Goal: Task Accomplishment & Management: Manage account settings

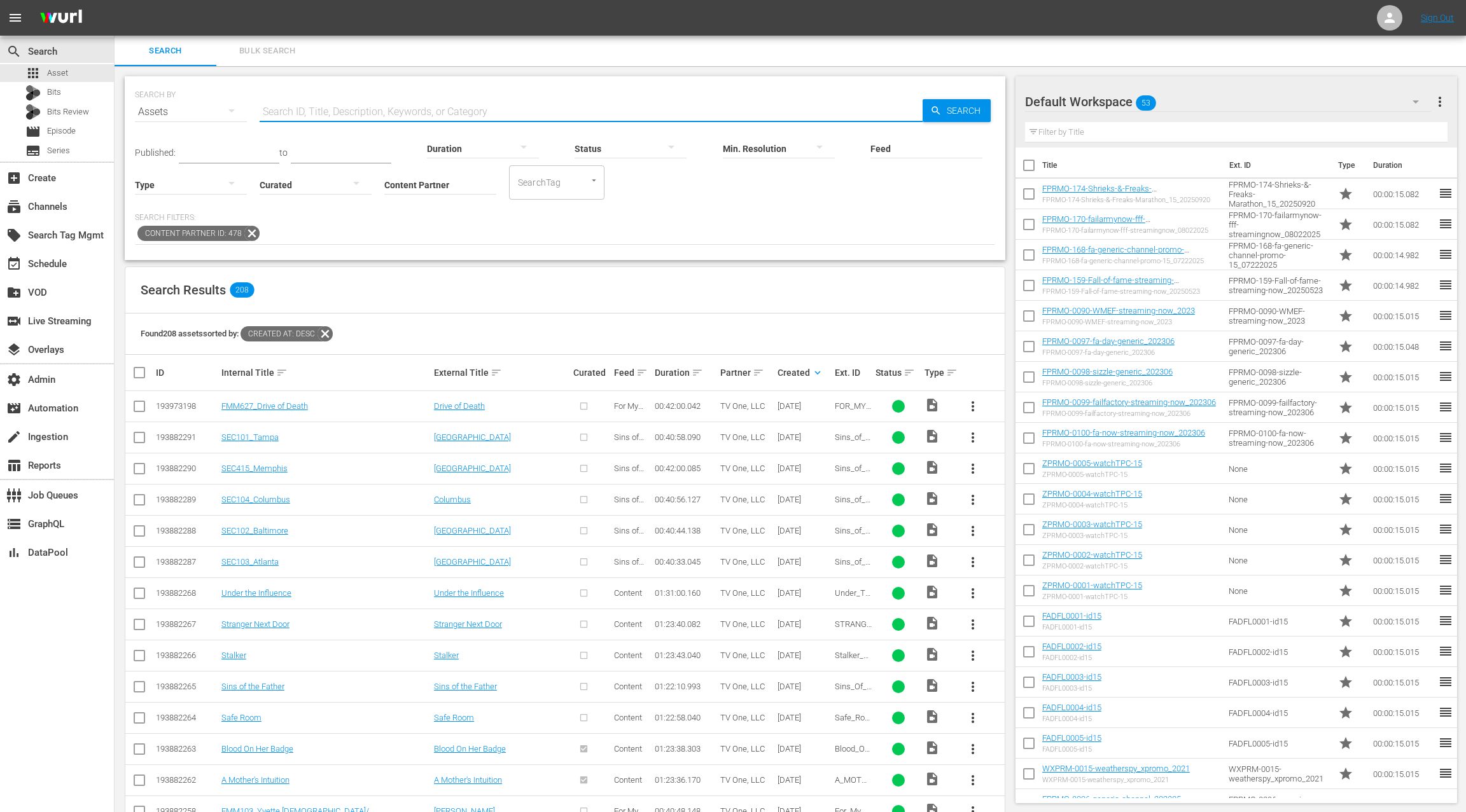
scroll to position [2, 0]
click at [75, 201] on div "subscriptions Channels" at bounding box center [57, 205] width 114 height 25
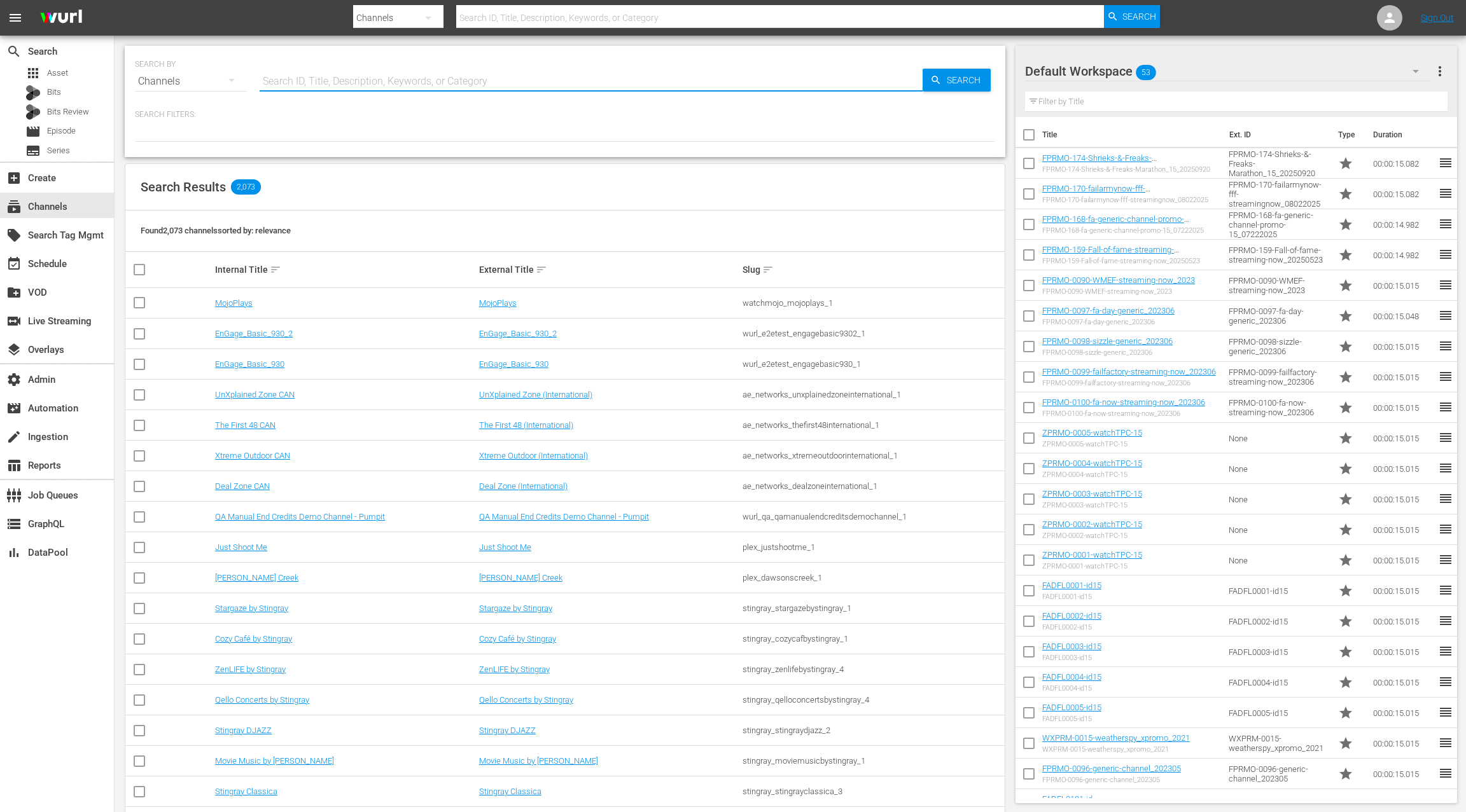
click at [322, 78] on input "text" at bounding box center [591, 81] width 663 height 30
type input "tv one"
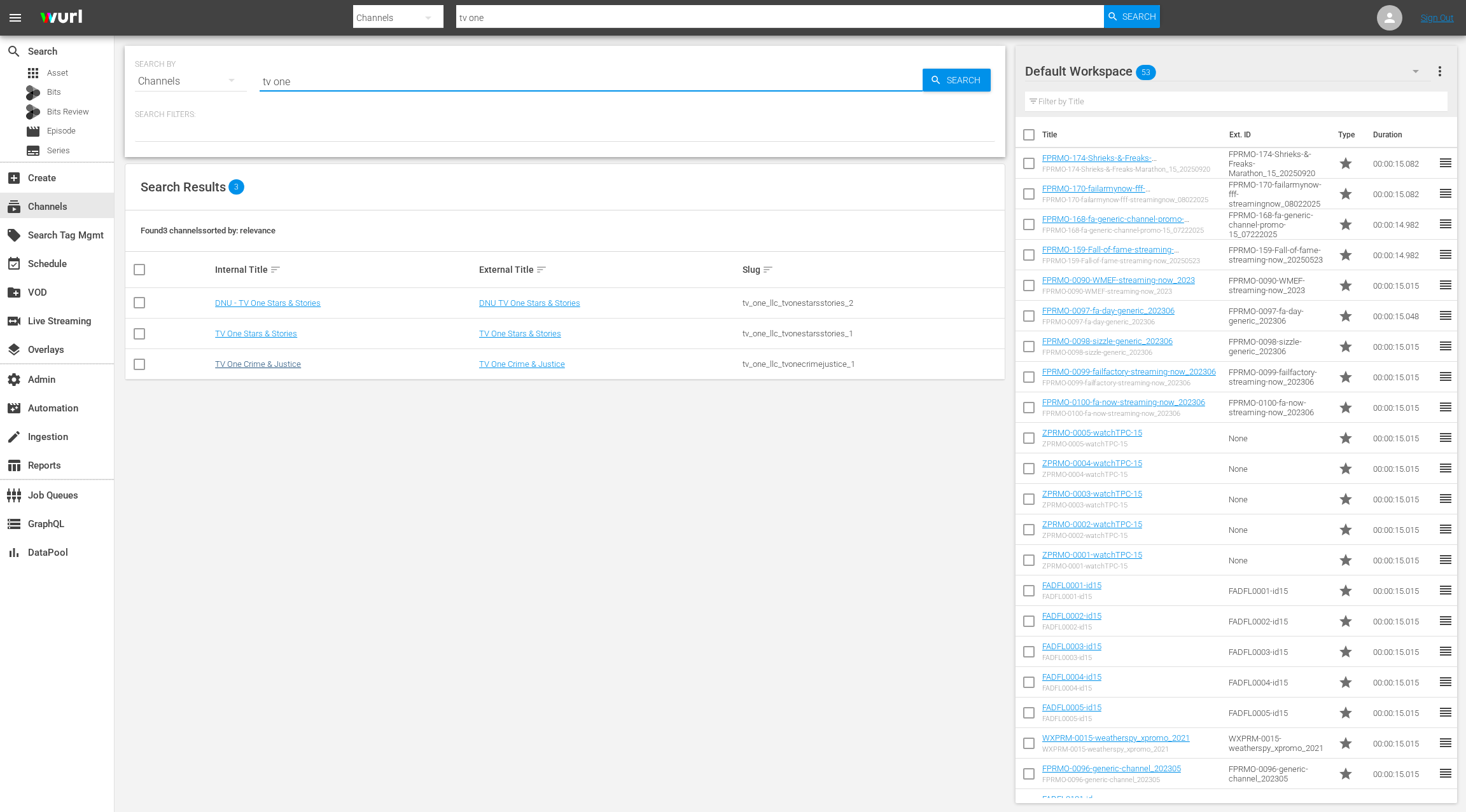
type input "tv one"
click at [280, 361] on link "TV One Crime & Justice" at bounding box center [258, 364] width 86 height 10
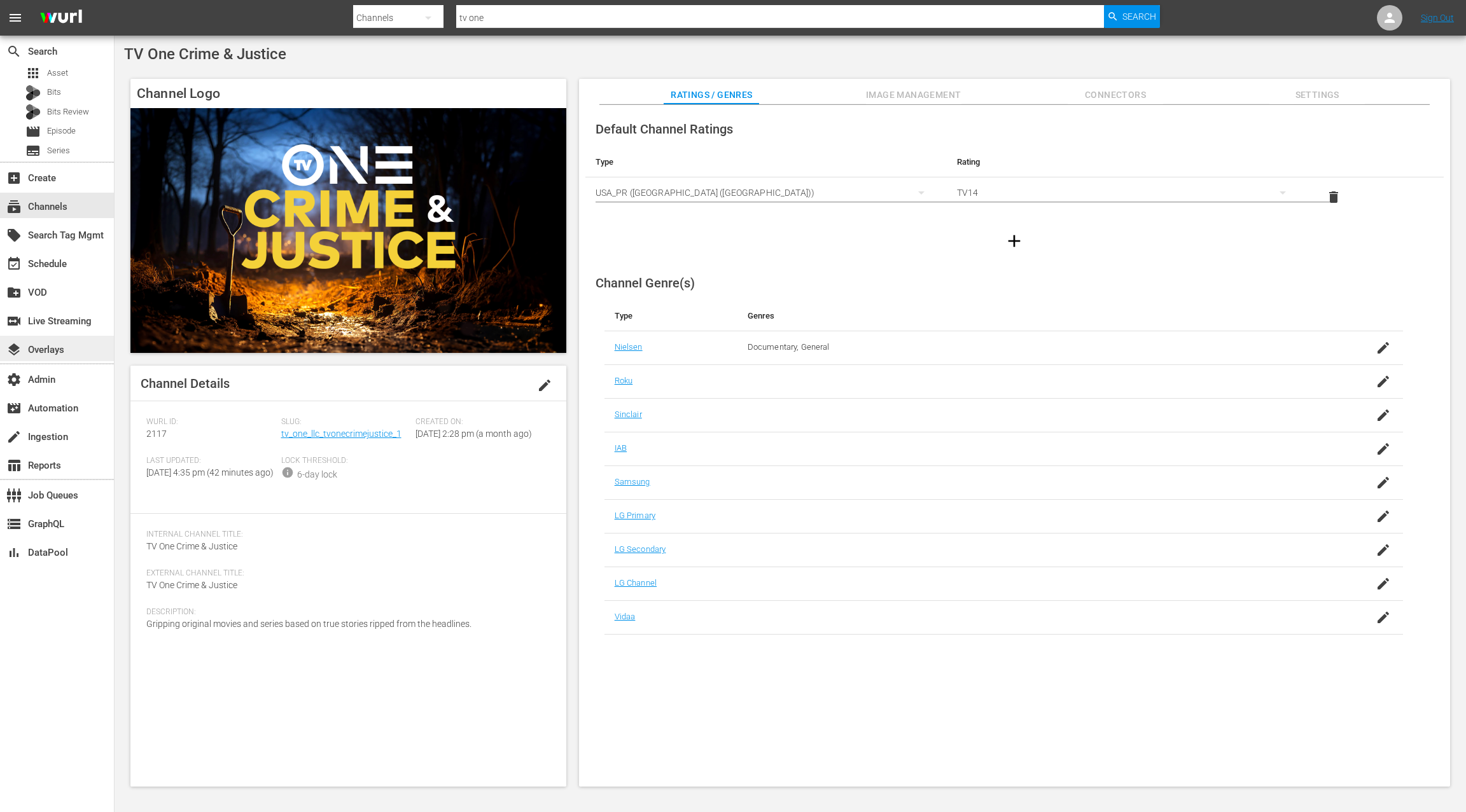
click at [69, 350] on div "layers Overlays" at bounding box center [36, 347] width 71 height 11
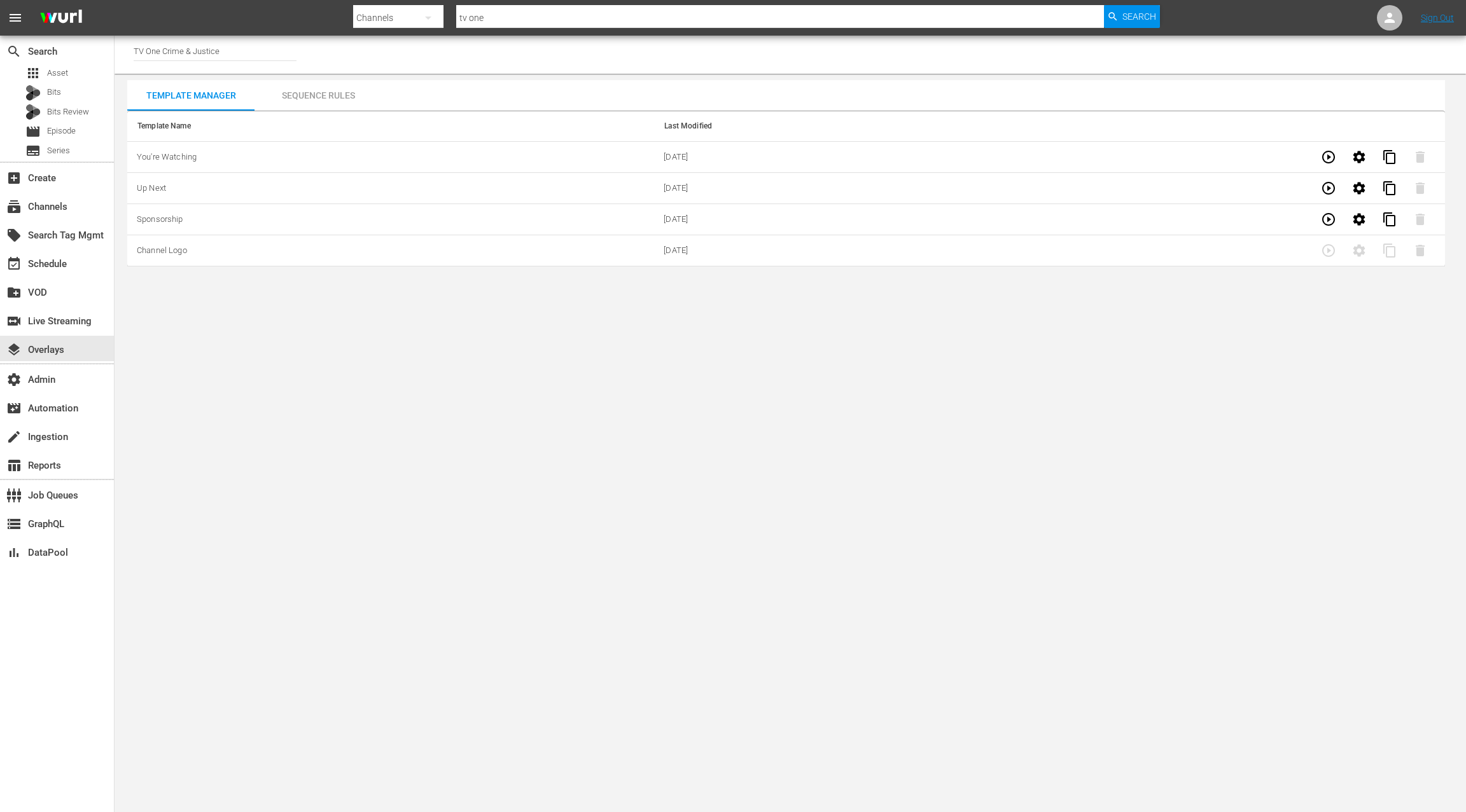
click at [727, 250] on td "[DATE]" at bounding box center [917, 251] width 527 height 31
click at [162, 251] on span "Channel Logo" at bounding box center [162, 250] width 50 height 10
click at [485, 244] on td "Channel Logo" at bounding box center [390, 251] width 527 height 31
click at [676, 248] on span "[DATE]" at bounding box center [676, 250] width 24 height 10
click at [322, 98] on div "Sequence Rules" at bounding box center [318, 95] width 127 height 30
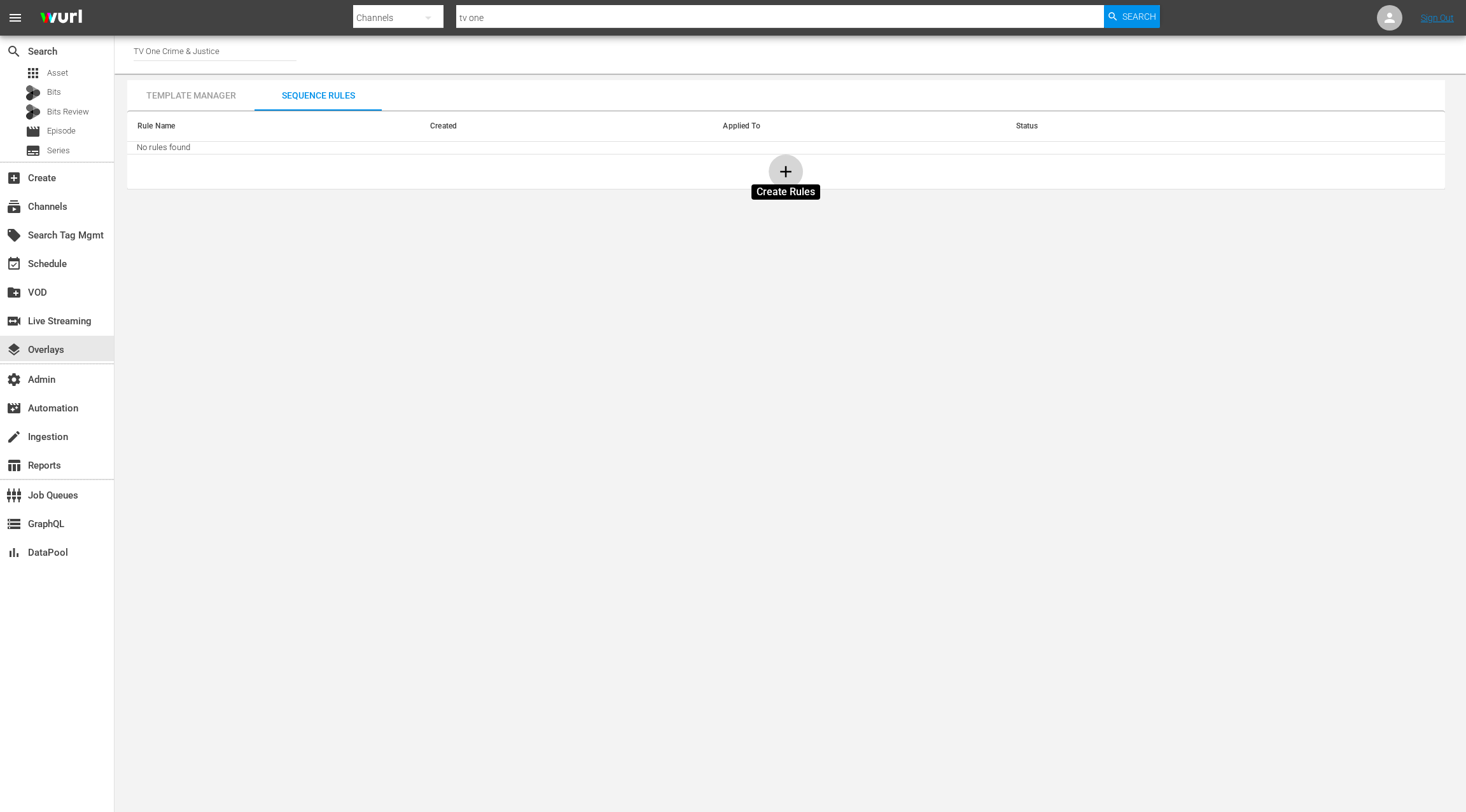
click at [789, 167] on icon "button" at bounding box center [785, 171] width 19 height 19
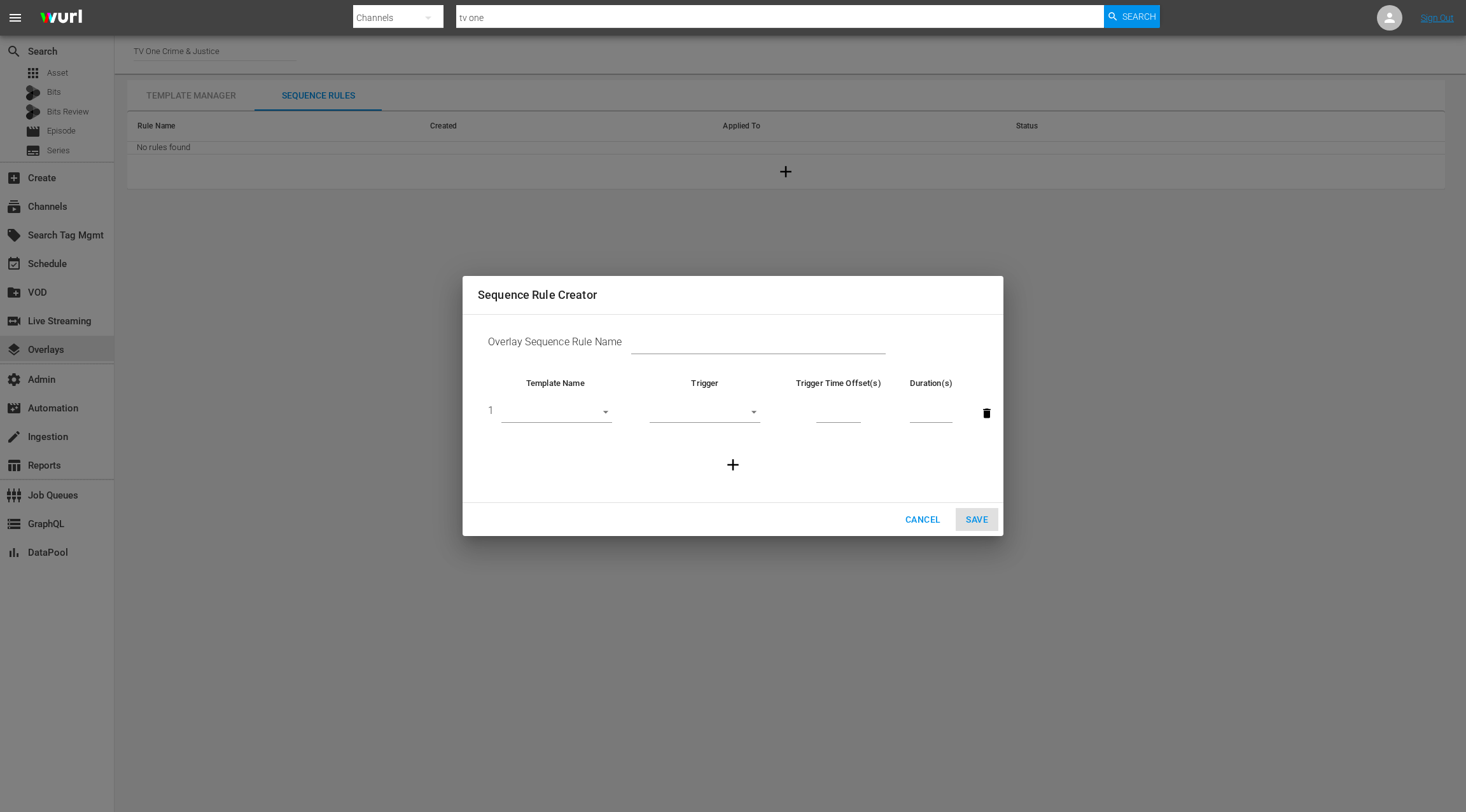
click at [584, 415] on body "menu Search By Channels Search ID, Title, Description, Keywords, or Category tv…" at bounding box center [733, 406] width 1466 height 812
drag, startPoint x: 618, startPoint y: 477, endPoint x: 686, endPoint y: 477, distance: 68.0
click at [618, 477] on div at bounding box center [733, 406] width 1466 height 812
click at [919, 513] on span "Cancel" at bounding box center [923, 520] width 35 height 16
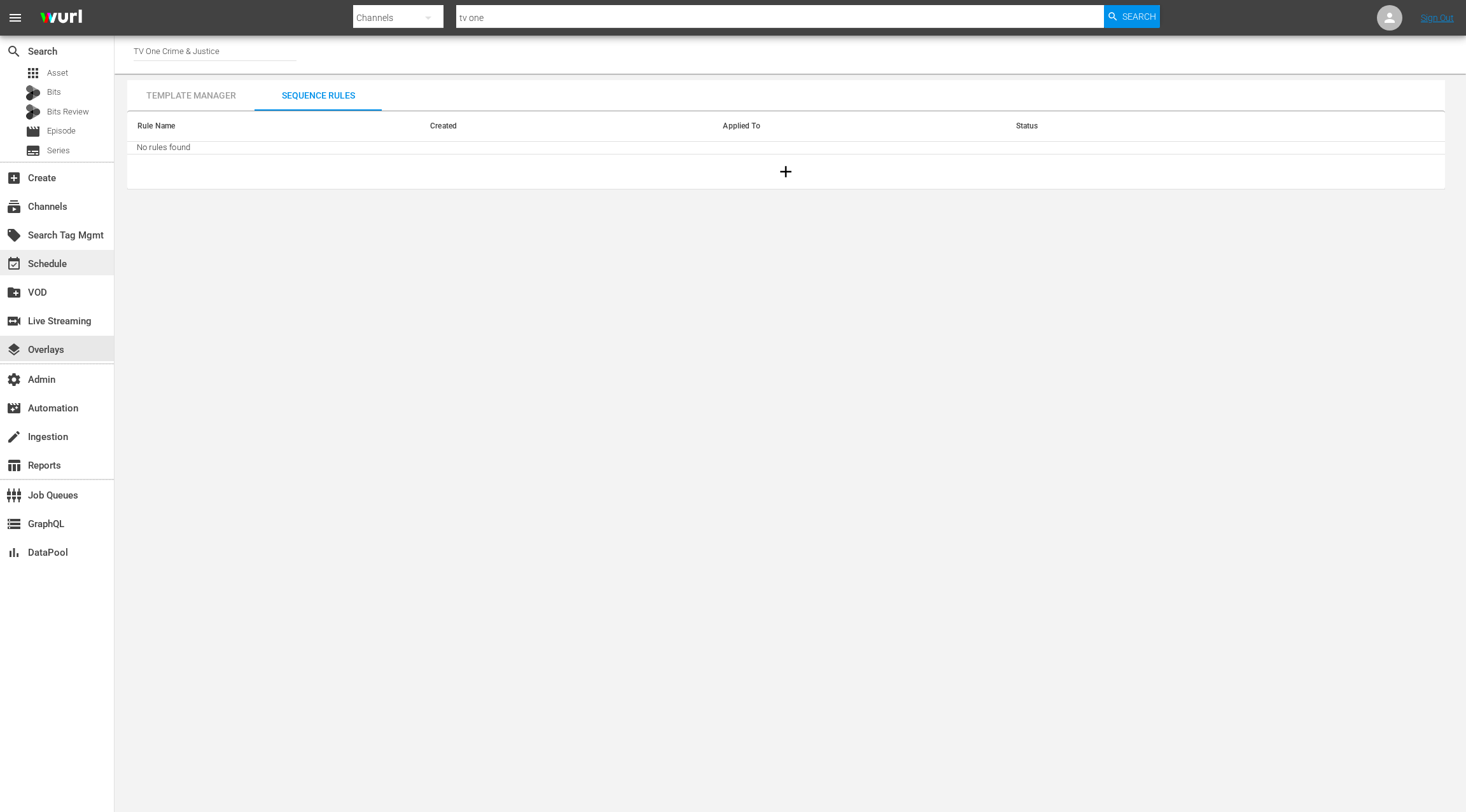
click at [84, 267] on div "event_available Schedule" at bounding box center [57, 262] width 114 height 25
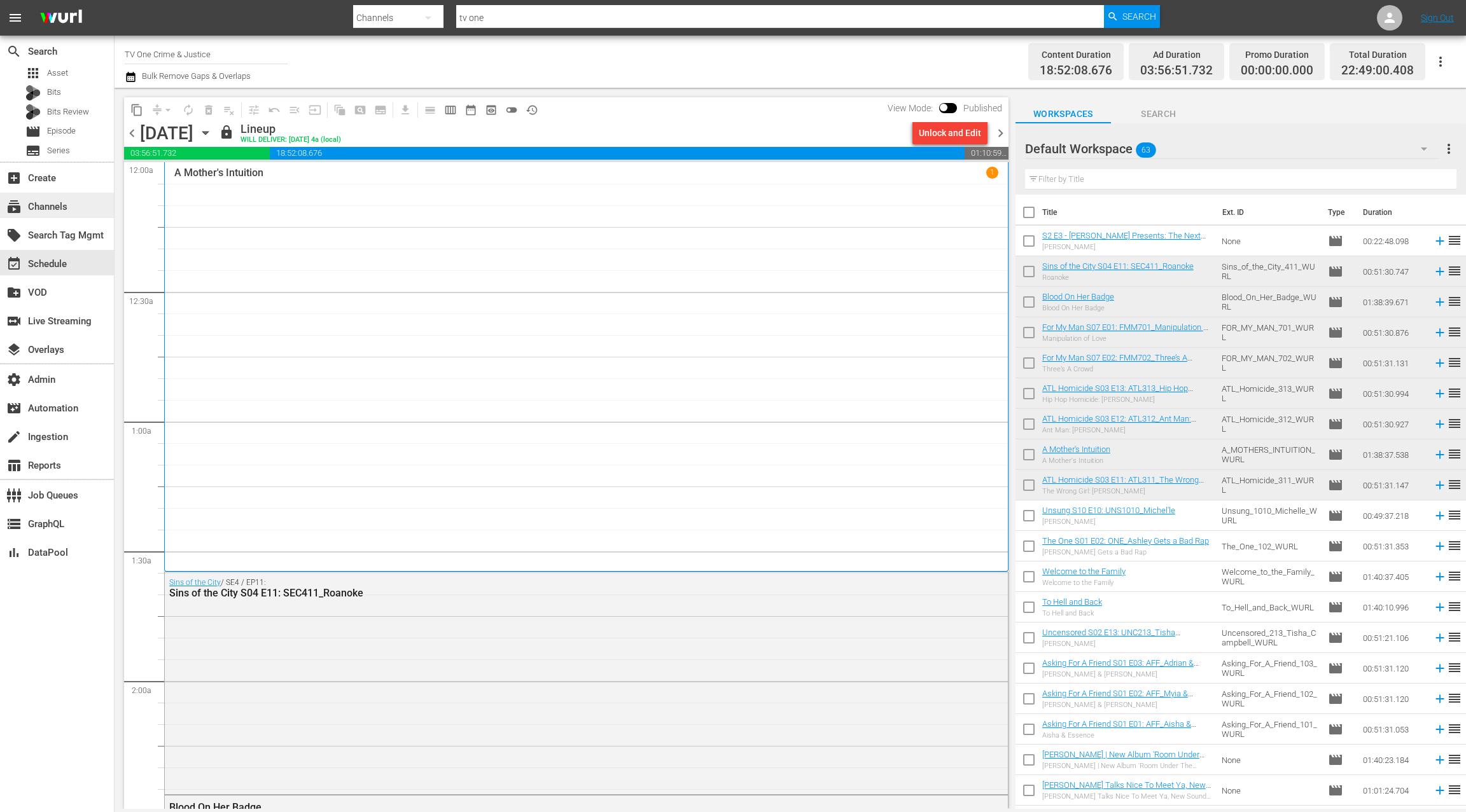
click at [59, 210] on div "subscriptions Channels" at bounding box center [36, 204] width 71 height 11
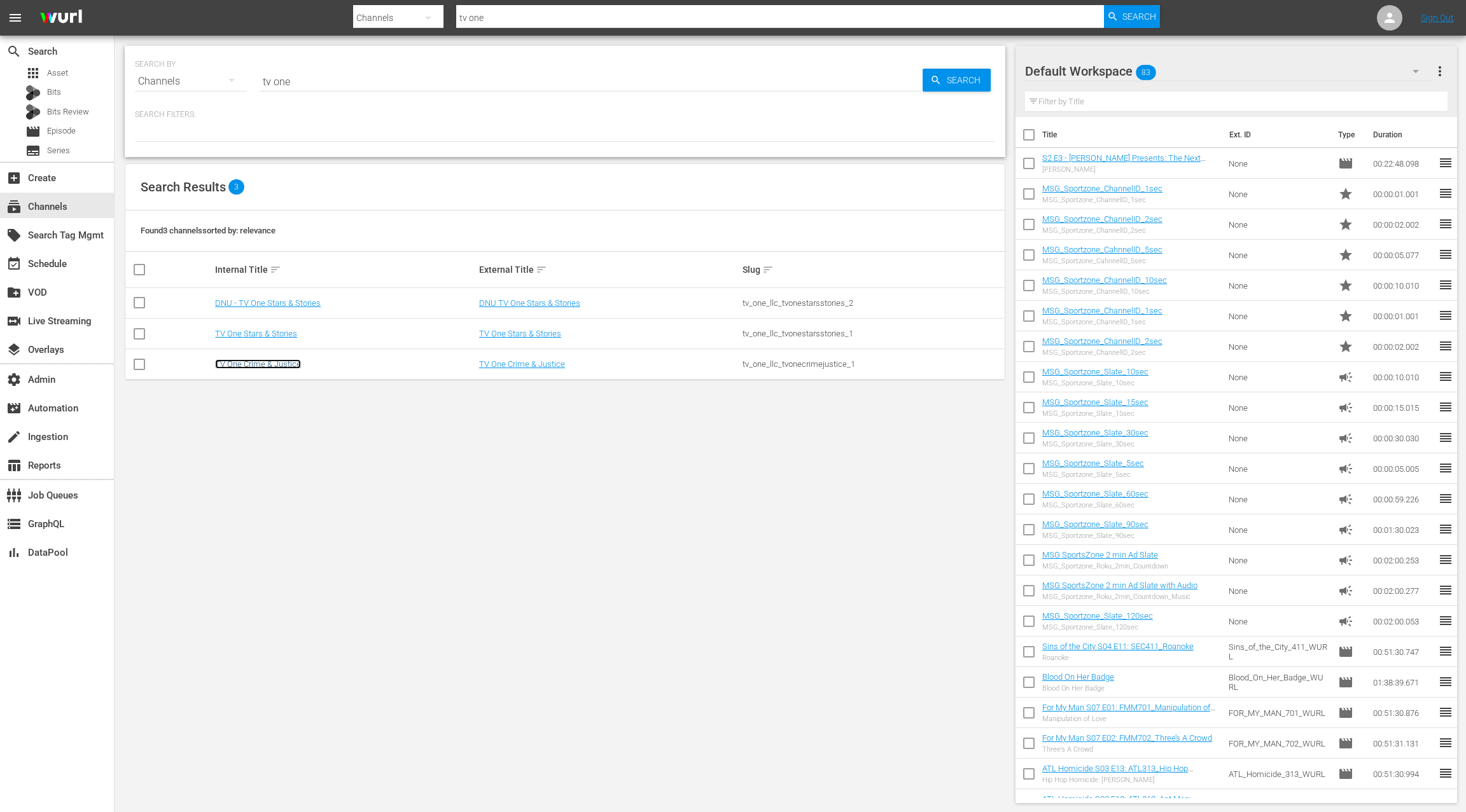
click at [286, 363] on link "TV One Crime & Justice" at bounding box center [258, 364] width 86 height 10
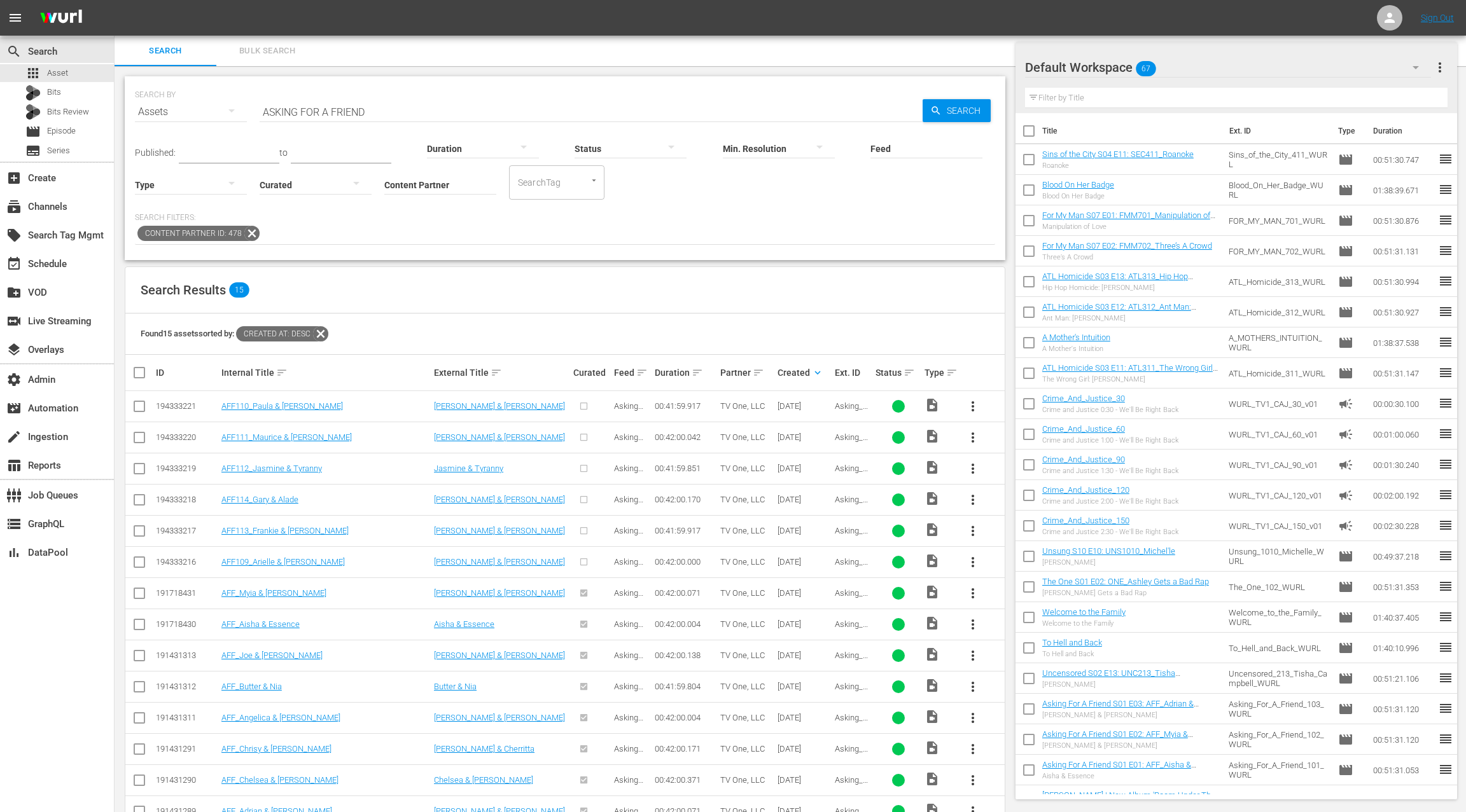
scroll to position [65, 0]
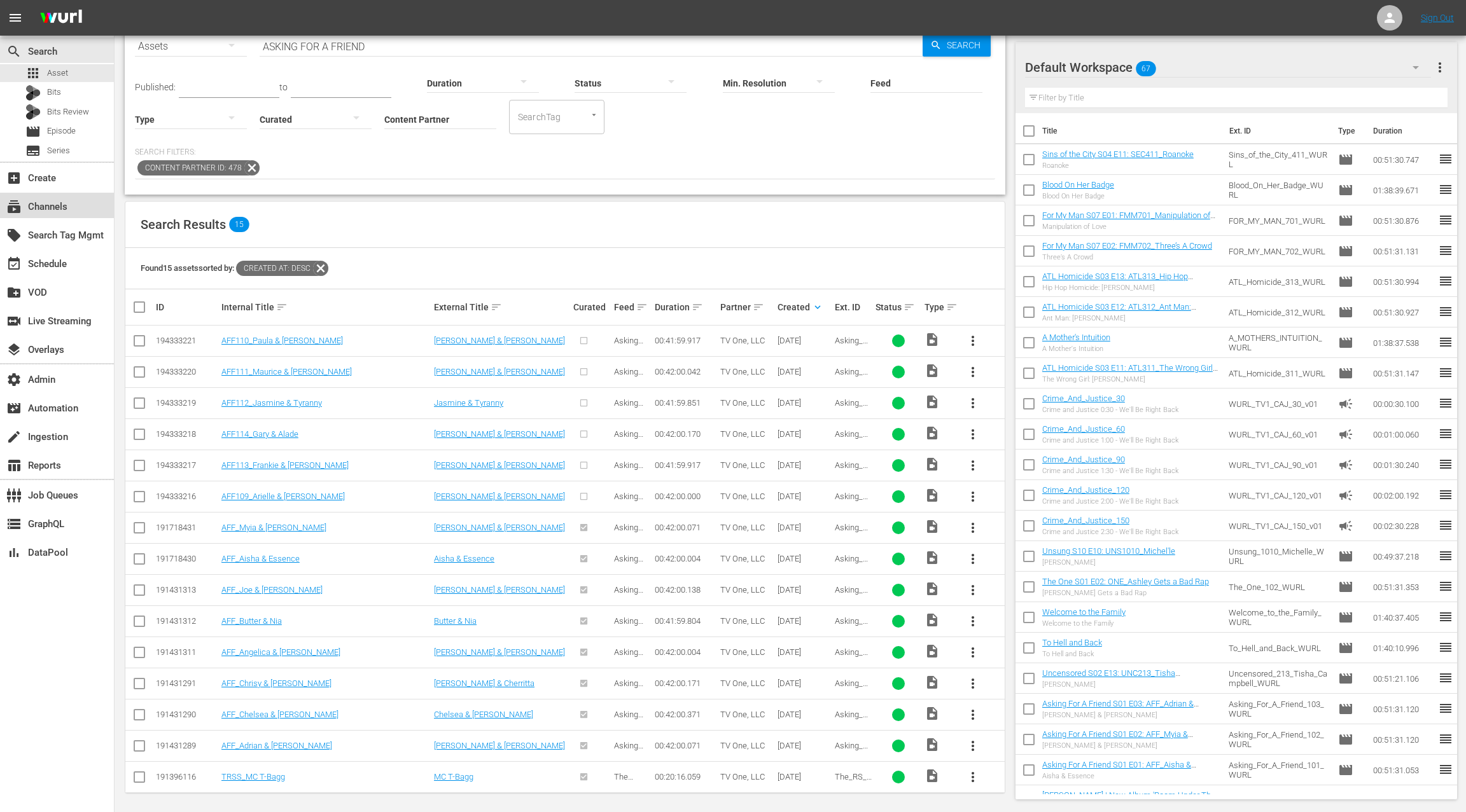
click at [74, 205] on div "subscriptions Channels" at bounding box center [57, 205] width 114 height 25
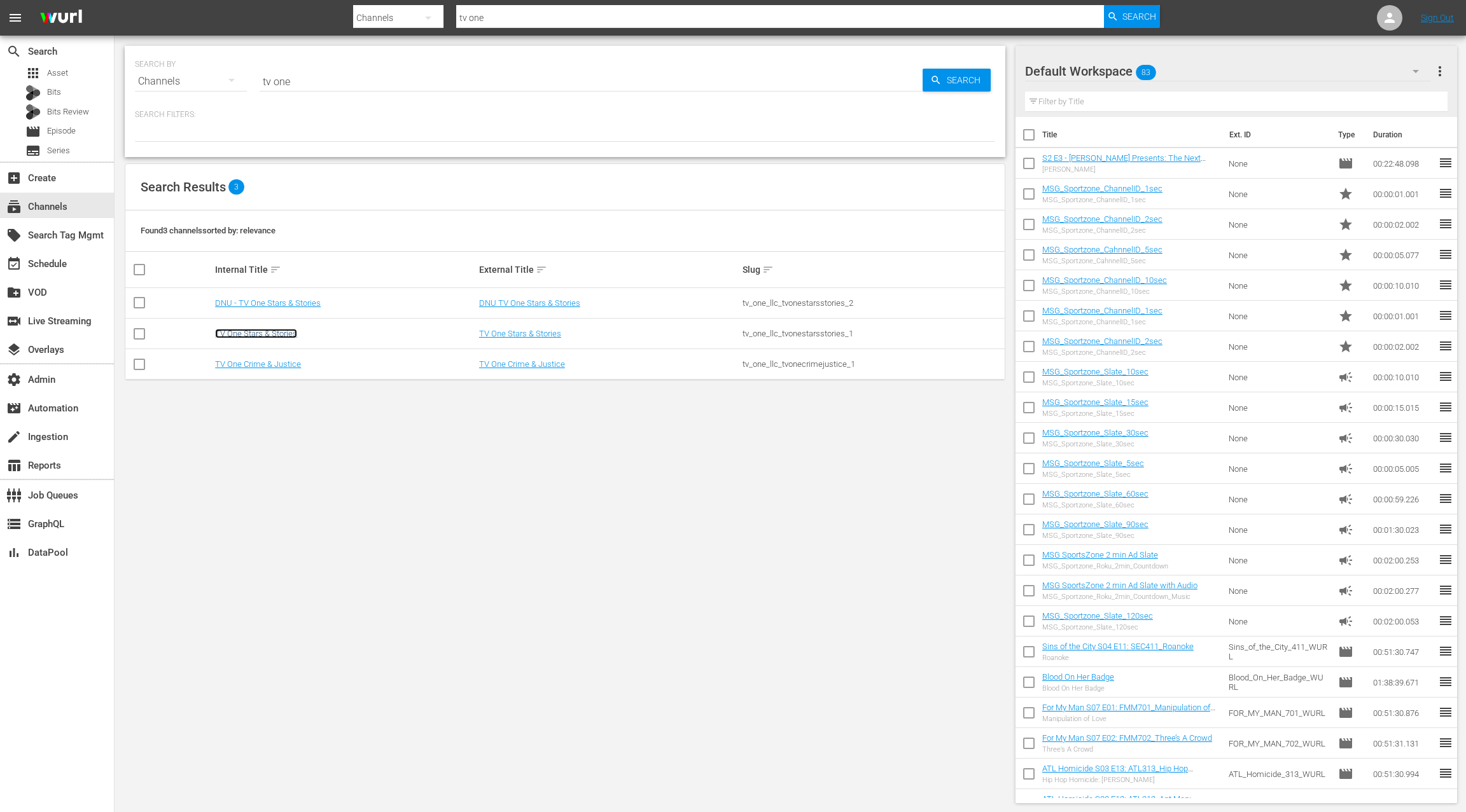
click at [276, 330] on link "TV One Stars & Stories" at bounding box center [256, 333] width 82 height 10
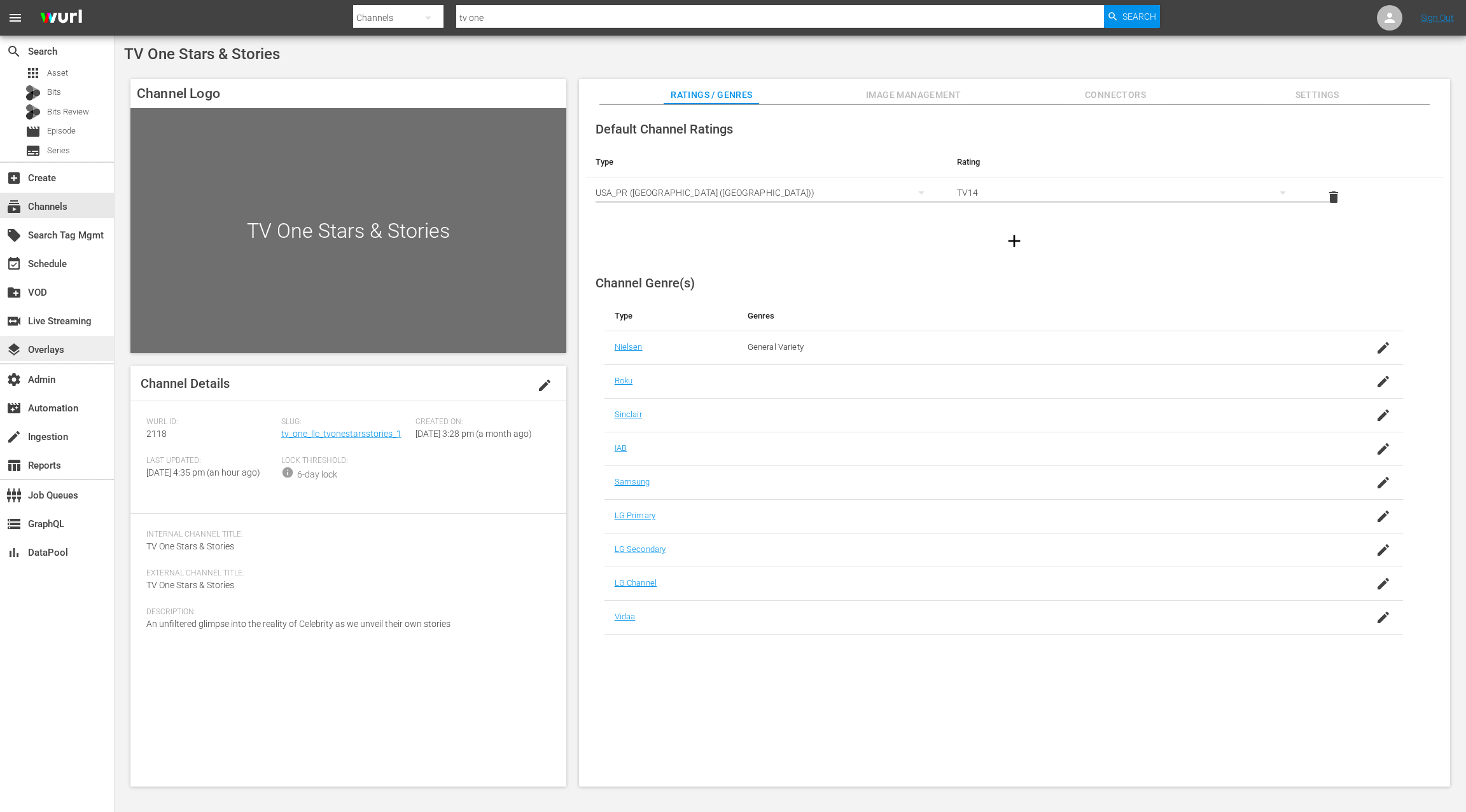
click at [62, 349] on div "layers Overlays" at bounding box center [36, 347] width 71 height 11
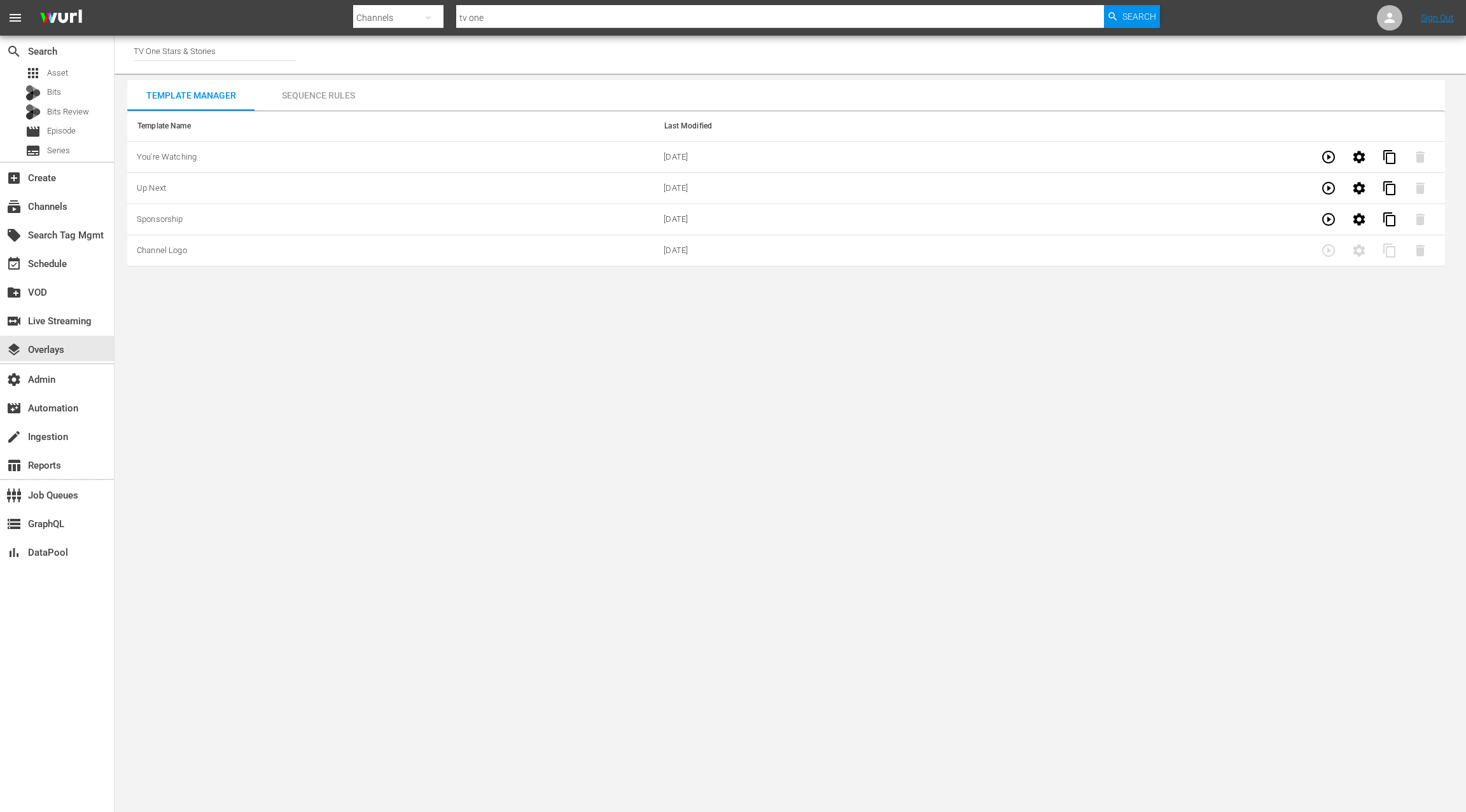
click at [663, 254] on td "08/21/2025" at bounding box center [917, 251] width 527 height 31
drag, startPoint x: 525, startPoint y: 258, endPoint x: 394, endPoint y: 256, distance: 131.0
click at [525, 259] on td "Channel Logo" at bounding box center [390, 251] width 527 height 31
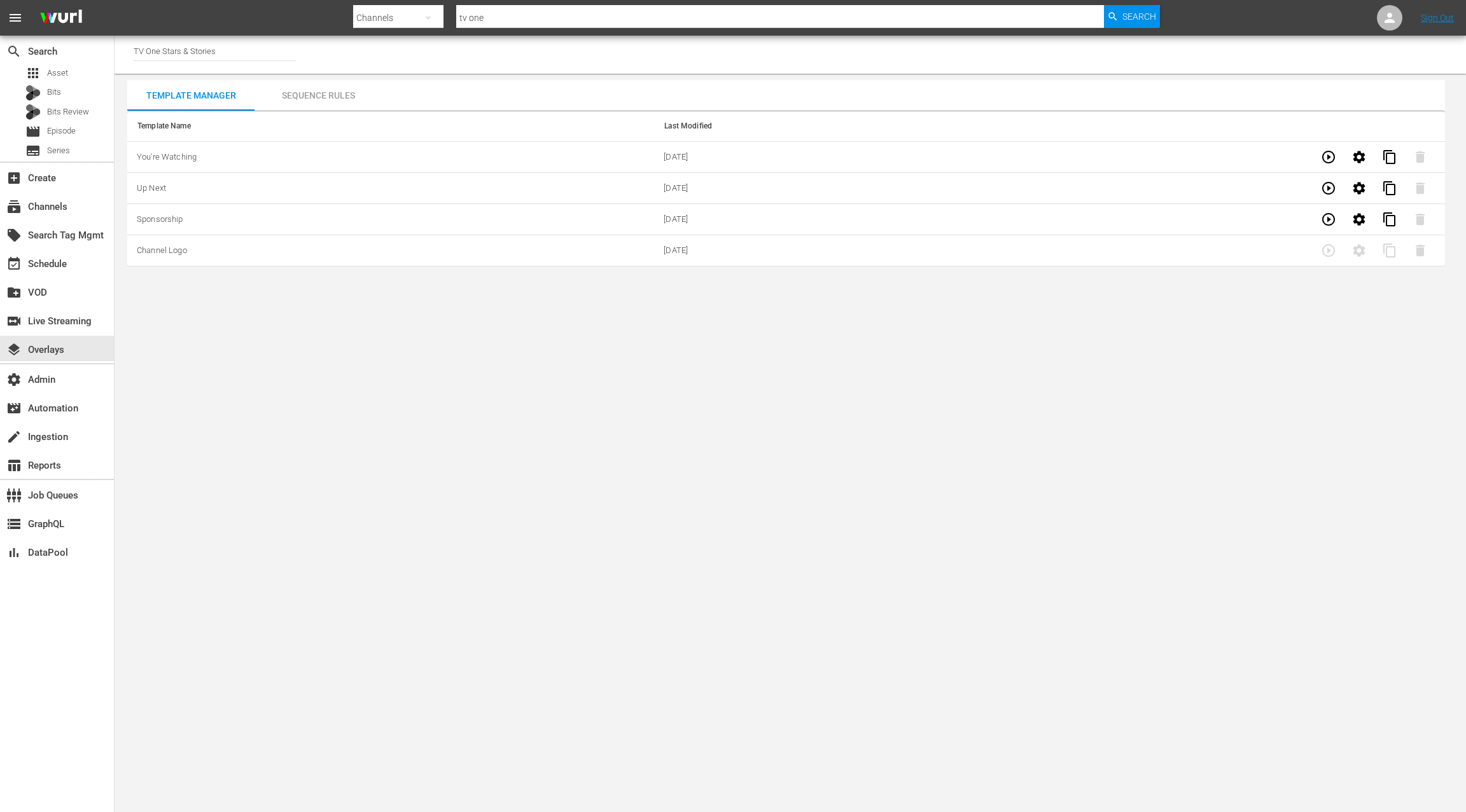
click at [189, 251] on td "Channel Logo" at bounding box center [390, 251] width 527 height 31
click at [315, 258] on td "Channel Logo" at bounding box center [390, 251] width 527 height 31
click at [58, 209] on div "subscriptions Channels" at bounding box center [36, 204] width 71 height 11
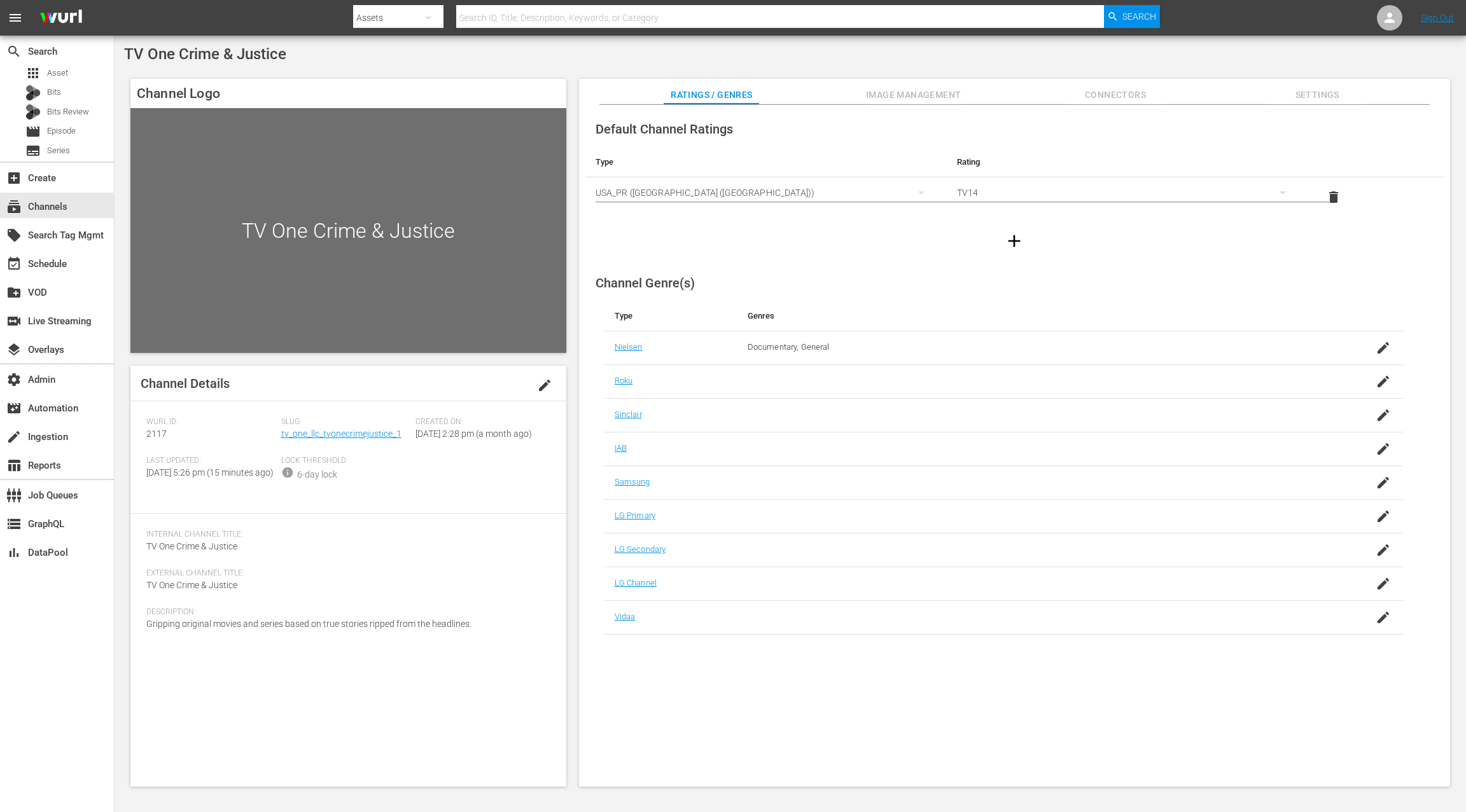
click at [906, 98] on span "Image Management" at bounding box center [913, 95] width 96 height 16
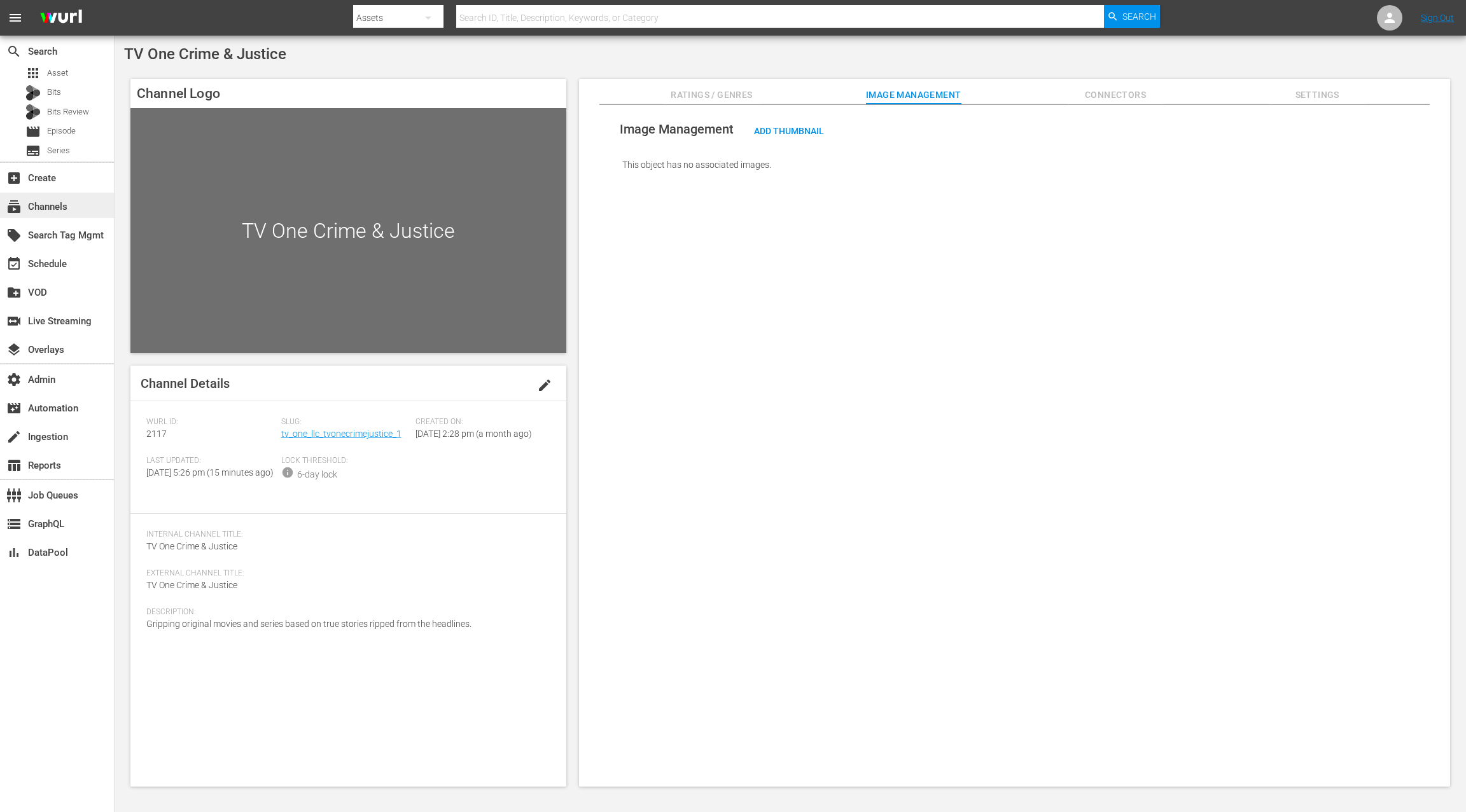
click at [56, 207] on div "subscriptions Channels" at bounding box center [36, 204] width 71 height 11
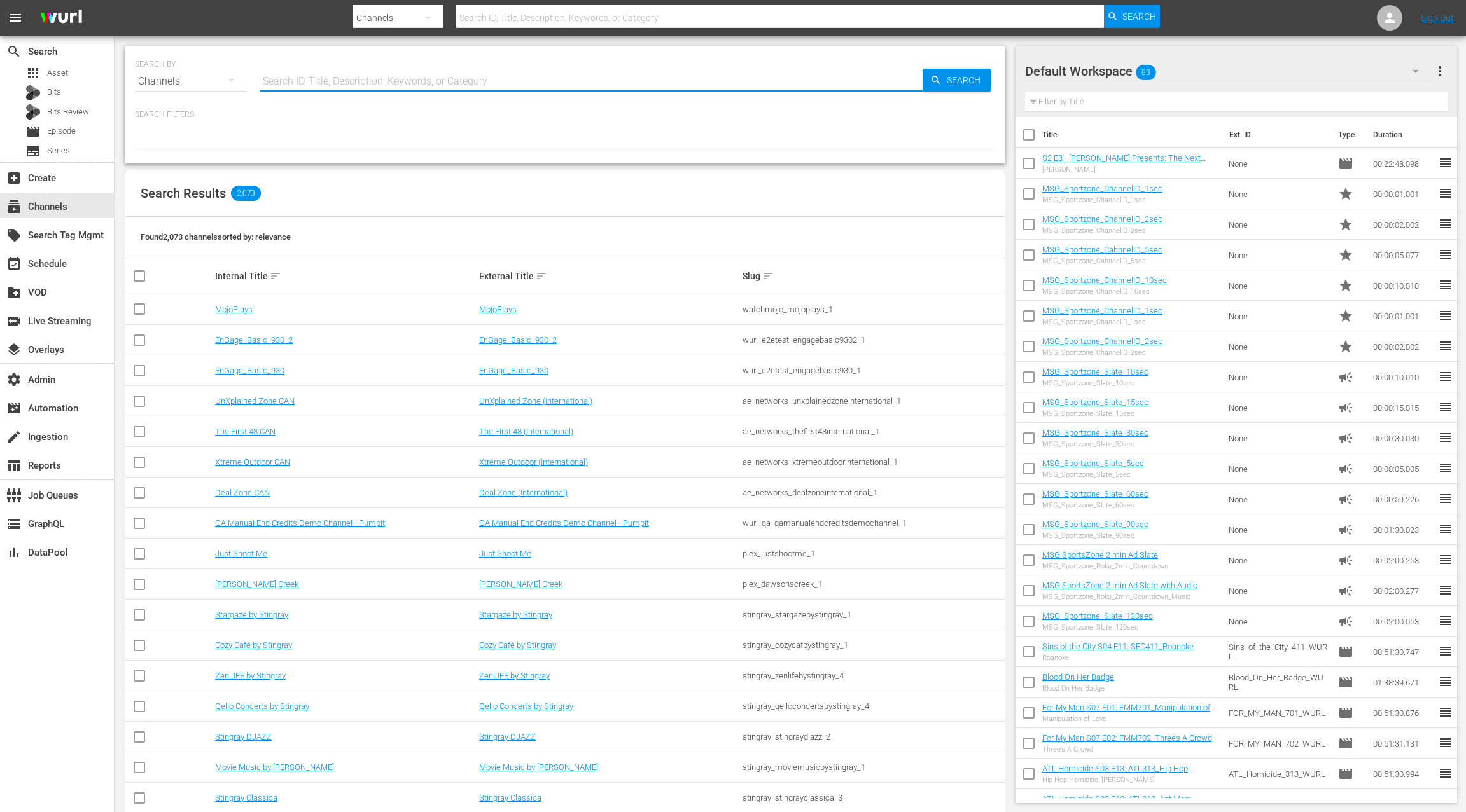
click at [285, 80] on input "text" at bounding box center [591, 81] width 663 height 30
type input "tv one"
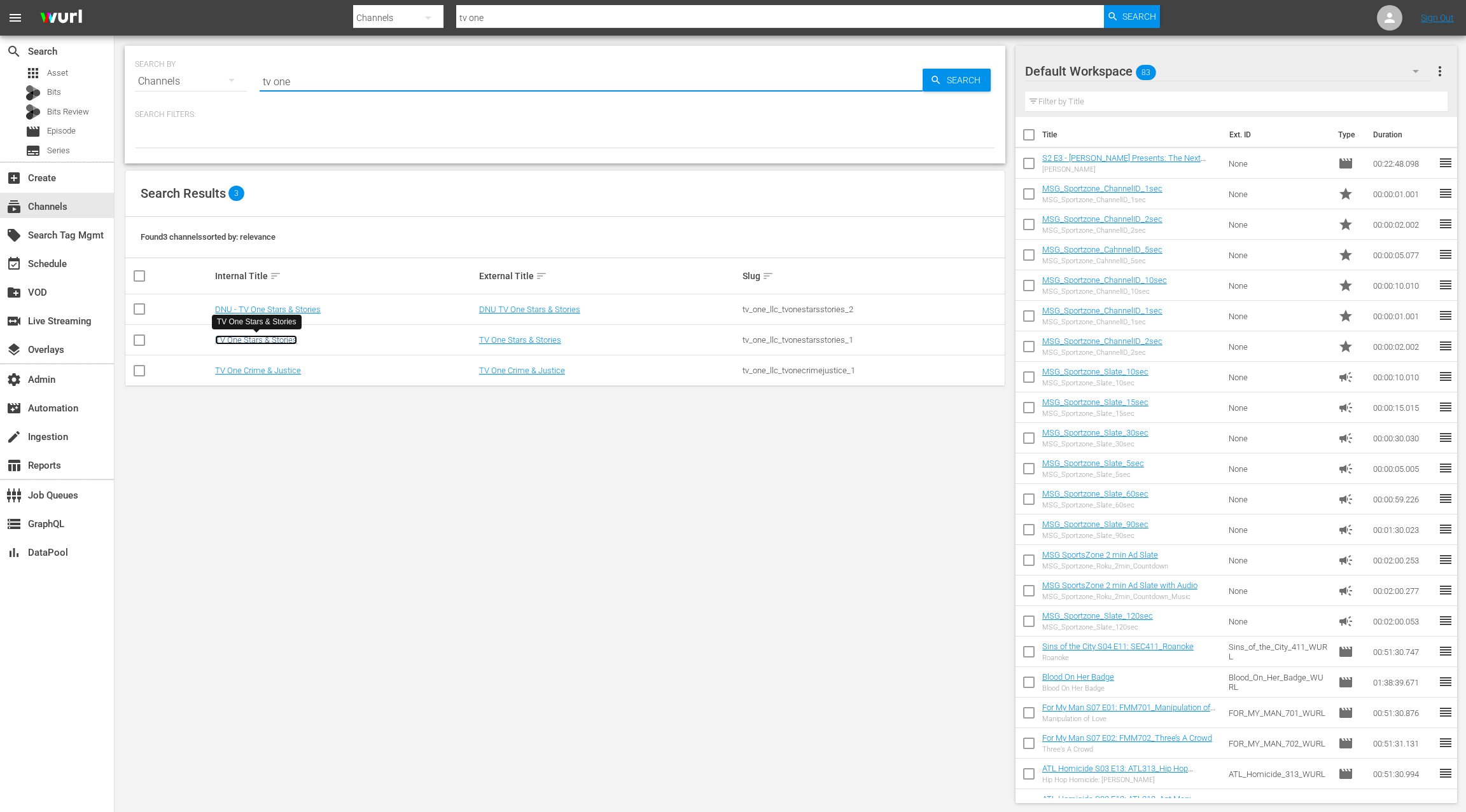
click at [268, 339] on link "TV One Stars & Stories" at bounding box center [256, 340] width 82 height 10
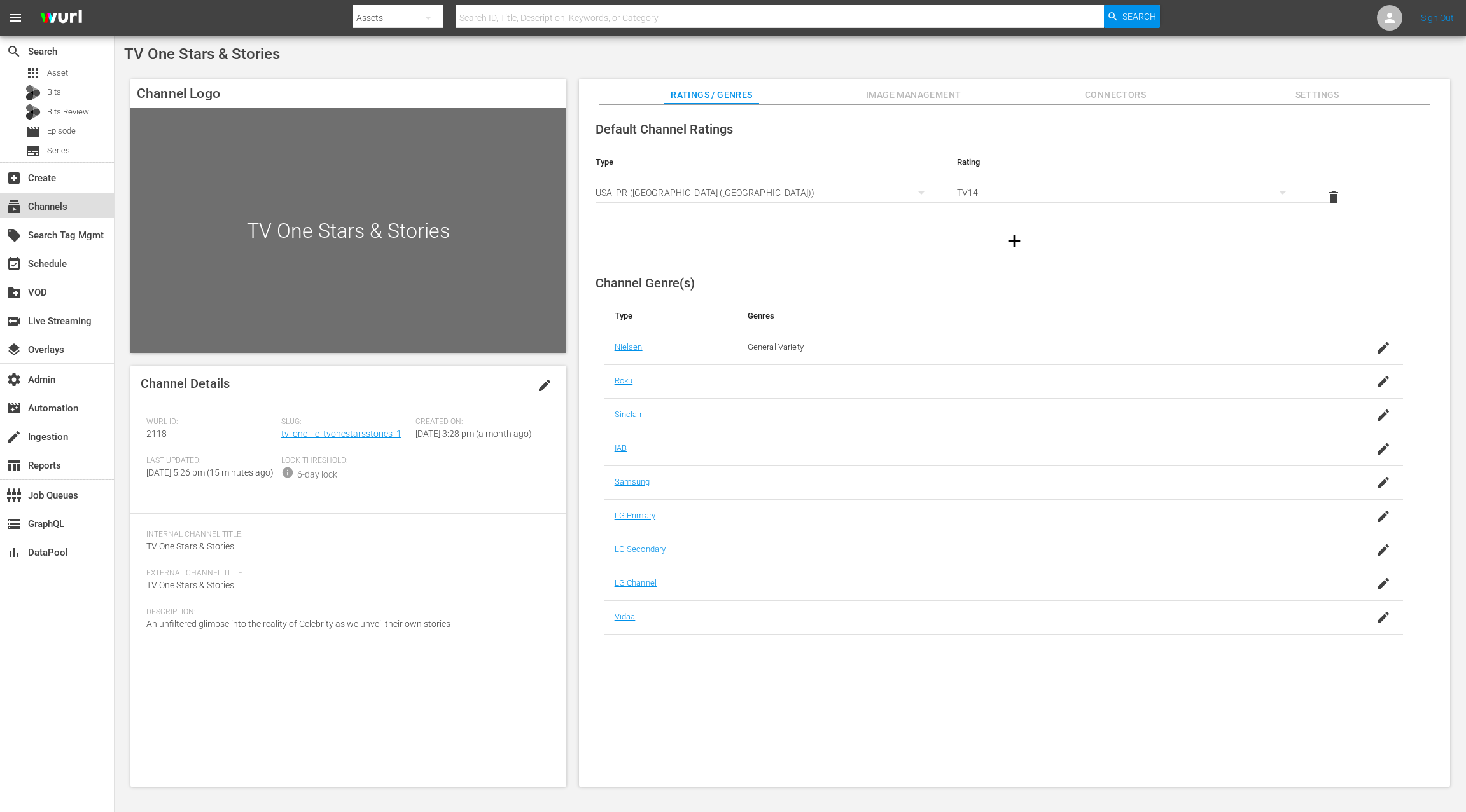
click at [78, 207] on div "subscriptions Channels" at bounding box center [57, 205] width 114 height 25
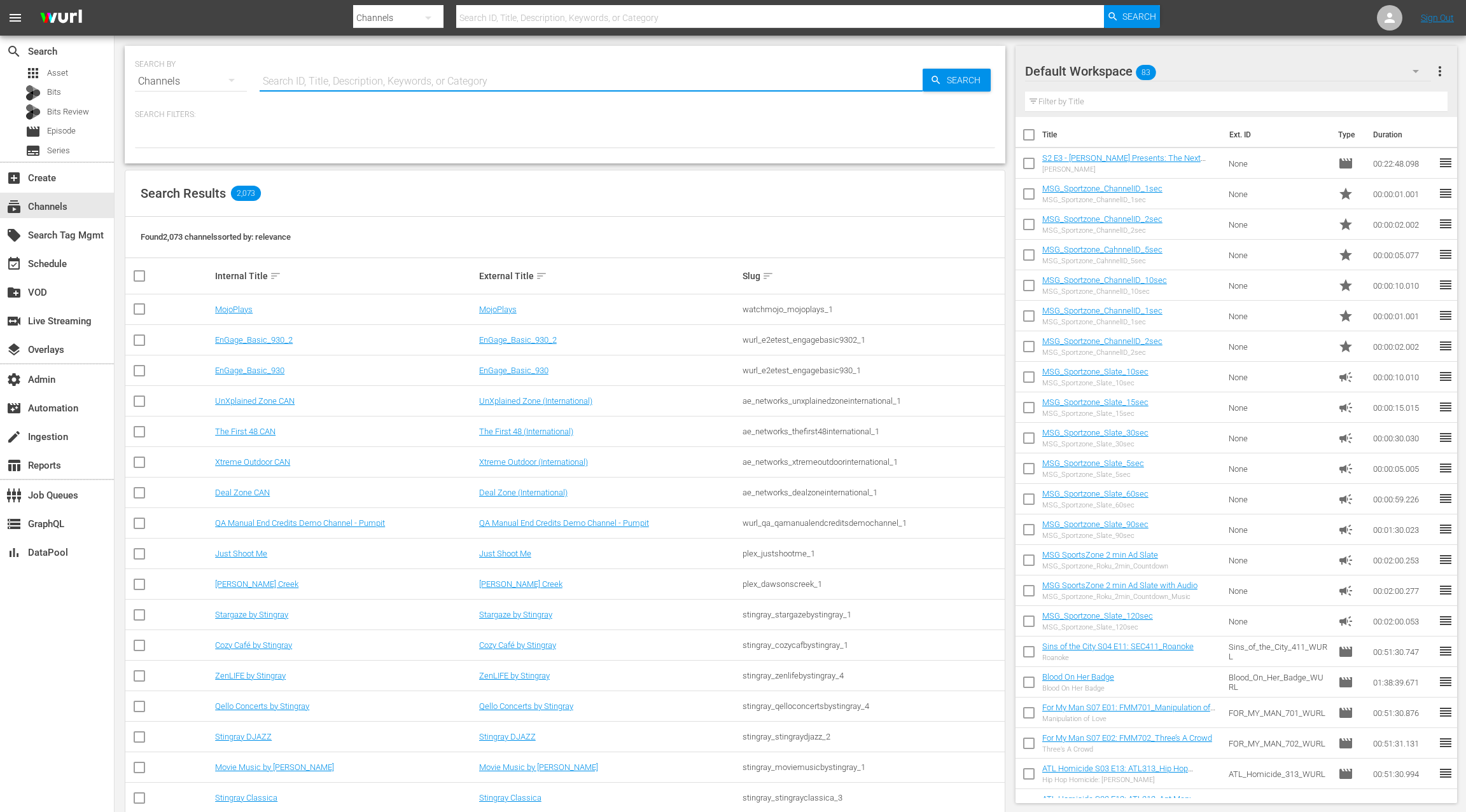
click at [306, 74] on input "text" at bounding box center [591, 81] width 663 height 30
type input "LOL"
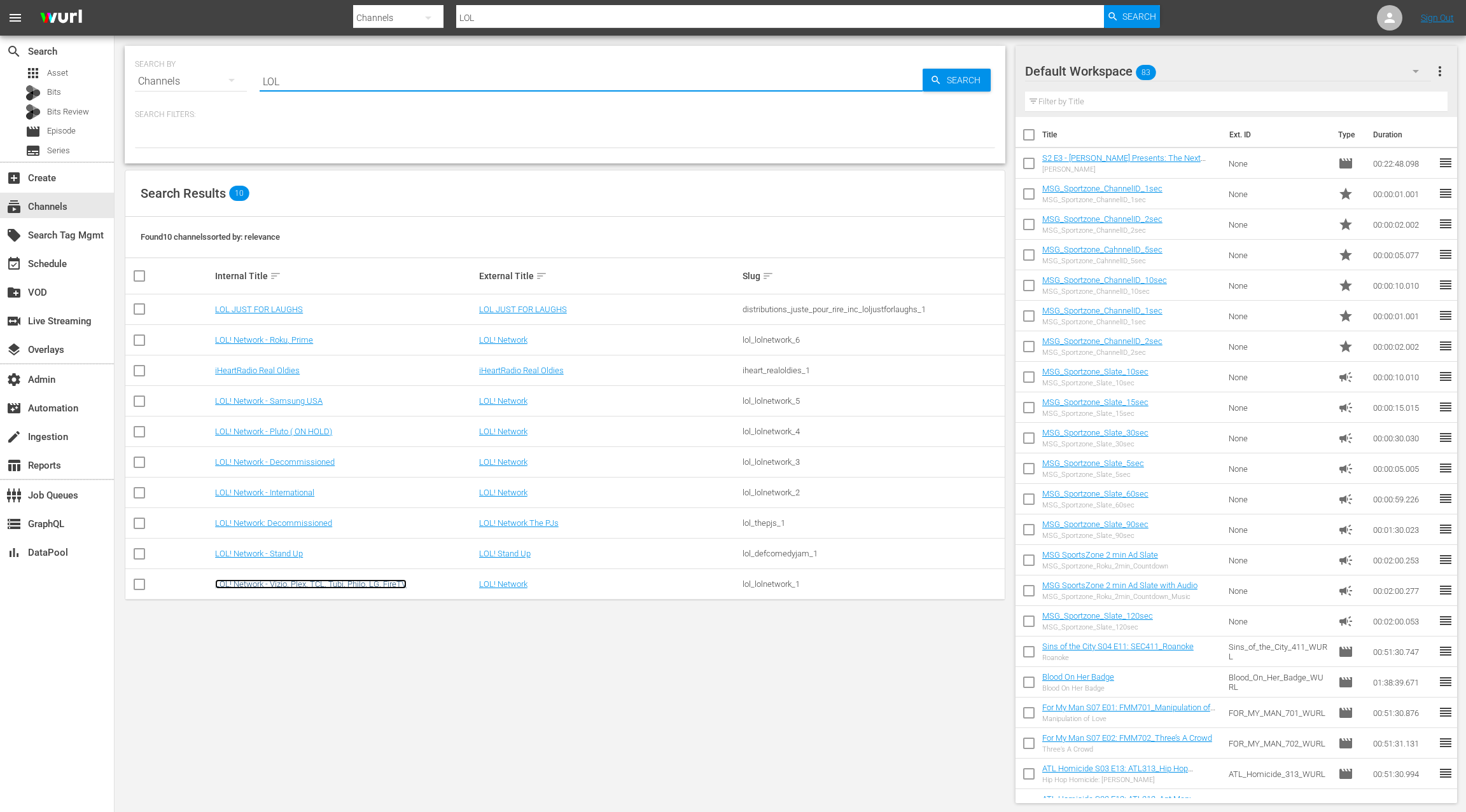
click at [309, 582] on link "LOL! Network - Vizio, Plex, TCL, Tubi, Philo, LG, FireTV" at bounding box center [311, 584] width 192 height 10
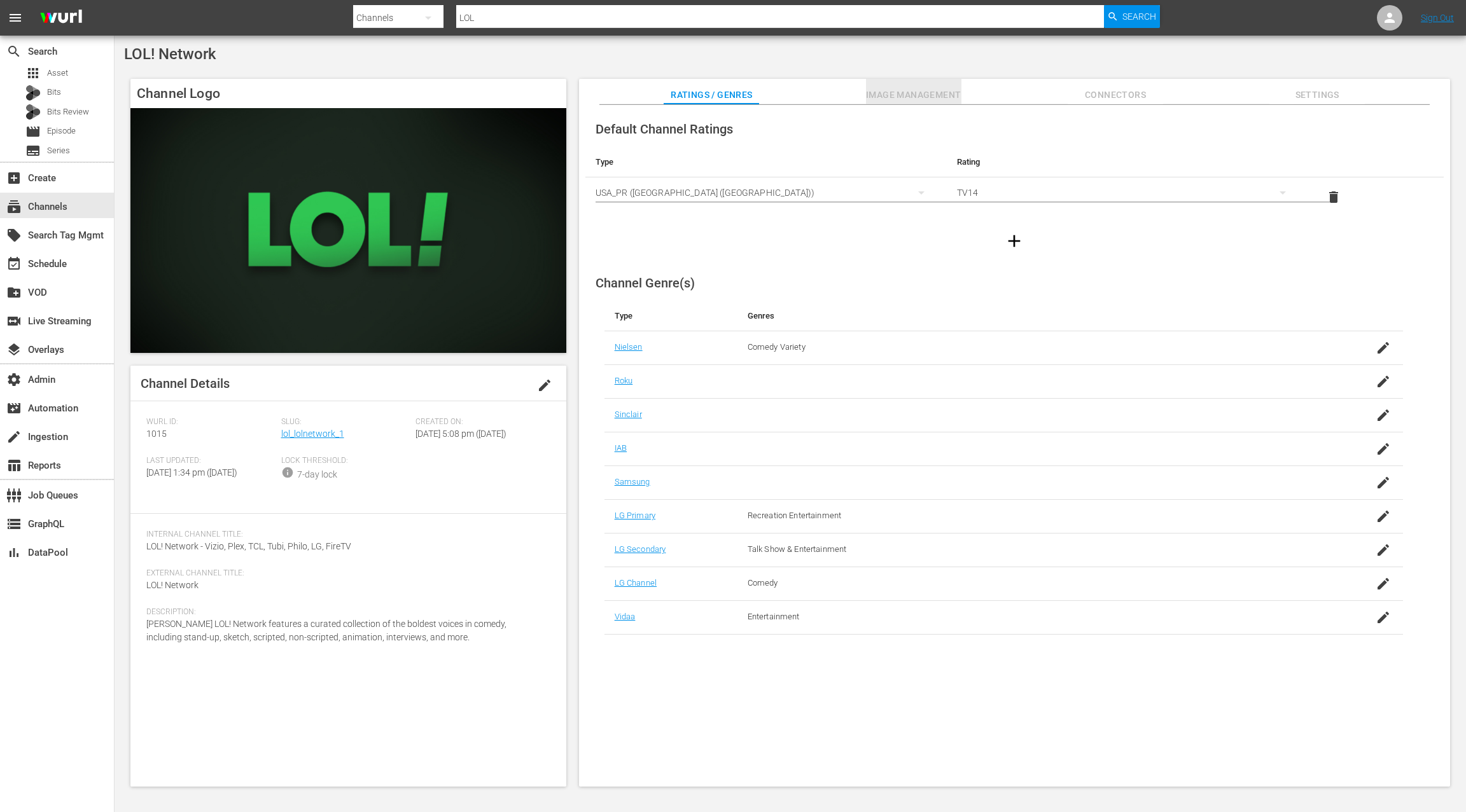
click at [923, 96] on span "Image Management" at bounding box center [913, 95] width 96 height 16
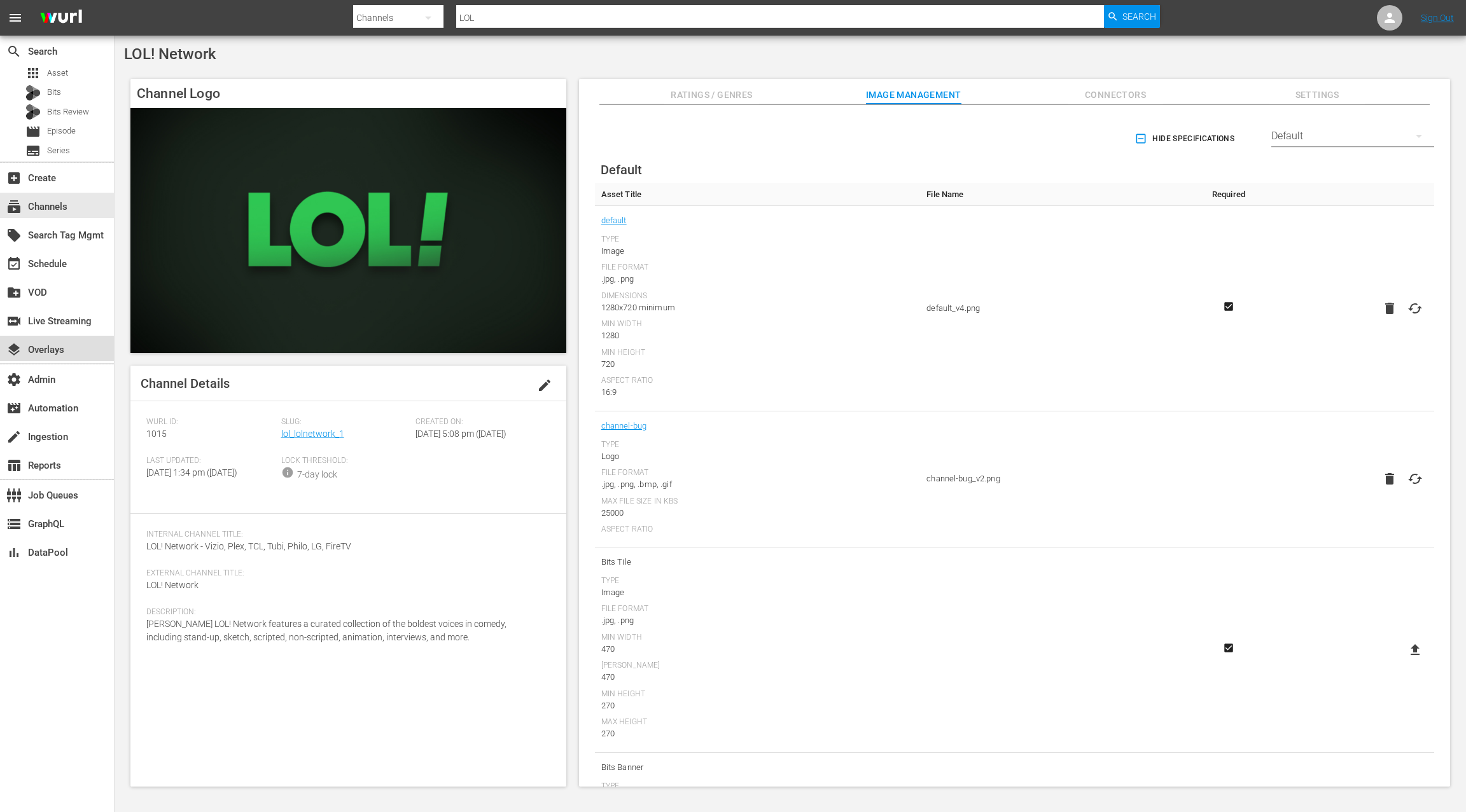
click at [70, 351] on div "layers Overlays" at bounding box center [36, 347] width 71 height 11
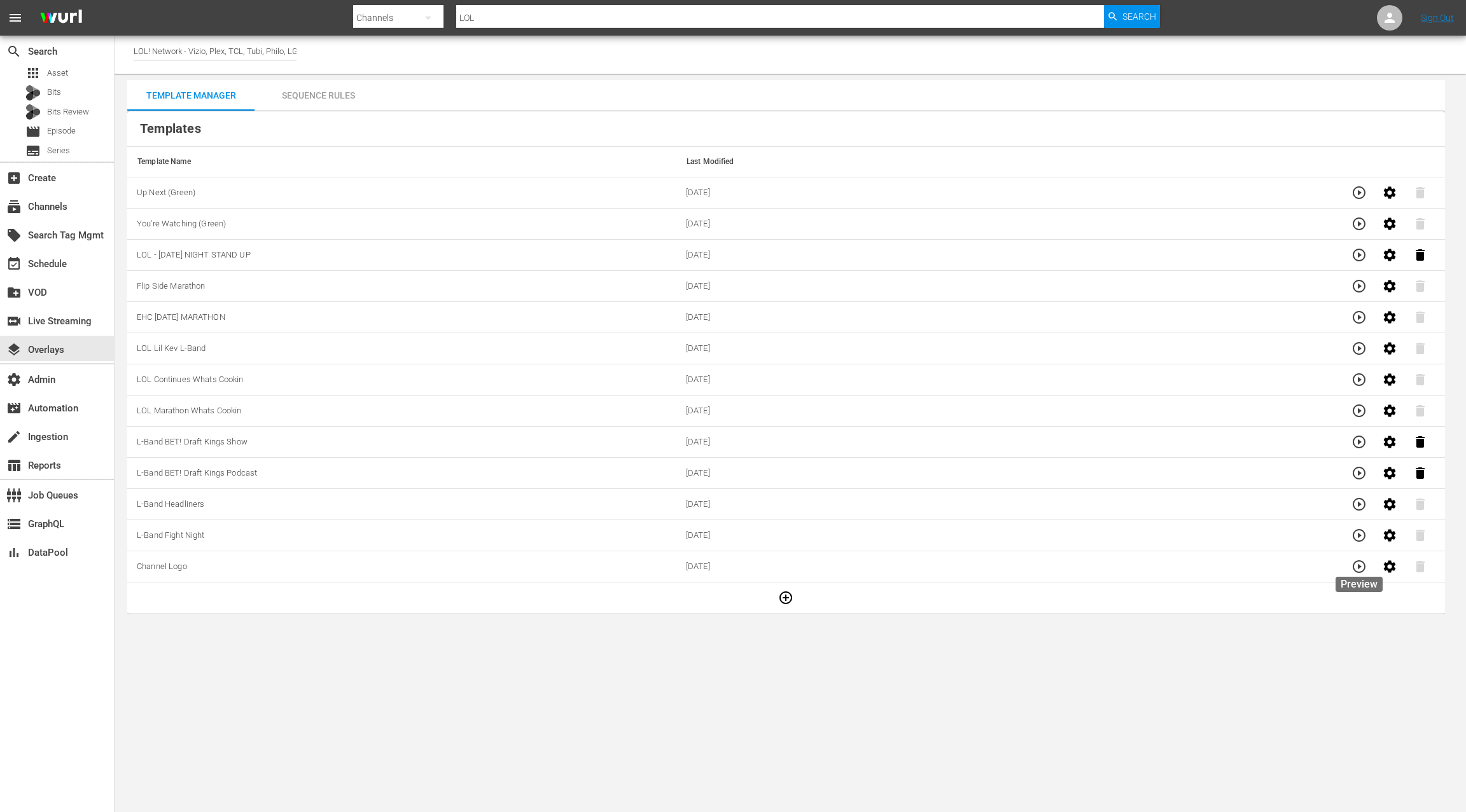
click at [1361, 562] on icon "button" at bounding box center [1359, 567] width 15 height 15
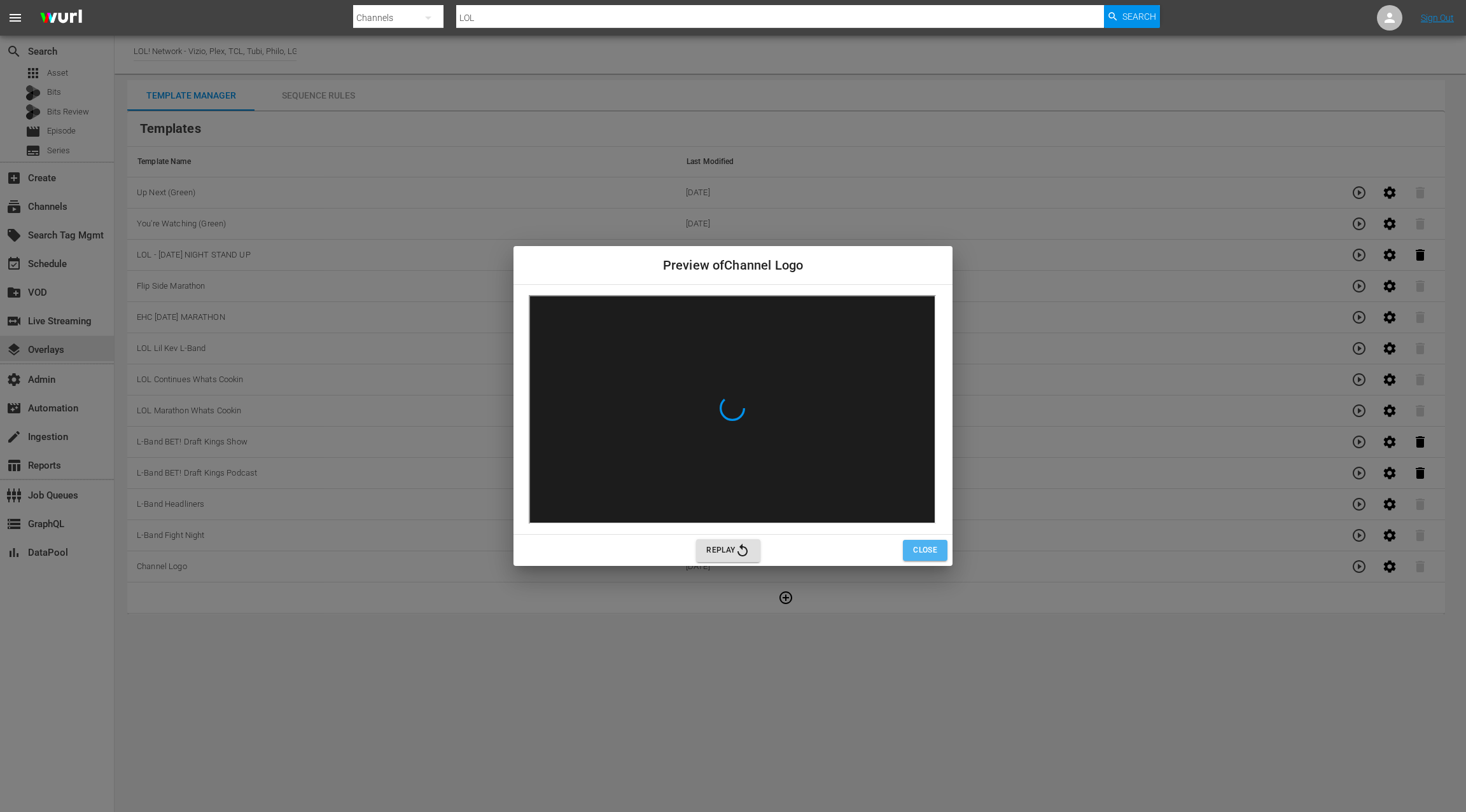
click at [927, 552] on span "Close" at bounding box center [925, 551] width 24 height 14
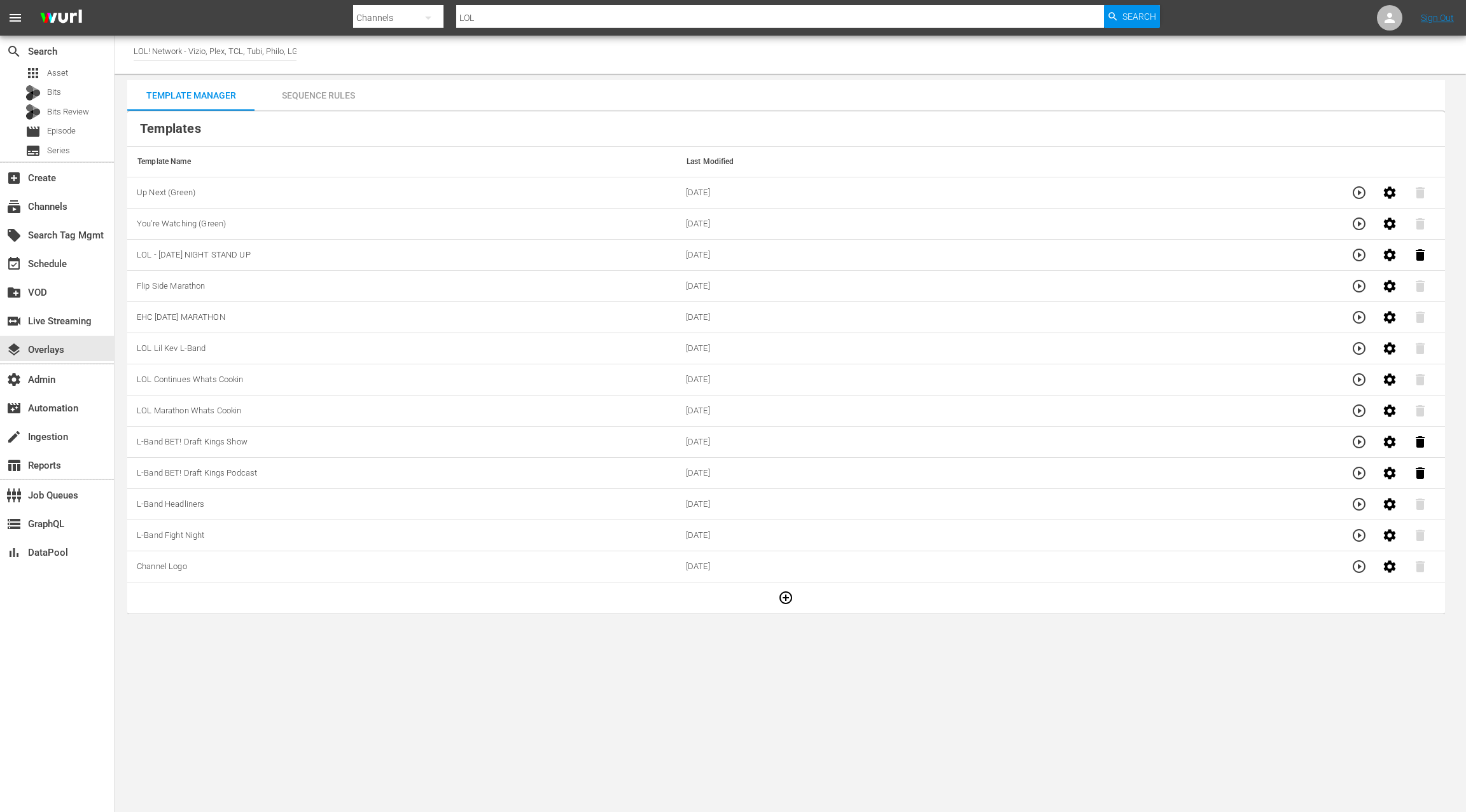
click at [915, 551] on td "07/12/2024" at bounding box center [951, 567] width 549 height 31
click at [1392, 567] on icon "button" at bounding box center [1390, 566] width 12 height 12
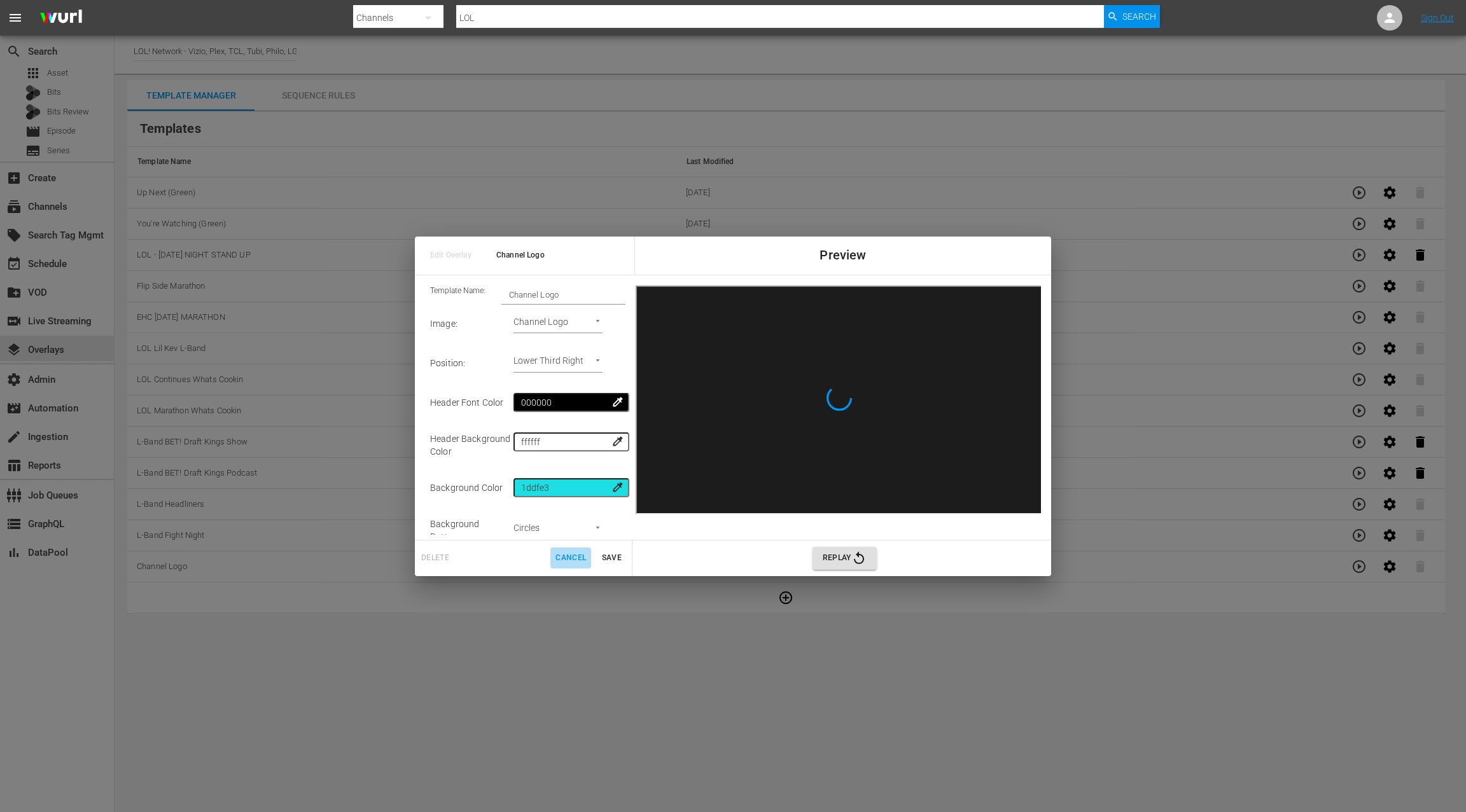
click at [567, 561] on span "Cancel" at bounding box center [571, 558] width 30 height 14
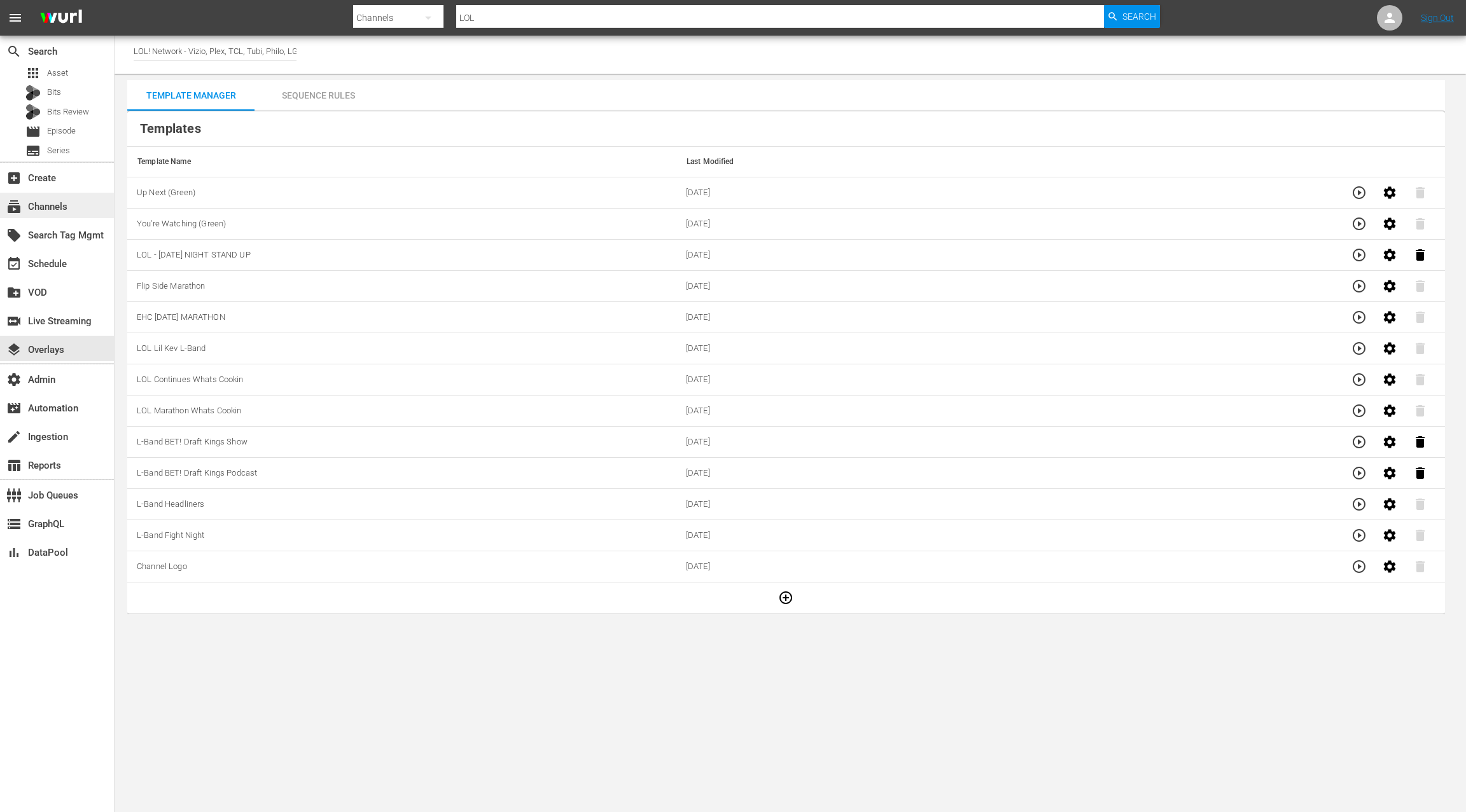
click at [65, 199] on div "subscriptions Channels" at bounding box center [36, 204] width 71 height 11
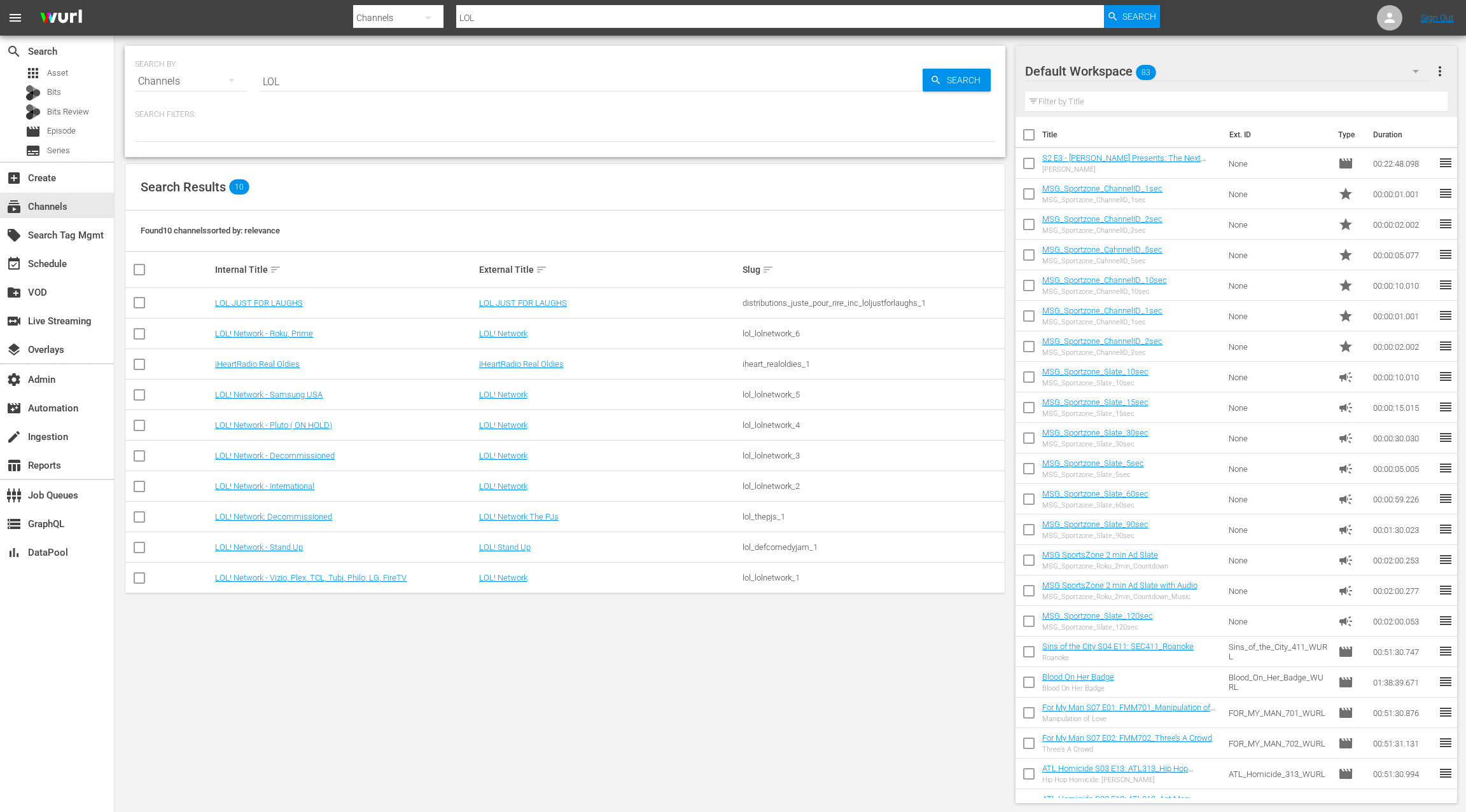
click at [299, 83] on input "LOL" at bounding box center [591, 81] width 663 height 30
click at [244, 81] on div "SEARCH BY Search By Channels Search ID, Title, Description, Keywords, or Catego…" at bounding box center [565, 74] width 860 height 46
type input "tv one"
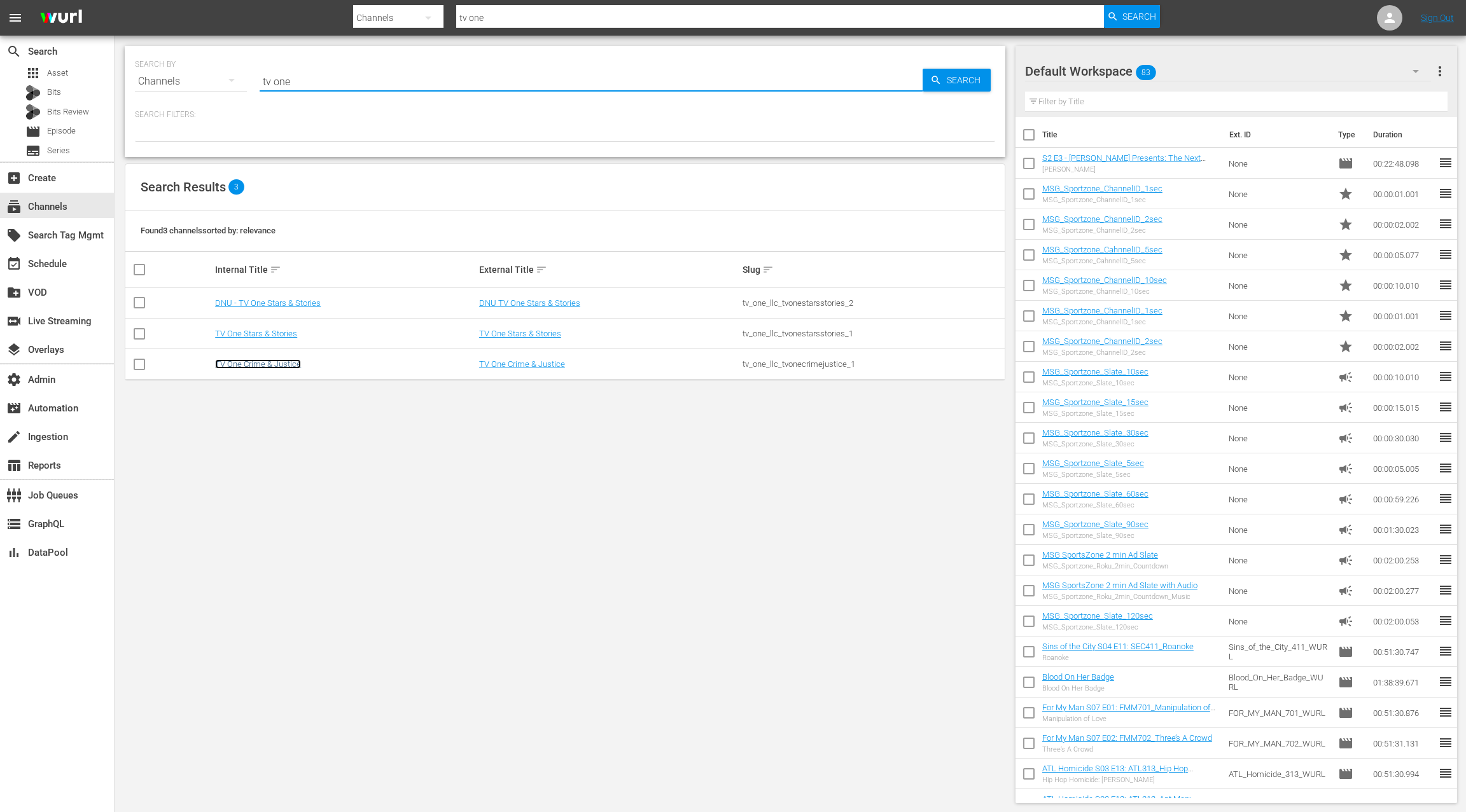
click at [258, 363] on link "TV One Crime & Justice" at bounding box center [258, 364] width 86 height 10
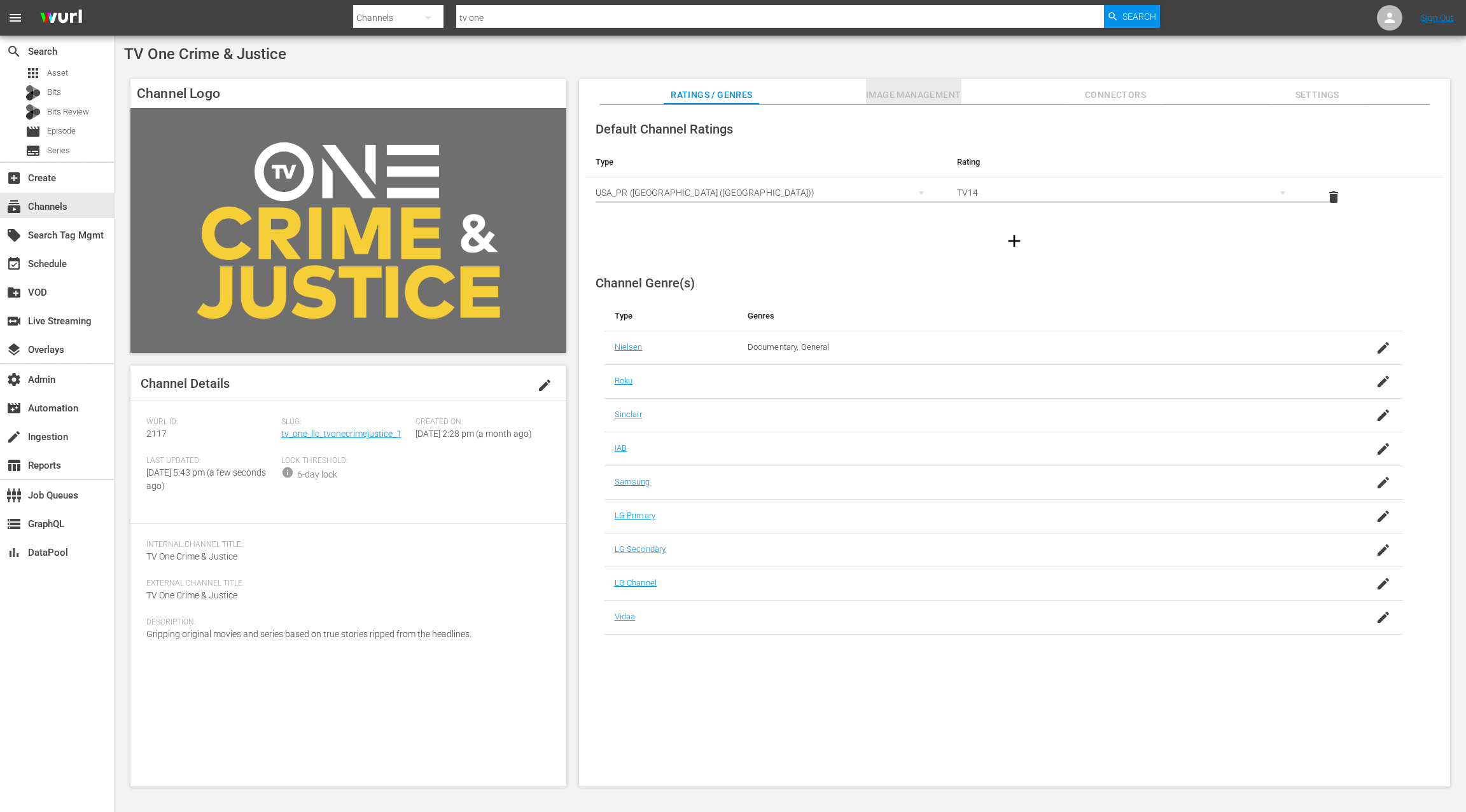
click at [920, 98] on span "Image Management" at bounding box center [913, 95] width 96 height 16
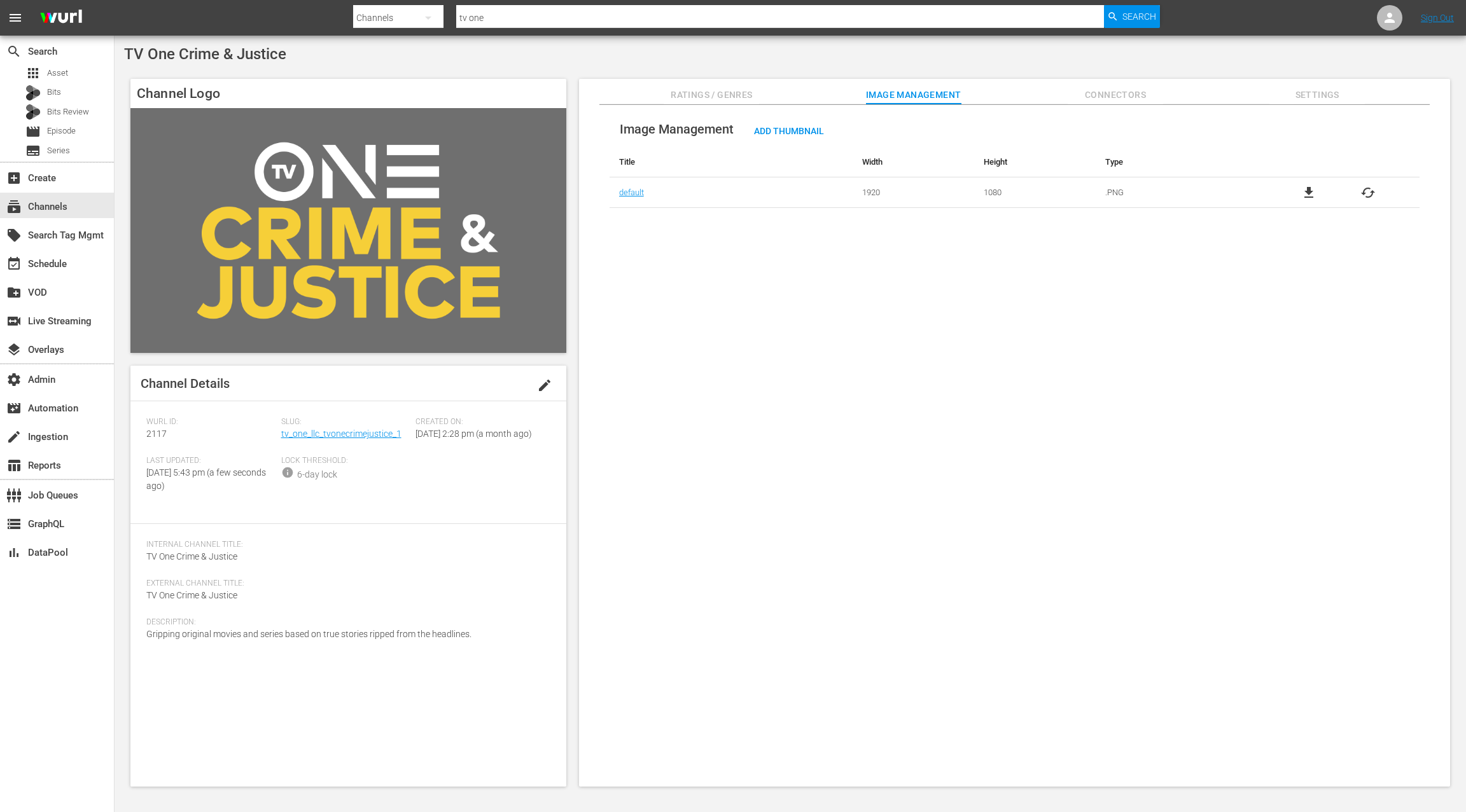
click at [699, 93] on span "Ratings / Genres" at bounding box center [711, 95] width 96 height 16
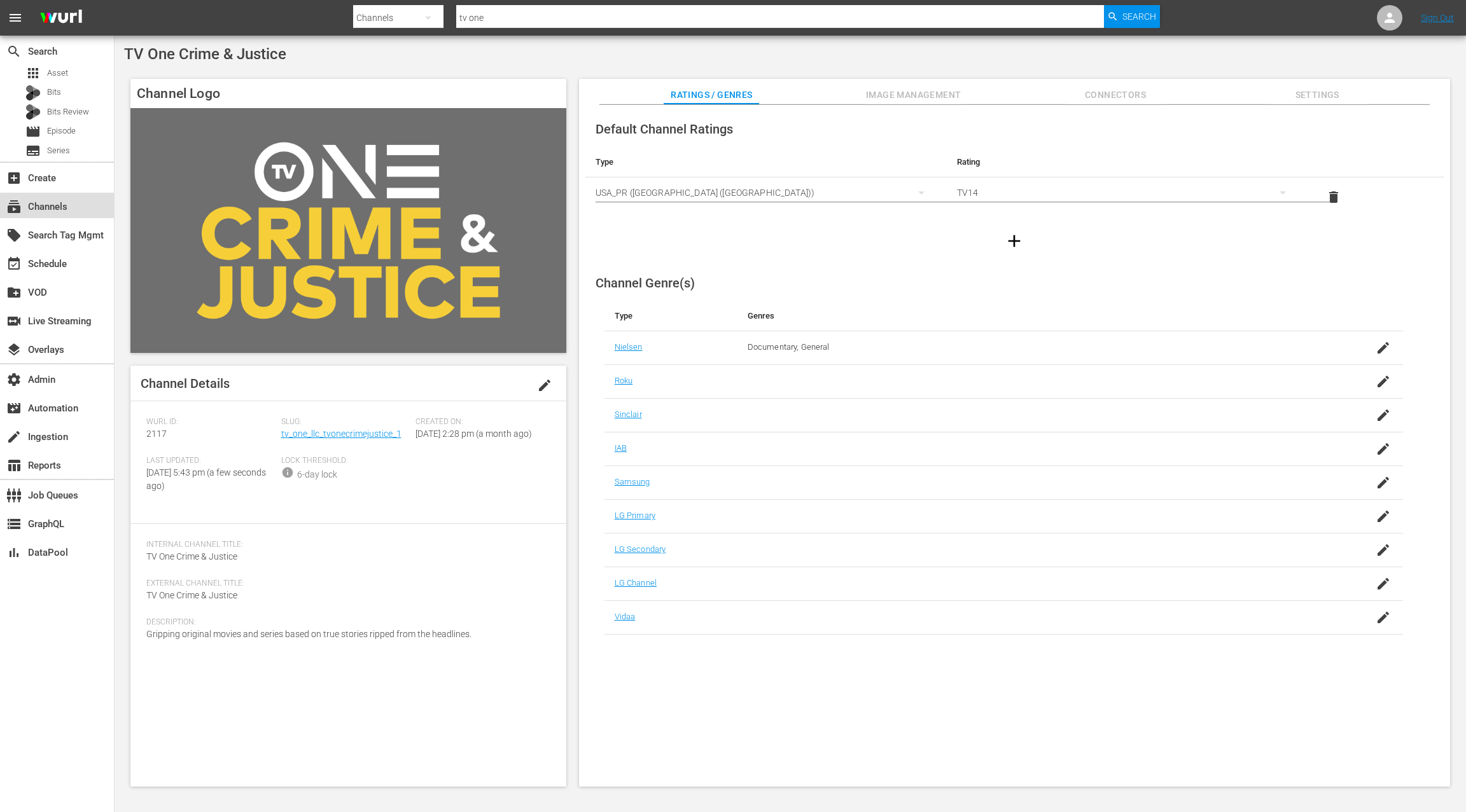
click at [46, 210] on div "subscriptions Channels" at bounding box center [36, 204] width 71 height 11
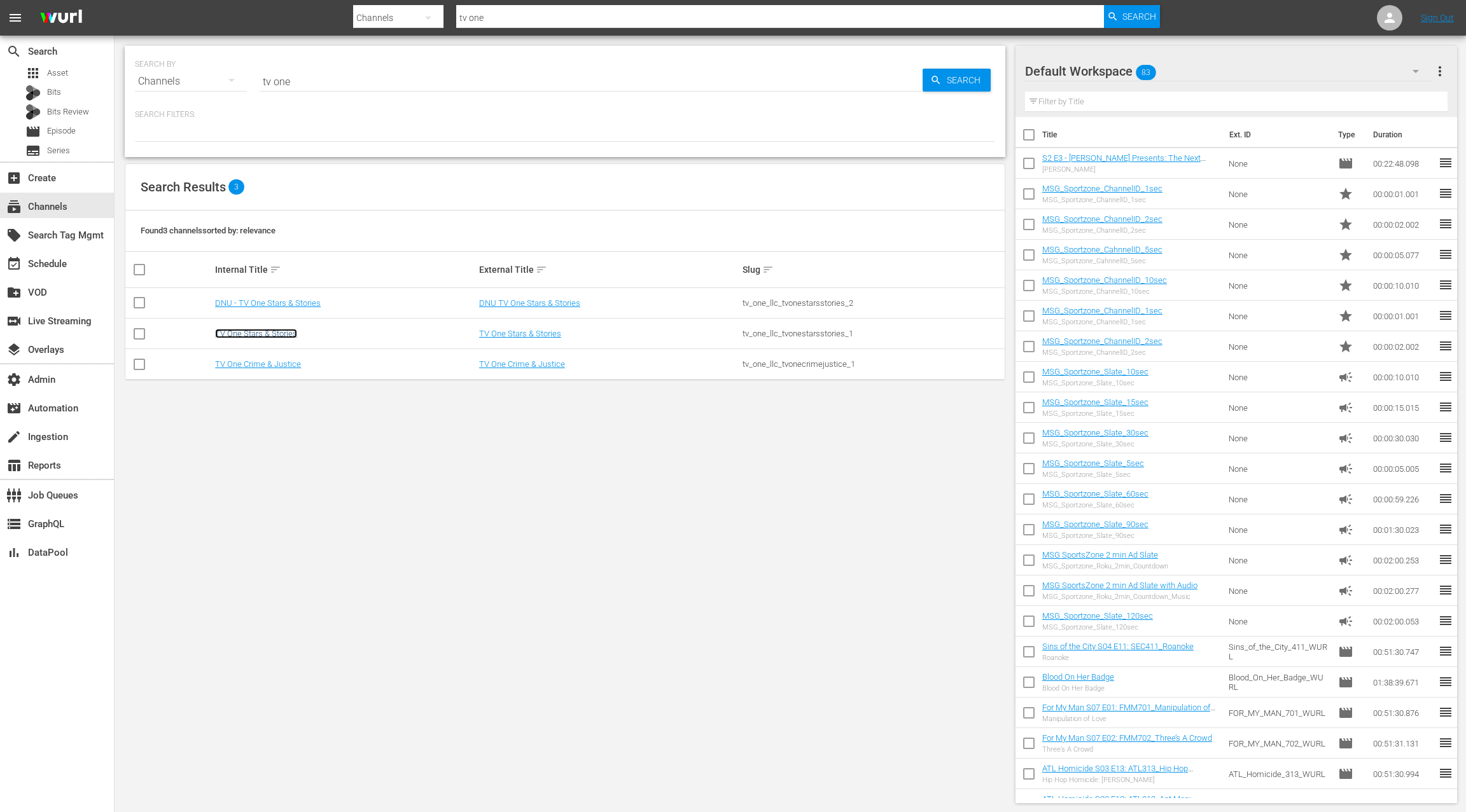
click at [257, 330] on link "TV One Stars & Stories" at bounding box center [256, 333] width 82 height 10
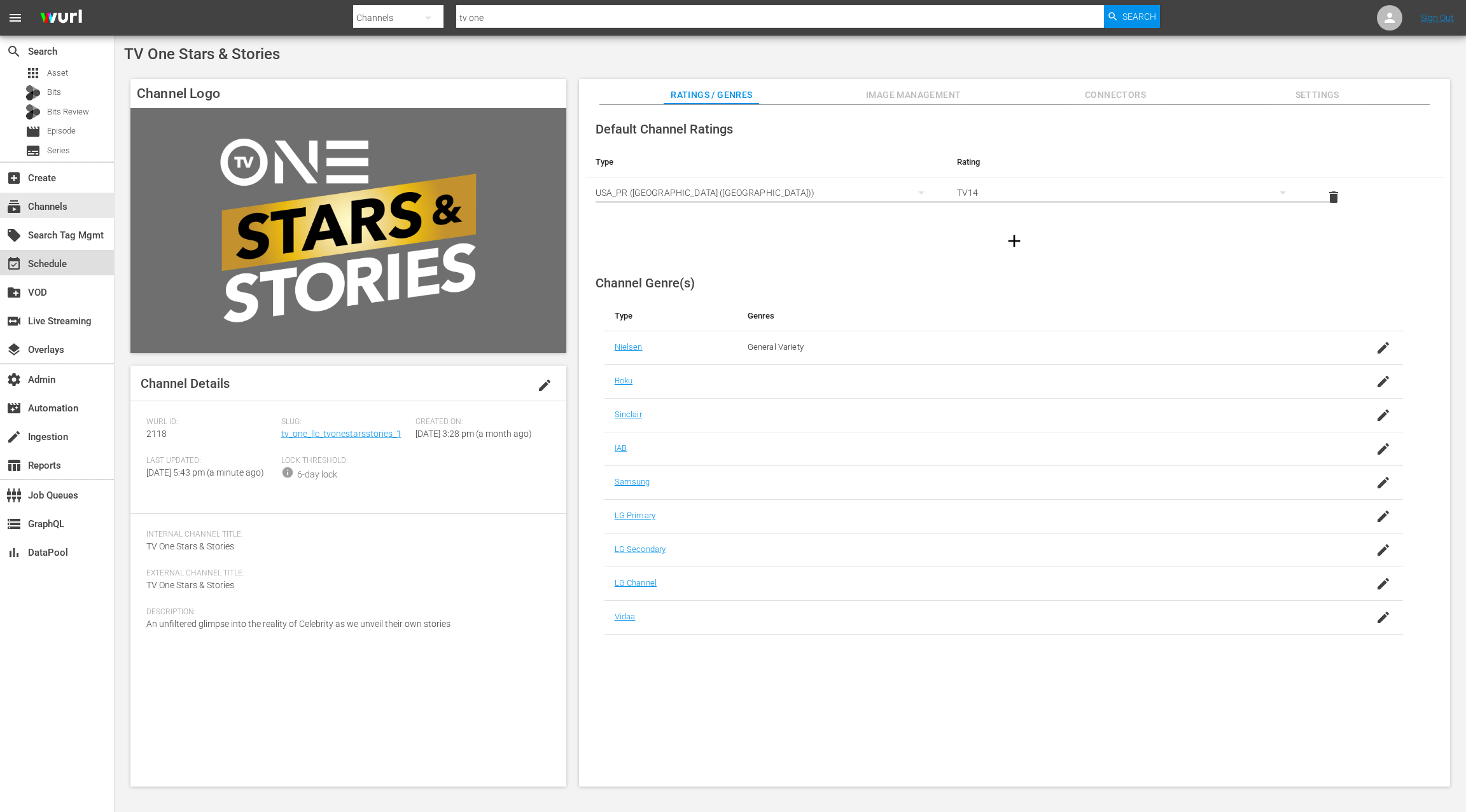
click at [76, 264] on div "event_available Schedule" at bounding box center [57, 262] width 114 height 25
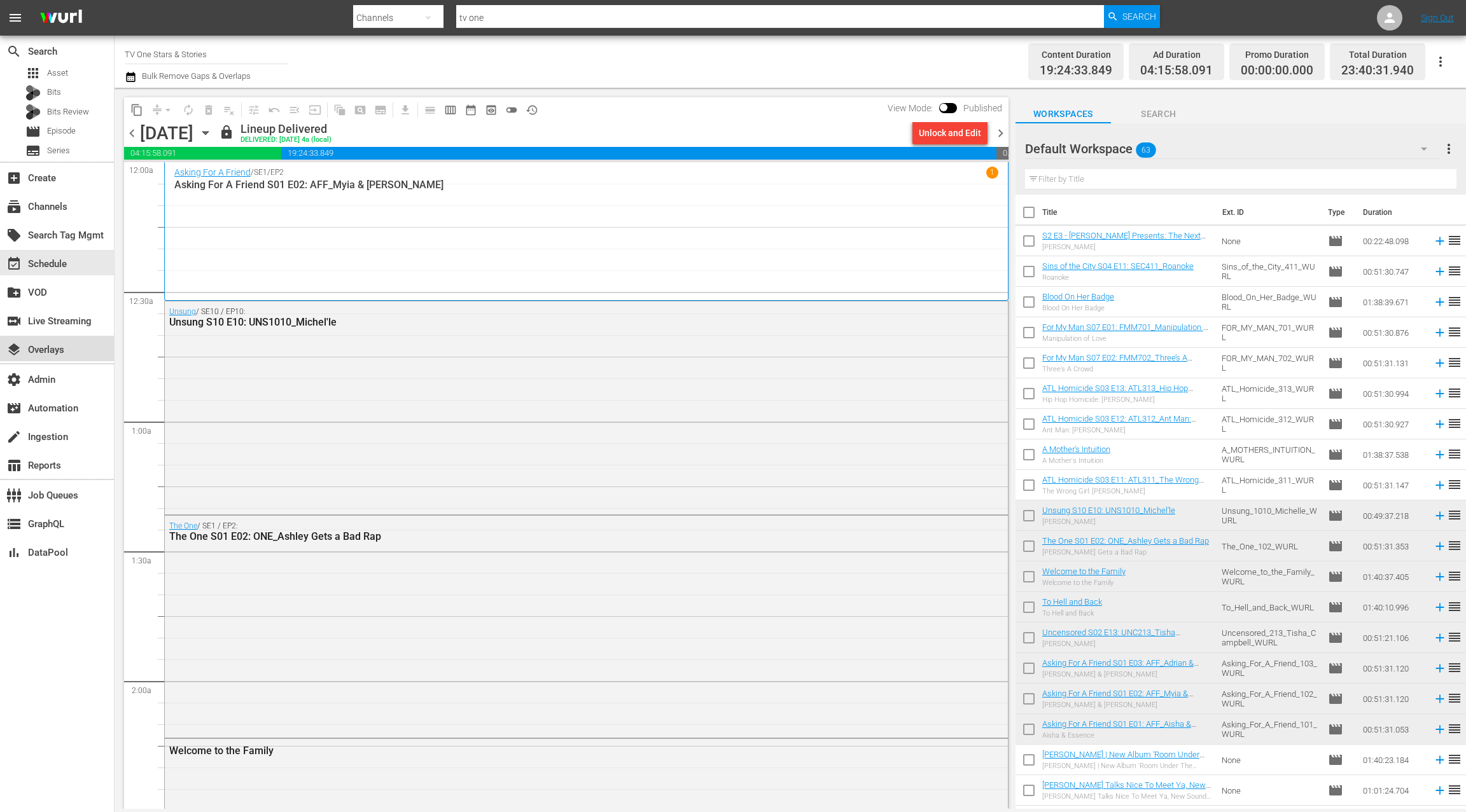
click at [68, 348] on div "layers Overlays" at bounding box center [36, 347] width 71 height 11
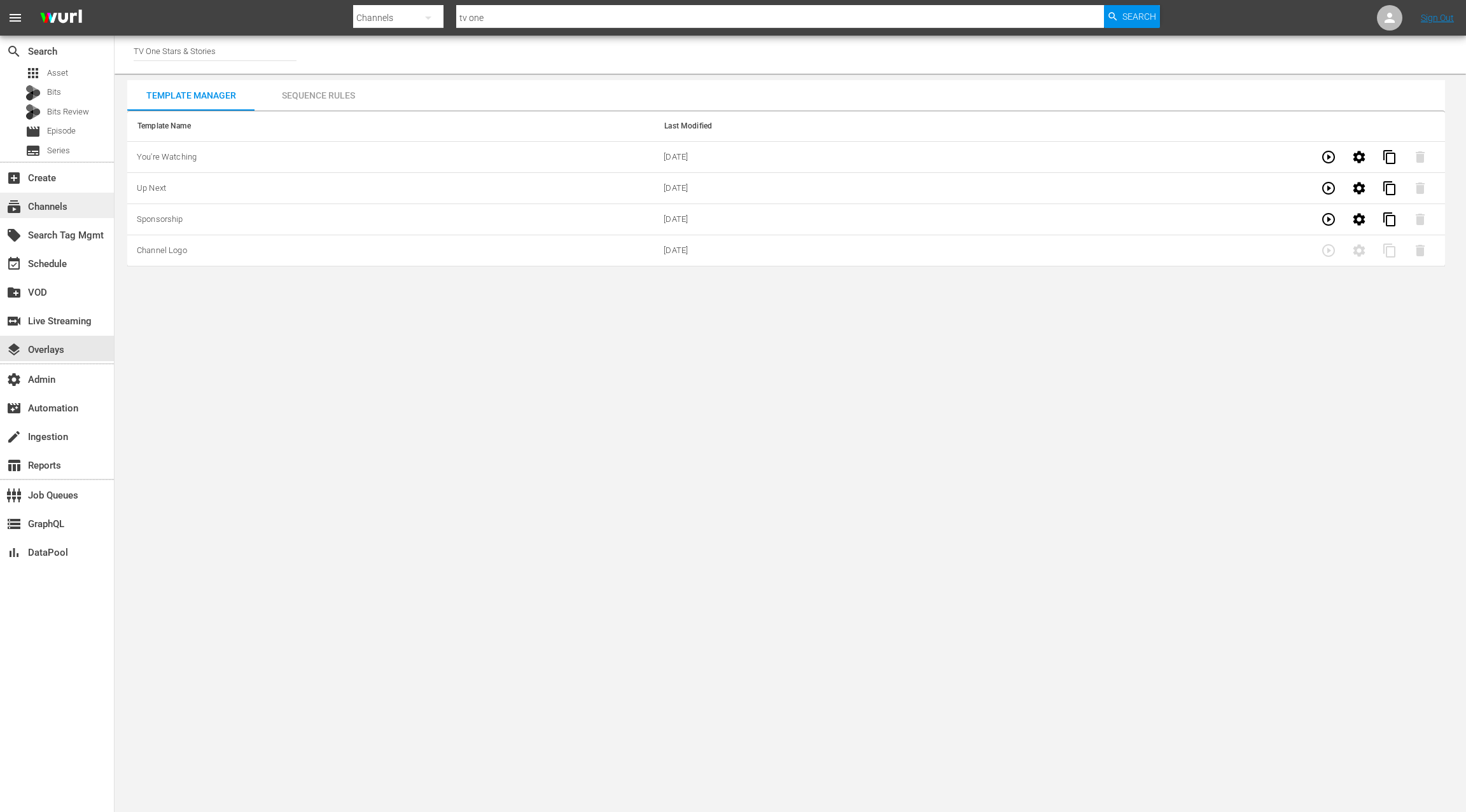
click at [61, 208] on div "subscriptions Channels" at bounding box center [36, 204] width 71 height 11
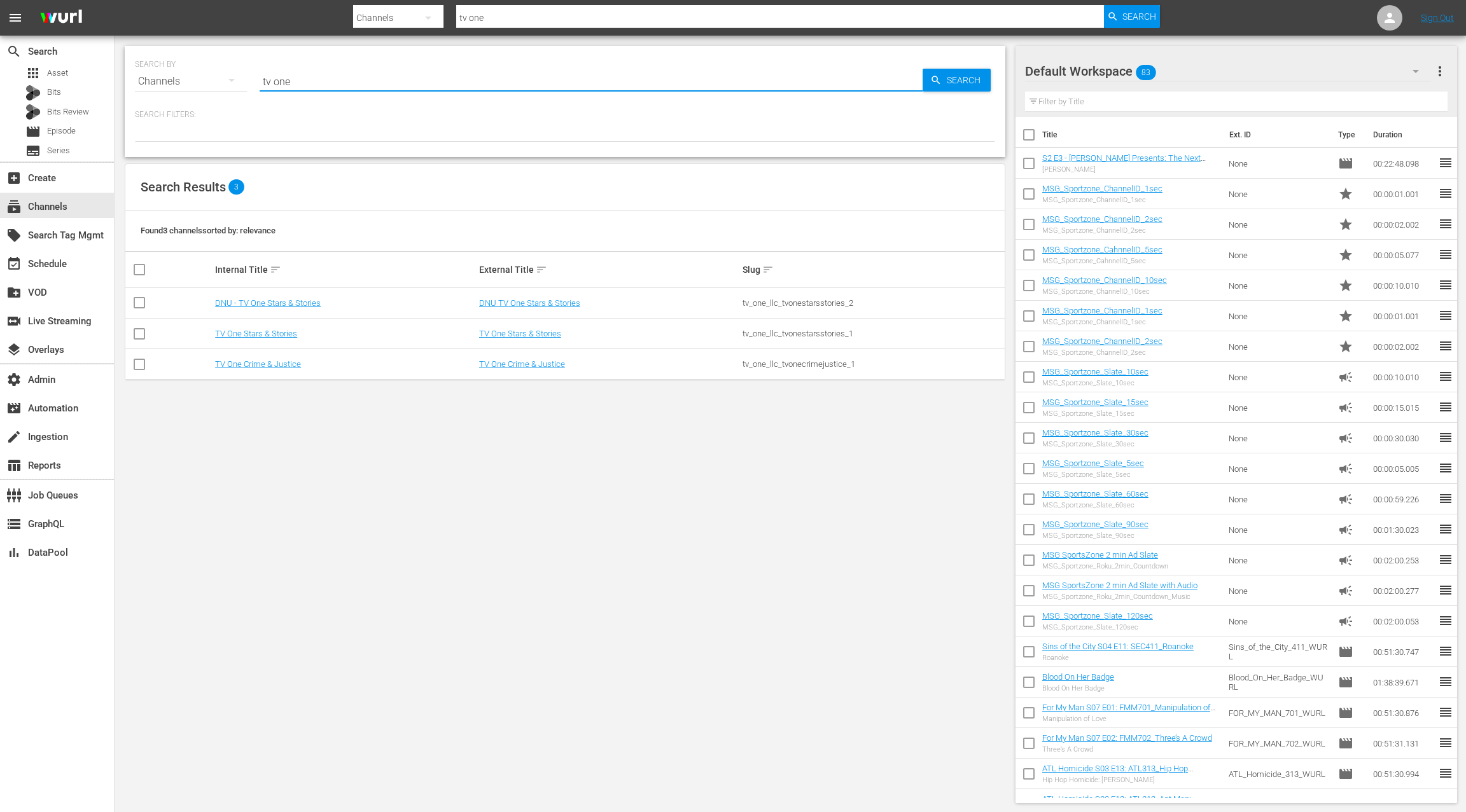
drag, startPoint x: 302, startPoint y: 84, endPoint x: 252, endPoint y: 83, distance: 50.0
click at [252, 83] on div "SEARCH BY Search By Channels Search ID, Title, Description, Keywords, or Catego…" at bounding box center [565, 74] width 860 height 46
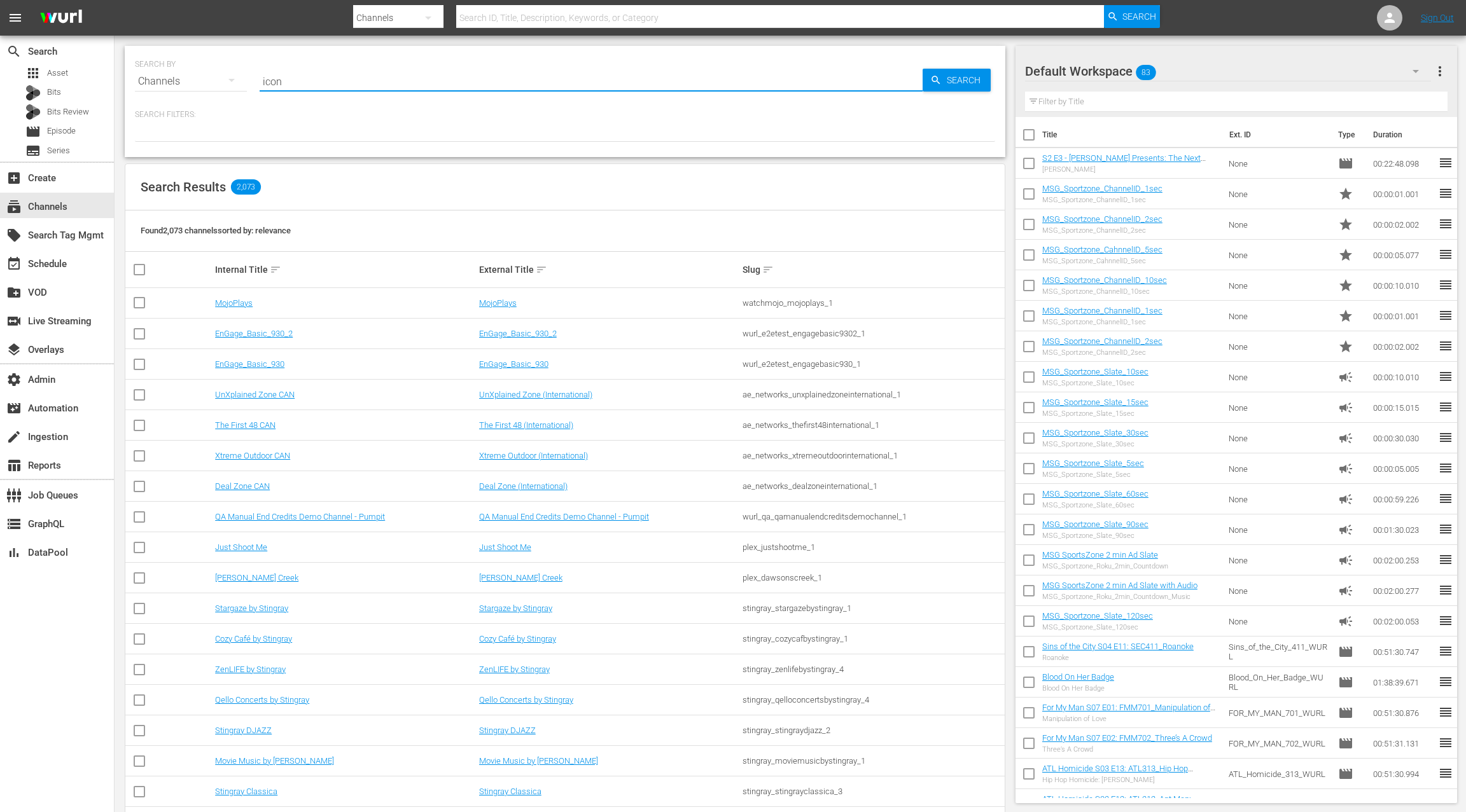
type input "icon"
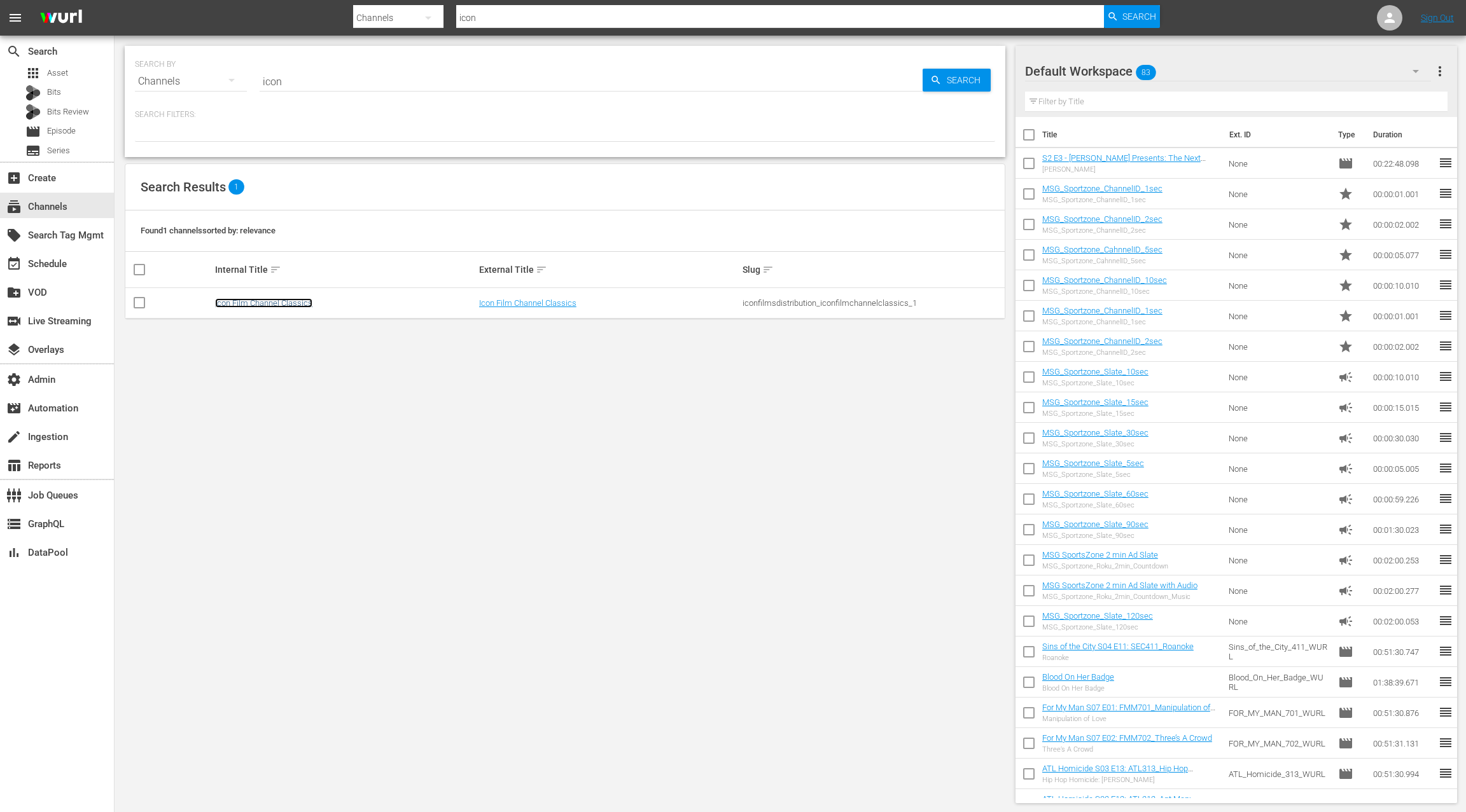
click at [300, 302] on link "Icon Film Channel Classics" at bounding box center [264, 303] width 97 height 10
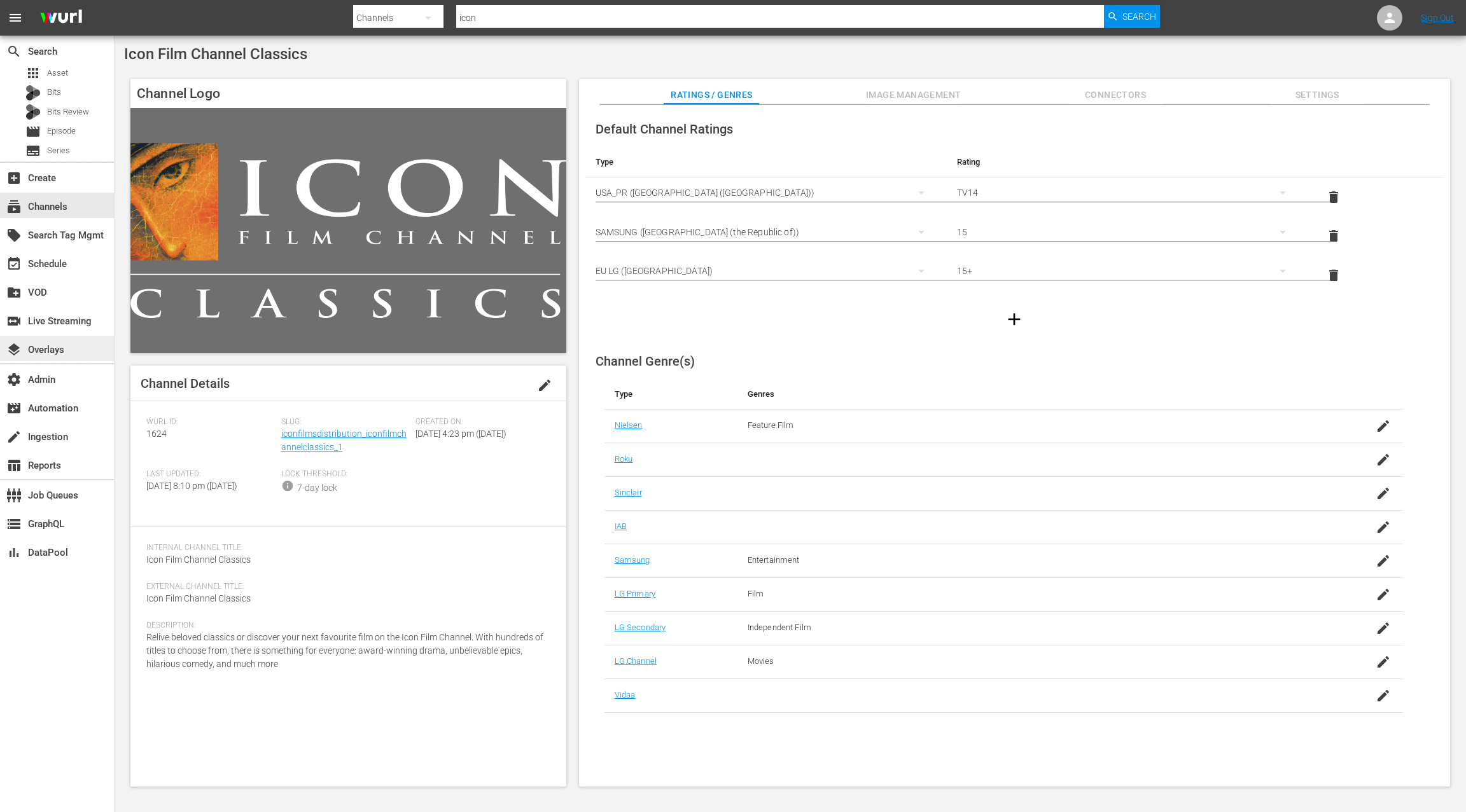
click at [70, 348] on div "layers Overlays" at bounding box center [36, 347] width 71 height 11
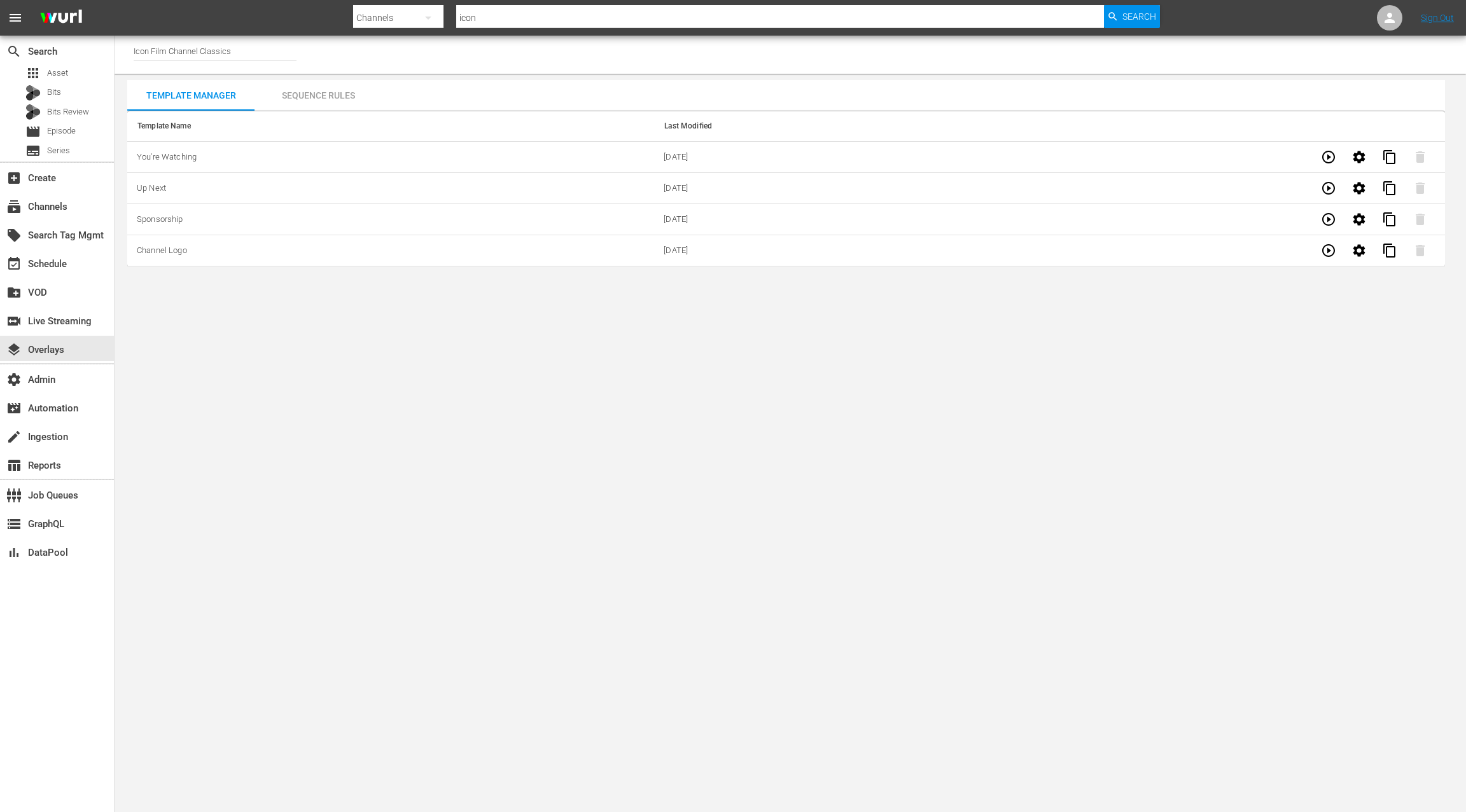
click at [345, 93] on div "Sequence Rules" at bounding box center [318, 95] width 127 height 30
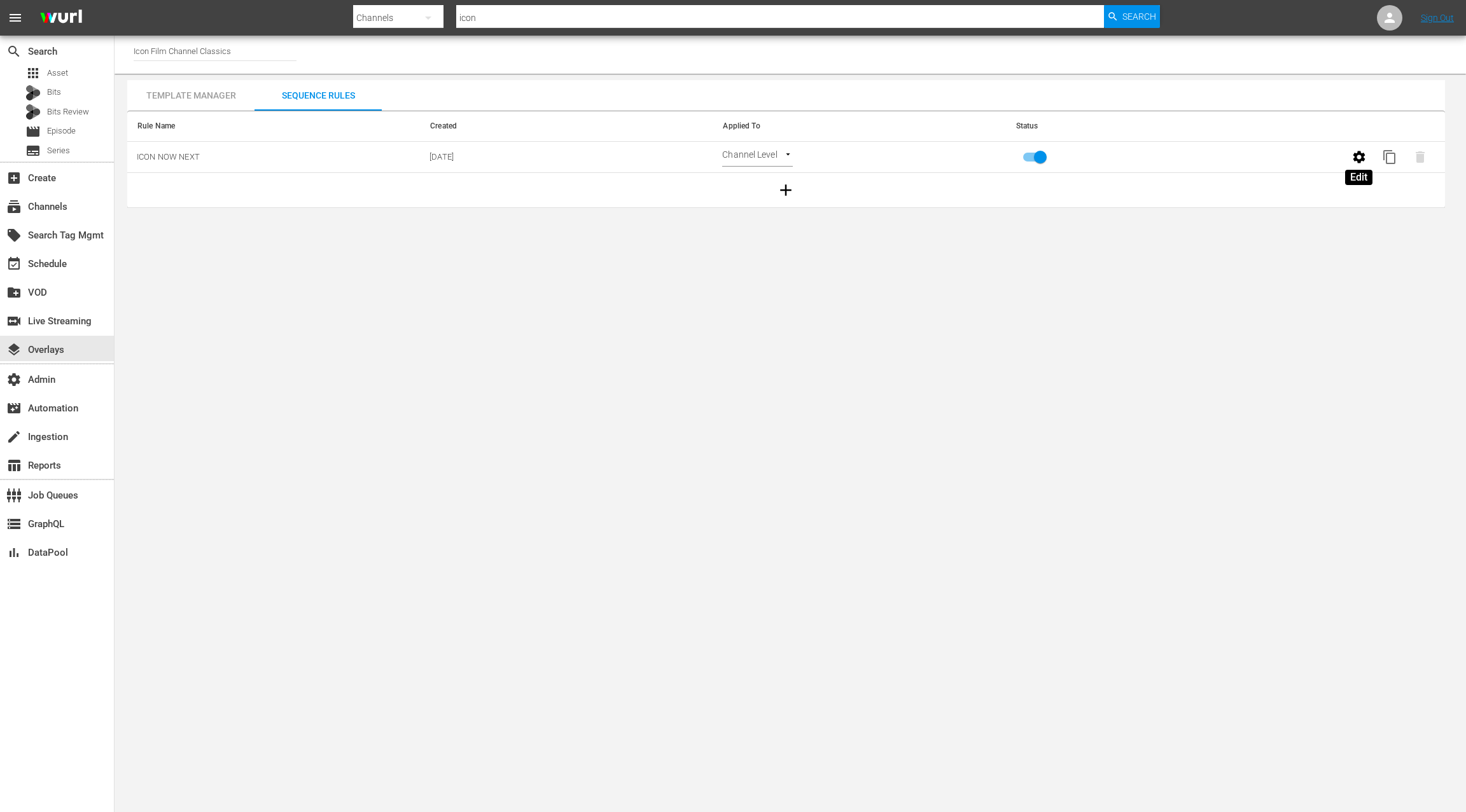
click at [1366, 154] on button "button" at bounding box center [1359, 157] width 30 height 30
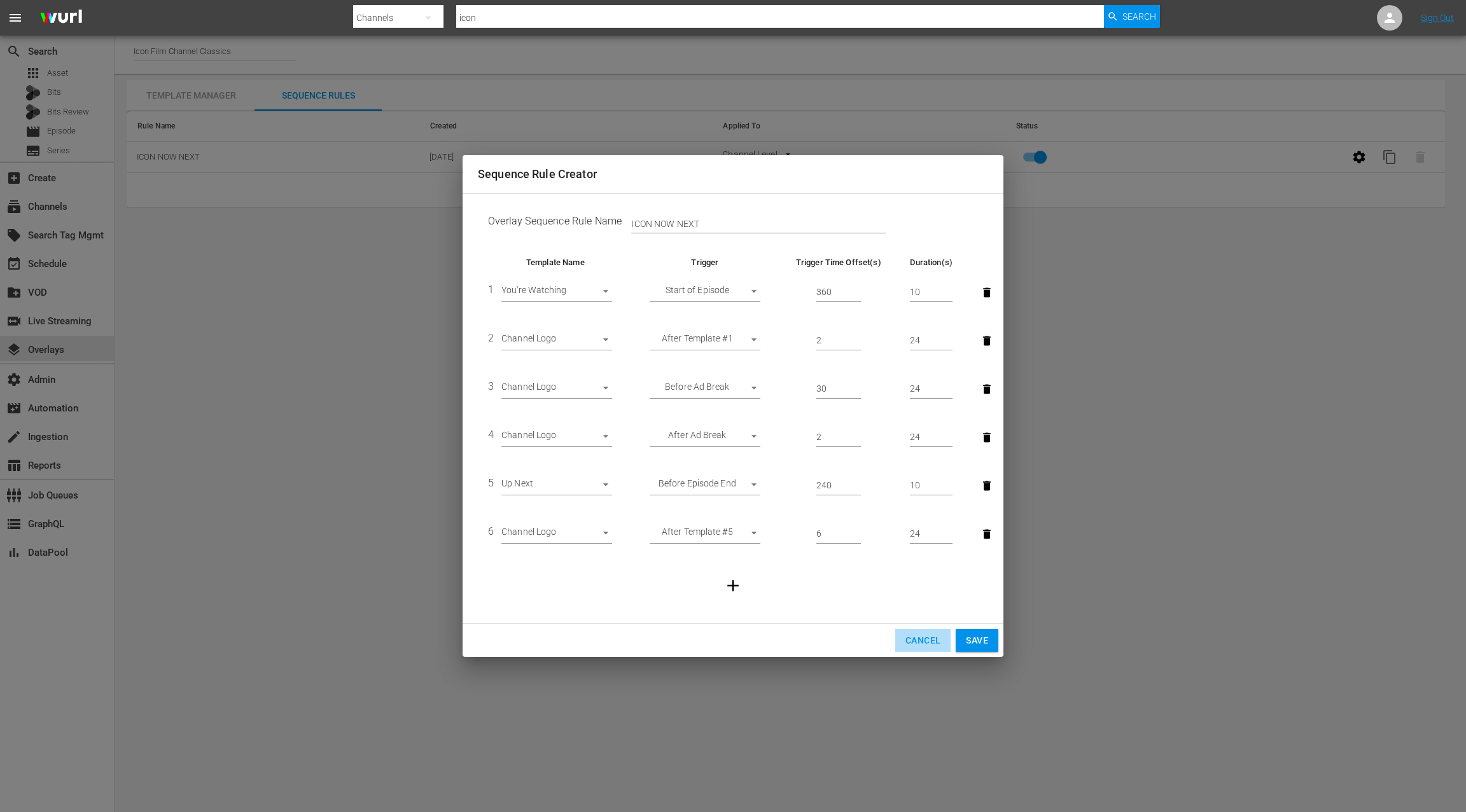
click at [920, 640] on span "Cancel" at bounding box center [923, 640] width 35 height 16
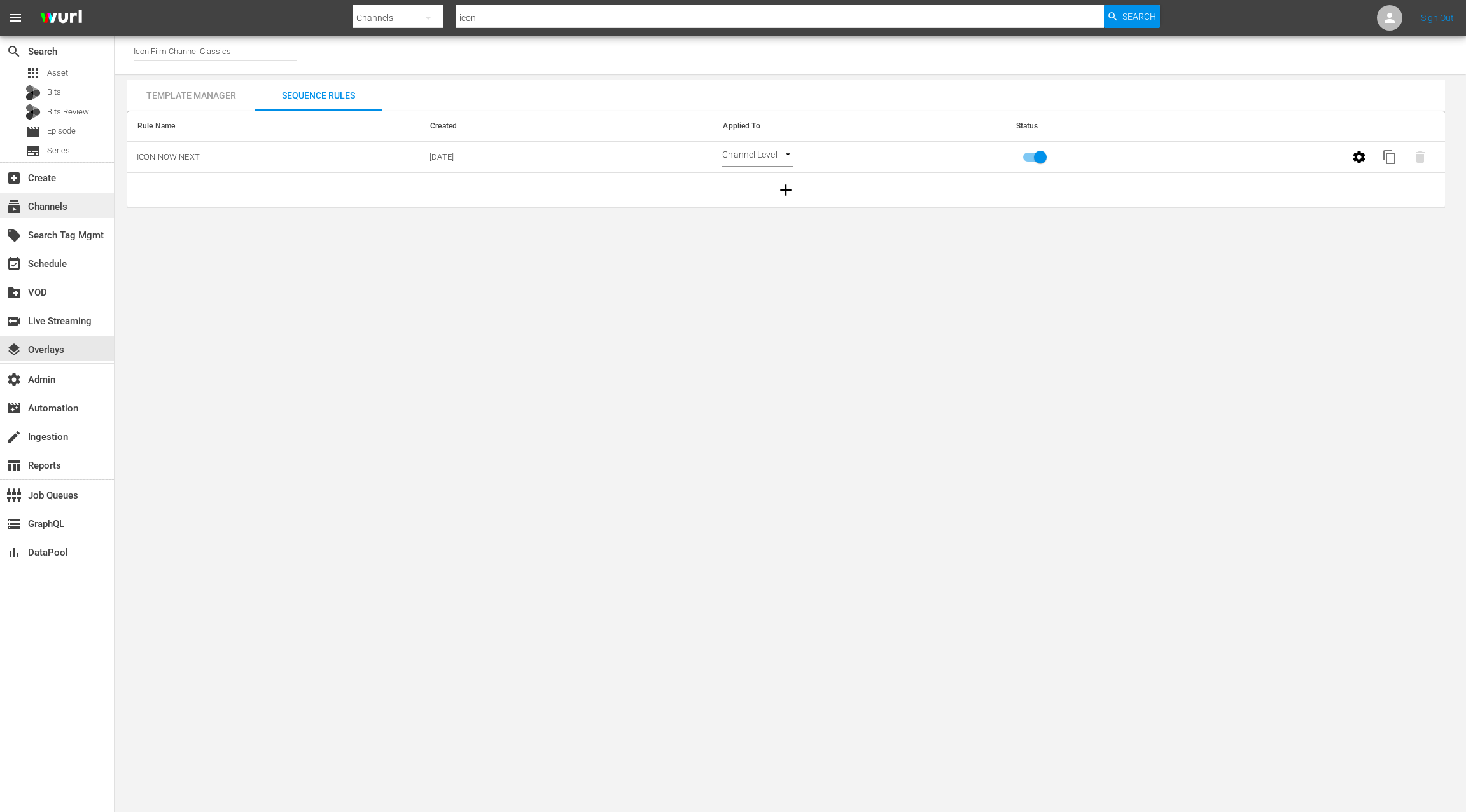
click at [66, 206] on div "subscriptions Channels" at bounding box center [36, 204] width 71 height 11
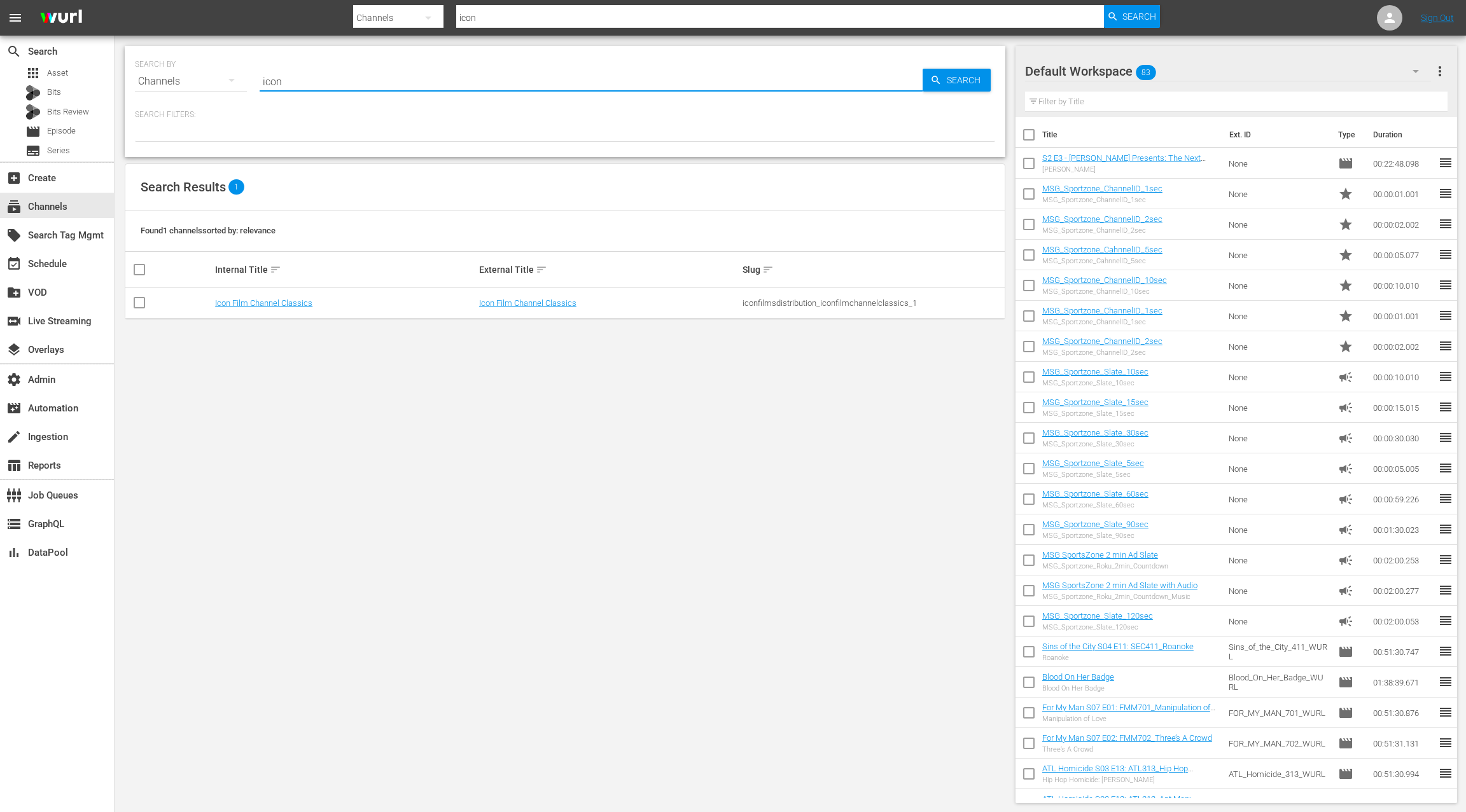
drag, startPoint x: 294, startPoint y: 79, endPoint x: 253, endPoint y: 77, distance: 41.0
click at [253, 77] on div "SEARCH BY Search By Channels Search ID, Title, Description, Keywords, or Catego…" at bounding box center [565, 74] width 860 height 46
type input "demo"
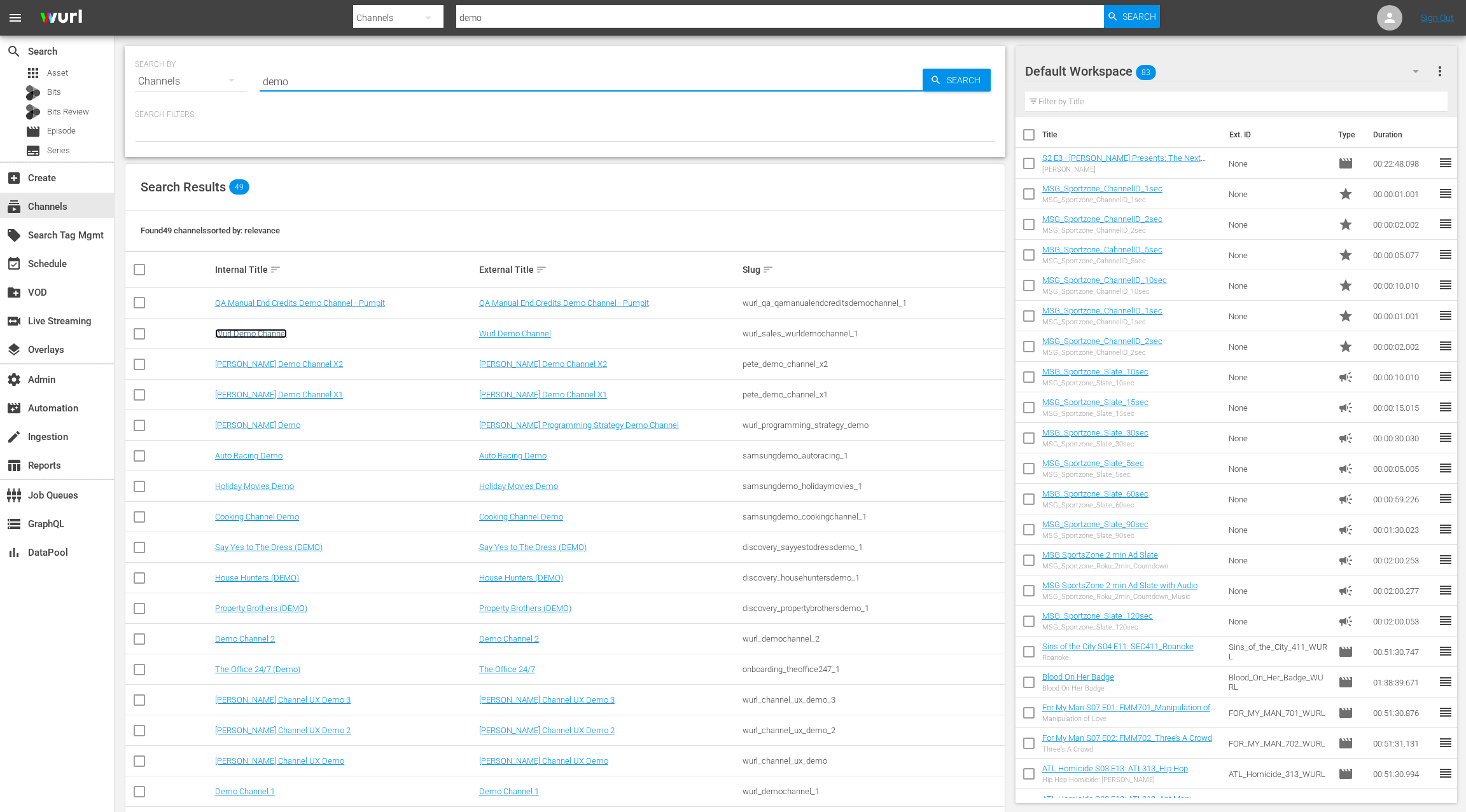
click at [246, 333] on link "Wurl Demo Channel" at bounding box center [251, 333] width 72 height 10
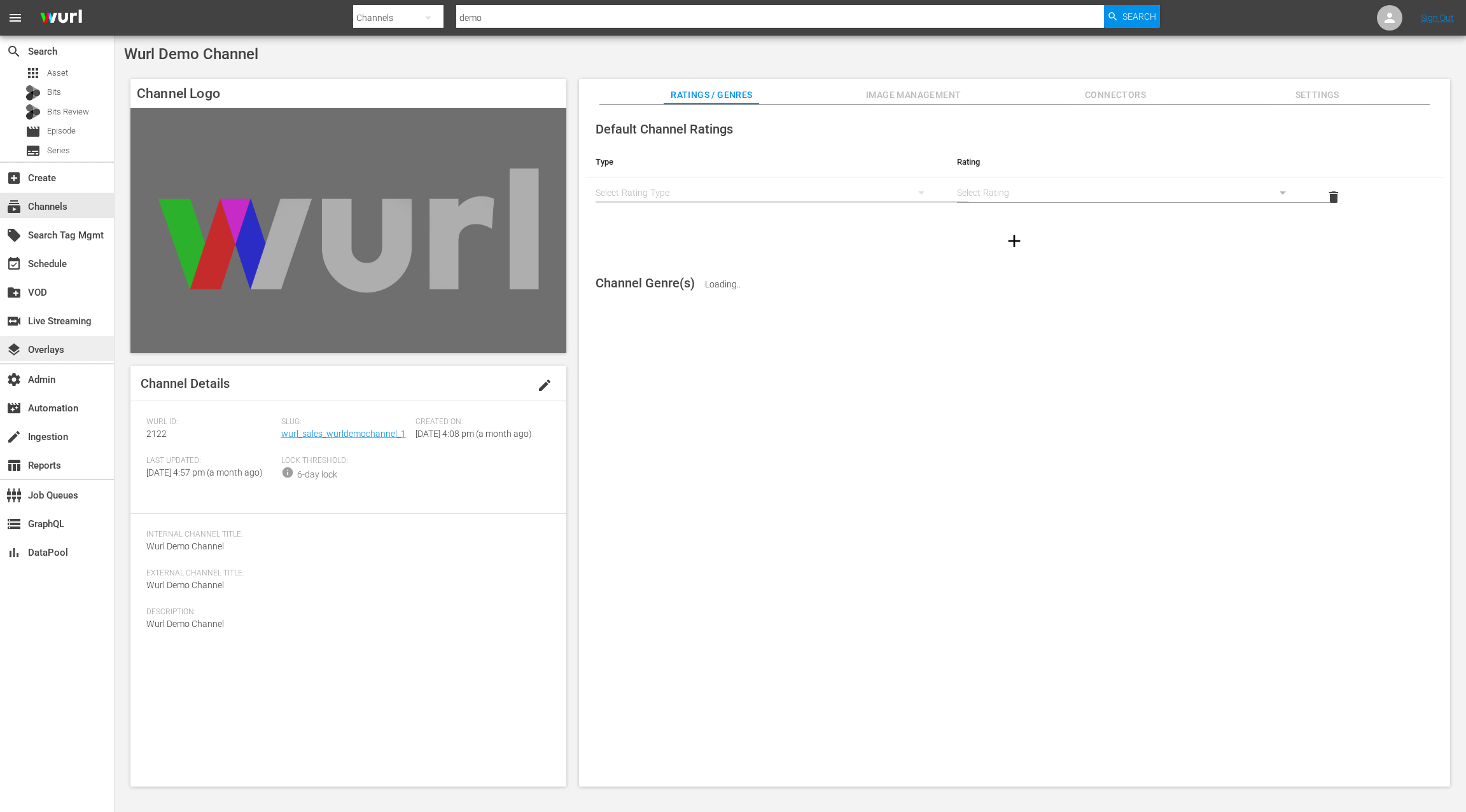
click at [62, 349] on div "layers Overlays" at bounding box center [36, 347] width 71 height 11
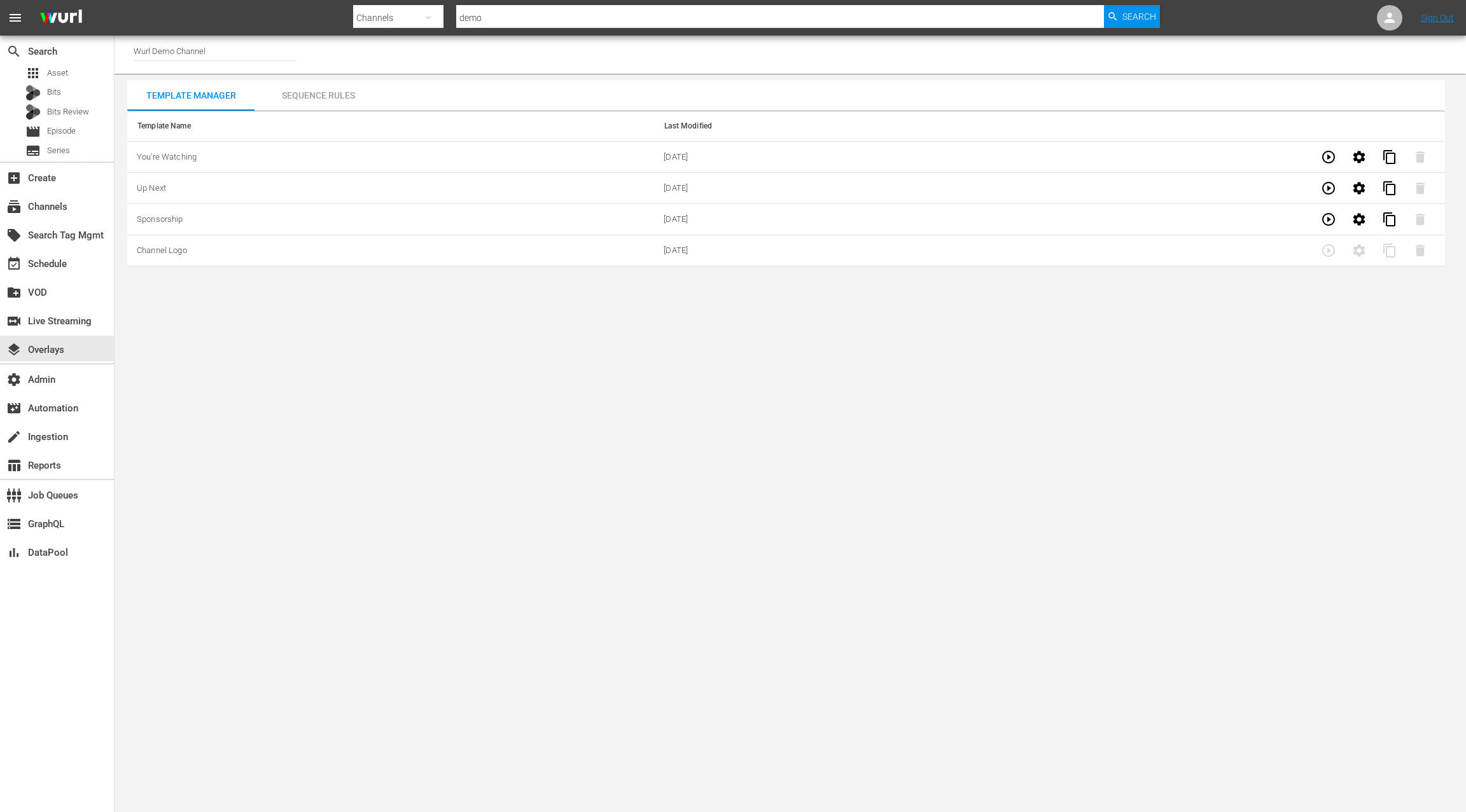
click at [310, 96] on div "Sequence Rules" at bounding box center [318, 95] width 127 height 30
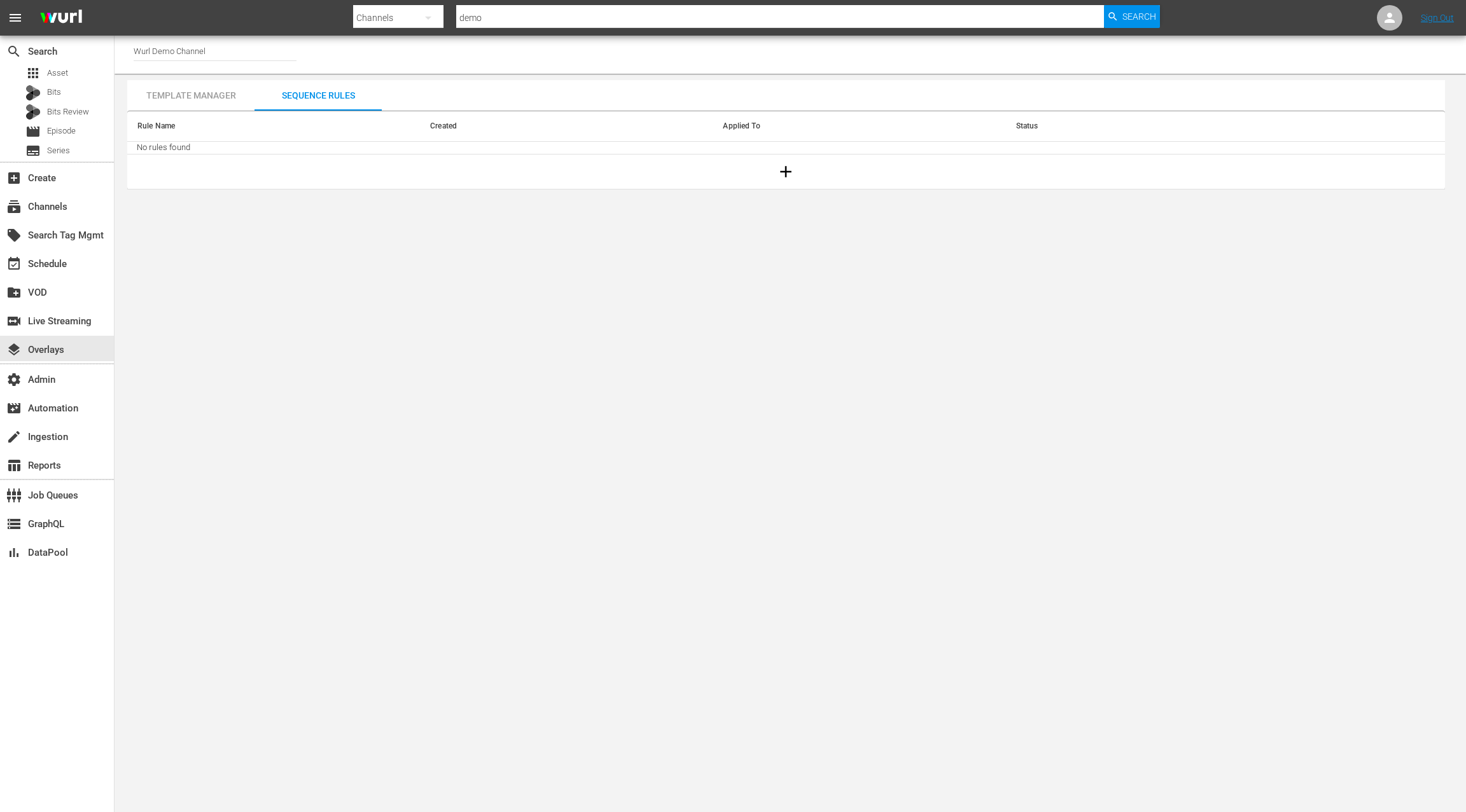
click at [209, 94] on div "Template Manager" at bounding box center [190, 95] width 127 height 30
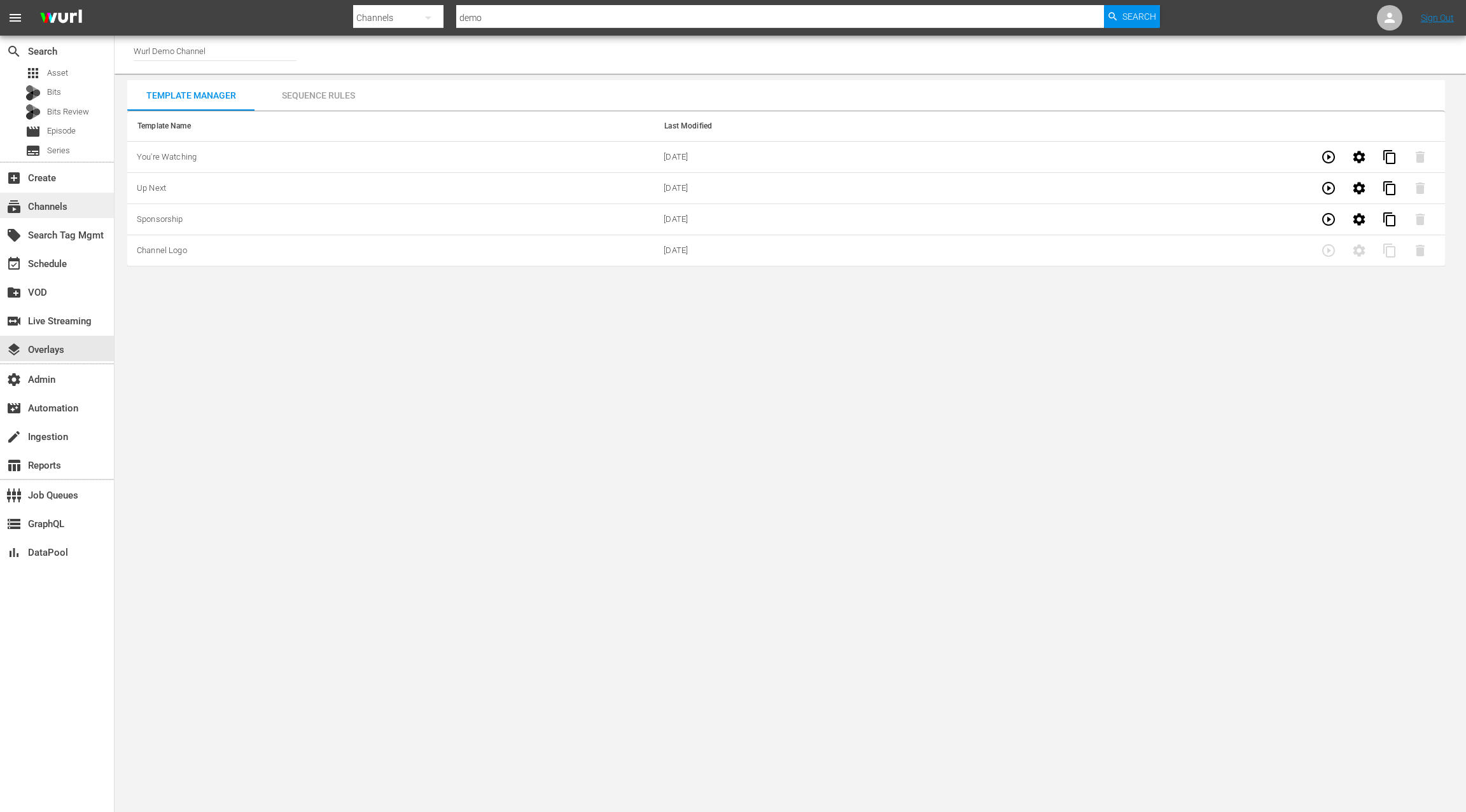
click at [49, 210] on div "subscriptions Channels" at bounding box center [36, 204] width 71 height 11
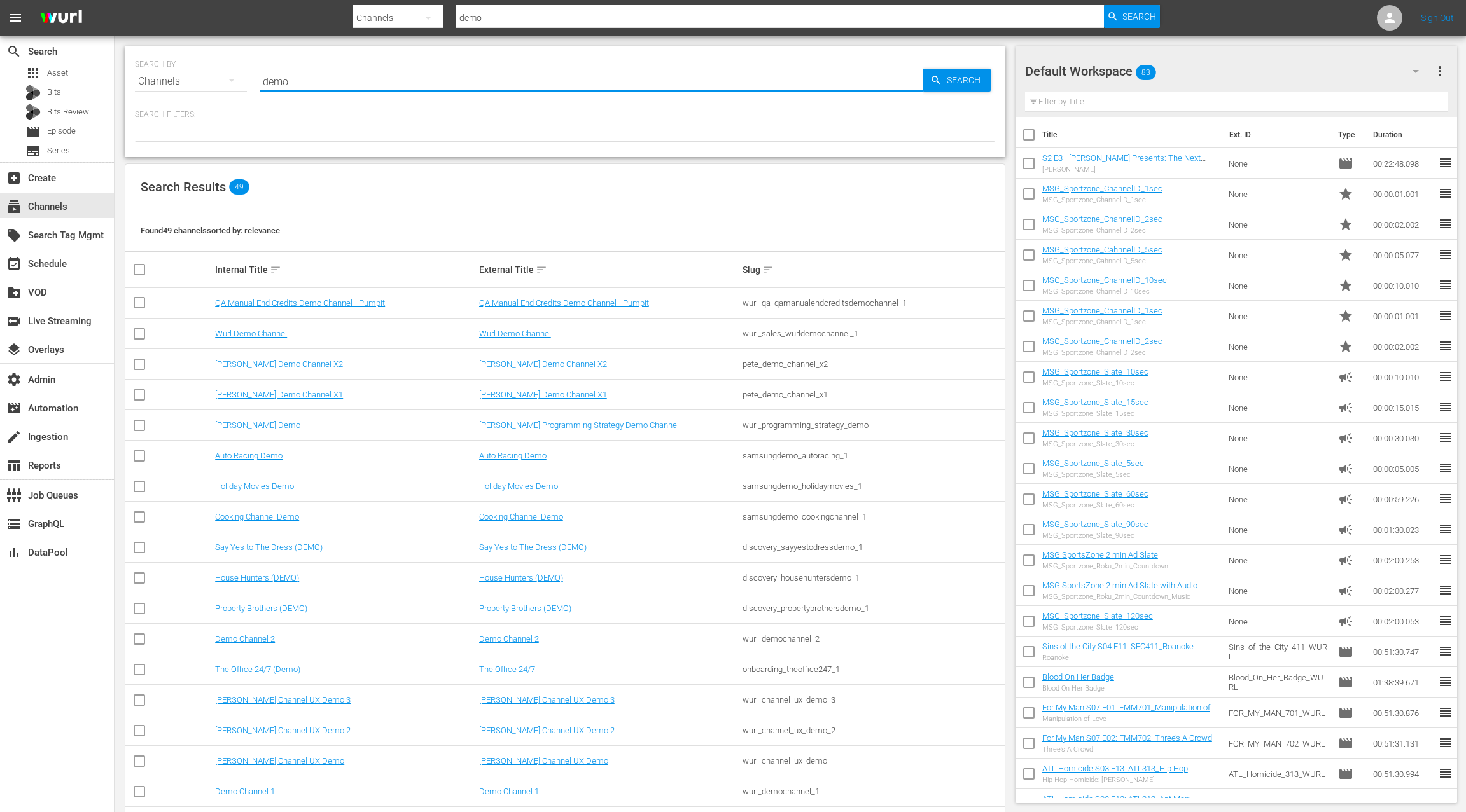
click at [310, 86] on input "demo" at bounding box center [591, 81] width 663 height 30
click at [261, 423] on link "Wurl PS Demo" at bounding box center [258, 425] width 85 height 10
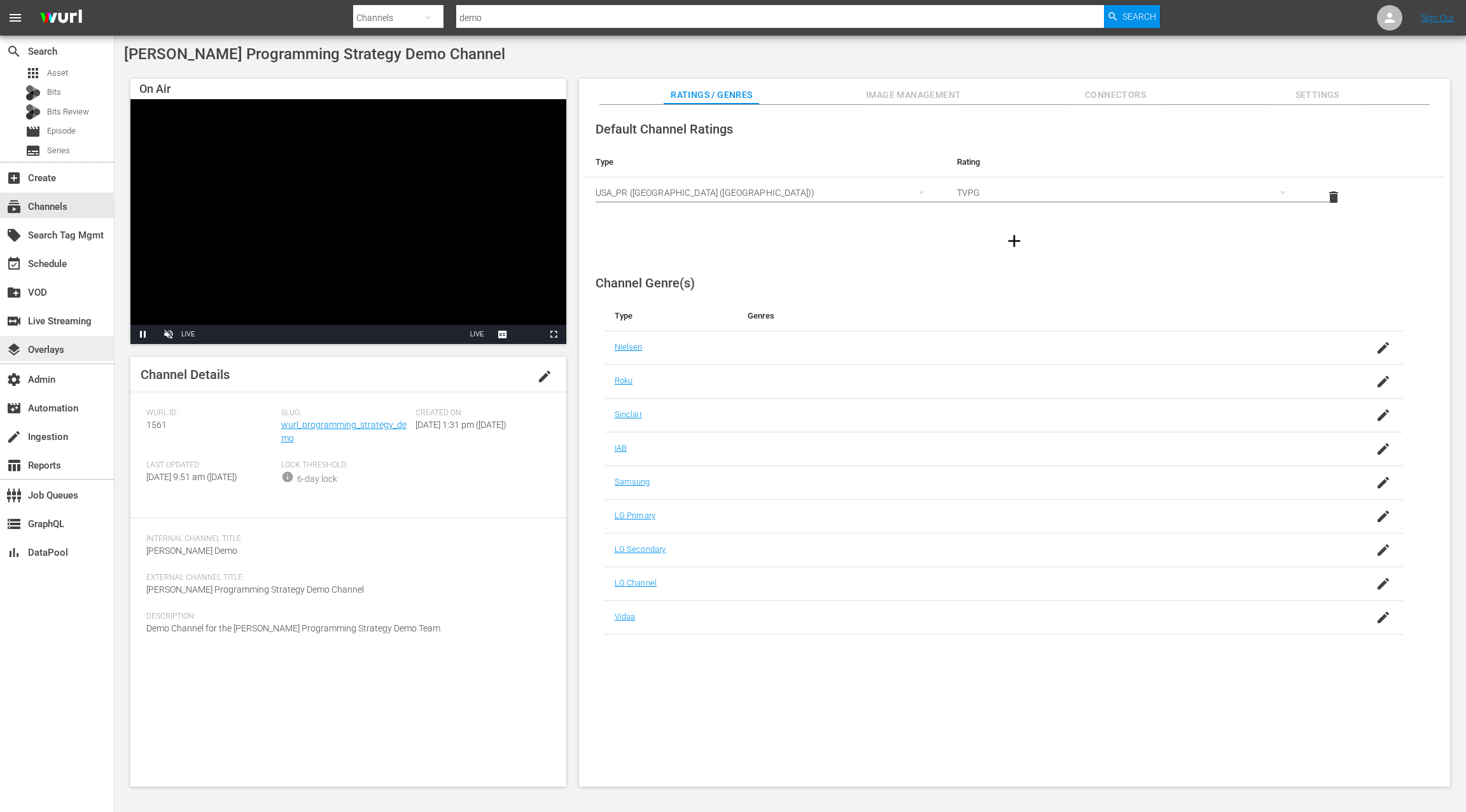
click at [73, 346] on div "layers Overlays" at bounding box center [57, 348] width 114 height 25
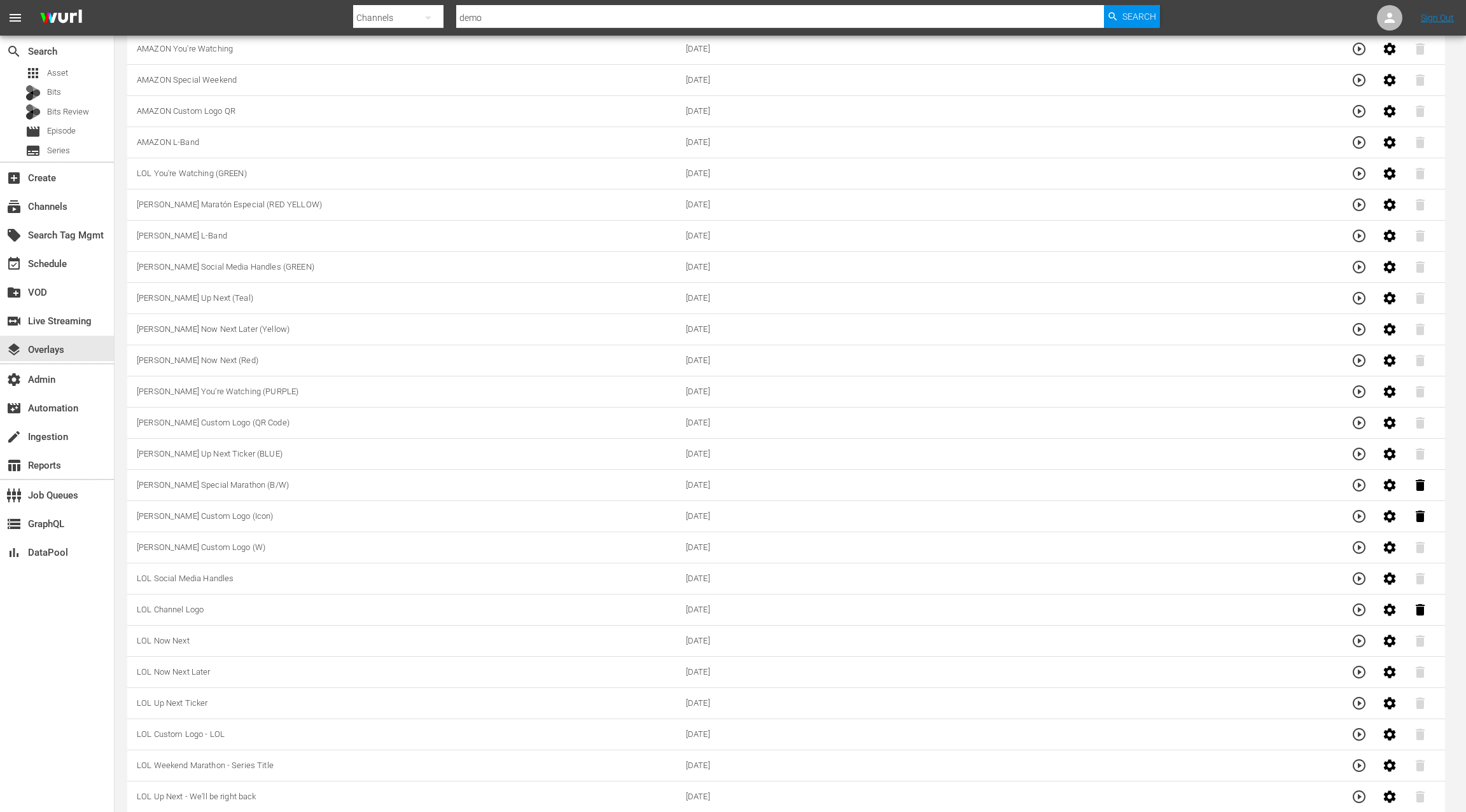
scroll to position [1445, 0]
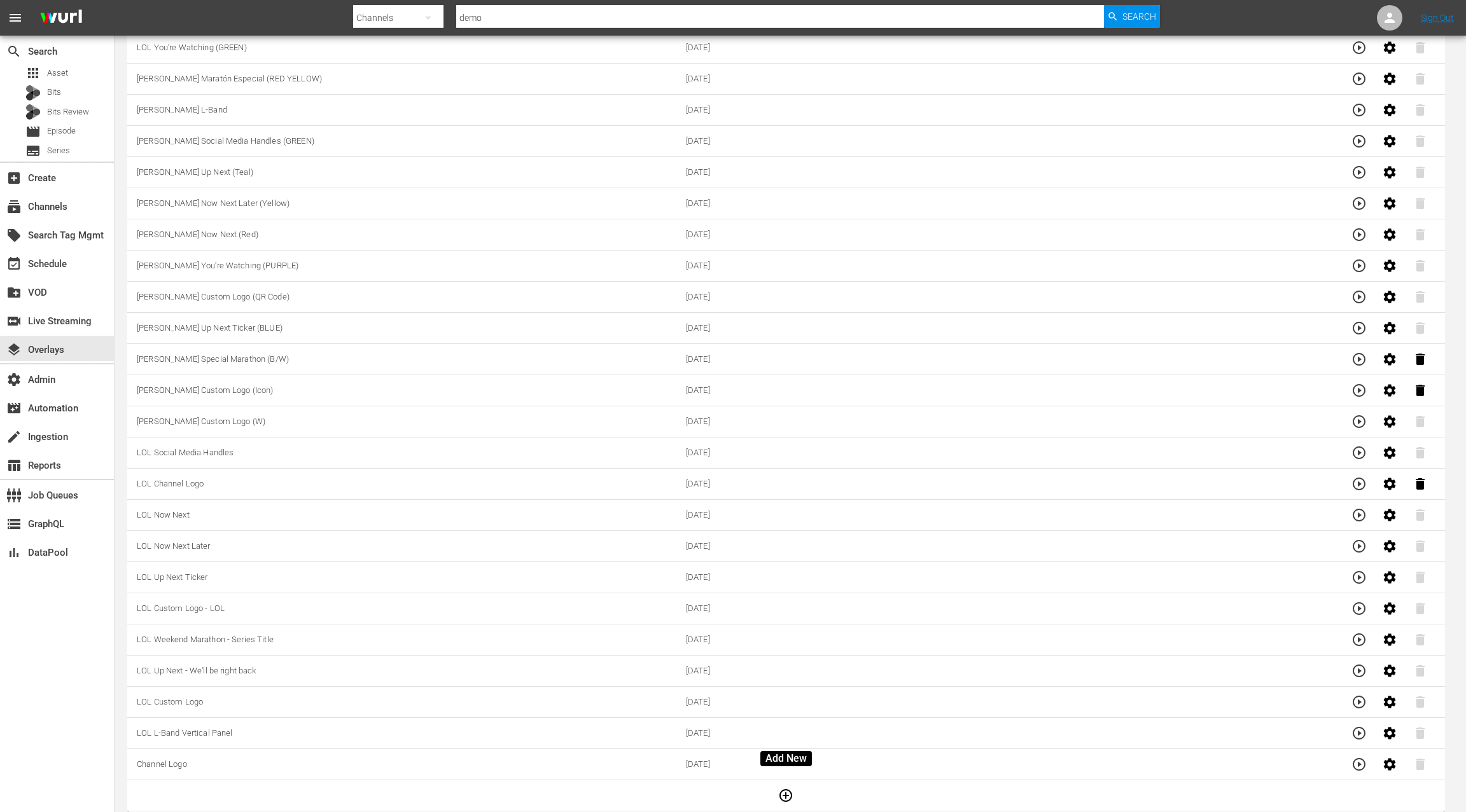
click at [786, 789] on icon "button" at bounding box center [785, 795] width 13 height 13
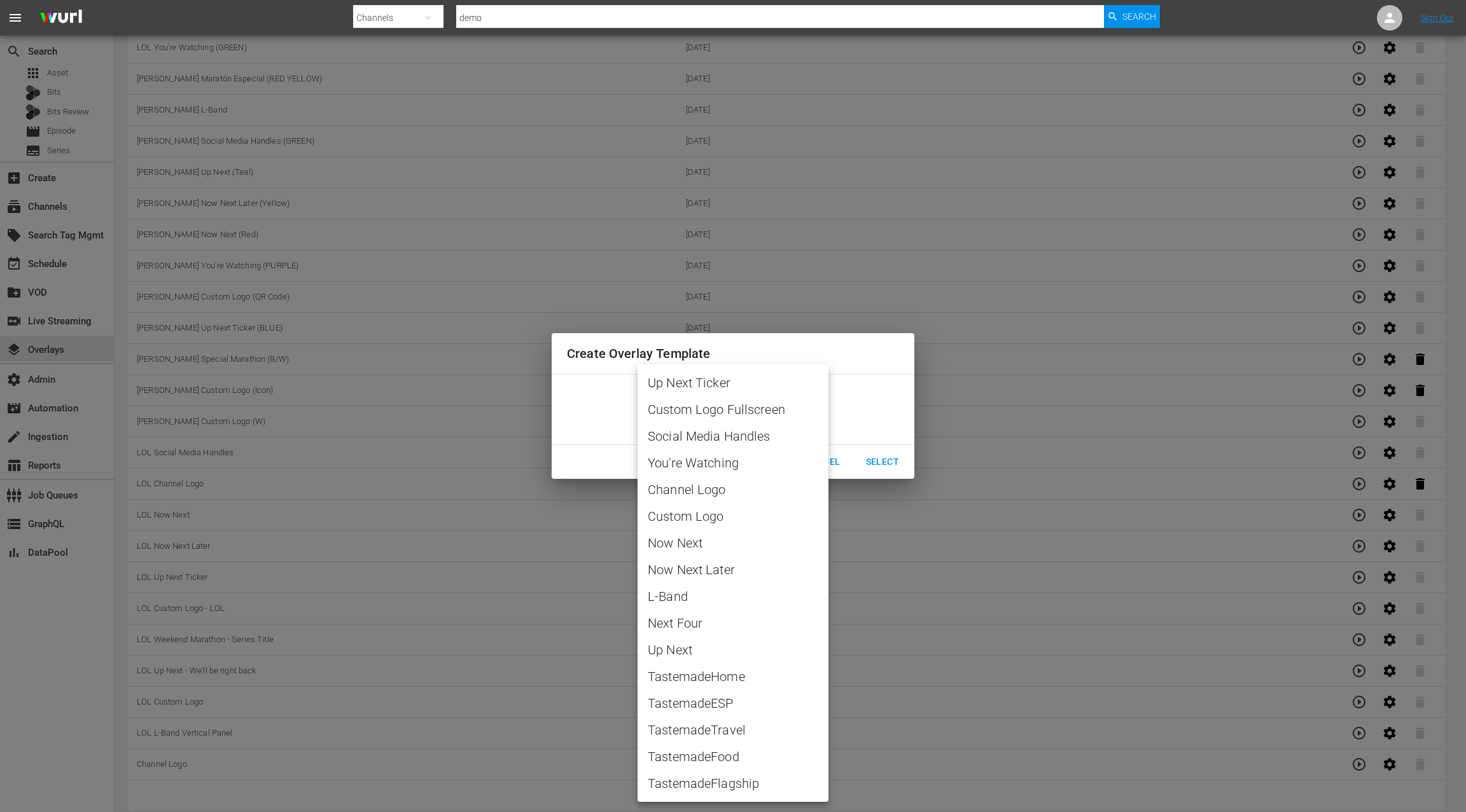
click at [607, 419] on div at bounding box center [733, 406] width 1466 height 812
click at [717, 520] on span "Custom Logo" at bounding box center [733, 516] width 170 height 19
type input "Custom Logo"
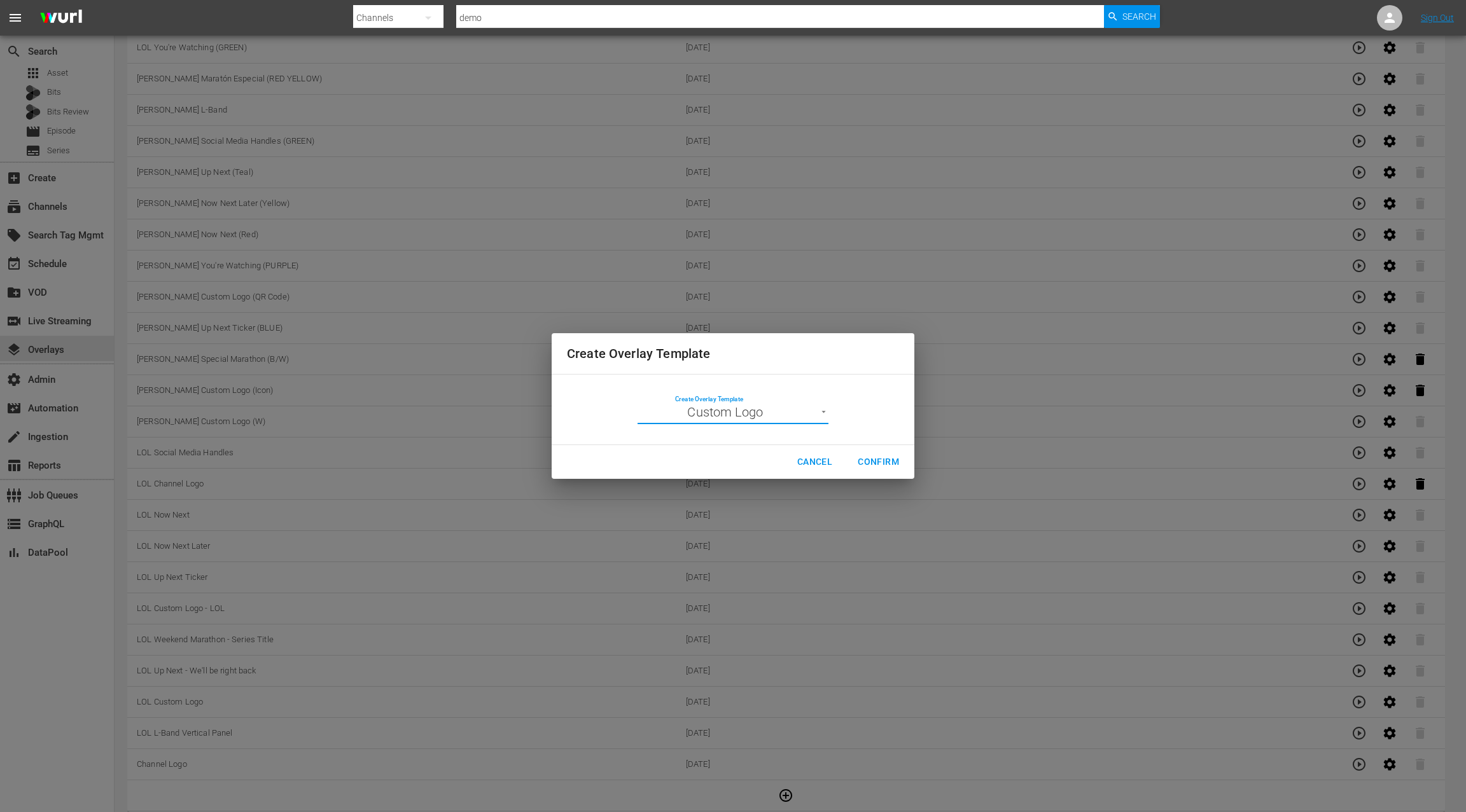
click at [870, 465] on span "Confirm" at bounding box center [878, 462] width 41 height 16
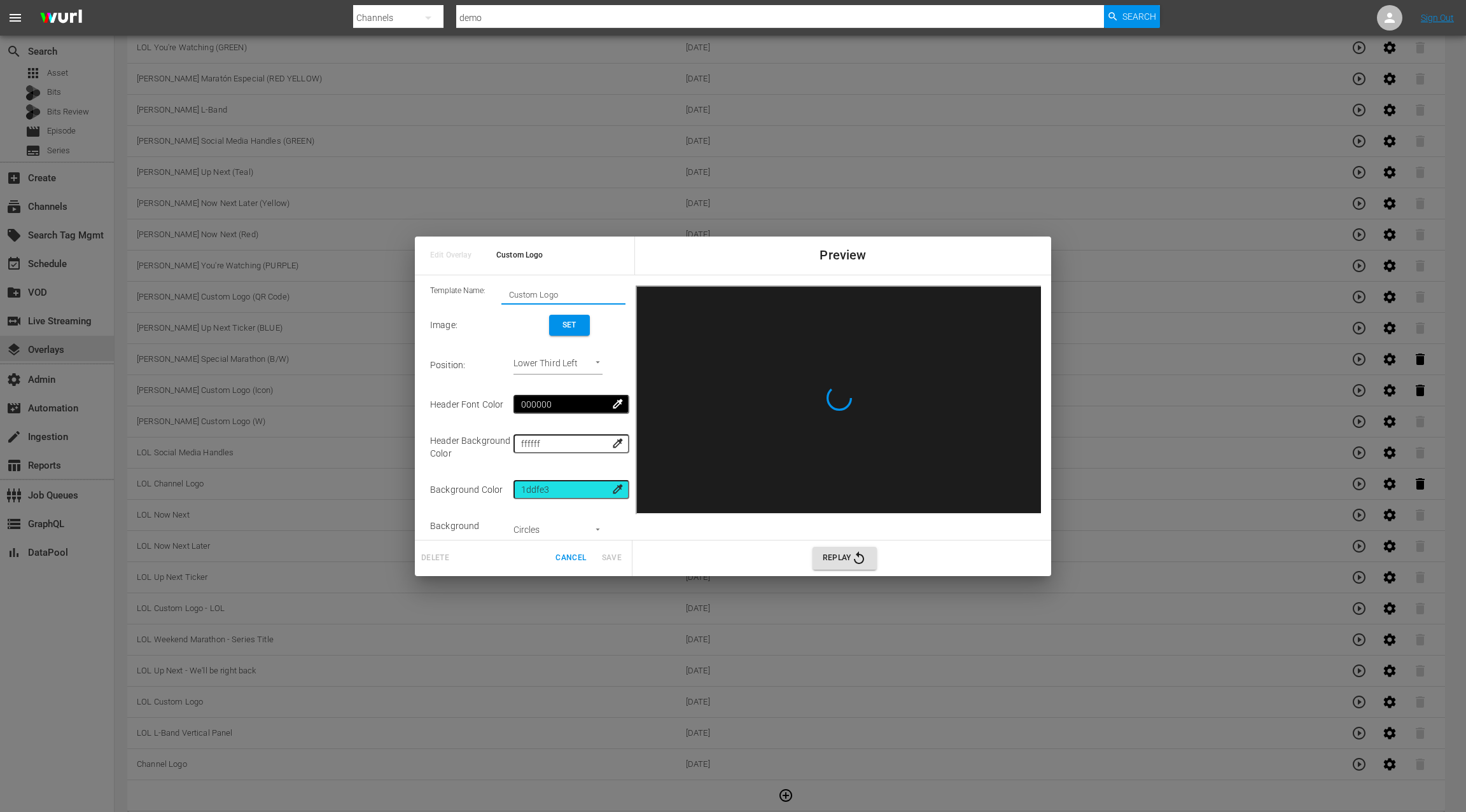
click at [508, 294] on input "Custom Logo" at bounding box center [563, 294] width 124 height 17
type input "TV ONE CJ LOGO - Custom Logo"
click at [578, 323] on span "Set" at bounding box center [569, 325] width 21 height 14
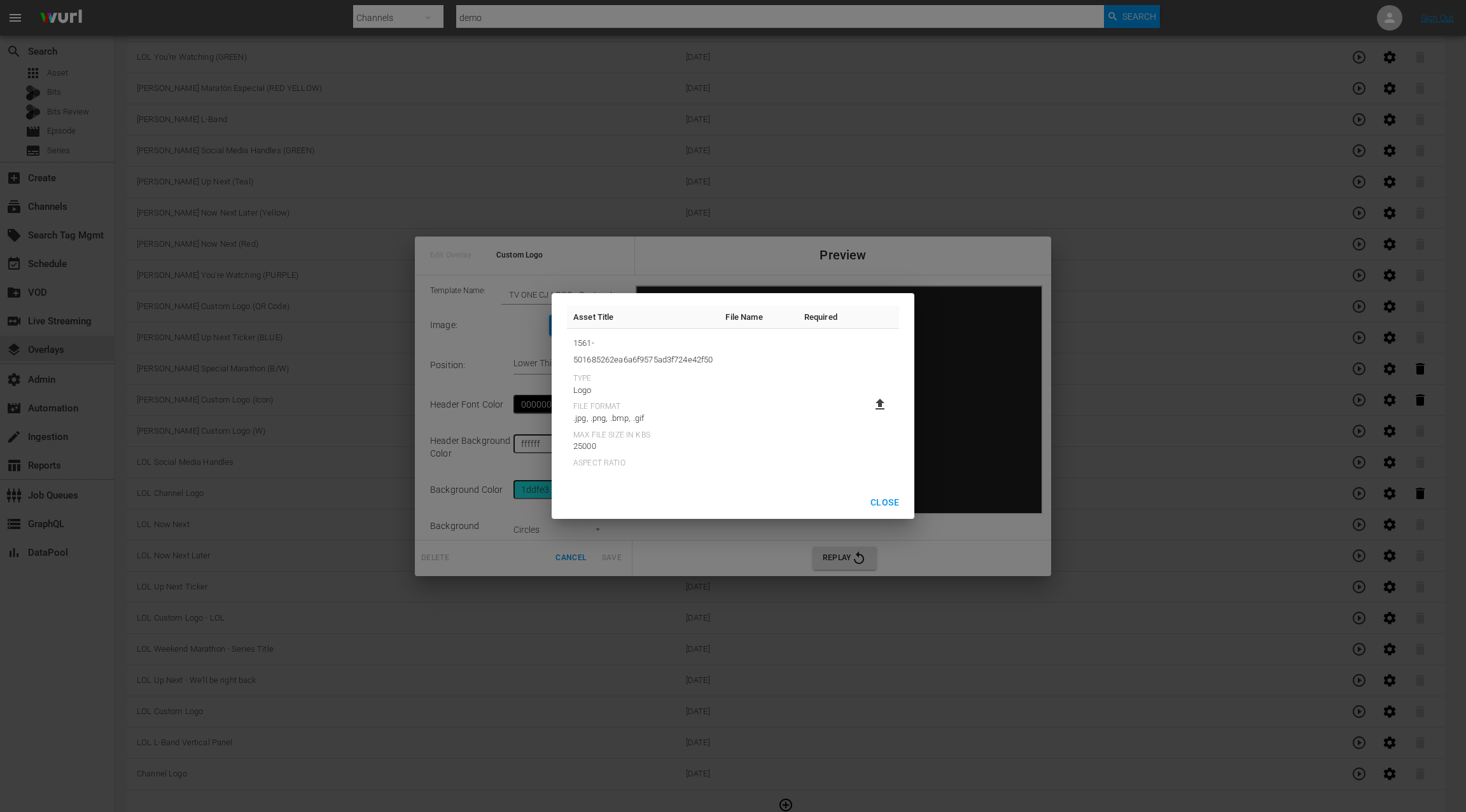
click at [885, 500] on span "Close" at bounding box center [885, 502] width 29 height 16
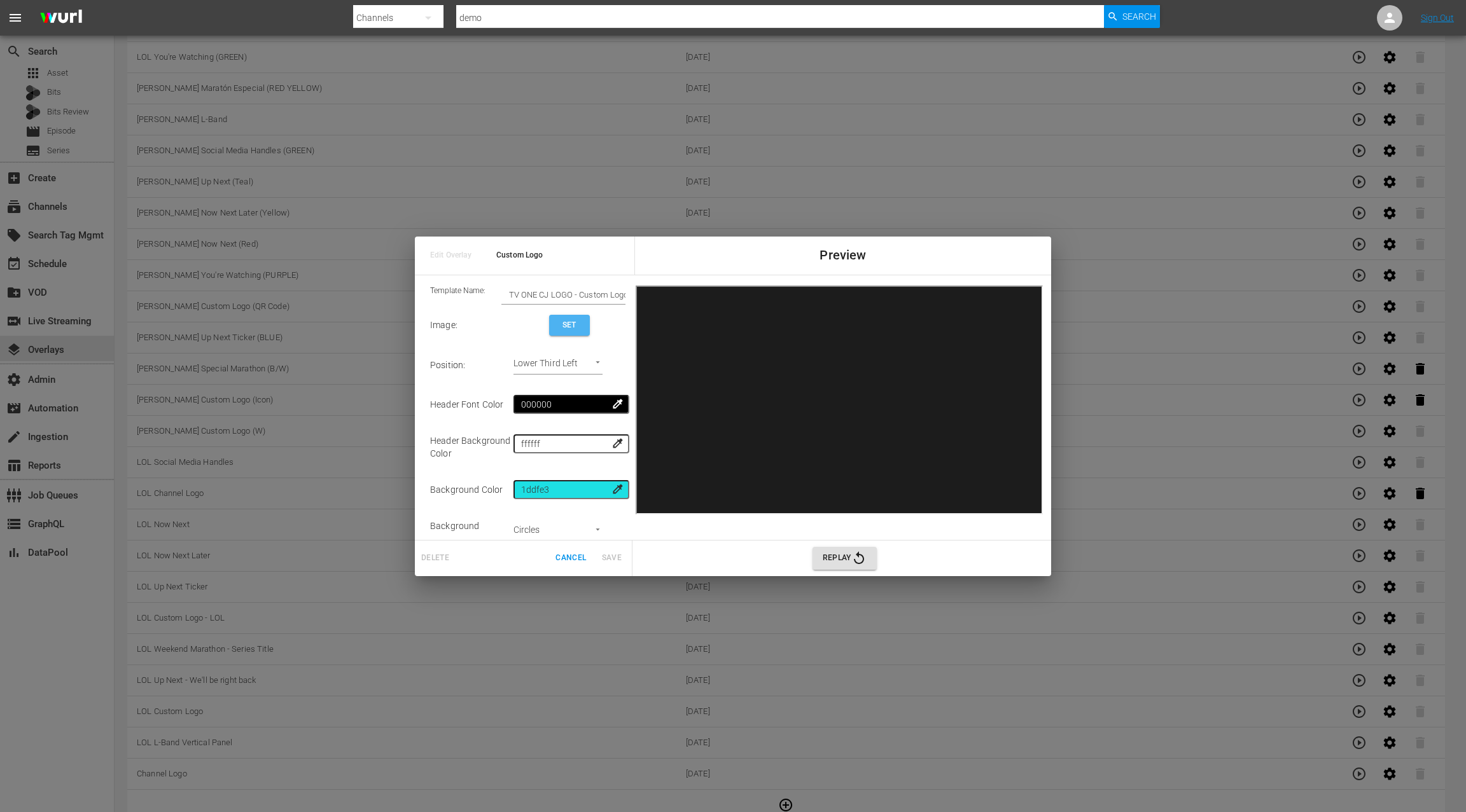
click at [572, 333] on button "Set" at bounding box center [569, 325] width 41 height 21
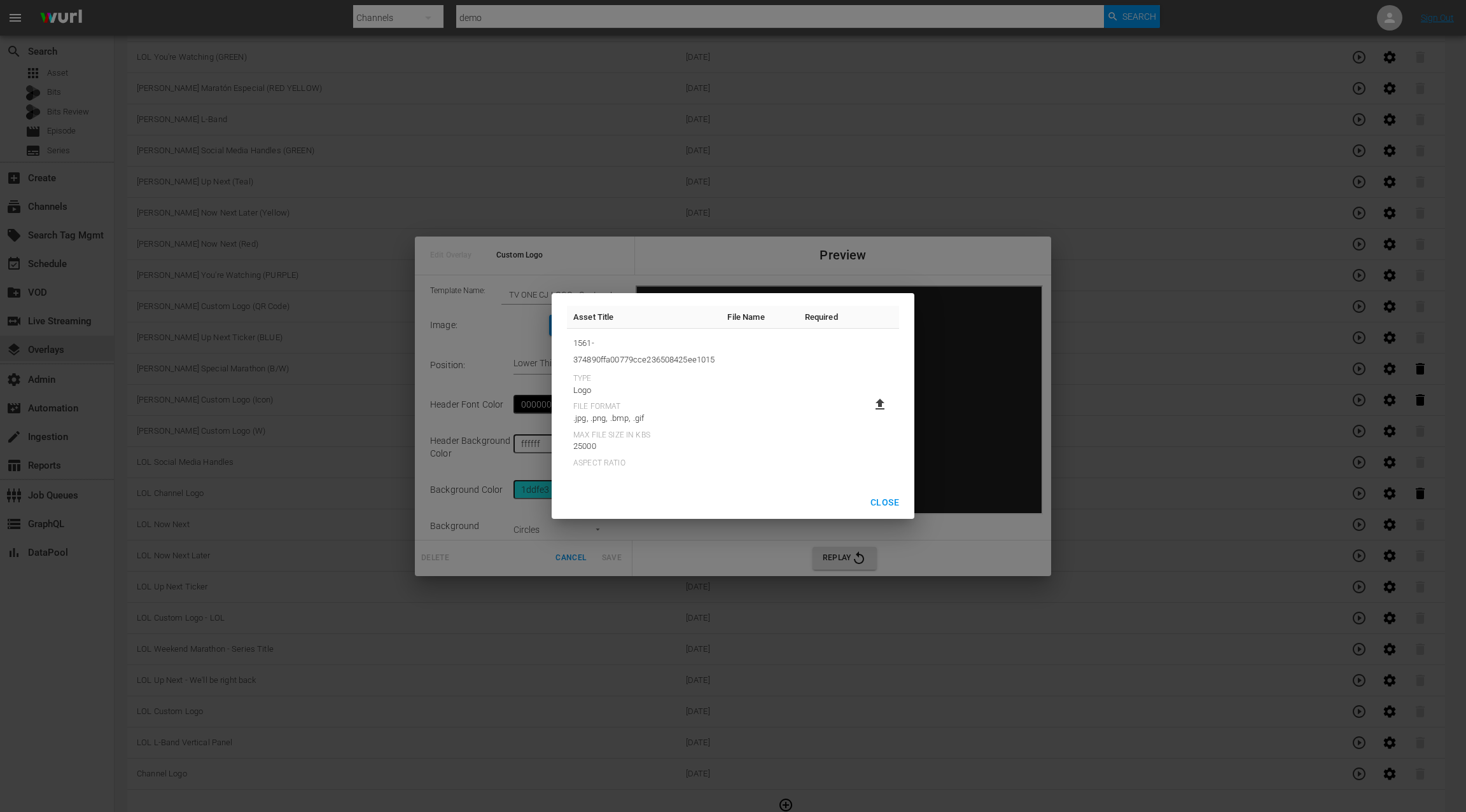
click at [881, 403] on icon at bounding box center [880, 404] width 9 height 11
click at [868, 415] on input "file" at bounding box center [867, 415] width 1 height 1
type input "C:\fakepath\C&J_FastChannel_Bug_Positioned_HD.png"
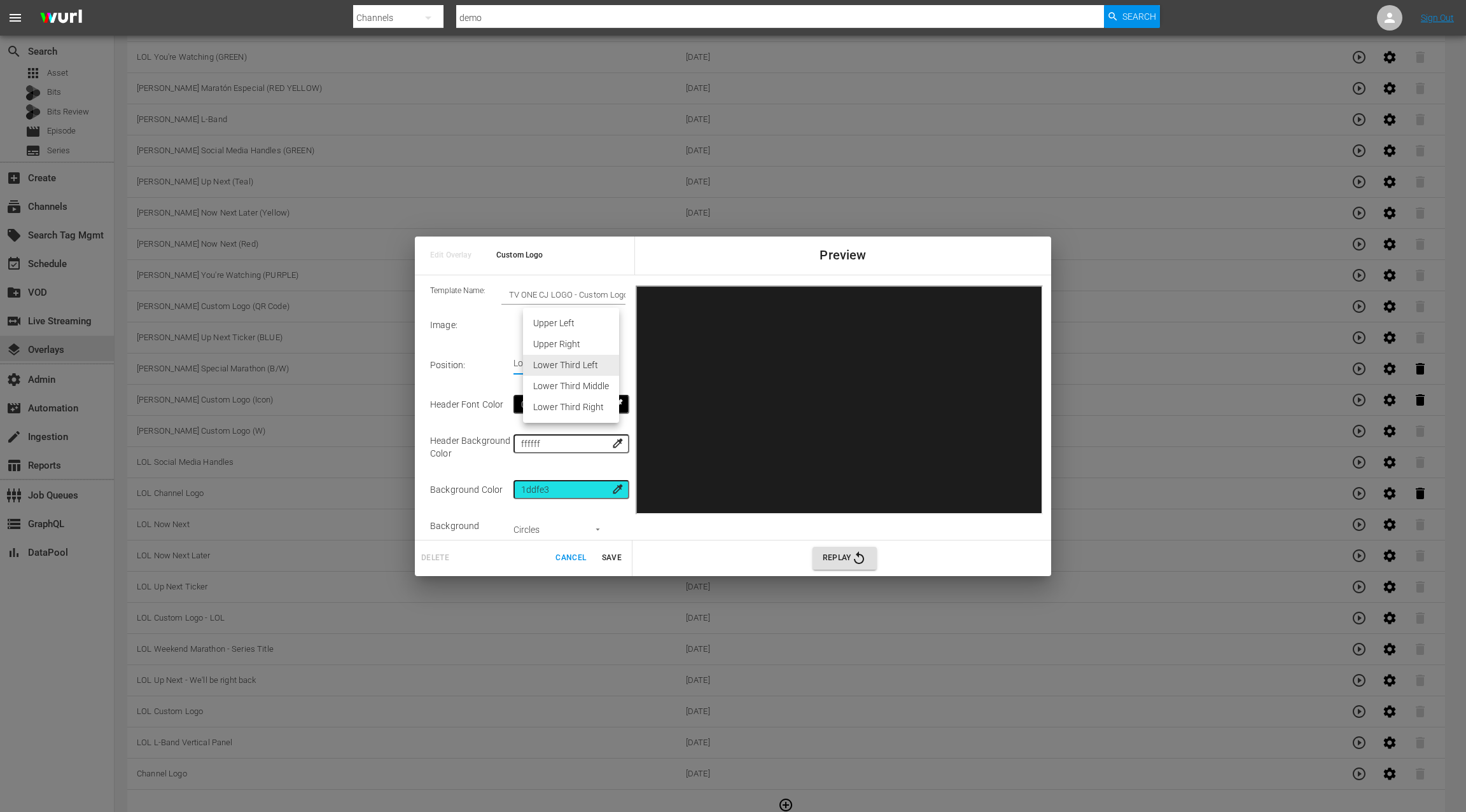
click at [593, 406] on li "Lower Third Right" at bounding box center [571, 407] width 96 height 21
type input "Lower Third Right"
click at [563, 558] on span "Cancel" at bounding box center [571, 558] width 30 height 14
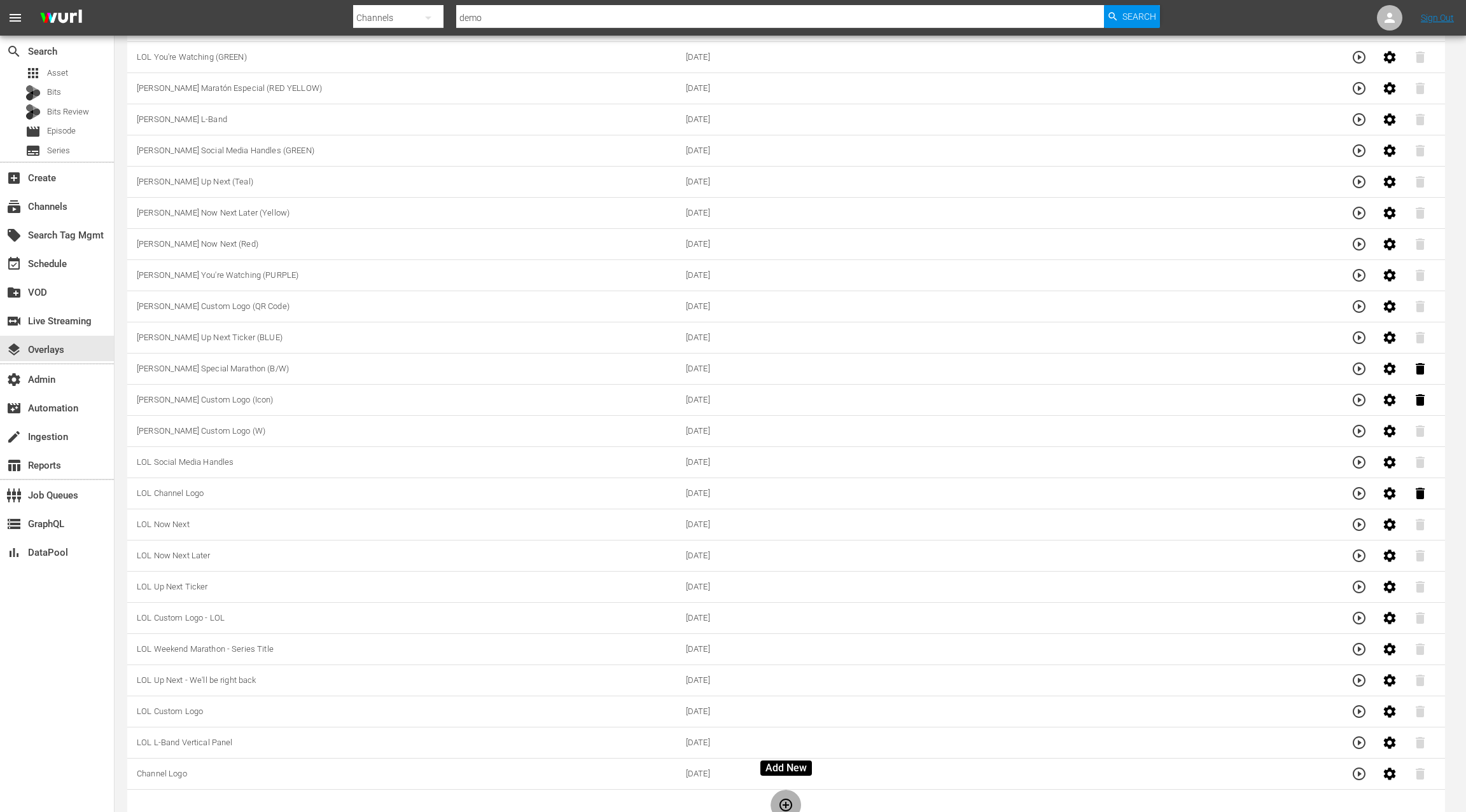
click at [785, 798] on icon "button" at bounding box center [786, 805] width 15 height 15
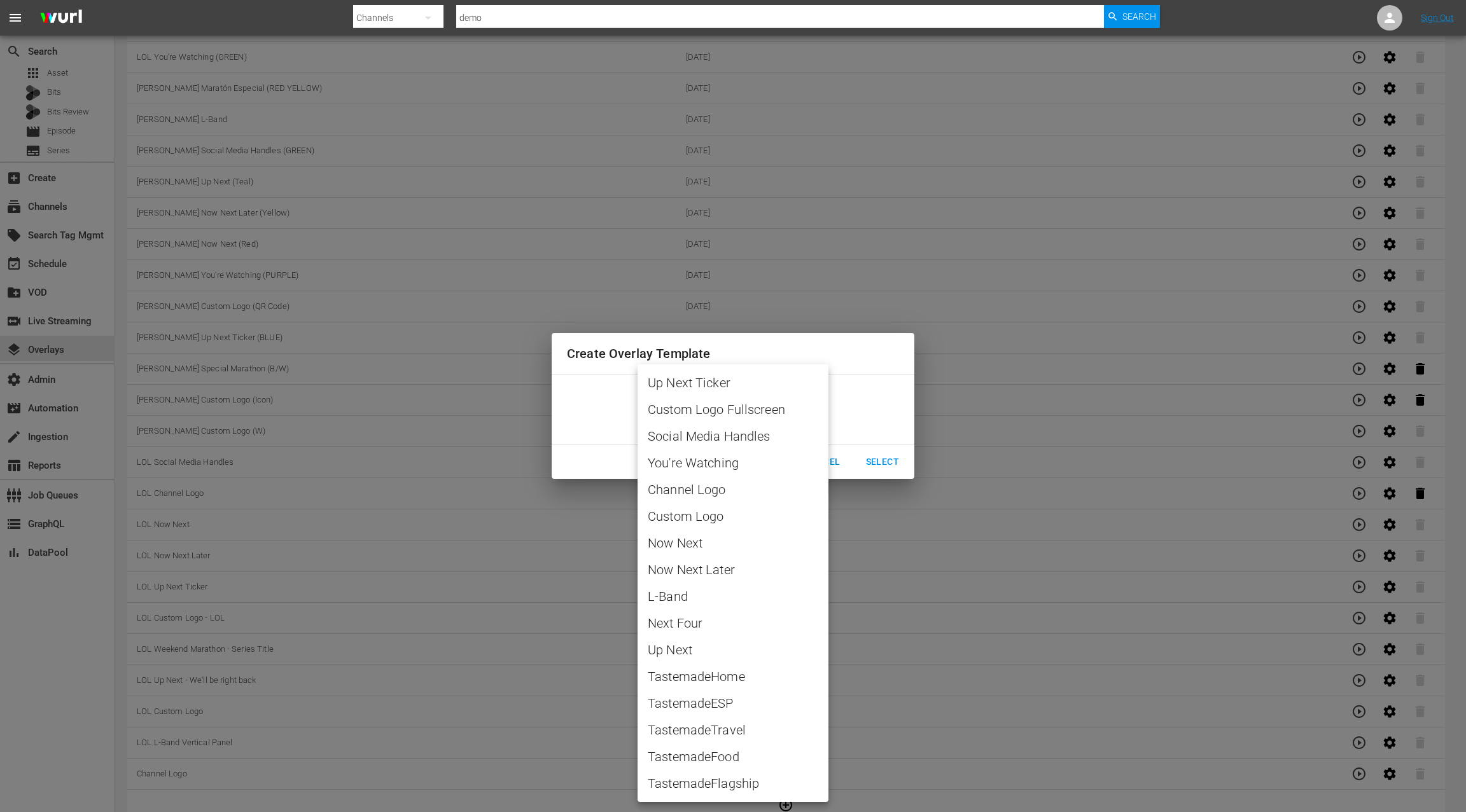
click at [716, 521] on span "Custom Logo" at bounding box center [733, 516] width 170 height 19
type input "Custom Logo"
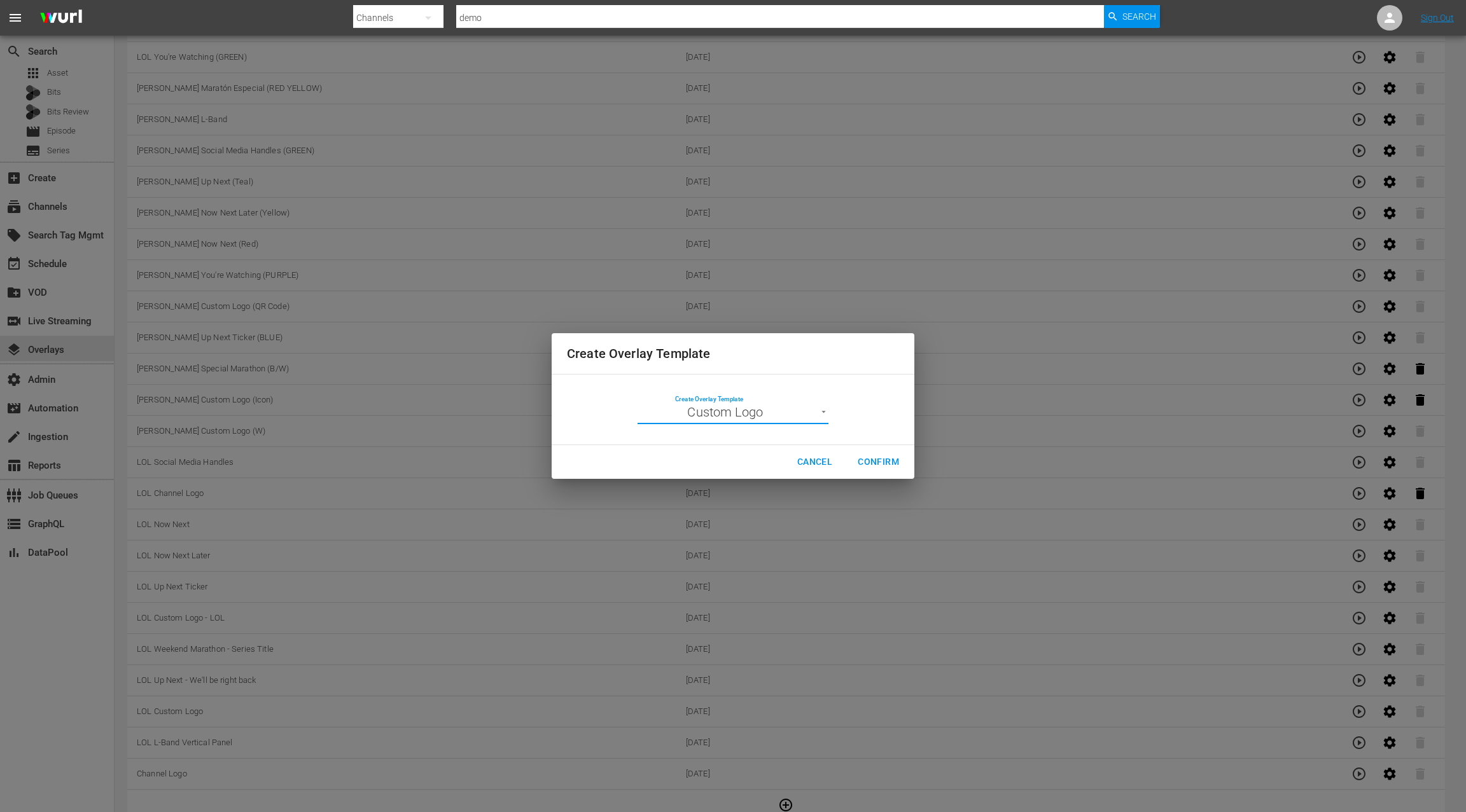
click at [866, 463] on span "Confirm" at bounding box center [878, 462] width 41 height 16
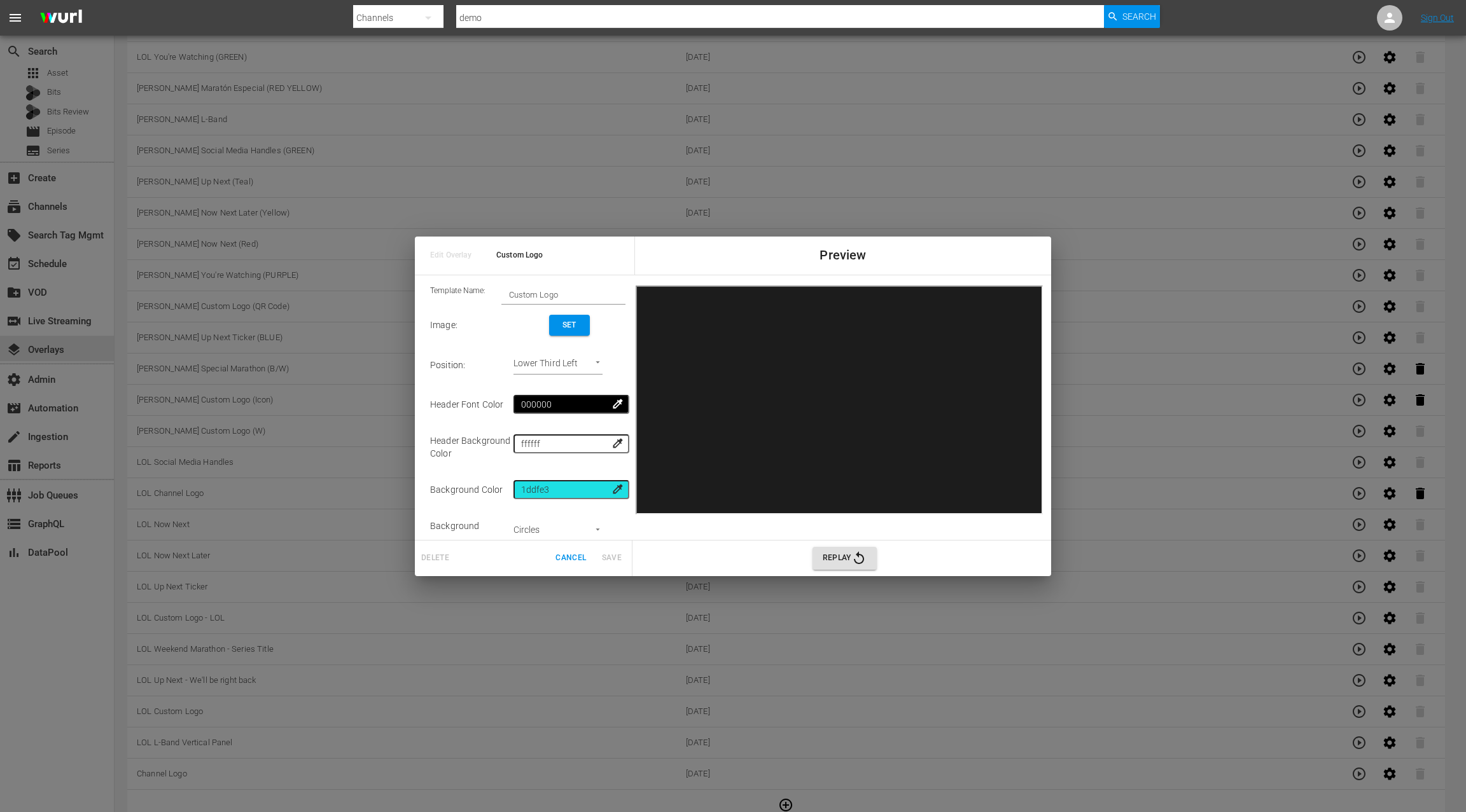
click at [566, 324] on span "Set" at bounding box center [569, 325] width 21 height 14
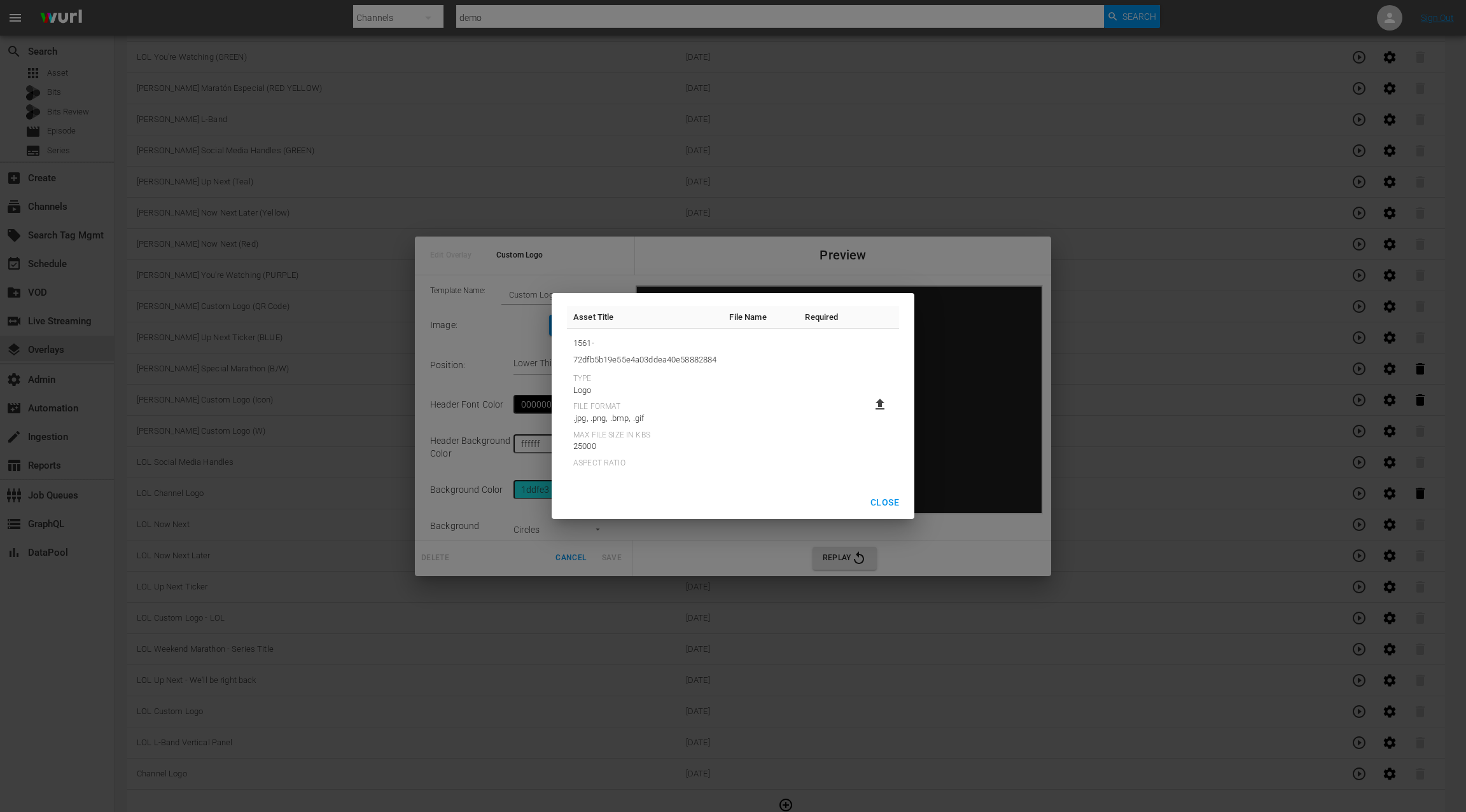
click at [888, 405] on label at bounding box center [879, 404] width 25 height 23
click at [868, 415] on input "file" at bounding box center [867, 415] width 1 height 1
type input "C:\fakepath\CrimeAndJustice-EPG-1920x1080.png"
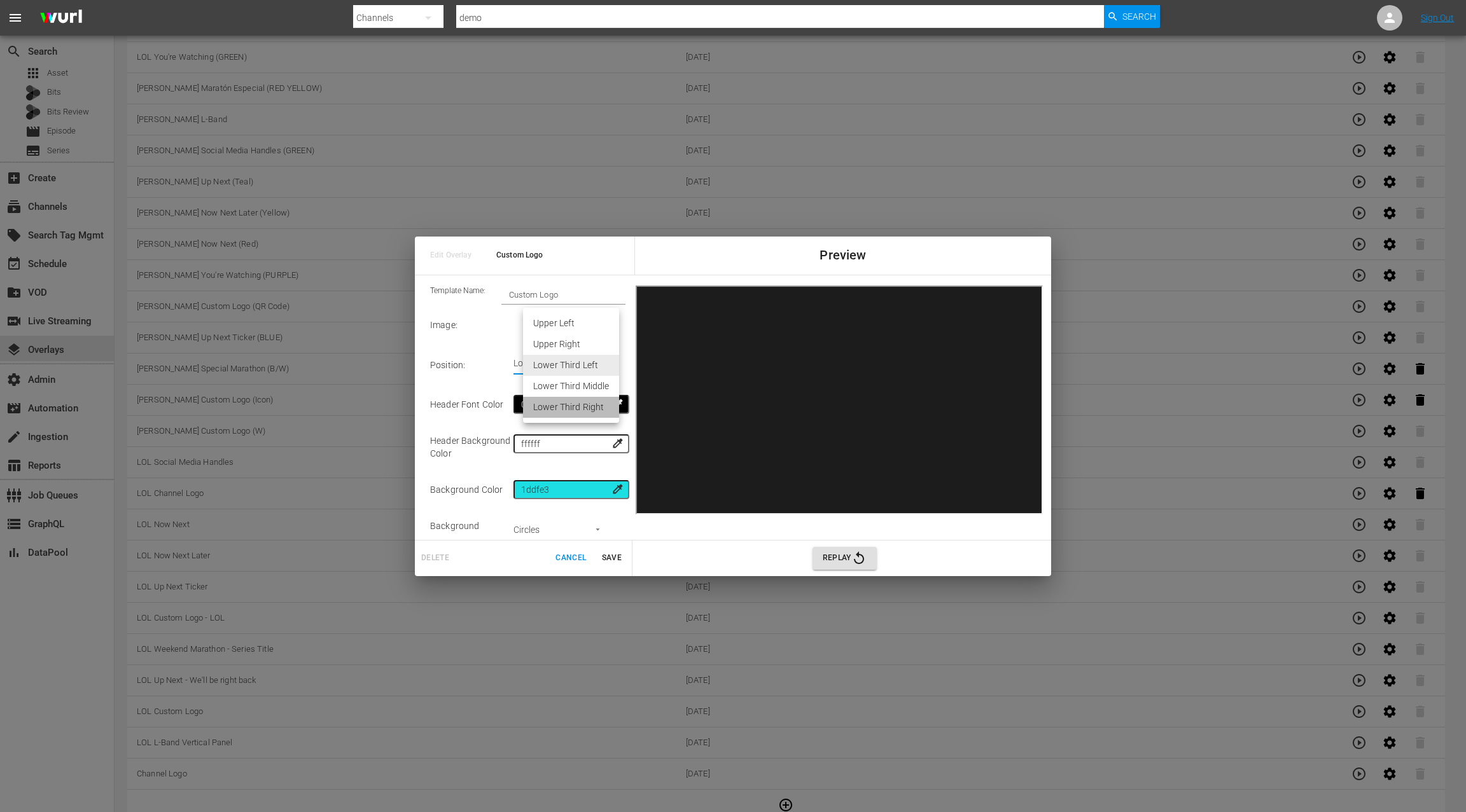
click at [596, 408] on li "Lower Third Right" at bounding box center [571, 407] width 96 height 21
type input "Lower Third Right"
click at [619, 561] on span "Save" at bounding box center [611, 558] width 30 height 14
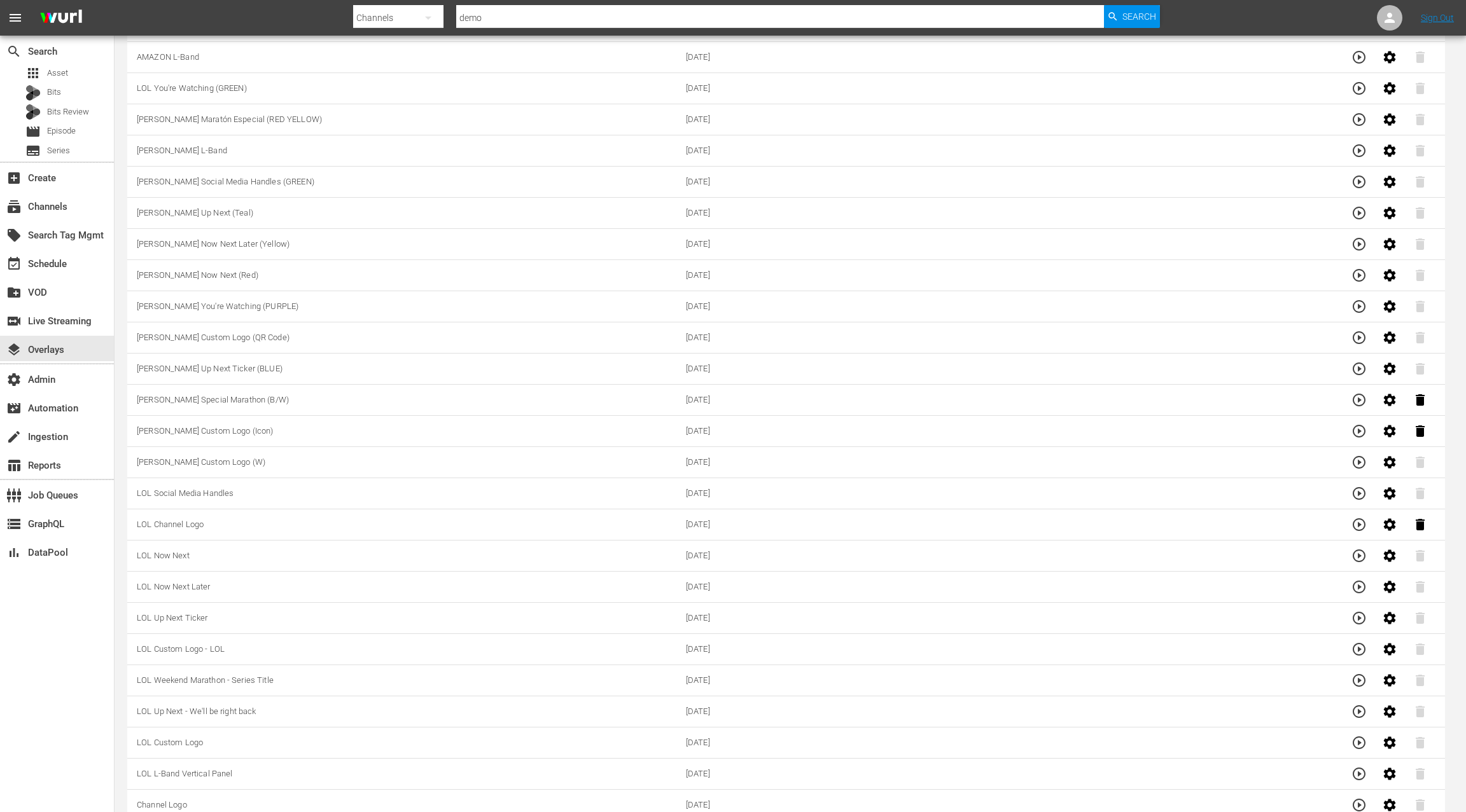
scroll to position [1475, 0]
click at [787, 798] on icon "button" at bounding box center [786, 805] width 15 height 15
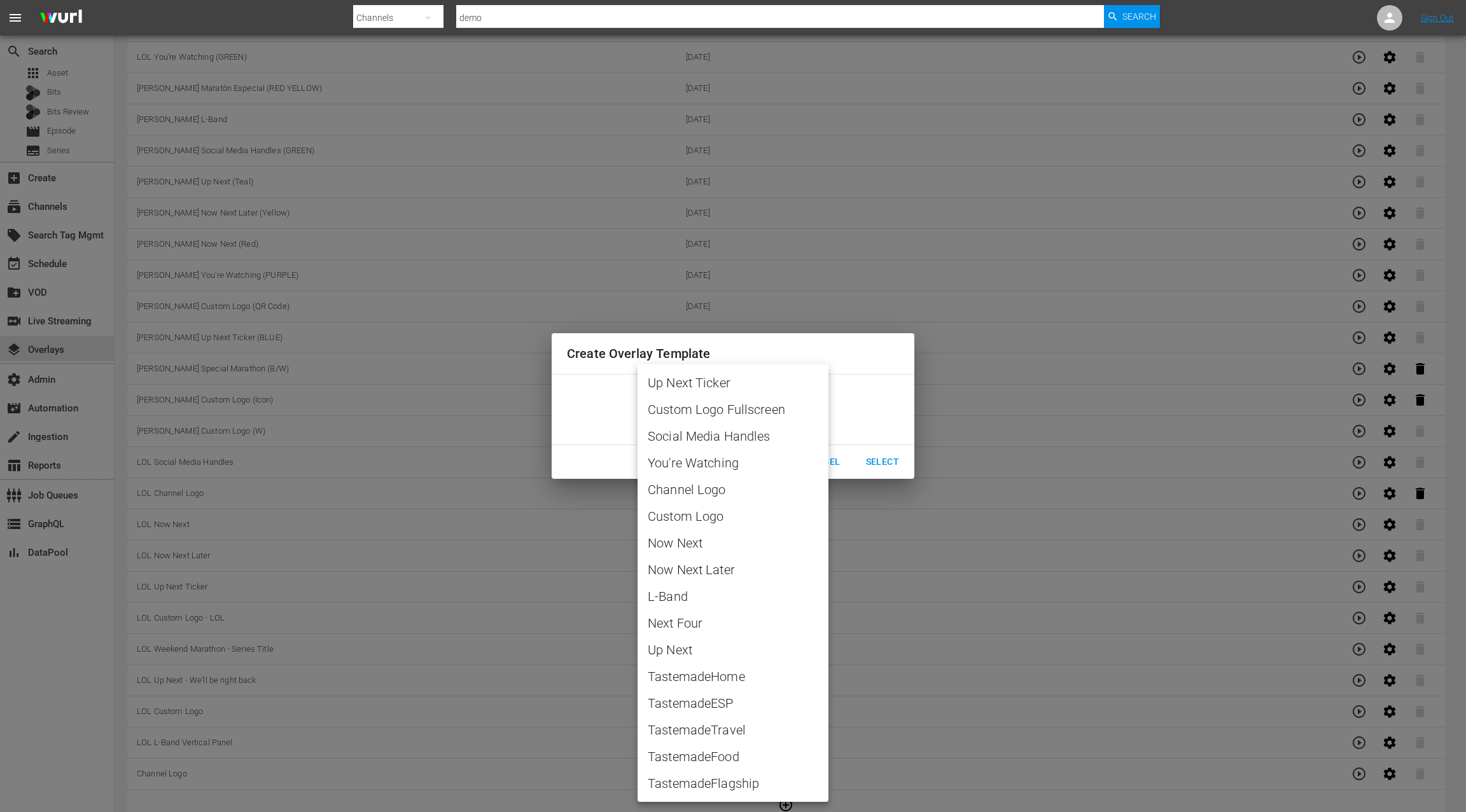
click at [721, 512] on span "Custom Logo" at bounding box center [733, 516] width 170 height 19
type input "Custom Logo"
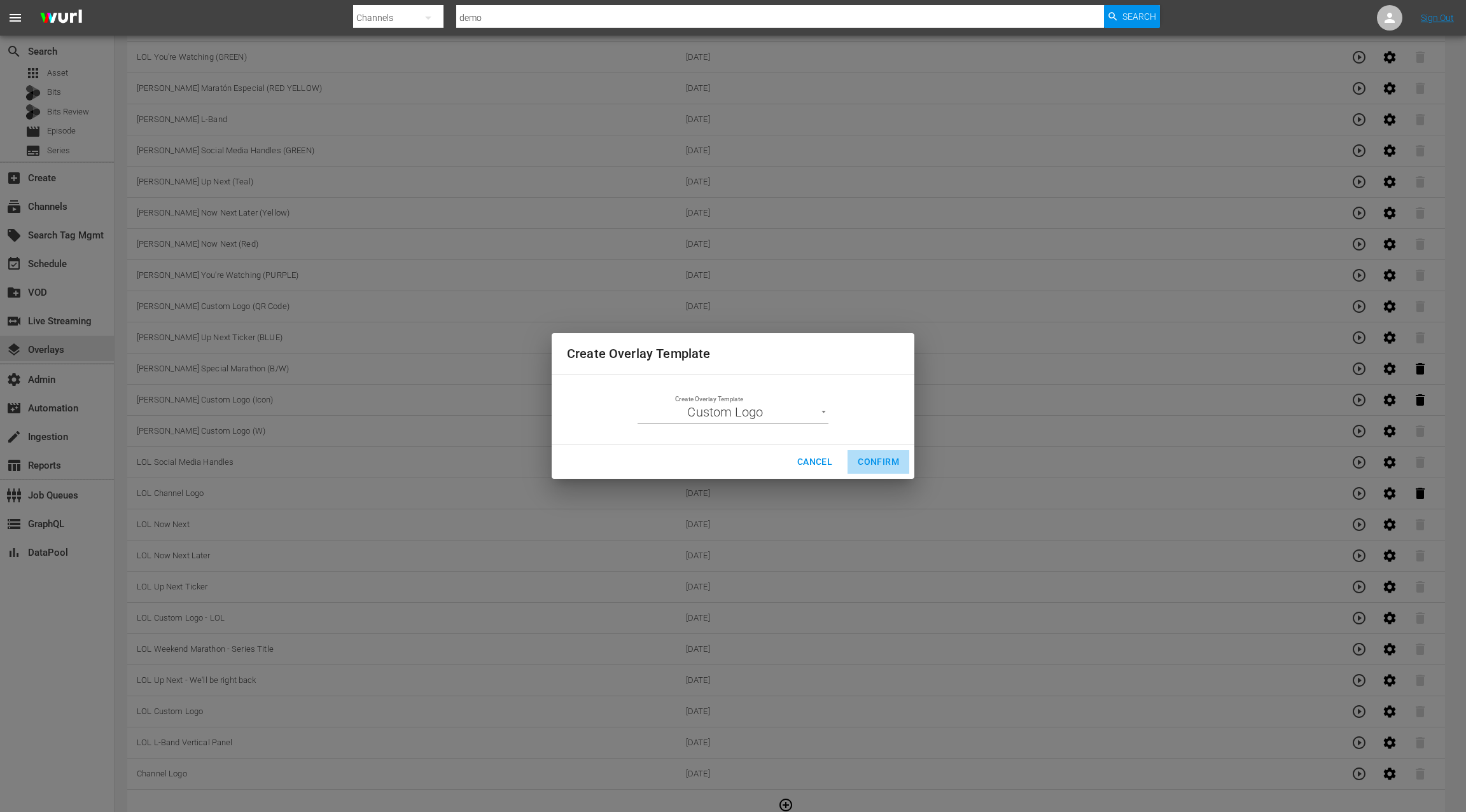
click at [866, 464] on span "Confirm" at bounding box center [878, 462] width 41 height 16
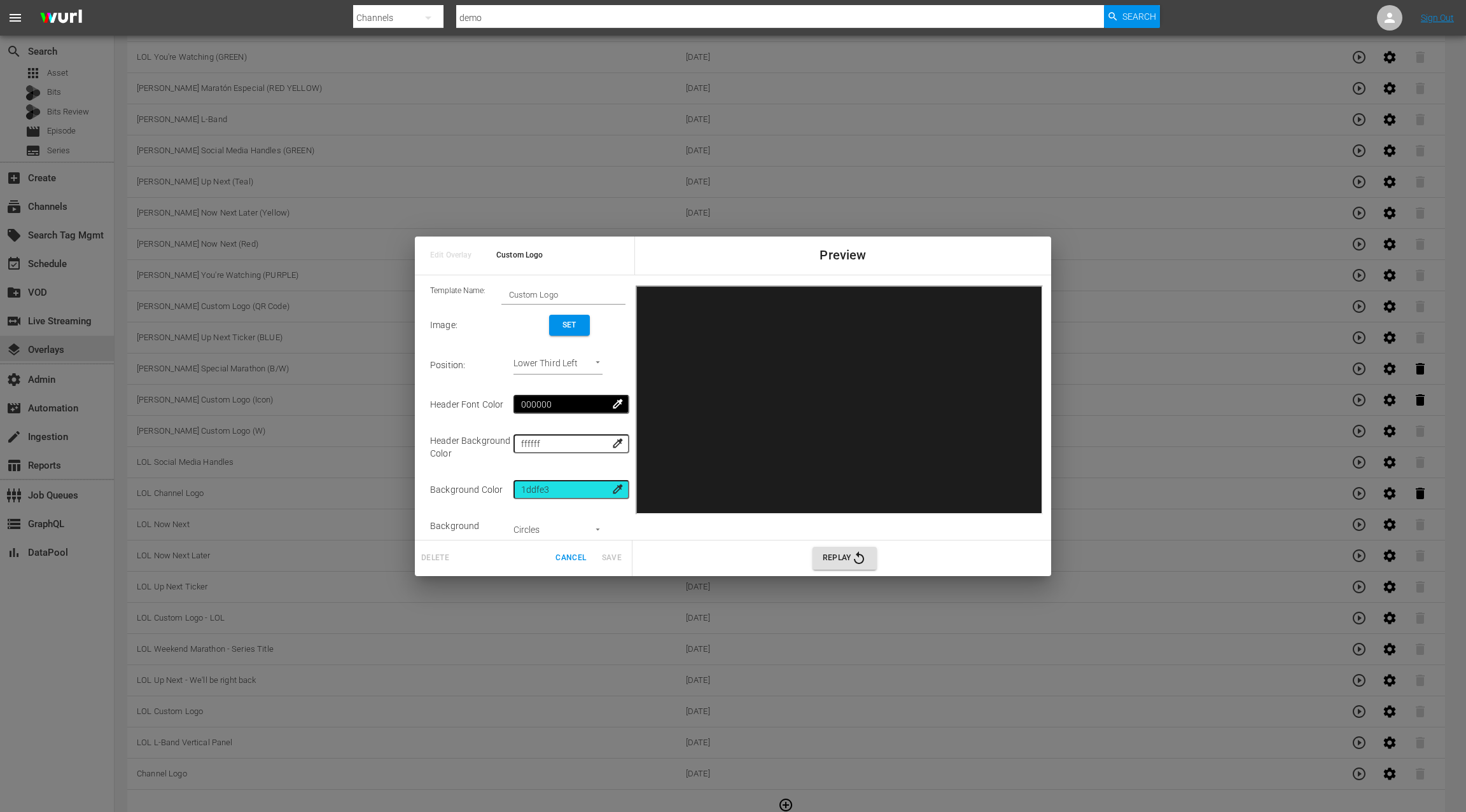
click at [511, 297] on input "Custom Logo" at bounding box center [563, 294] width 124 height 17
type input "TV One SS Logo - Custom Logo"
click at [575, 324] on span "Set" at bounding box center [569, 325] width 21 height 14
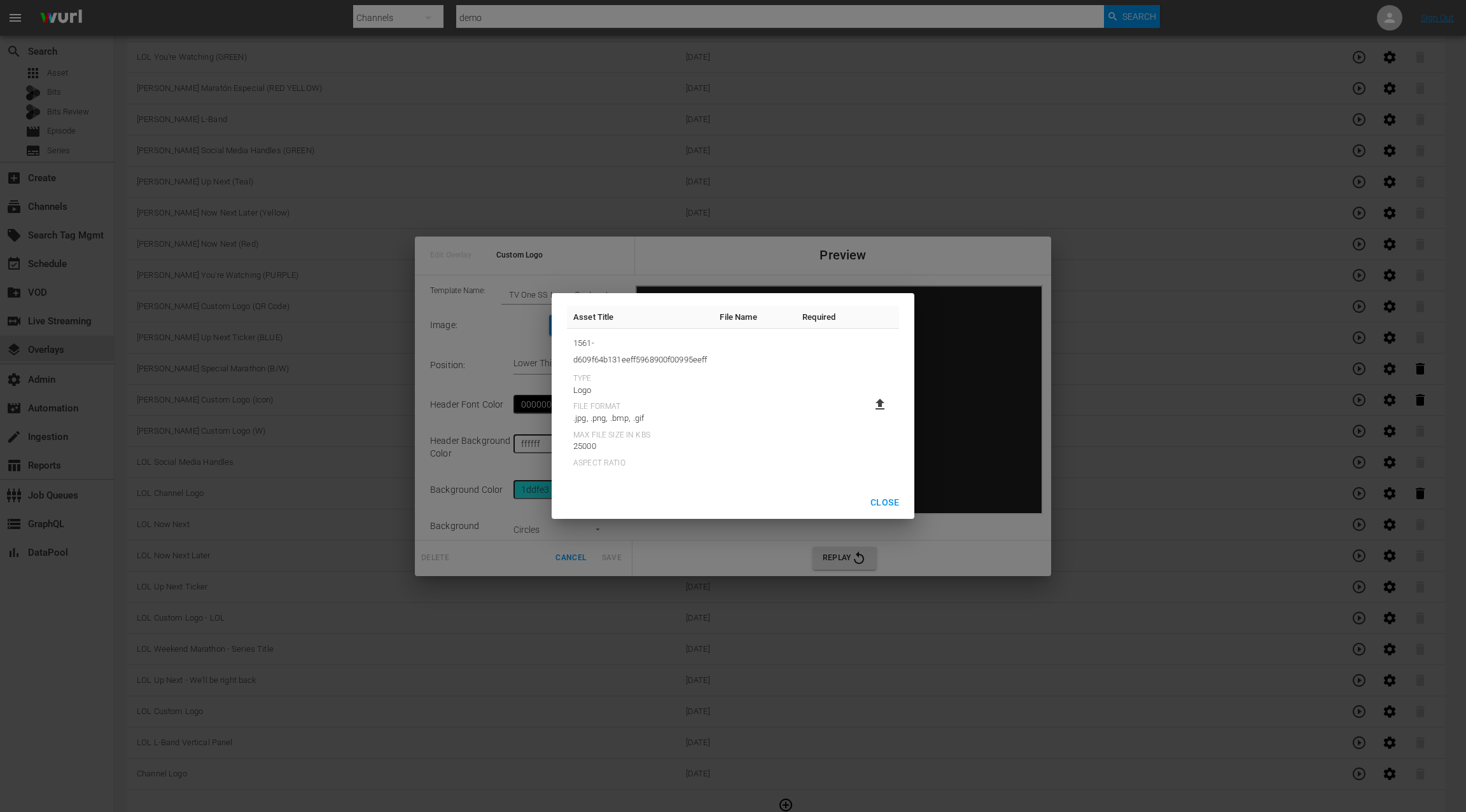
click at [878, 404] on icon at bounding box center [880, 404] width 9 height 11
click at [868, 415] on input "file" at bounding box center [867, 415] width 1 height 1
type input "C:\fakepath\StarsStories-EPG-1920x1080.png"
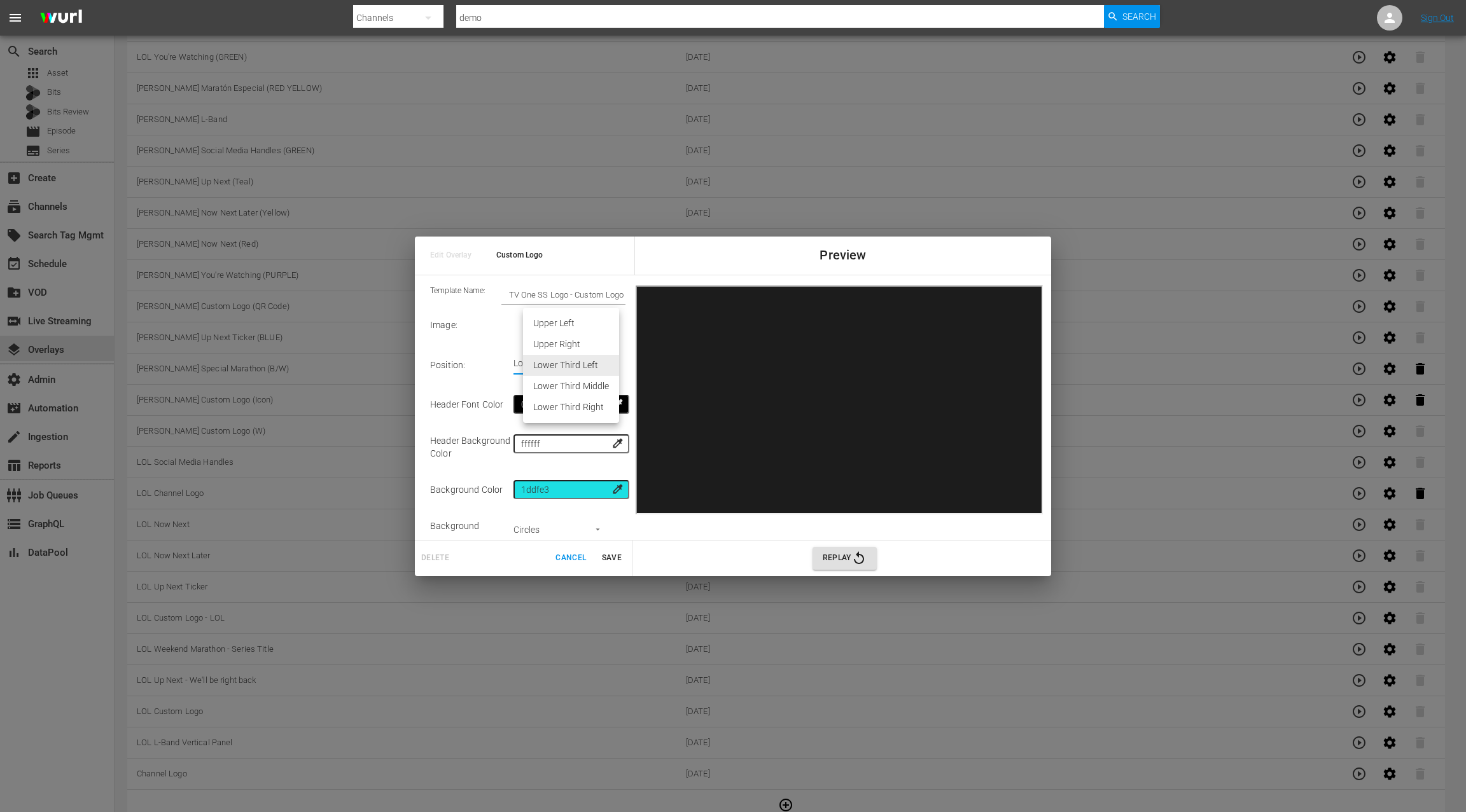
click at [587, 406] on li "Lower Third Right" at bounding box center [571, 407] width 96 height 21
type input "Lower Third Right"
click at [611, 558] on span "Save" at bounding box center [611, 558] width 30 height 14
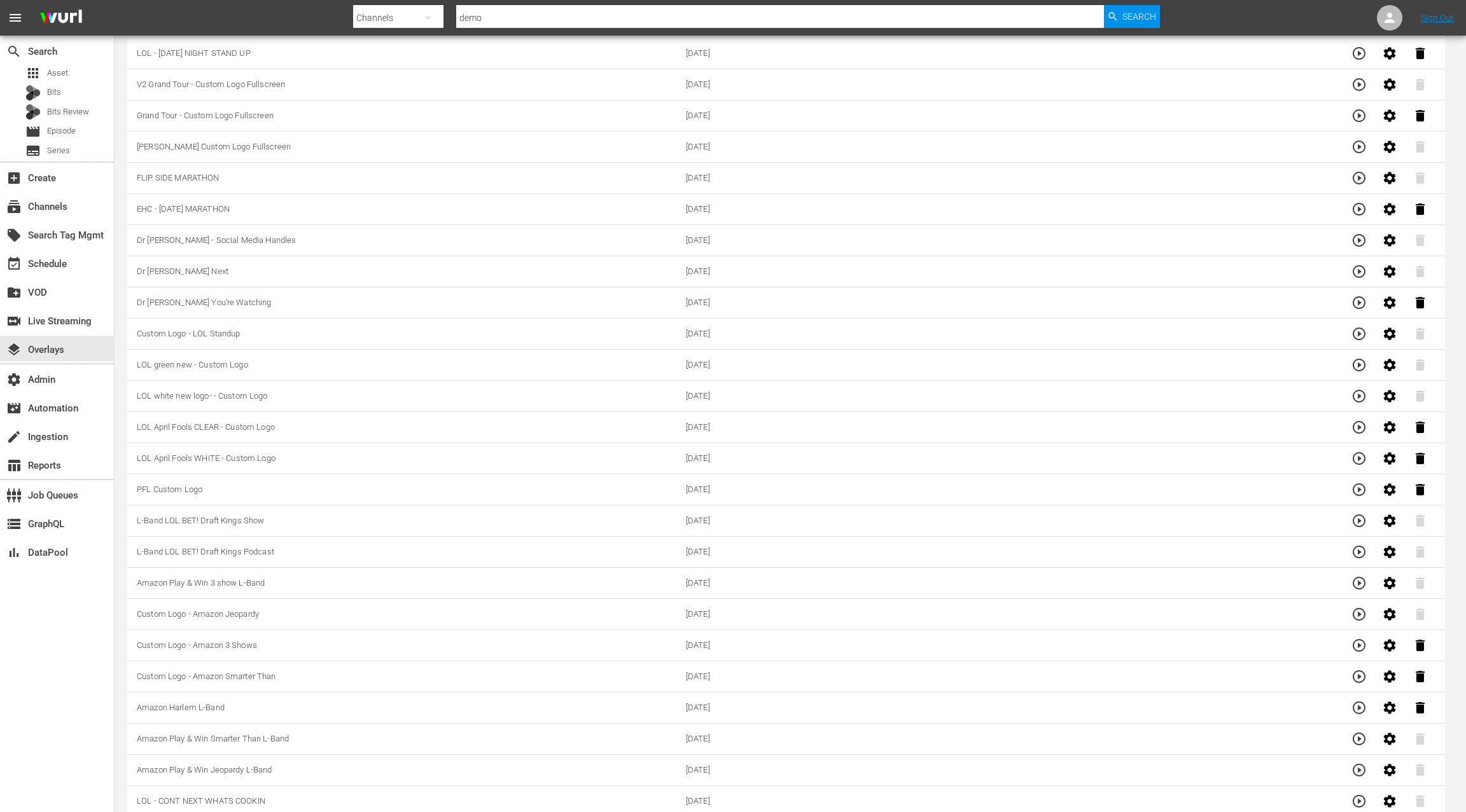
scroll to position [0, 0]
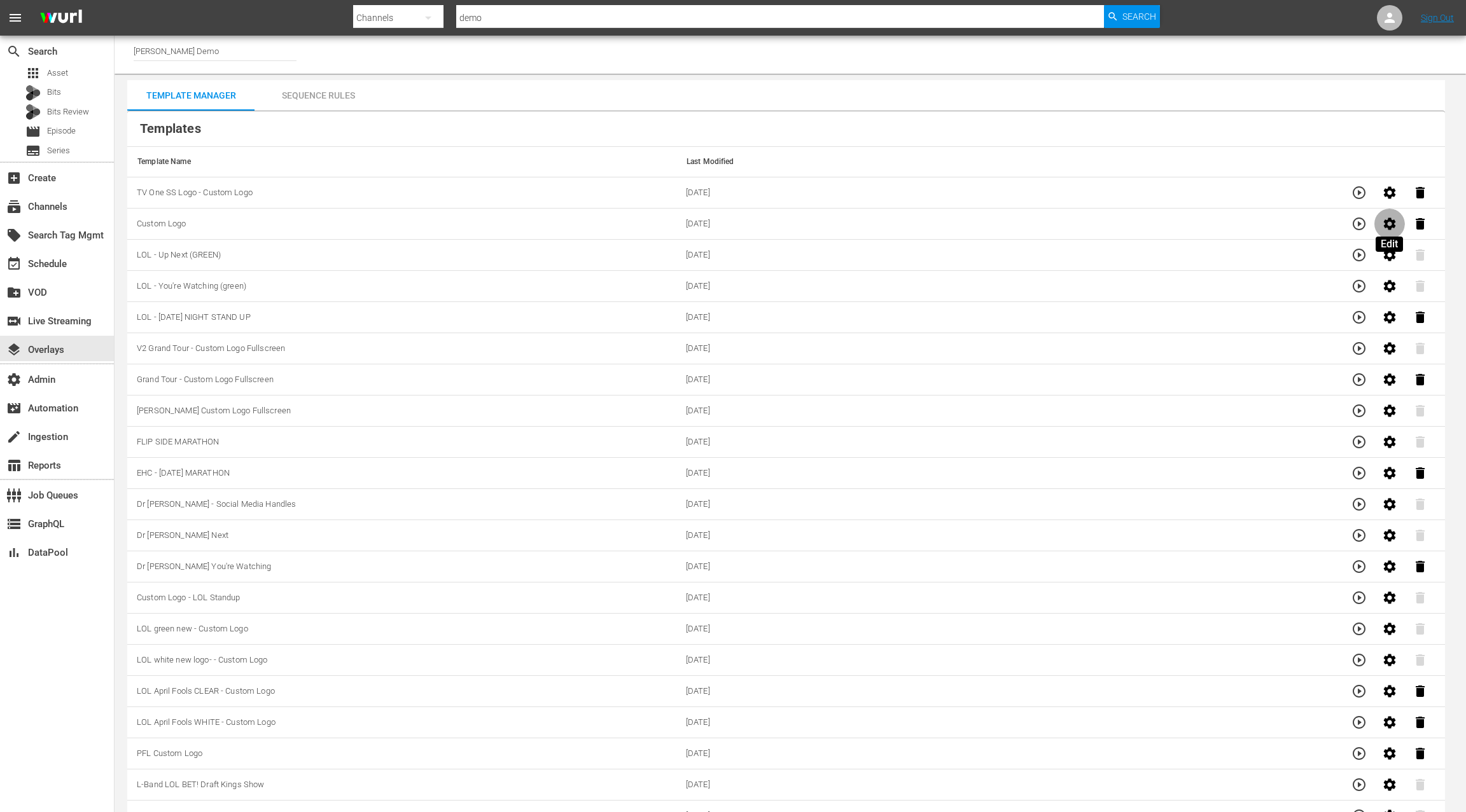
click at [1388, 220] on icon "button" at bounding box center [1389, 224] width 15 height 15
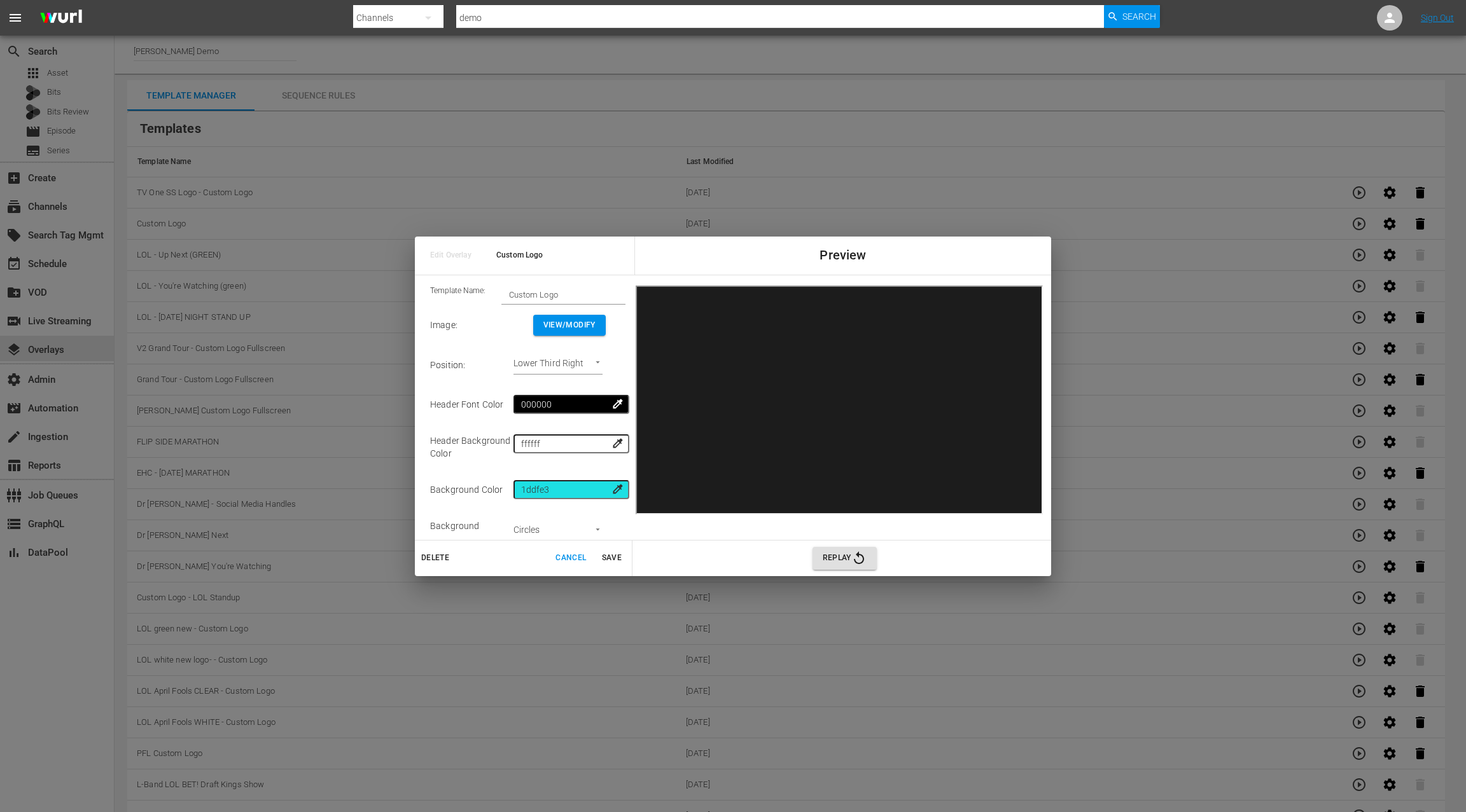
drag, startPoint x: 507, startPoint y: 298, endPoint x: 518, endPoint y: 284, distance: 17.8
click at [507, 296] on input "Custom Logo" at bounding box center [563, 294] width 124 height 17
type input "TV One CJ Logo - Custom Logo"
click at [615, 561] on span "Save" at bounding box center [611, 558] width 30 height 14
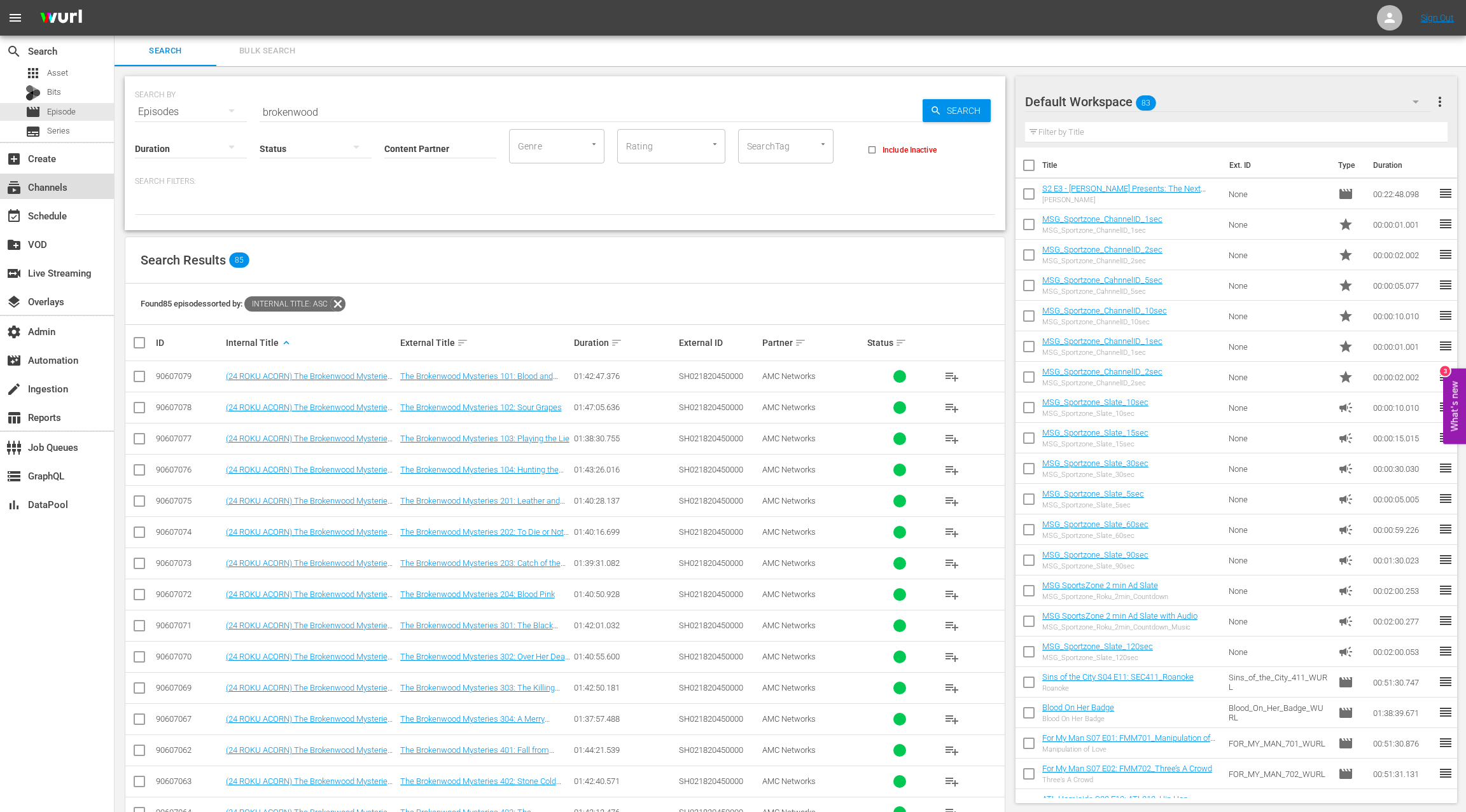
click at [80, 188] on div "subscriptions Channels" at bounding box center [57, 186] width 114 height 25
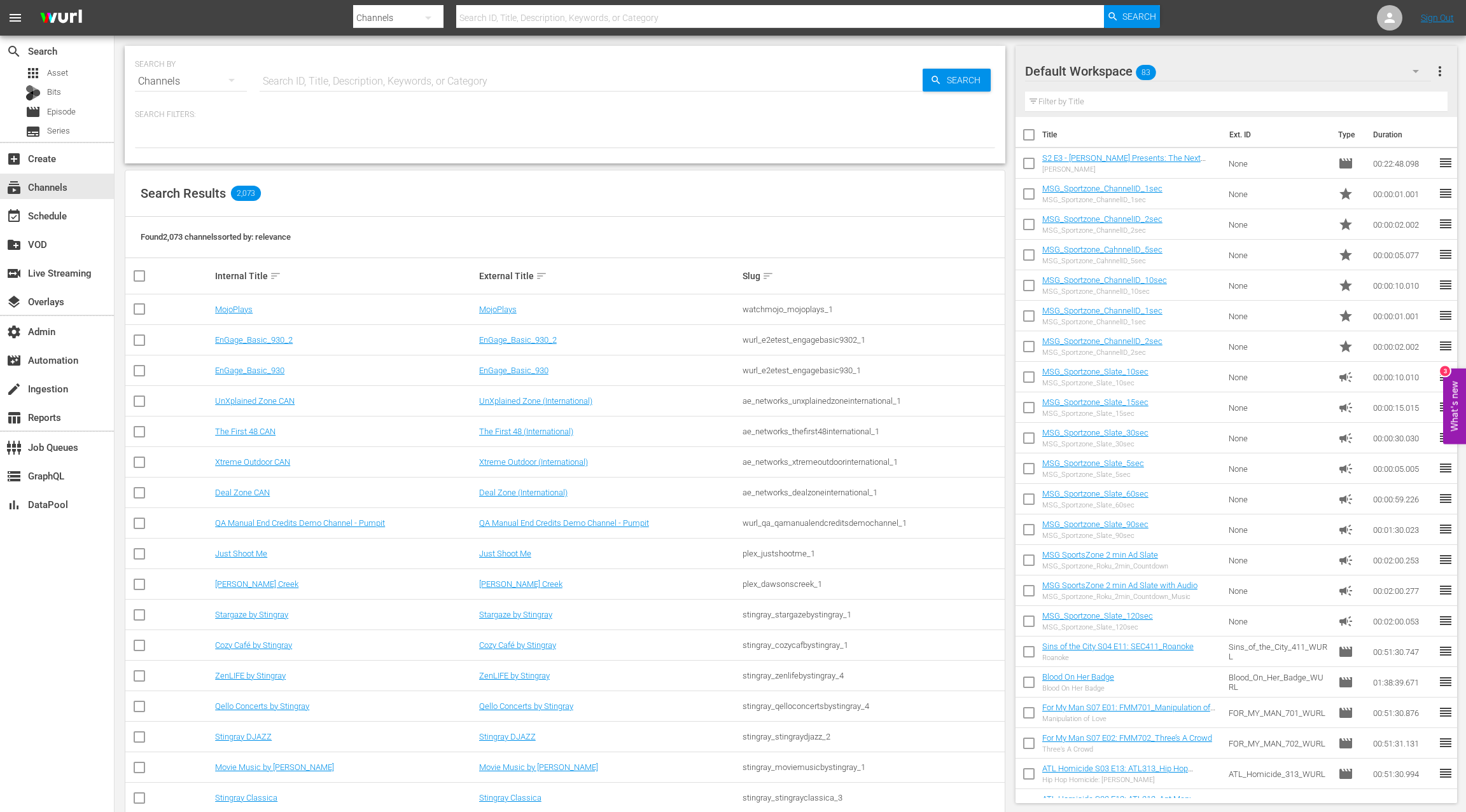
click at [279, 80] on input "text" at bounding box center [591, 81] width 663 height 30
type input "tv one"
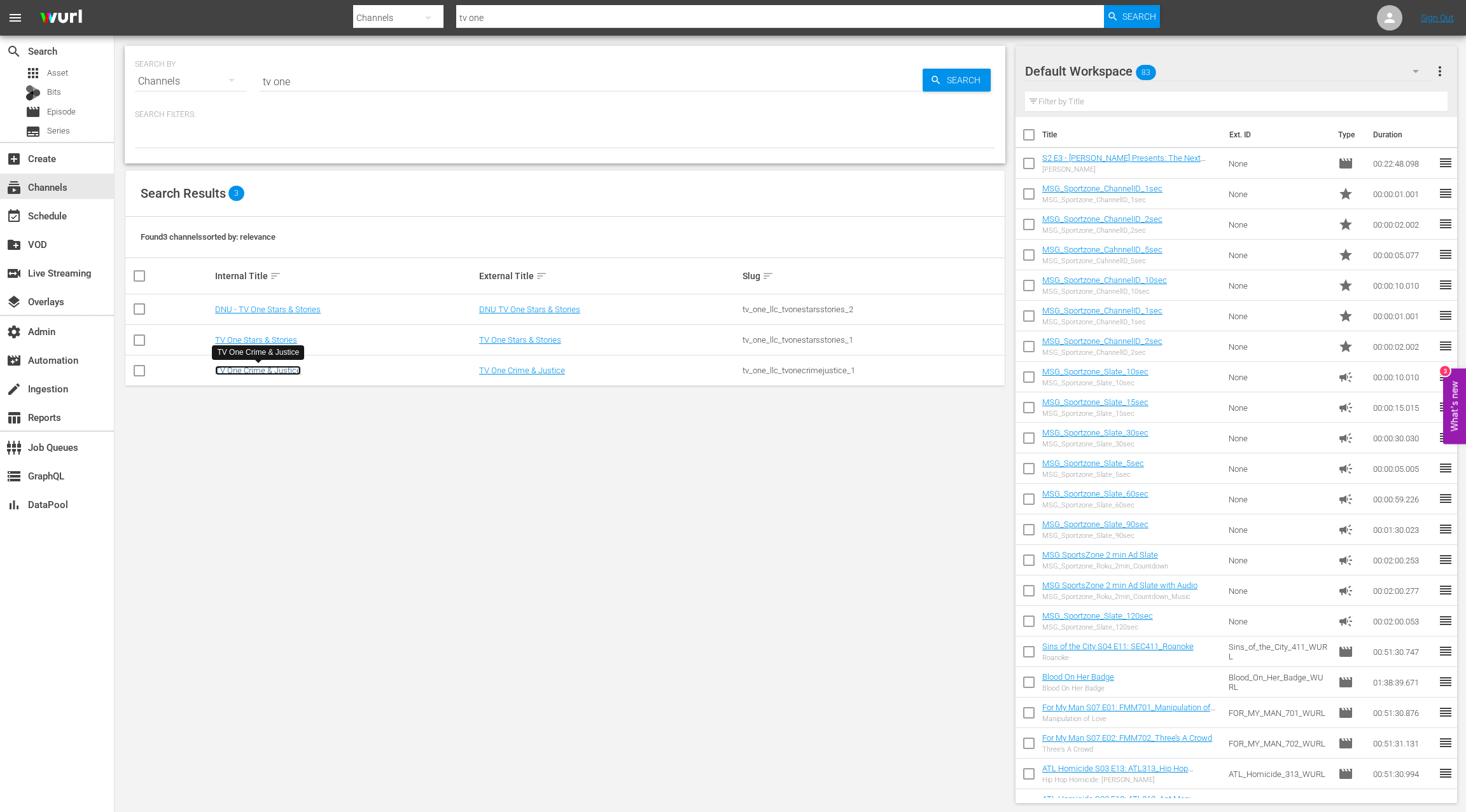
click at [290, 369] on link "TV One Crime & Justice" at bounding box center [258, 370] width 86 height 10
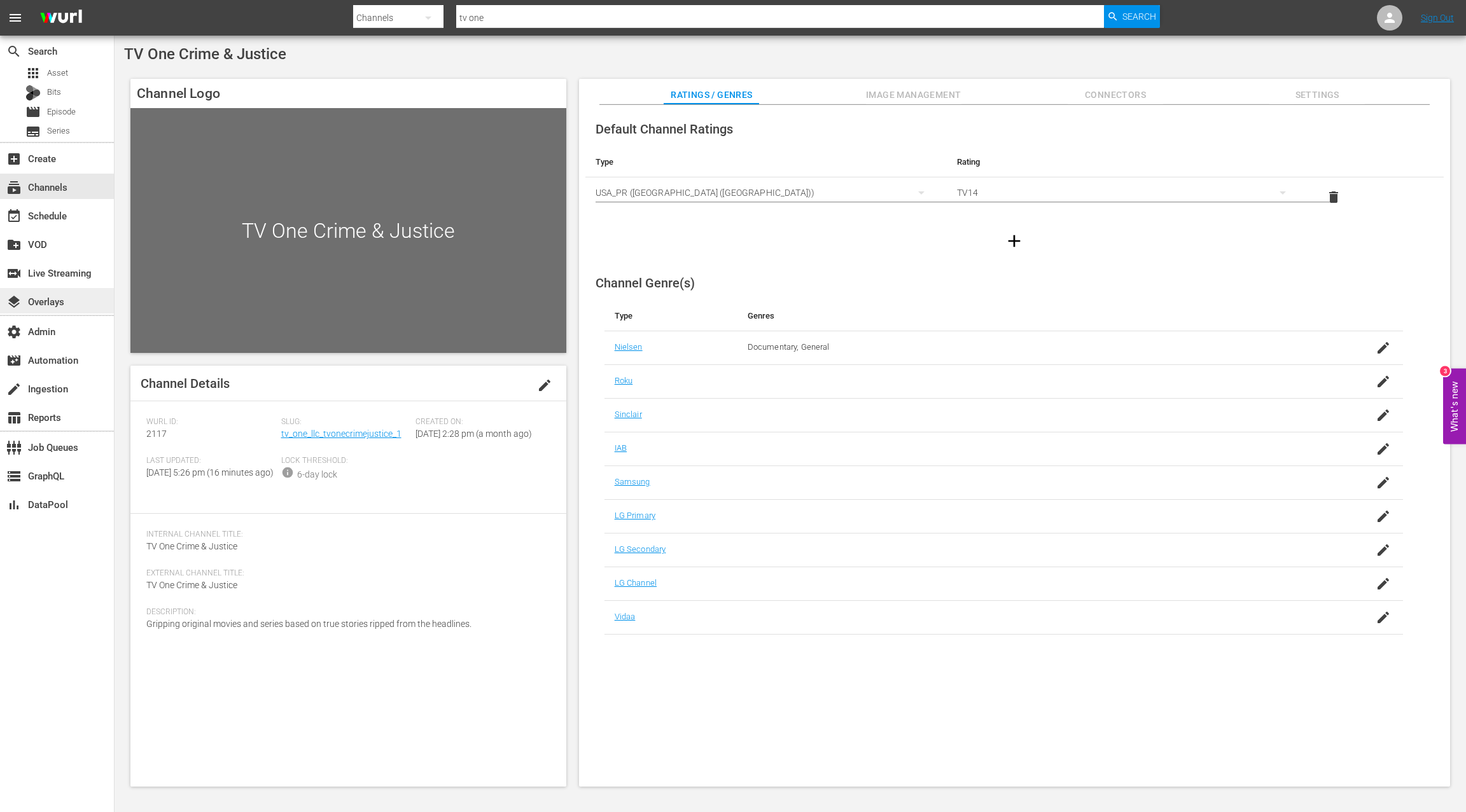
click at [73, 305] on div "layers Overlays" at bounding box center [57, 300] width 114 height 25
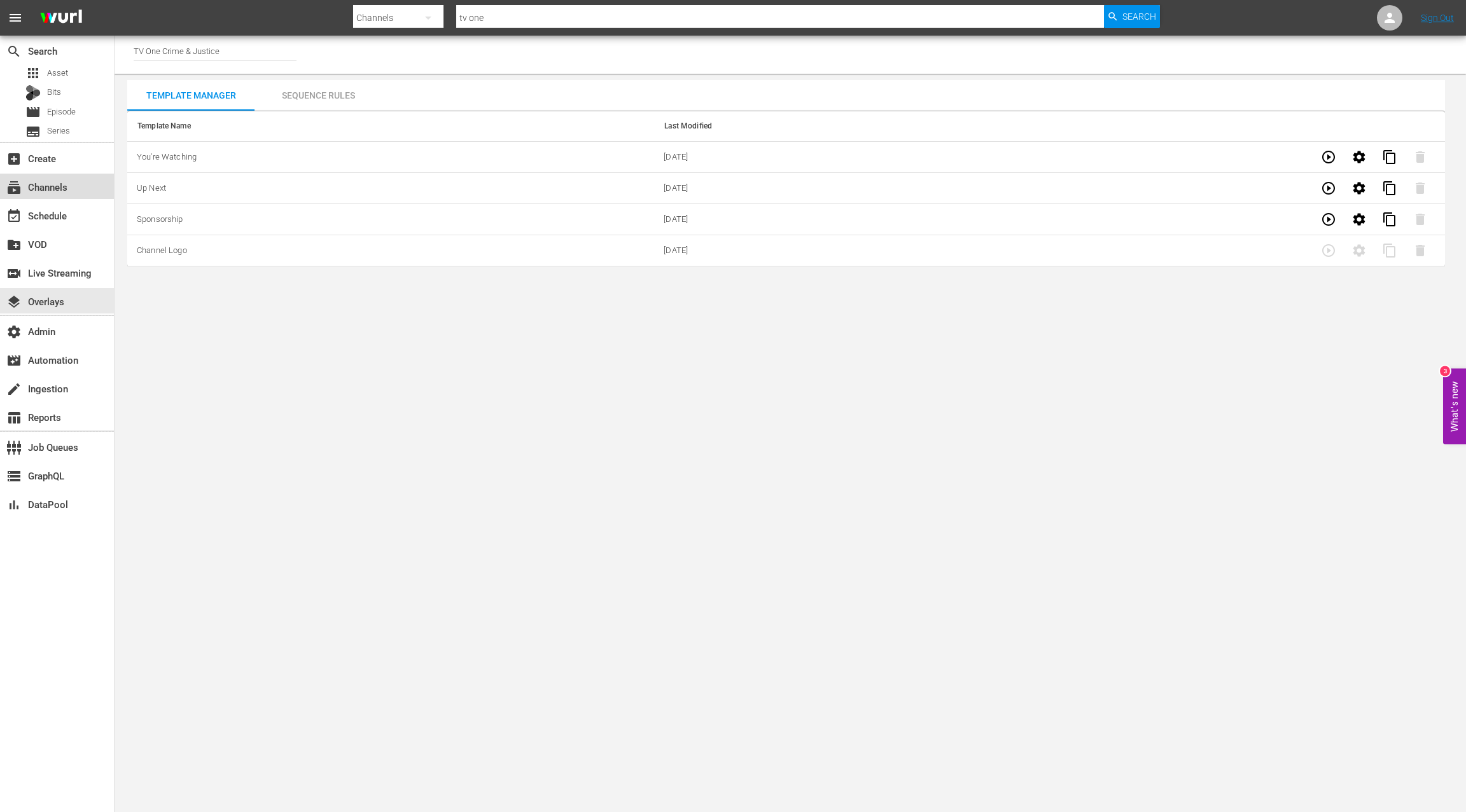
click at [61, 191] on div "subscriptions Channels" at bounding box center [36, 185] width 71 height 11
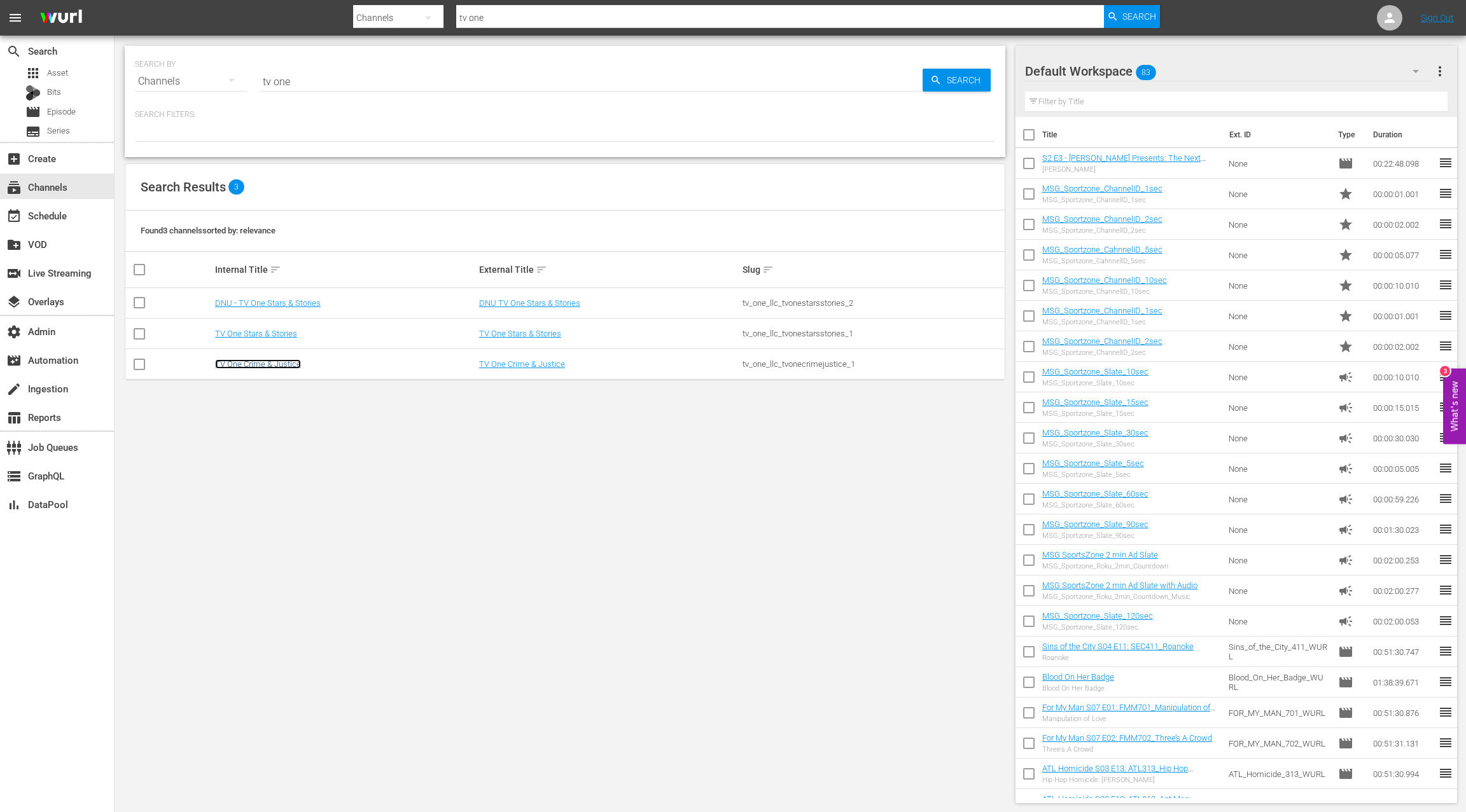
click at [261, 365] on link "TV One Crime & Justice" at bounding box center [258, 364] width 86 height 10
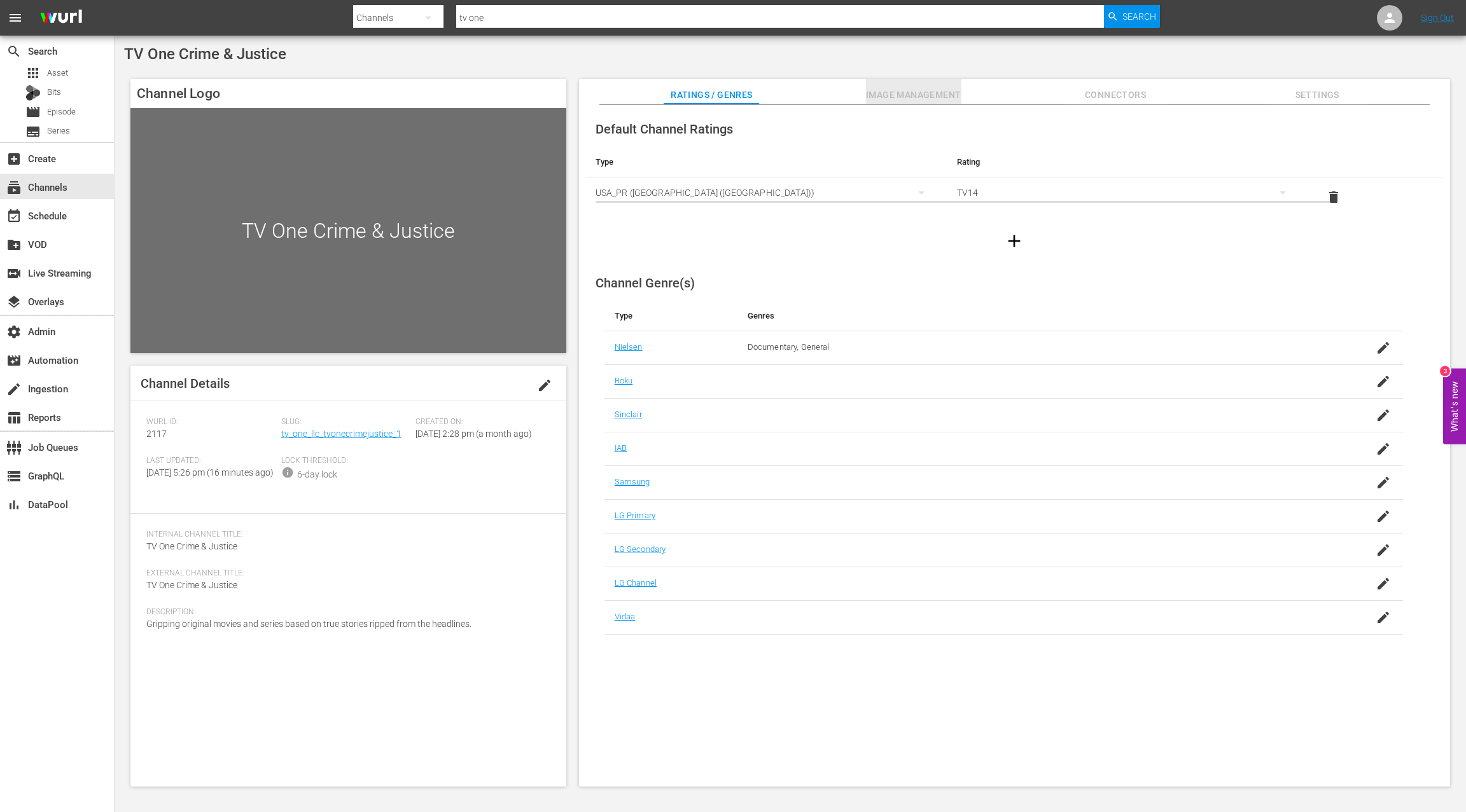
click at [913, 97] on span "Image Management" at bounding box center [913, 95] width 96 height 16
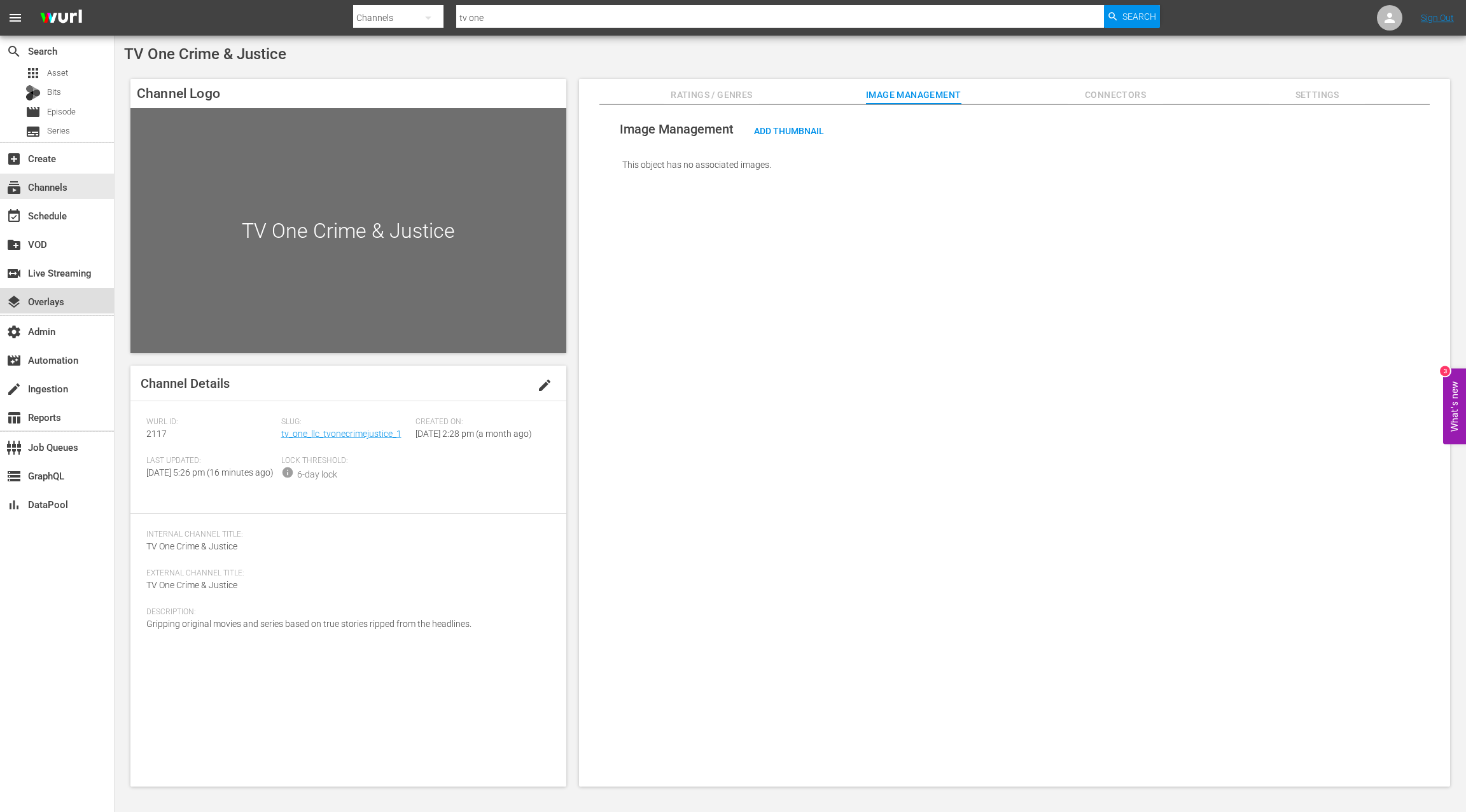
click at [65, 304] on div "layers Overlays" at bounding box center [36, 299] width 71 height 11
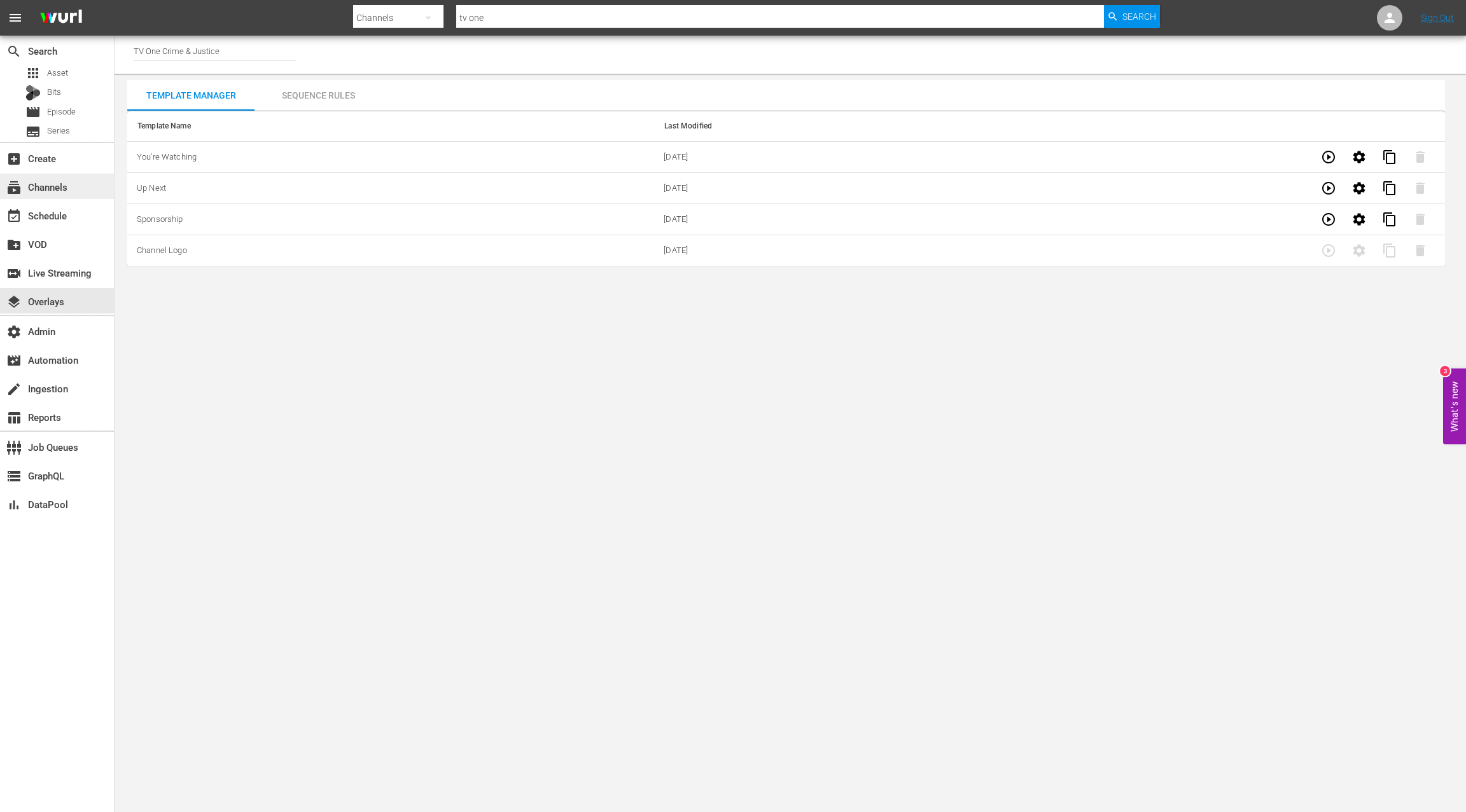
click at [76, 191] on div "subscriptions Channels" at bounding box center [57, 186] width 114 height 25
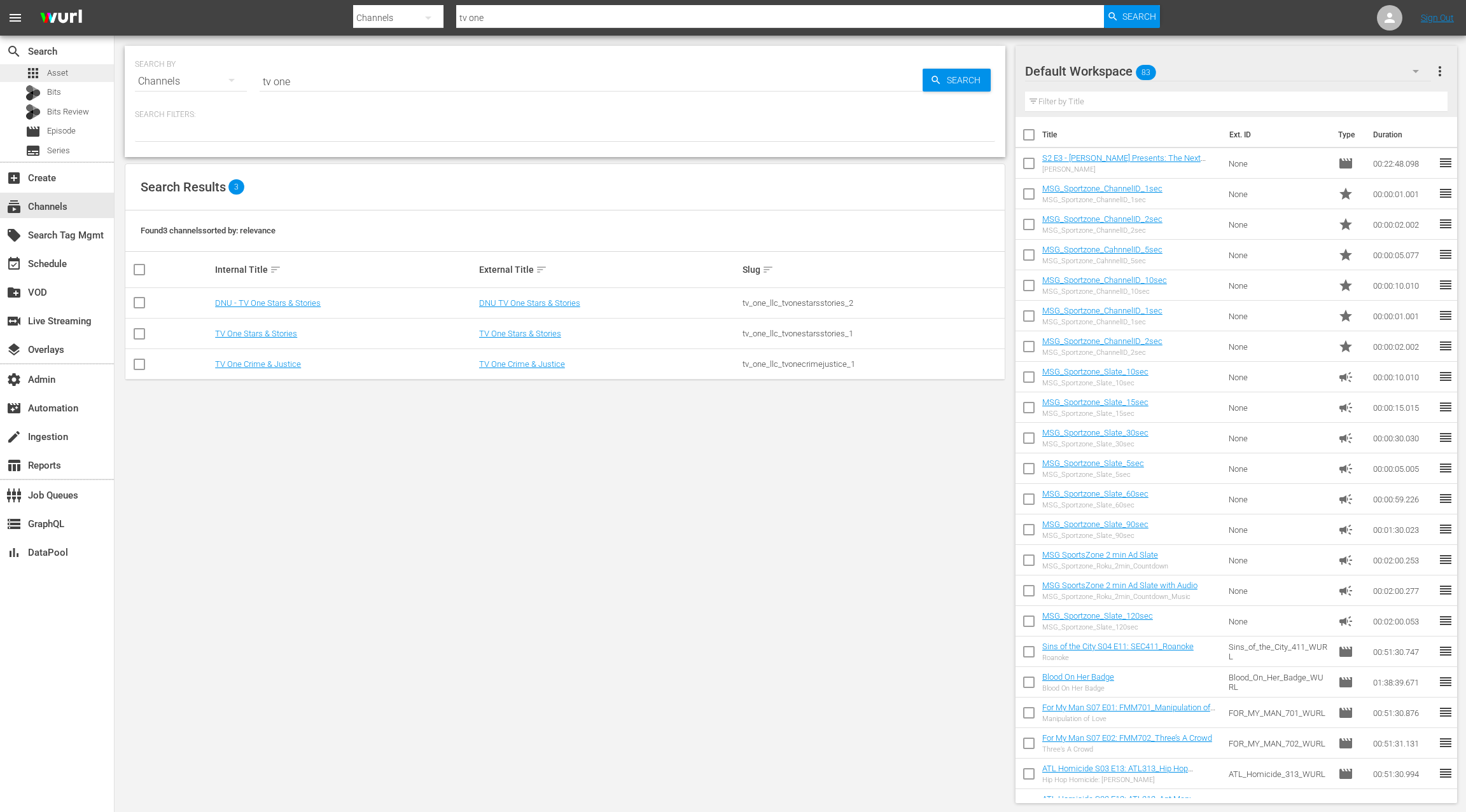
click at [77, 77] on div "apps Asset" at bounding box center [57, 73] width 114 height 17
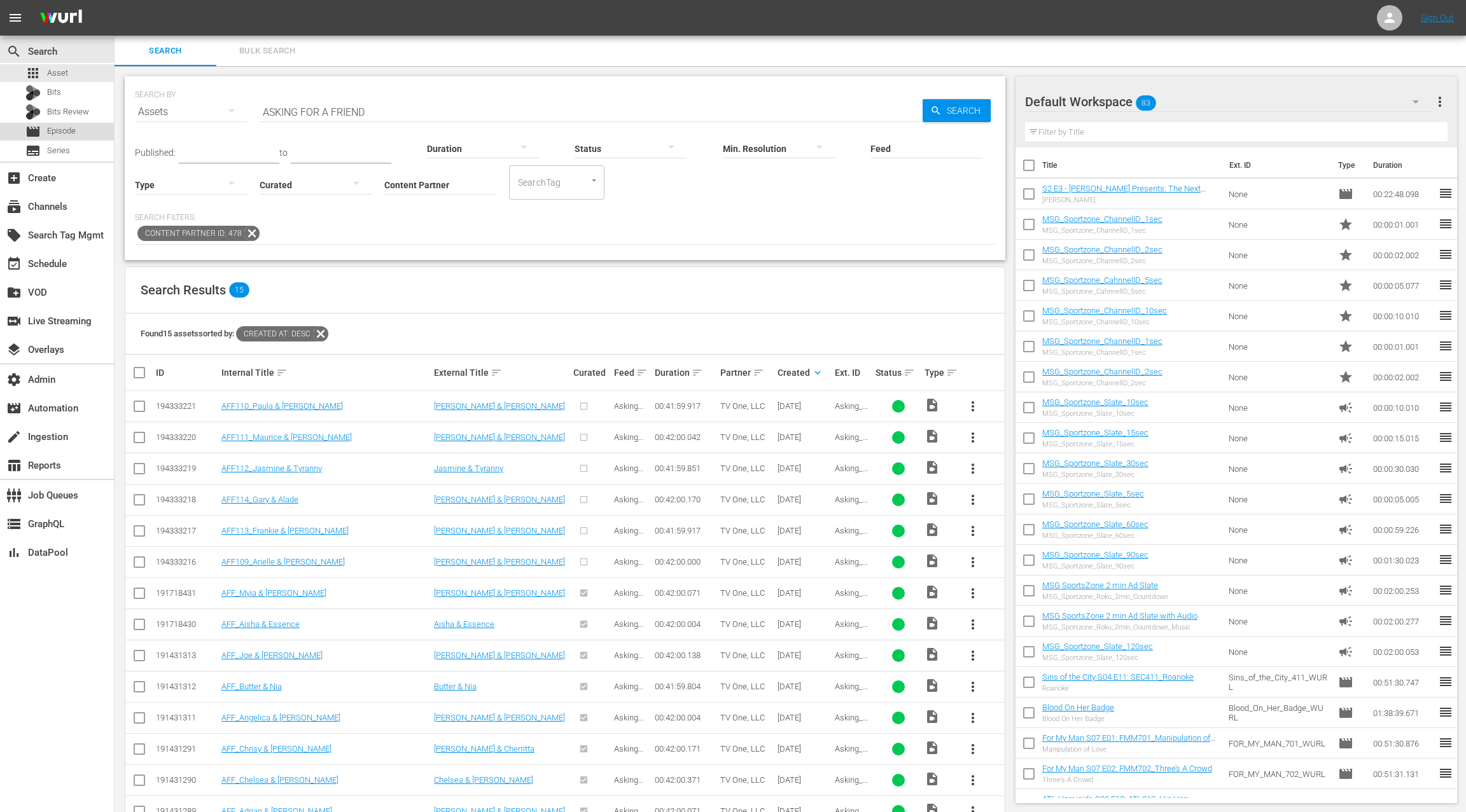
click at [77, 131] on div "movie Episode" at bounding box center [57, 131] width 114 height 17
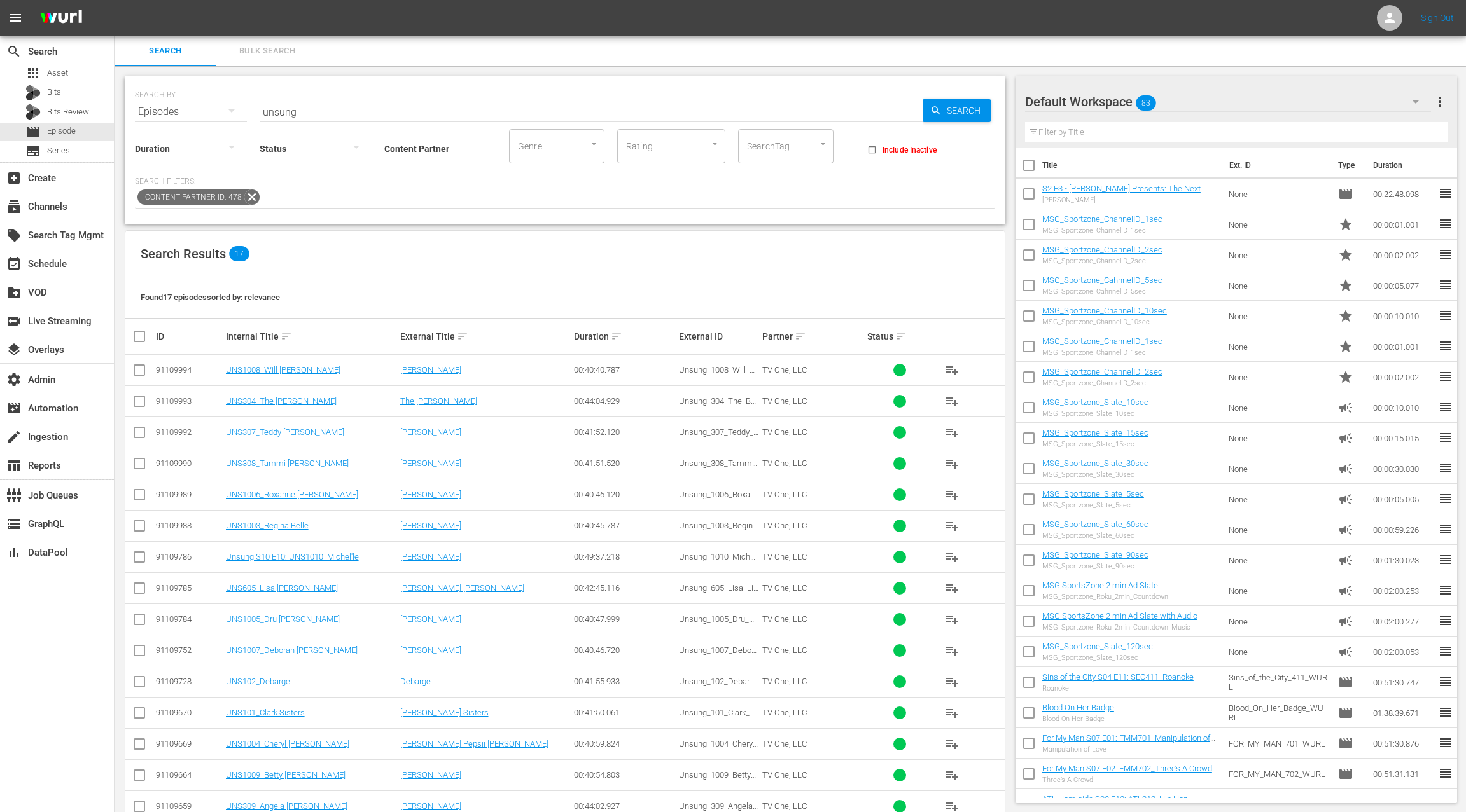
click at [276, 118] on div "Status" at bounding box center [315, 141] width 112 height 46
click at [283, 109] on input "unsung" at bounding box center [591, 112] width 663 height 30
type input "t"
click at [410, 150] on input "Content Partner" at bounding box center [440, 150] width 112 height 46
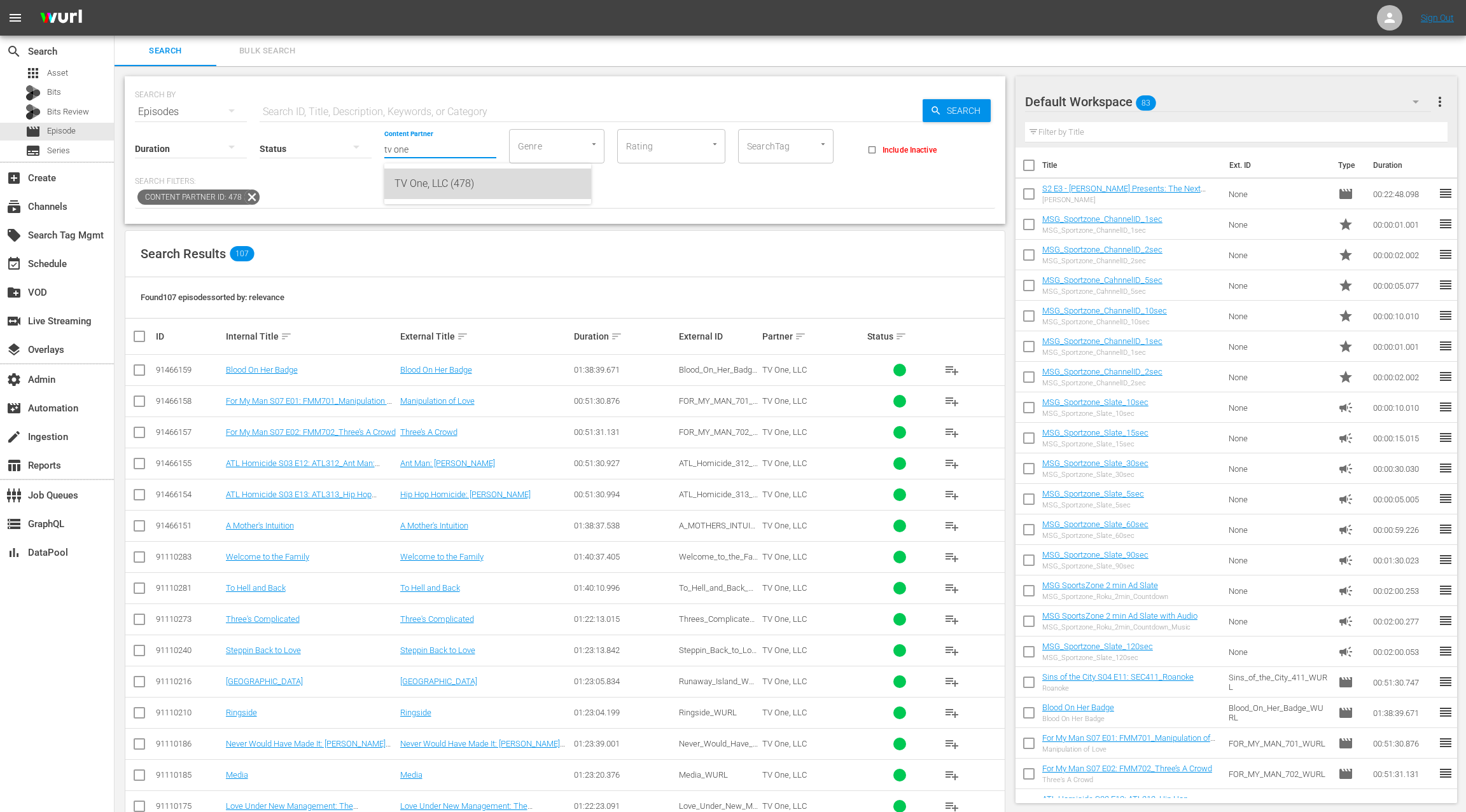
click at [442, 185] on div "TV One, LLC (478)" at bounding box center [487, 184] width 186 height 30
type input "TV One, LLC (478)"
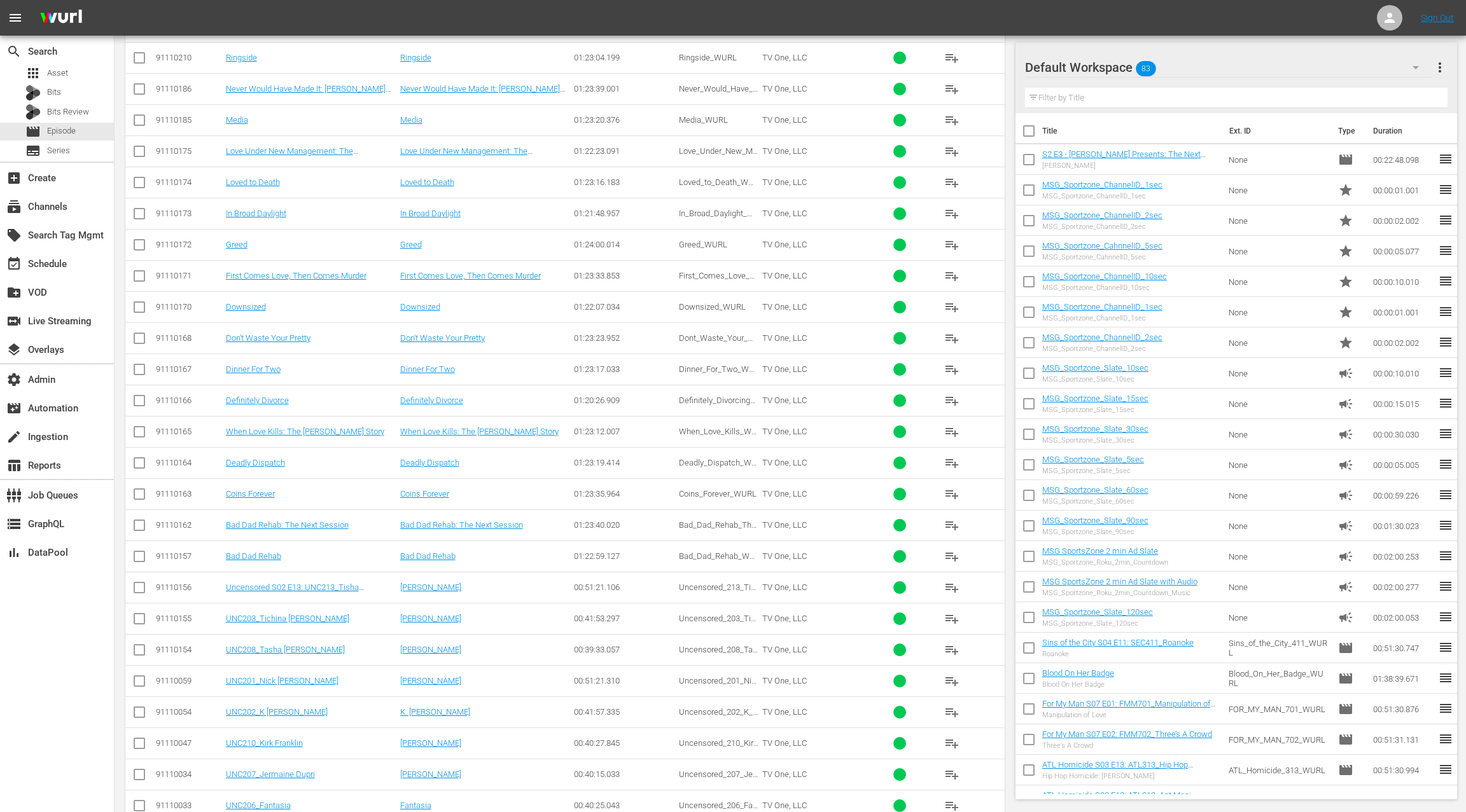
scroll to position [766, 0]
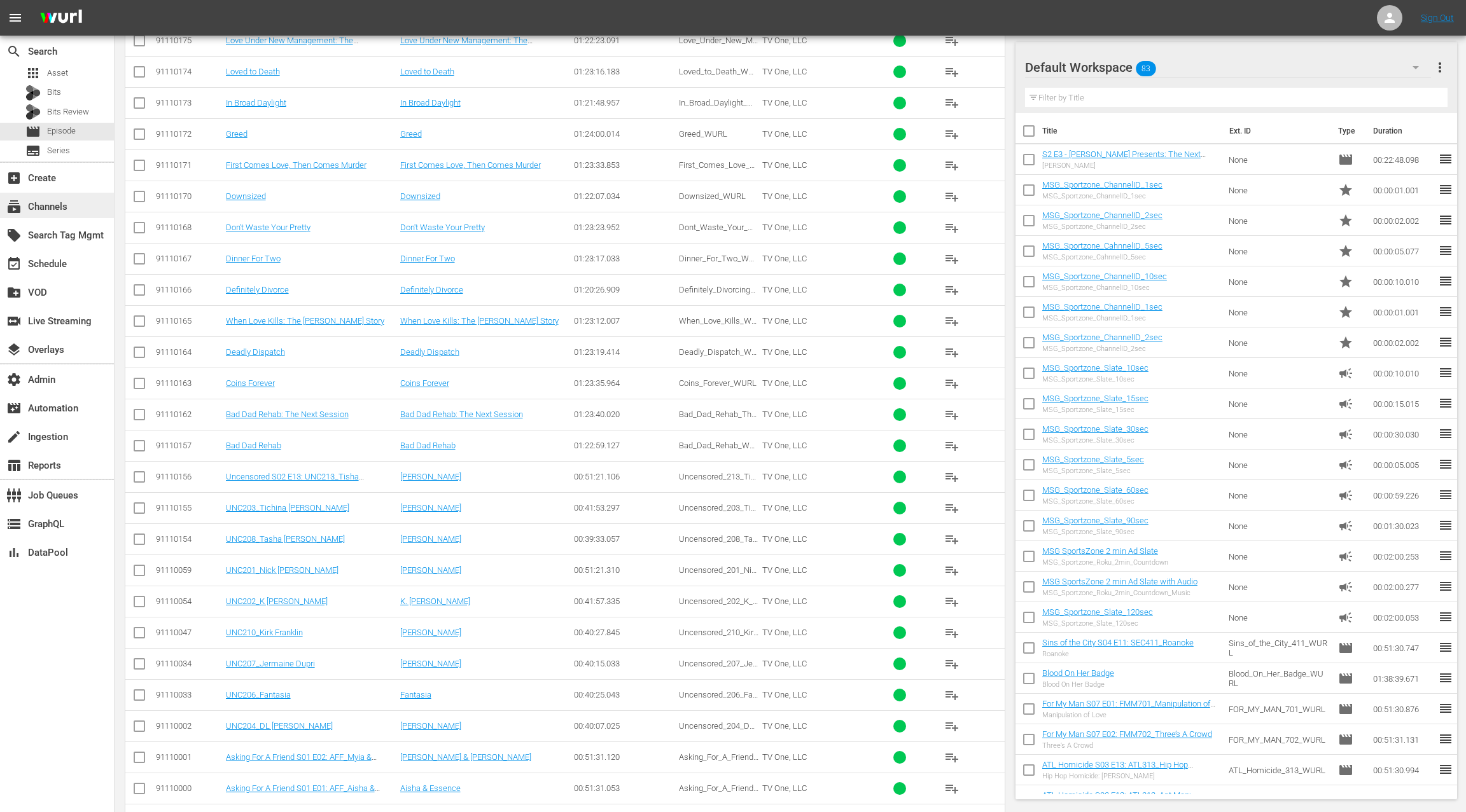
click at [78, 206] on div "subscriptions Channels" at bounding box center [57, 205] width 114 height 25
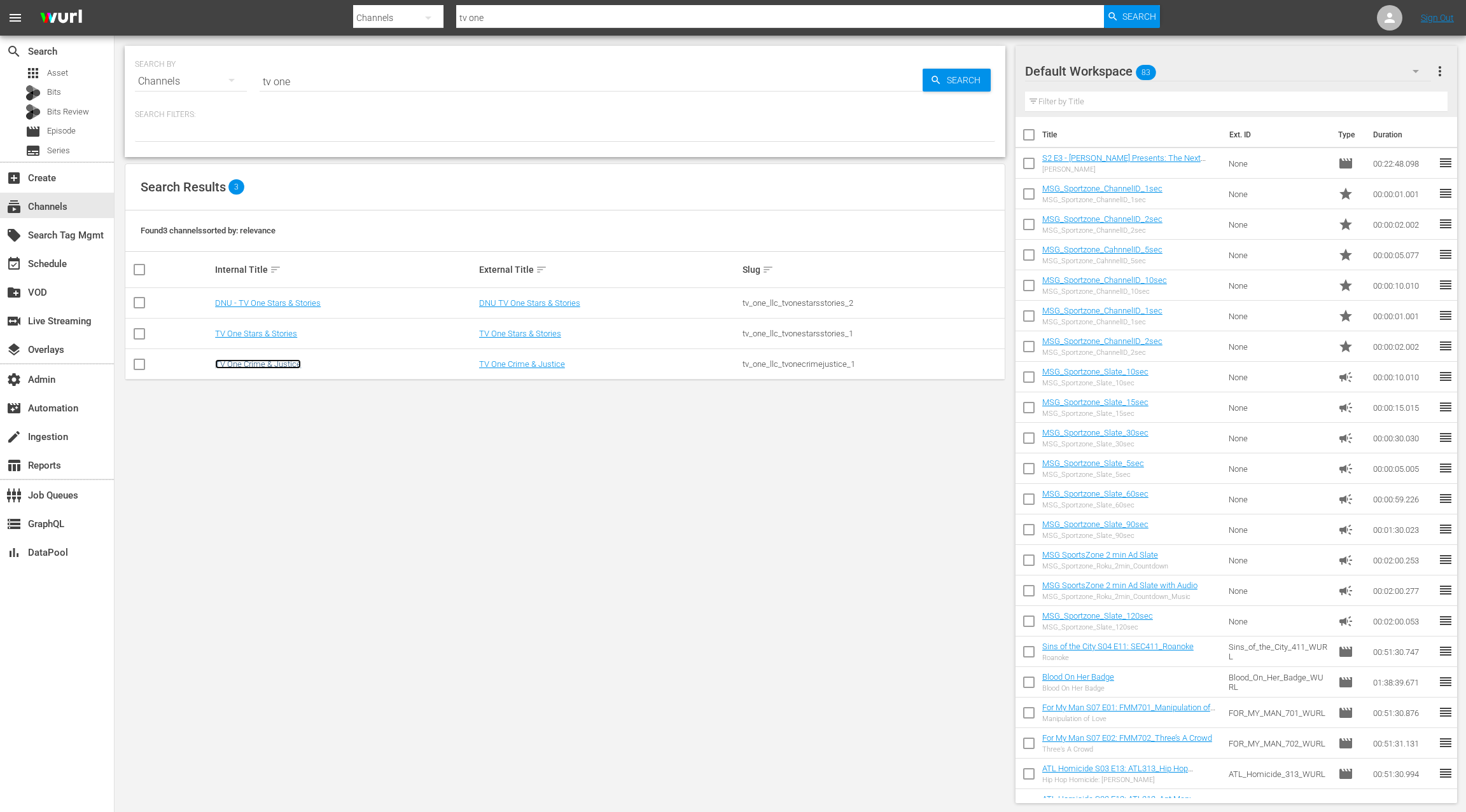
click at [275, 361] on link "TV One Crime & Justice" at bounding box center [258, 364] width 86 height 10
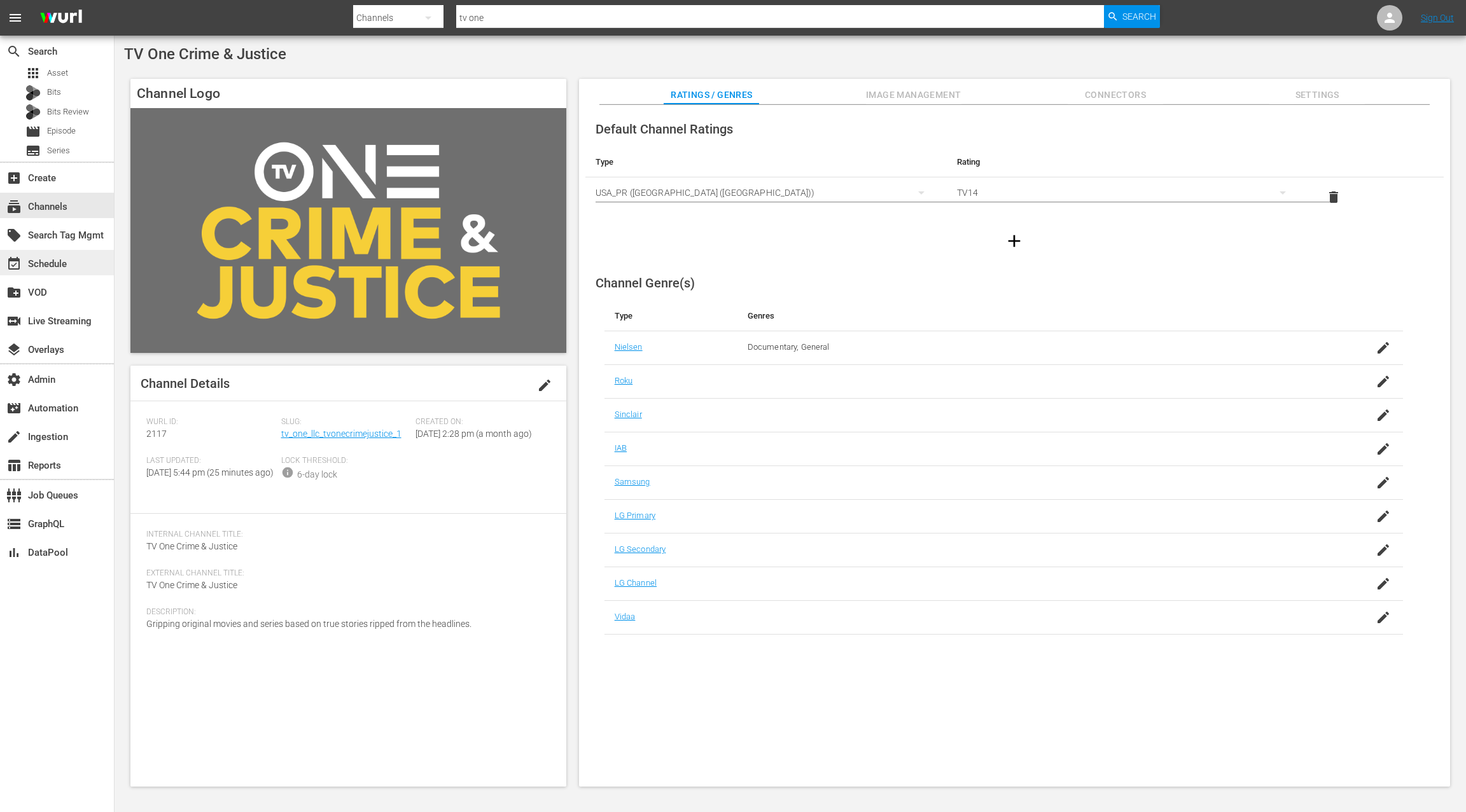
click at [64, 262] on div "event_available Schedule" at bounding box center [36, 261] width 71 height 11
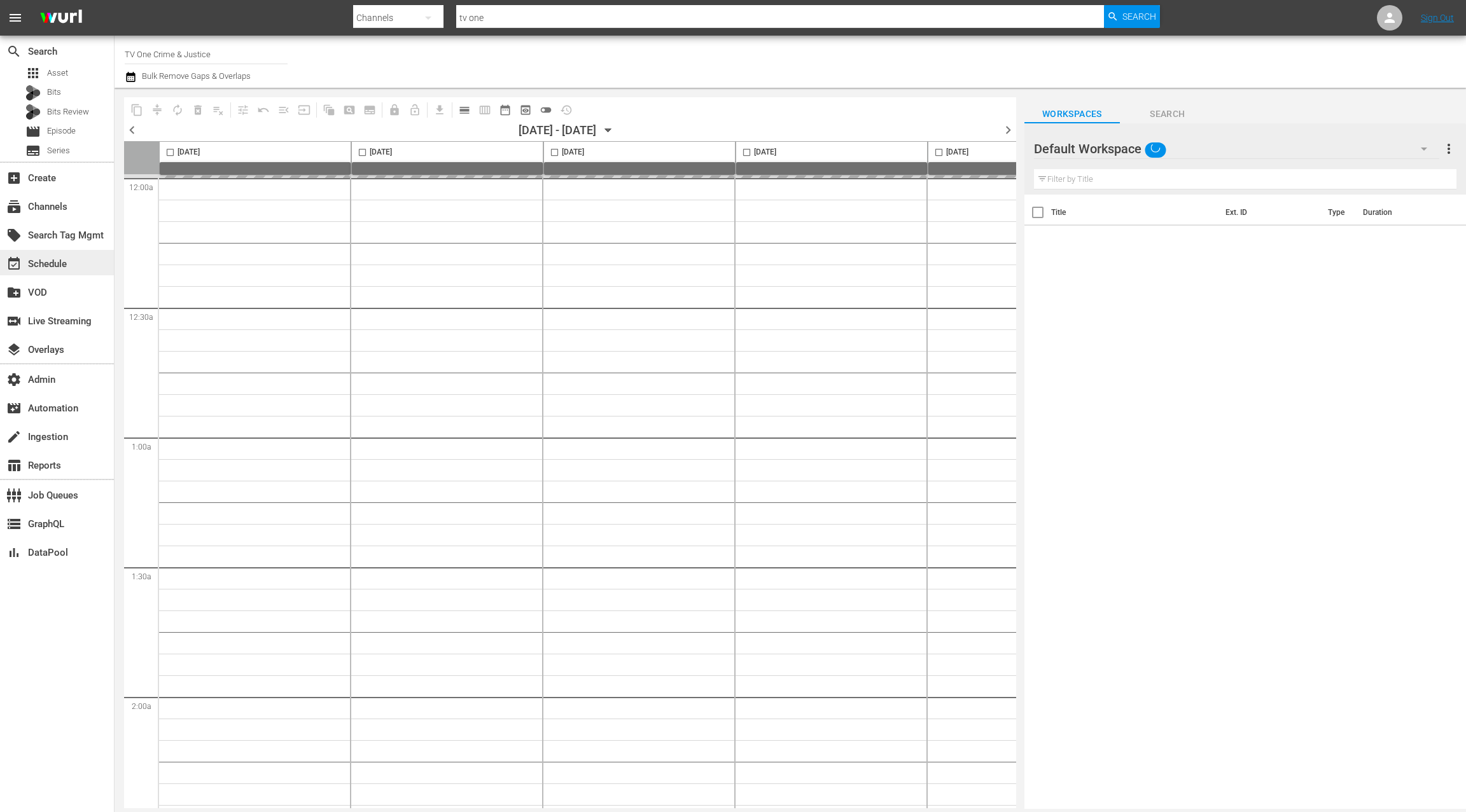
click at [76, 264] on div "event_available Schedule" at bounding box center [57, 262] width 114 height 25
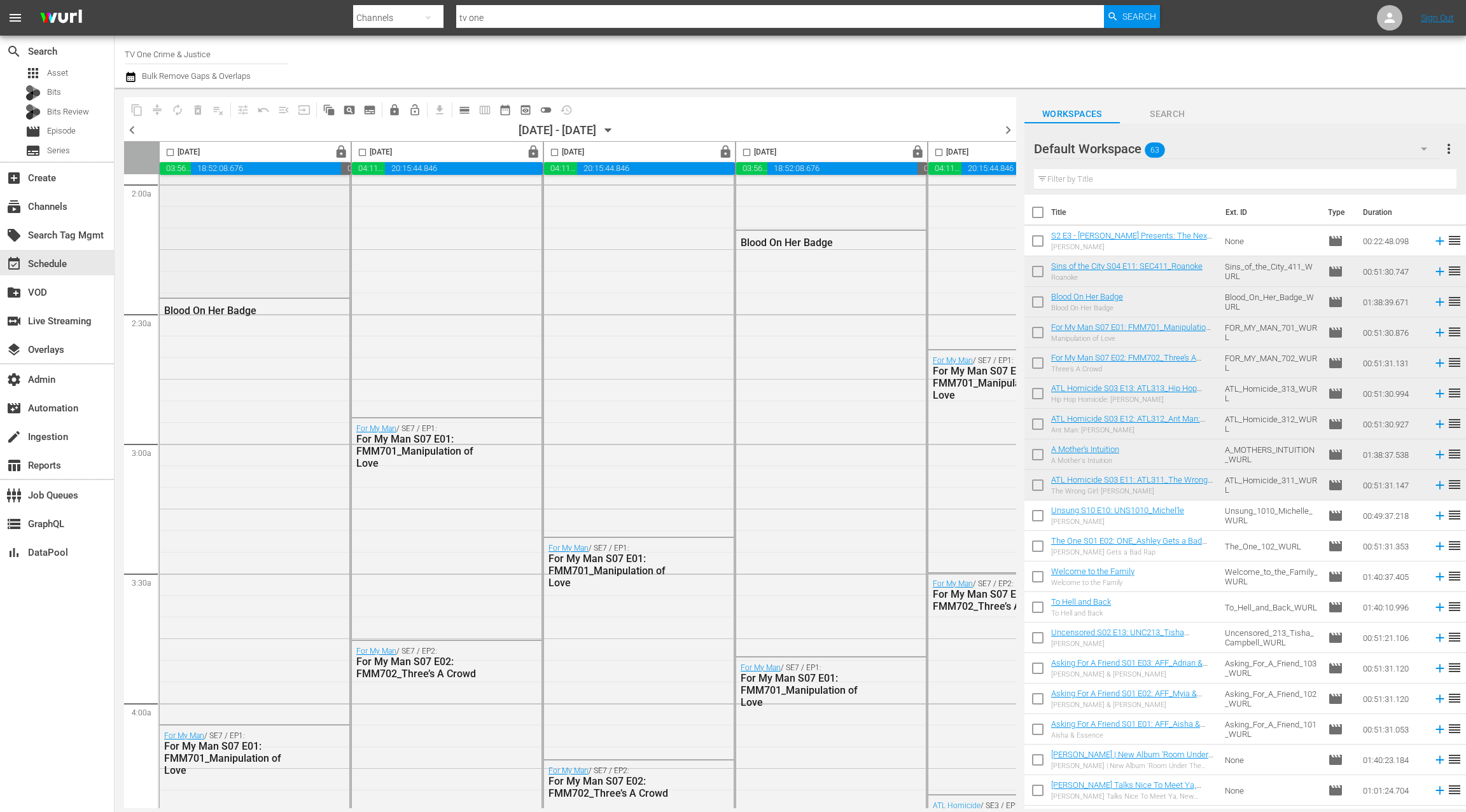
scroll to position [678, 0]
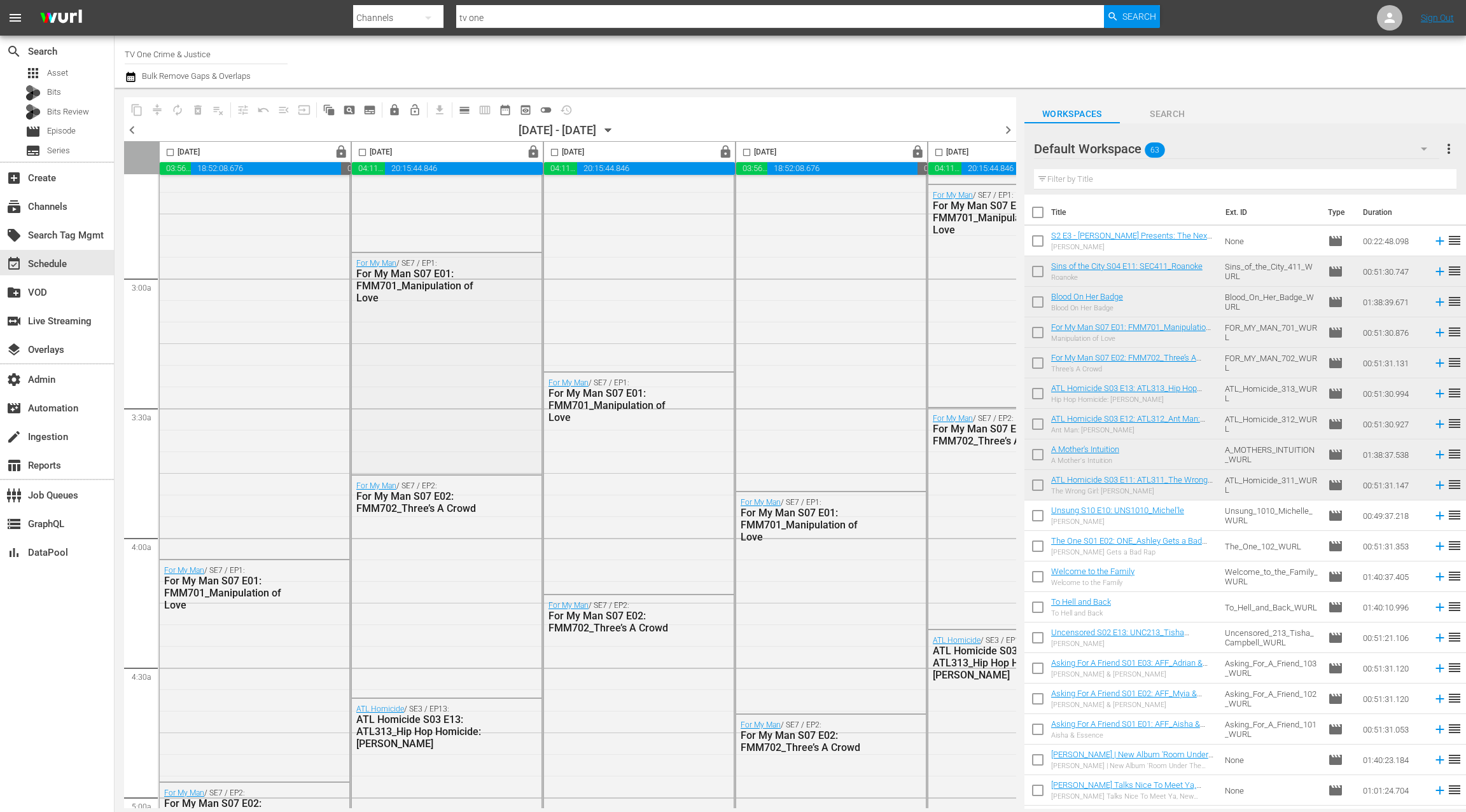
click at [396, 308] on div "For My Man / SE7 / EP1: For My Man S07 E01: FMM701_Manipulation of Love" at bounding box center [446, 362] width 189 height 219
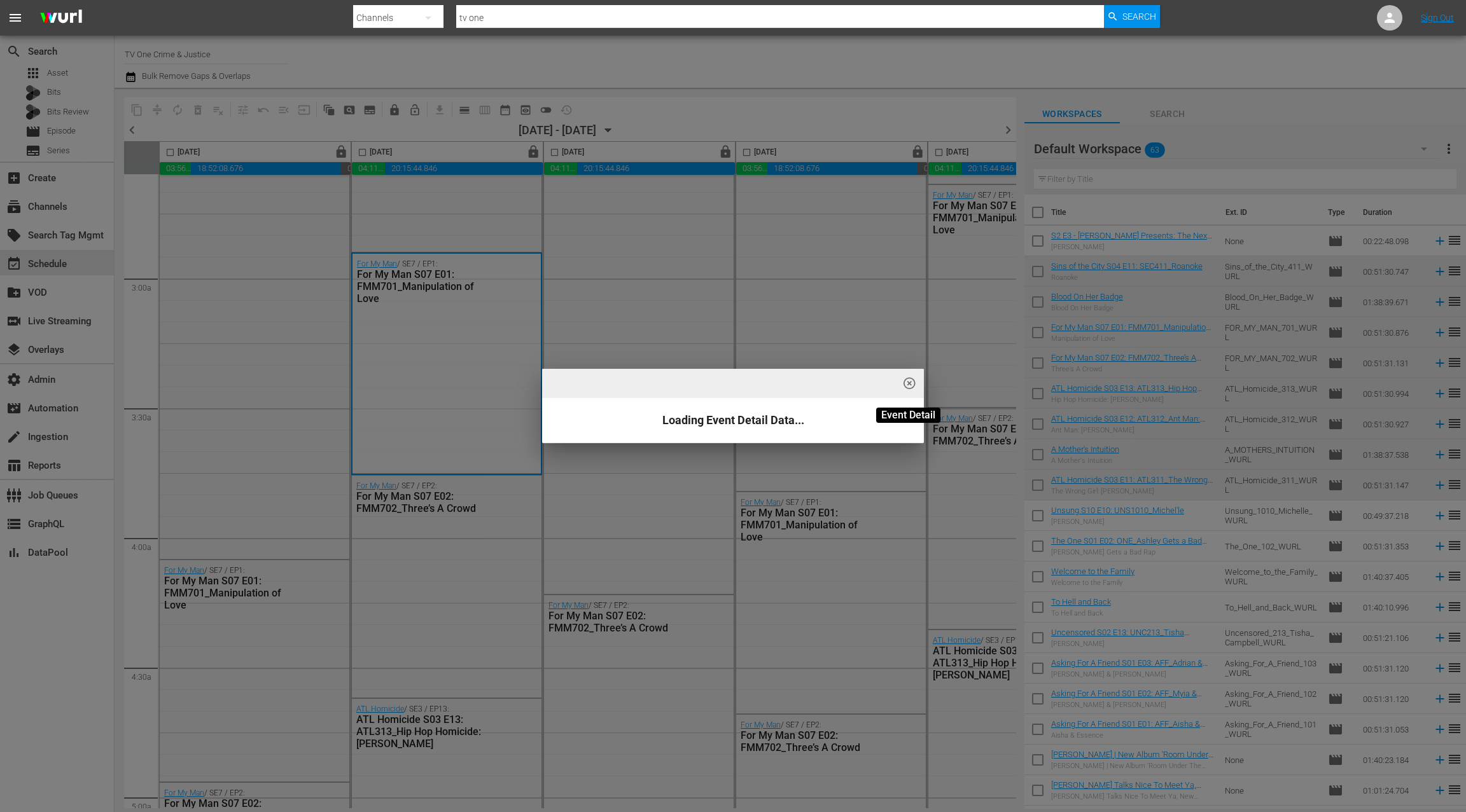
click at [909, 382] on span "highlight_off_icon" at bounding box center [909, 384] width 14 height 14
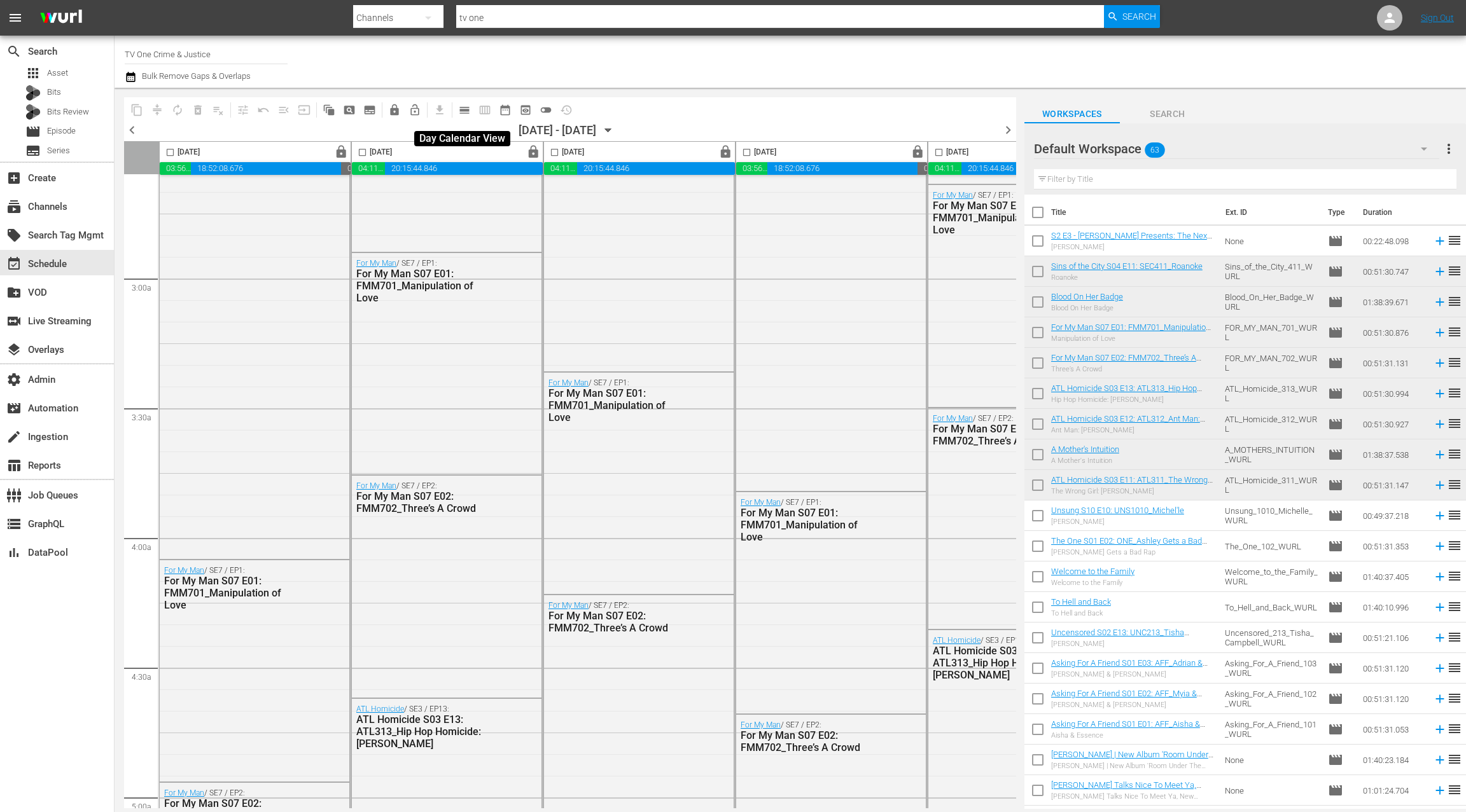
click at [462, 112] on span "calendar_view_day_outlined" at bounding box center [464, 109] width 13 height 13
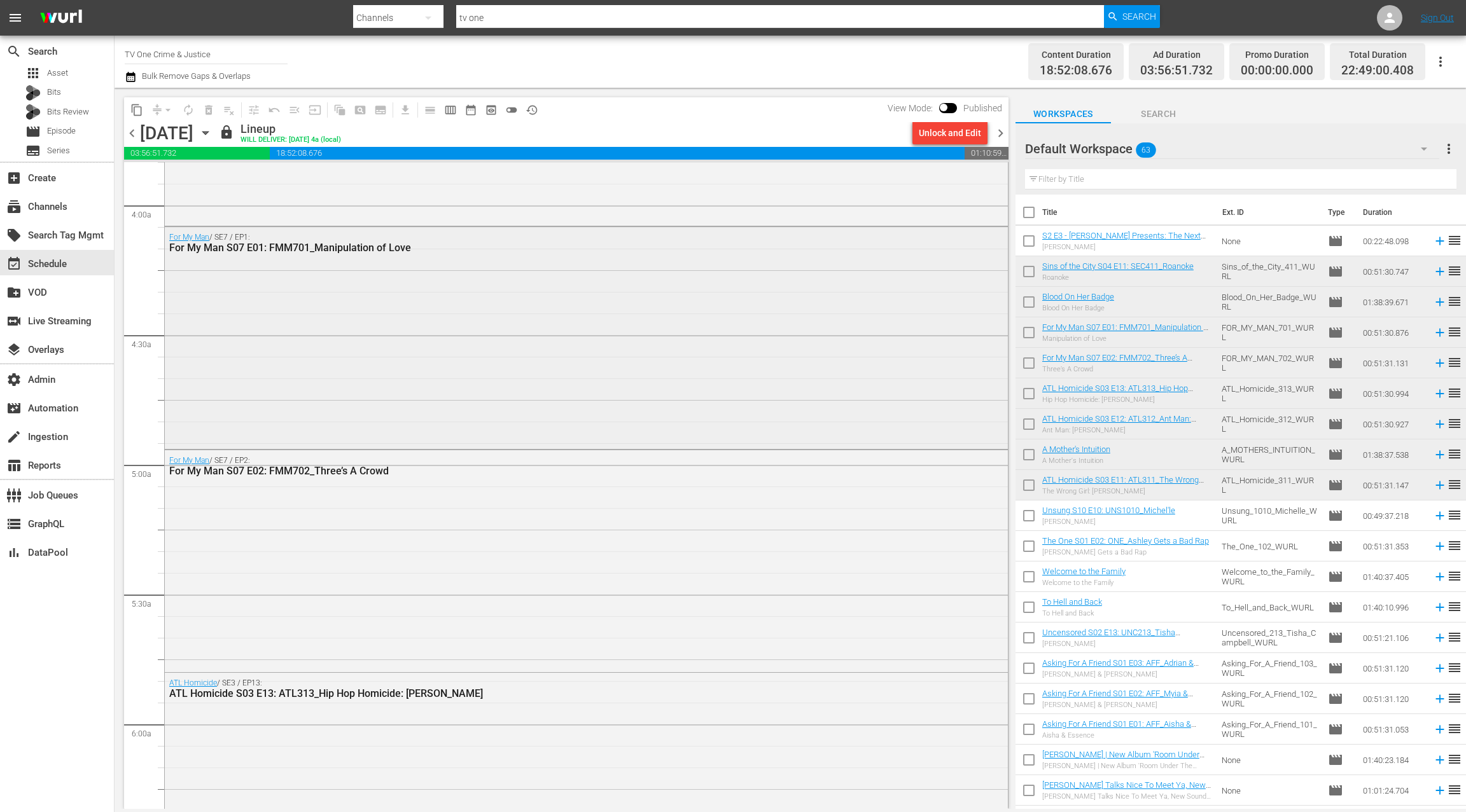
scroll to position [1013, 0]
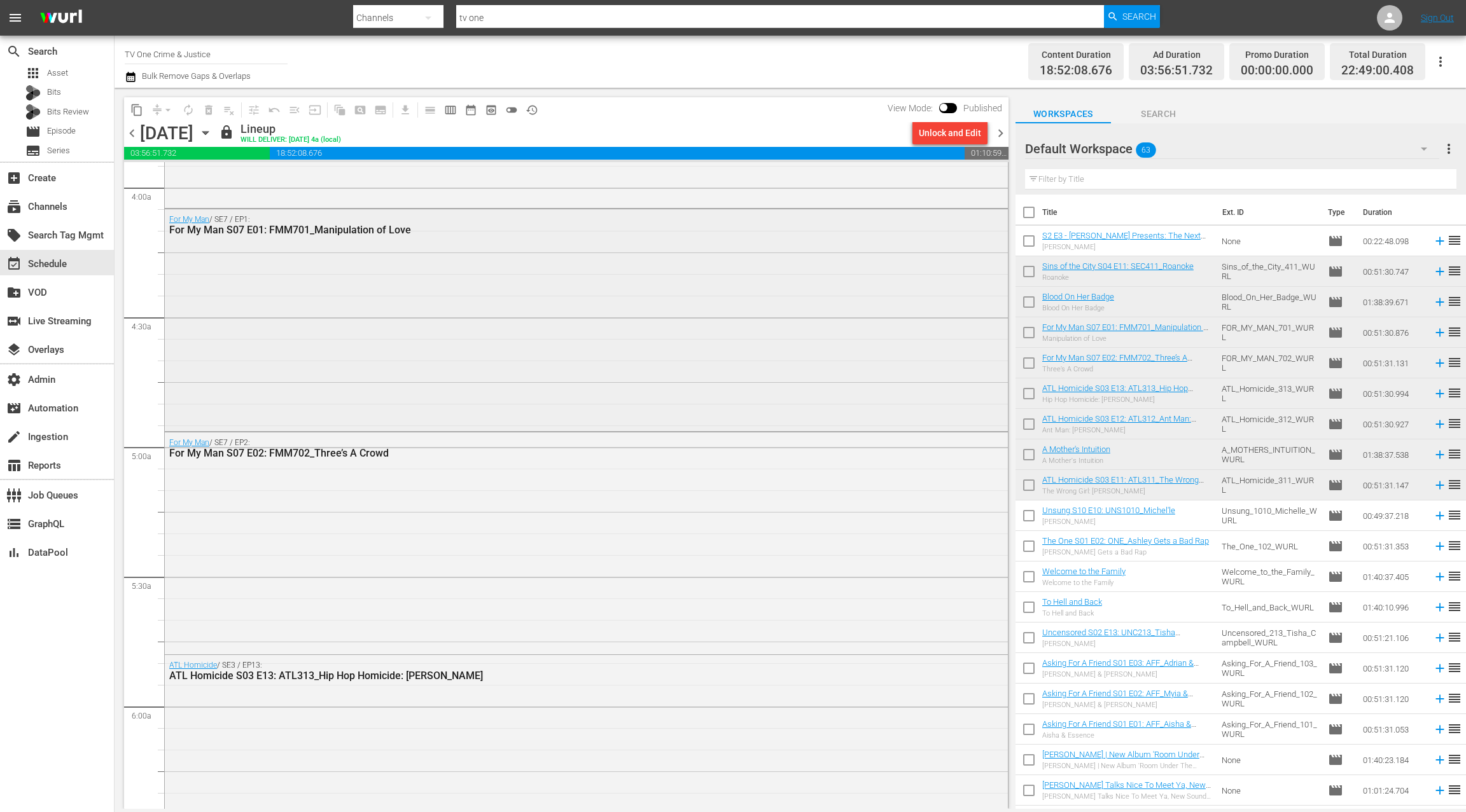
click at [417, 287] on div "For My Man / SE7 / EP1: For My Man S07 E01: FMM701_Manipulation of Love" at bounding box center [586, 318] width 843 height 219
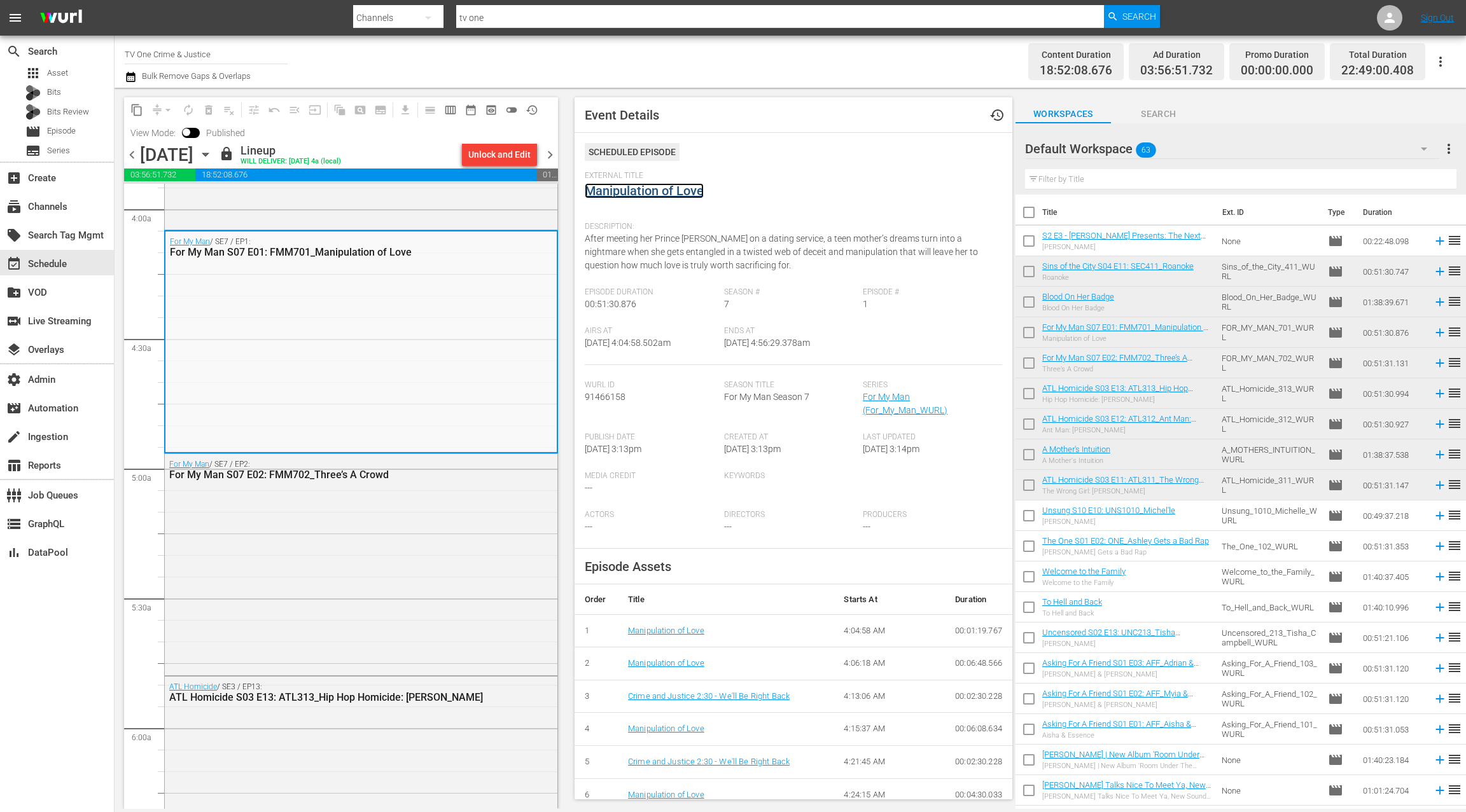
click at [655, 188] on link "Manipulation of Love" at bounding box center [644, 191] width 119 height 15
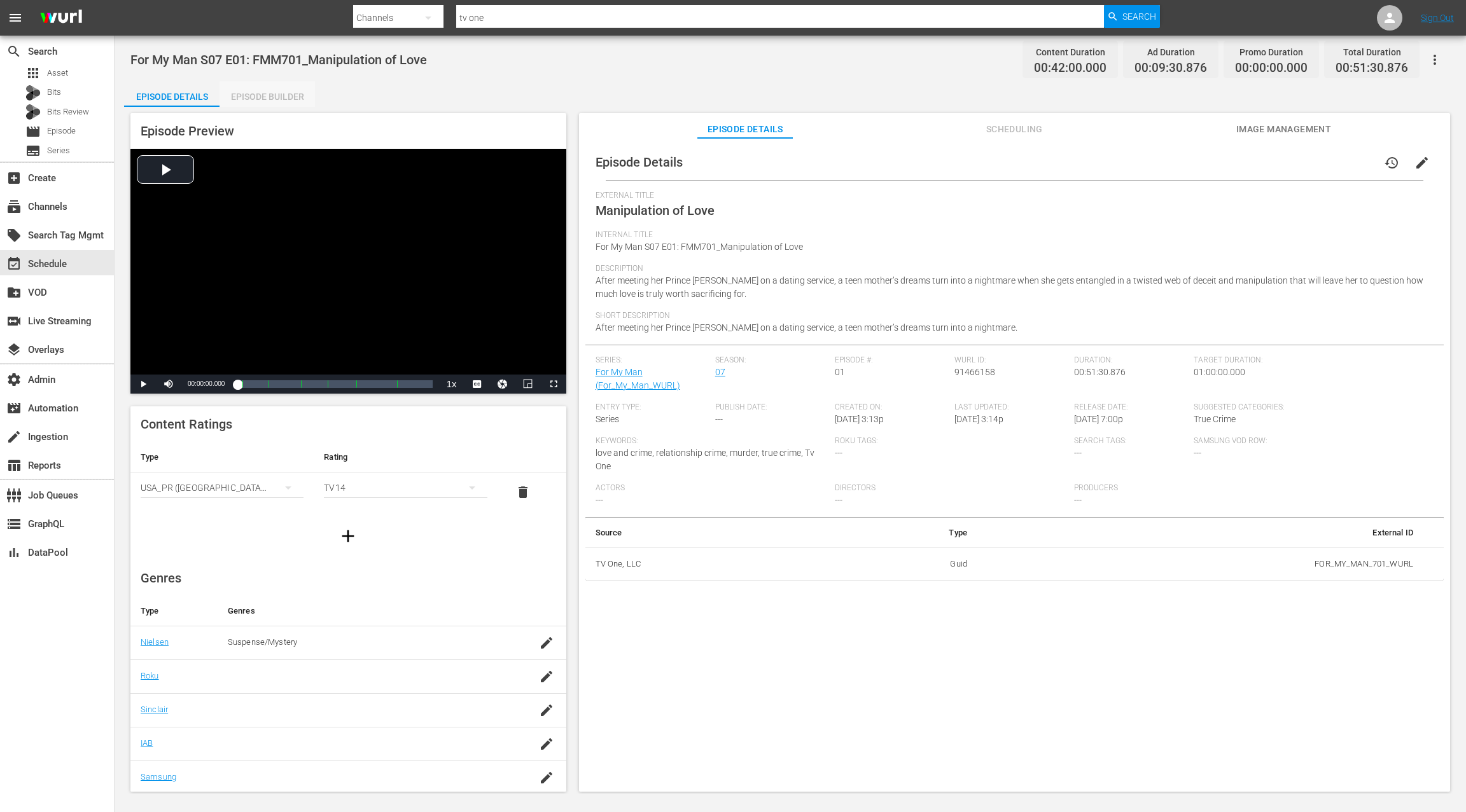
click at [261, 103] on div "Episode Builder" at bounding box center [268, 96] width 96 height 30
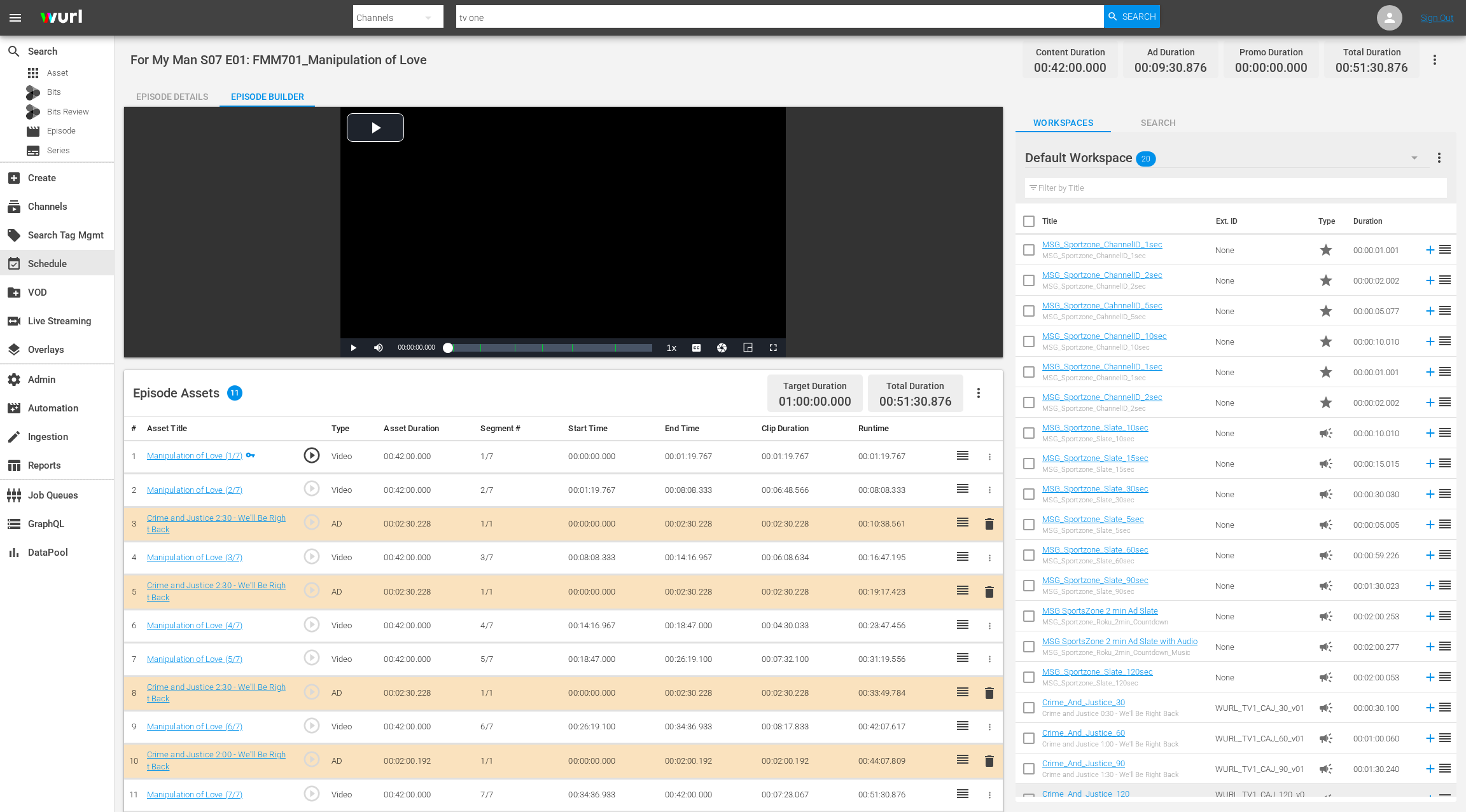
click at [186, 89] on div "Episode Details" at bounding box center [172, 96] width 96 height 30
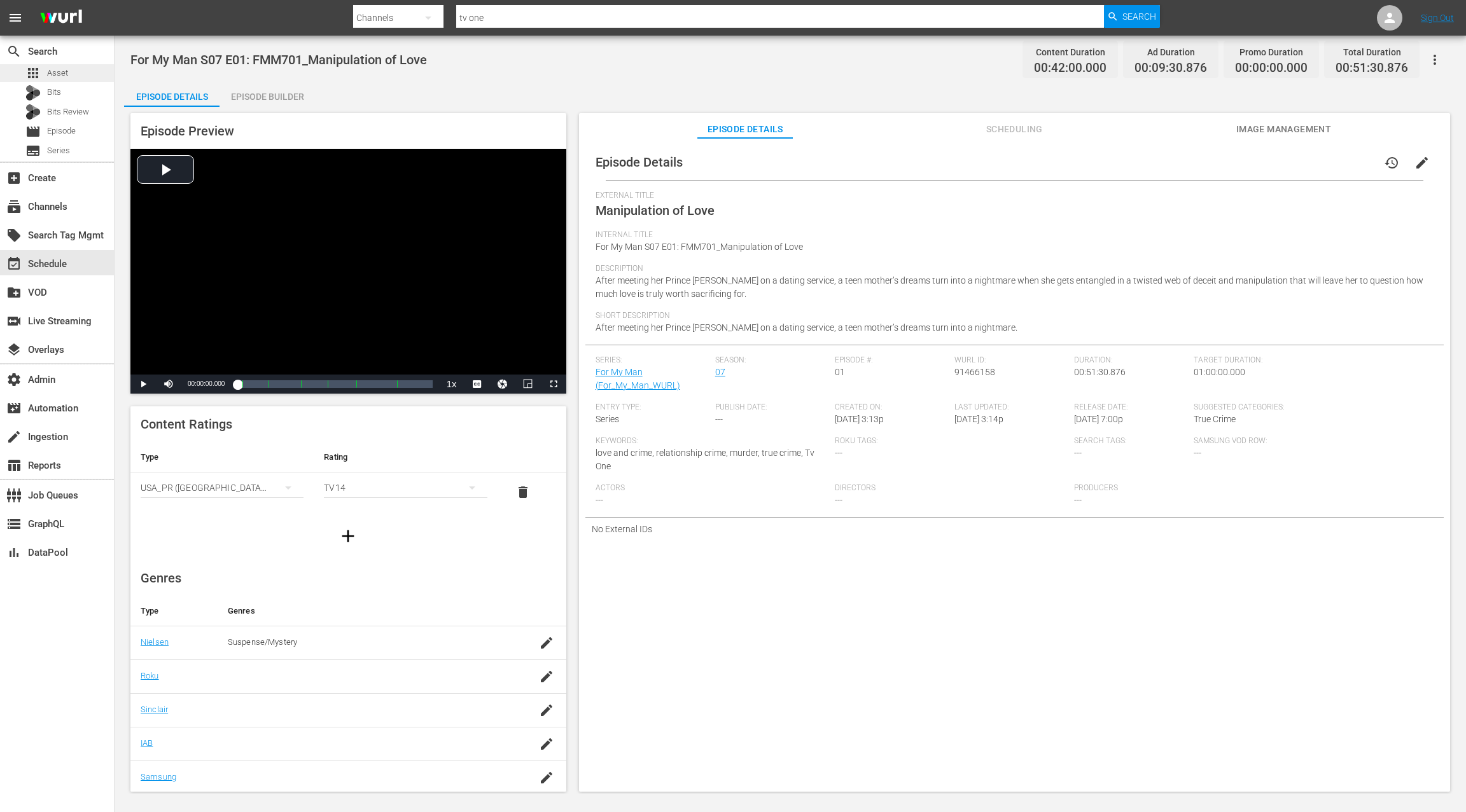
click at [81, 76] on div "apps Asset" at bounding box center [57, 73] width 114 height 17
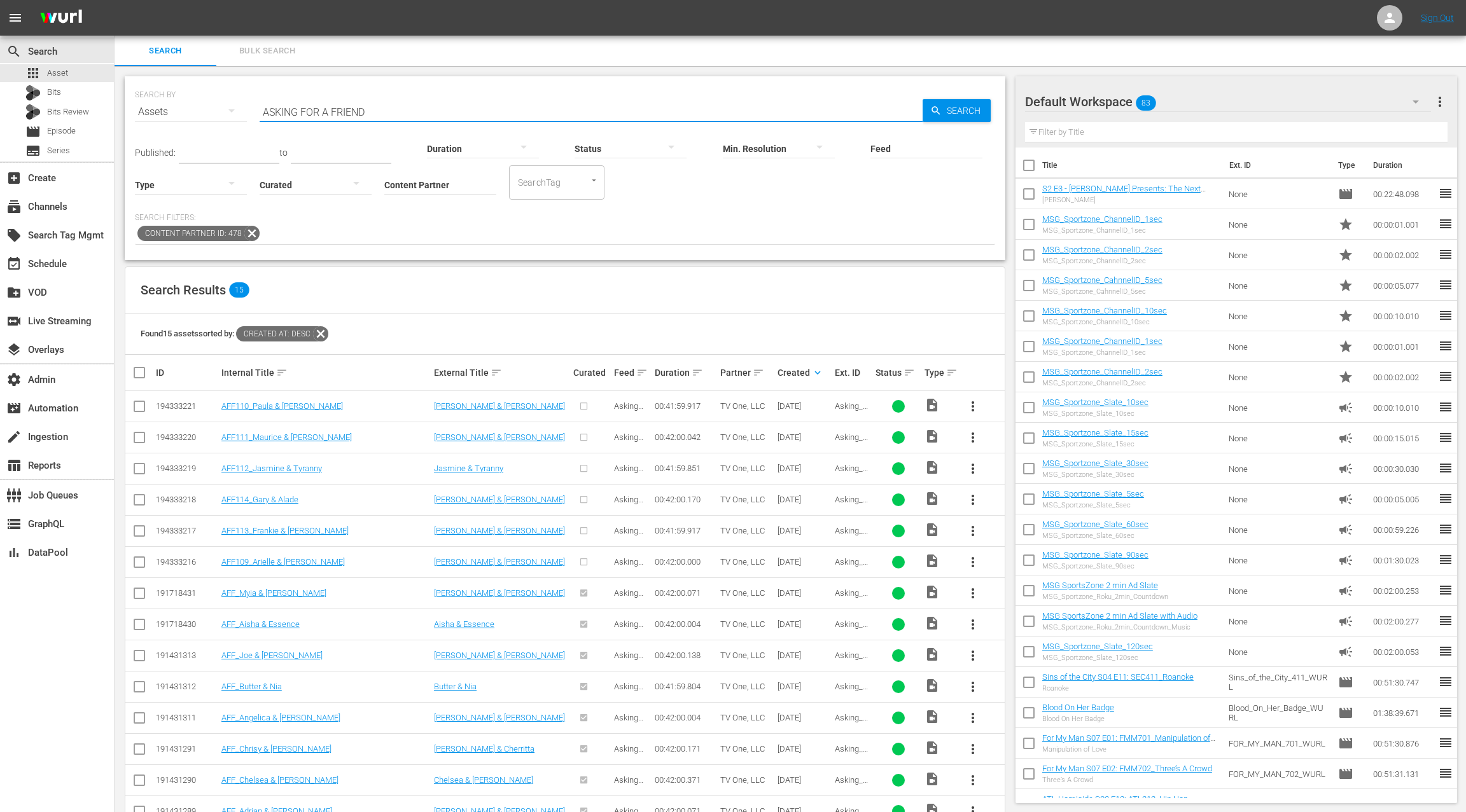
click at [275, 107] on input "ASKING FOR A FRIEND" at bounding box center [591, 112] width 663 height 30
drag, startPoint x: 296, startPoint y: 109, endPoint x: 358, endPoint y: 113, distance: 62.1
click at [359, 113] on input "ASKING FOR A FRIEND" at bounding box center [591, 112] width 663 height 30
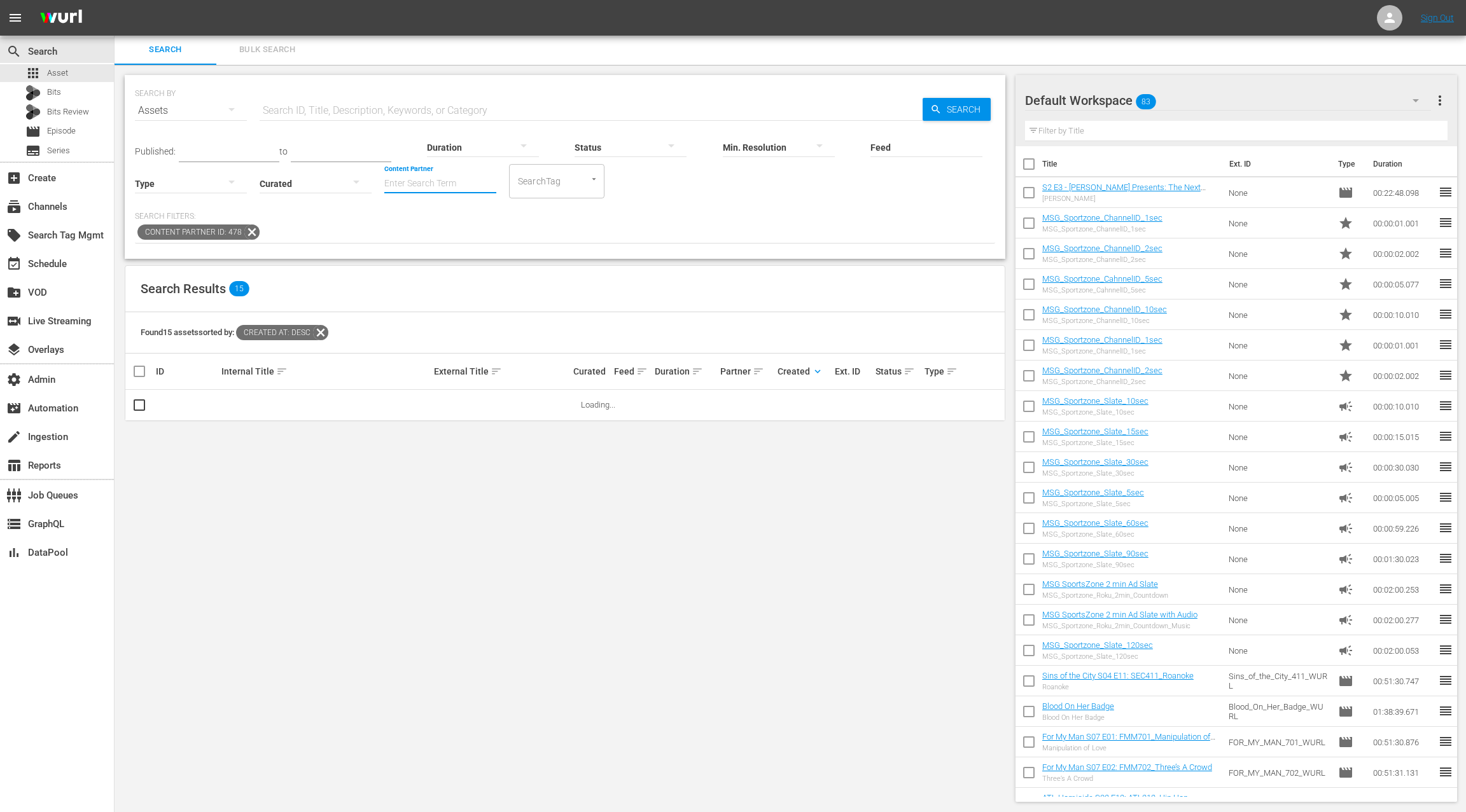
scroll to position [2, 0]
click at [430, 176] on input "Content Partner" at bounding box center [440, 185] width 112 height 46
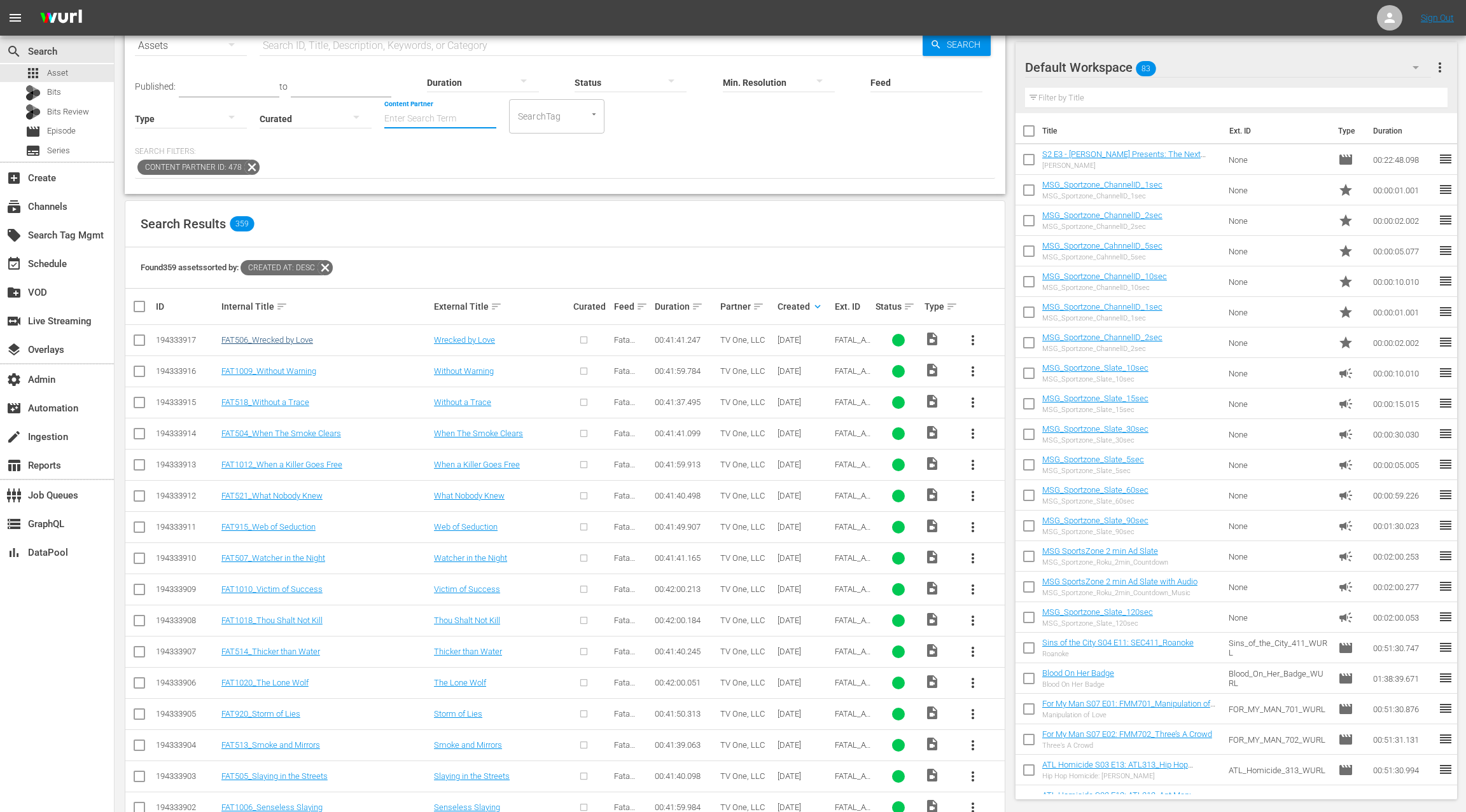
scroll to position [67, 0]
click at [274, 340] on link "FAT506_Wrecked by Love" at bounding box center [267, 339] width 92 height 10
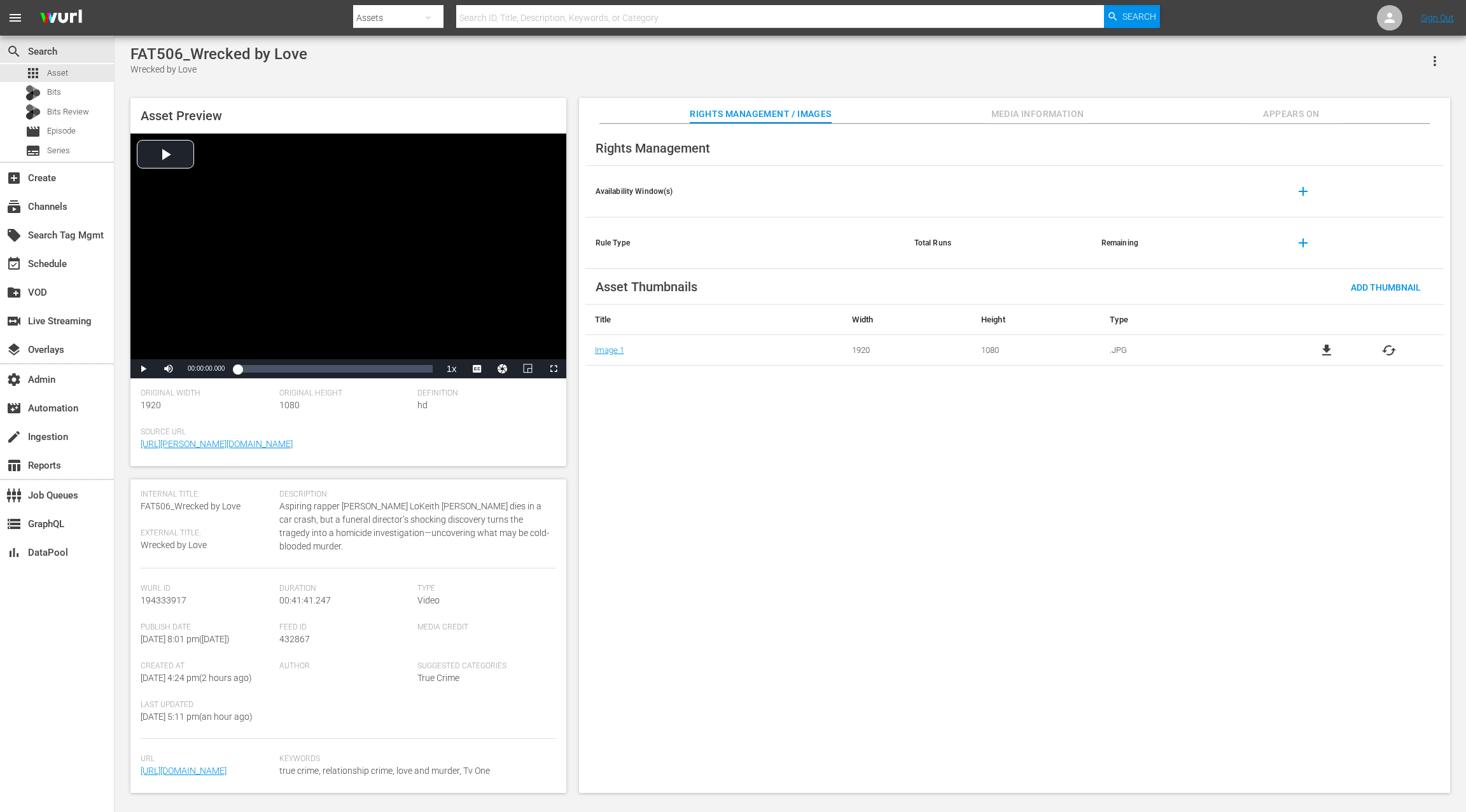
scroll to position [115, 0]
click at [219, 766] on link "[URL][DOMAIN_NAME]" at bounding box center [183, 770] width 86 height 10
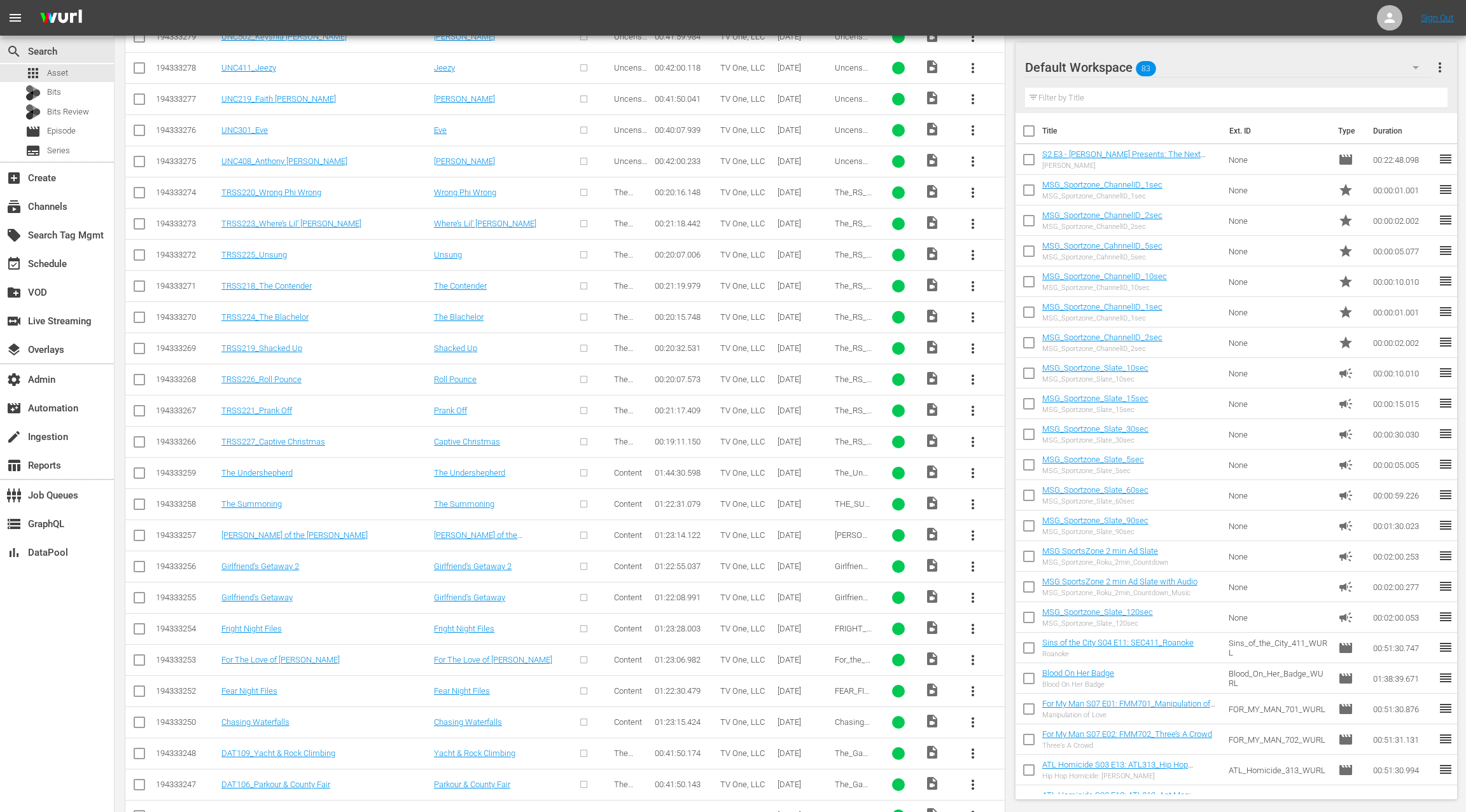
scroll to position [2999, 0]
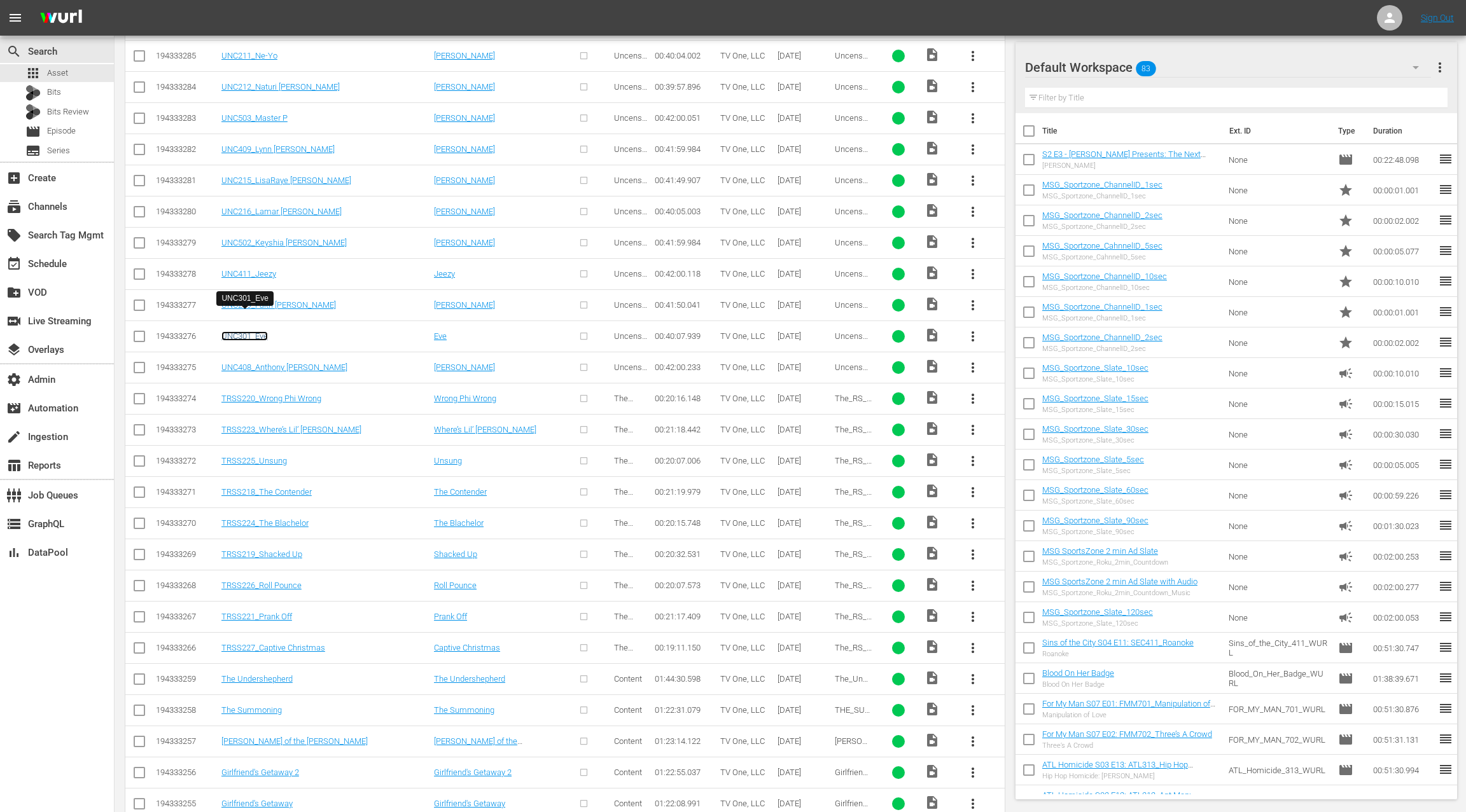
click at [259, 331] on link "UNC301_Eve" at bounding box center [244, 336] width 46 height 10
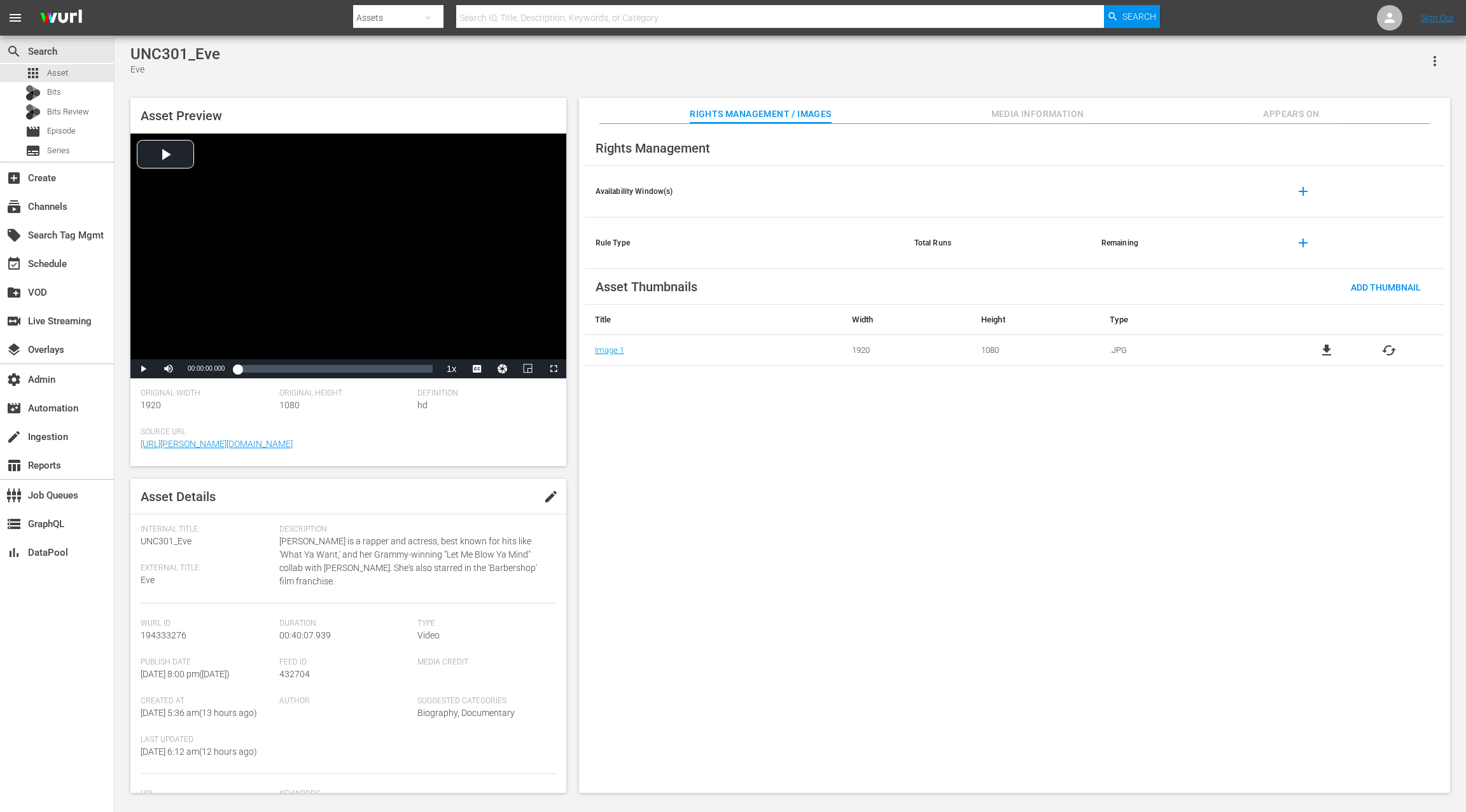
click at [545, 498] on span "edit" at bounding box center [551, 497] width 15 height 15
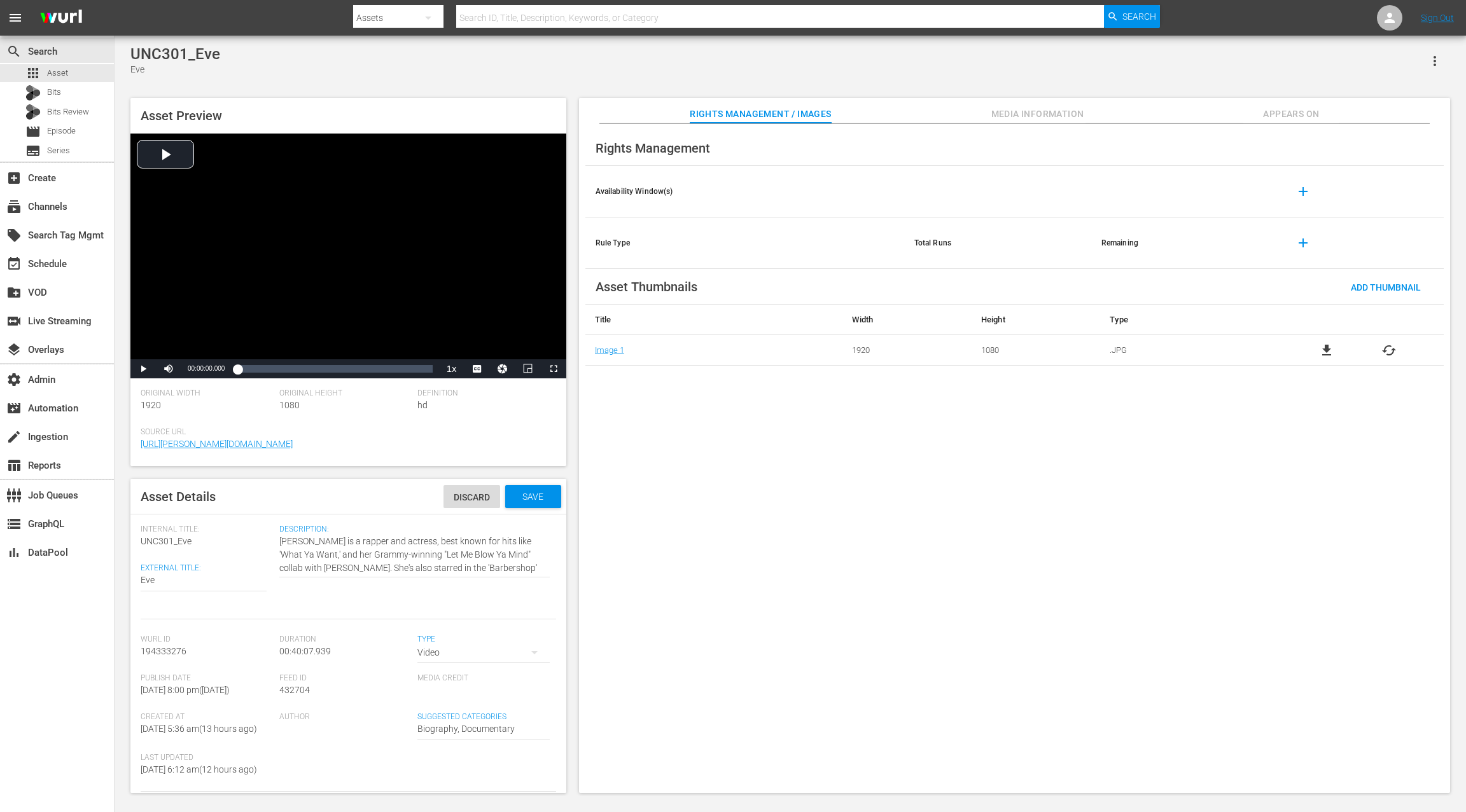
scroll to position [131, 0]
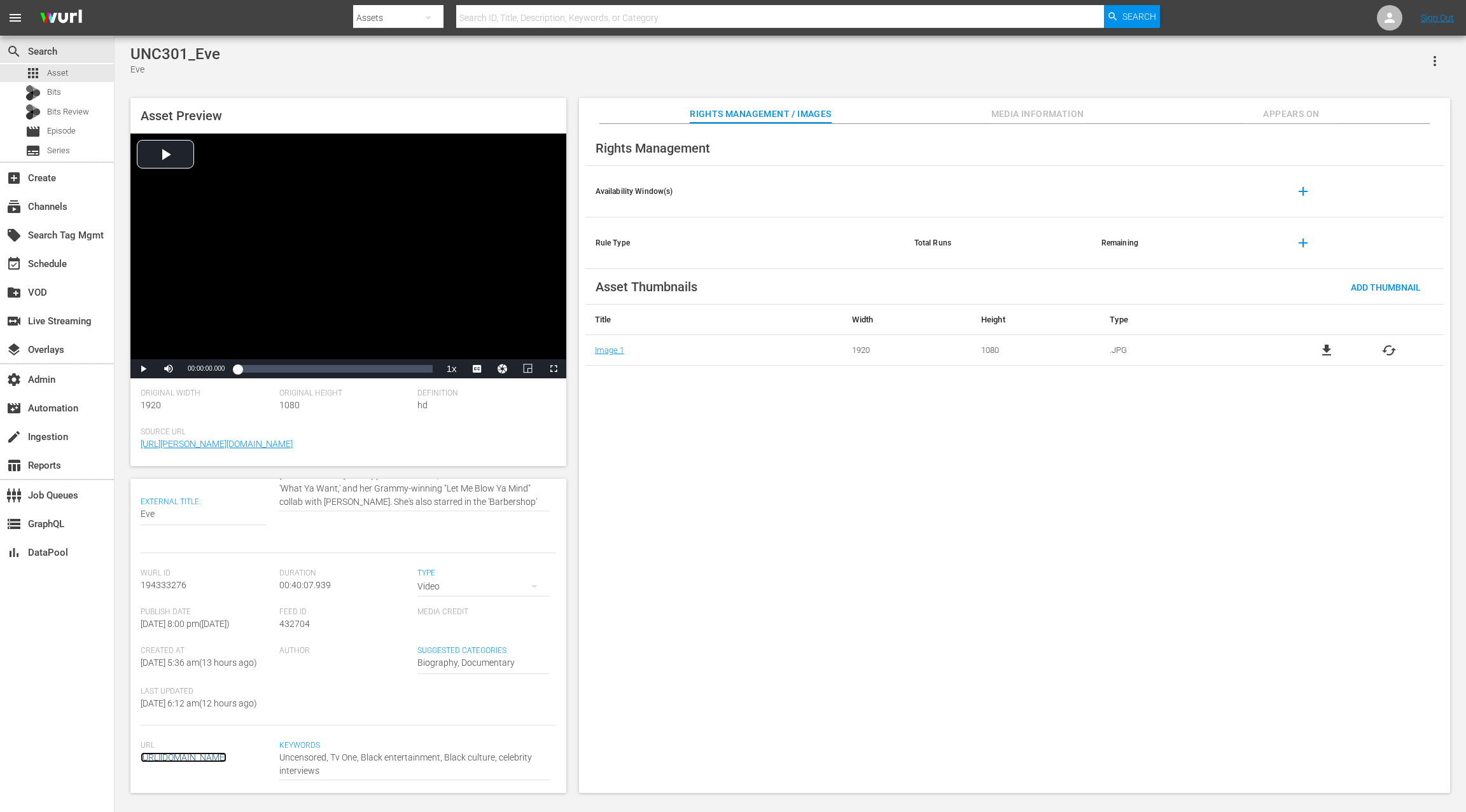
click at [226, 752] on link "[URL][DOMAIN_NAME]" at bounding box center [183, 757] width 86 height 10
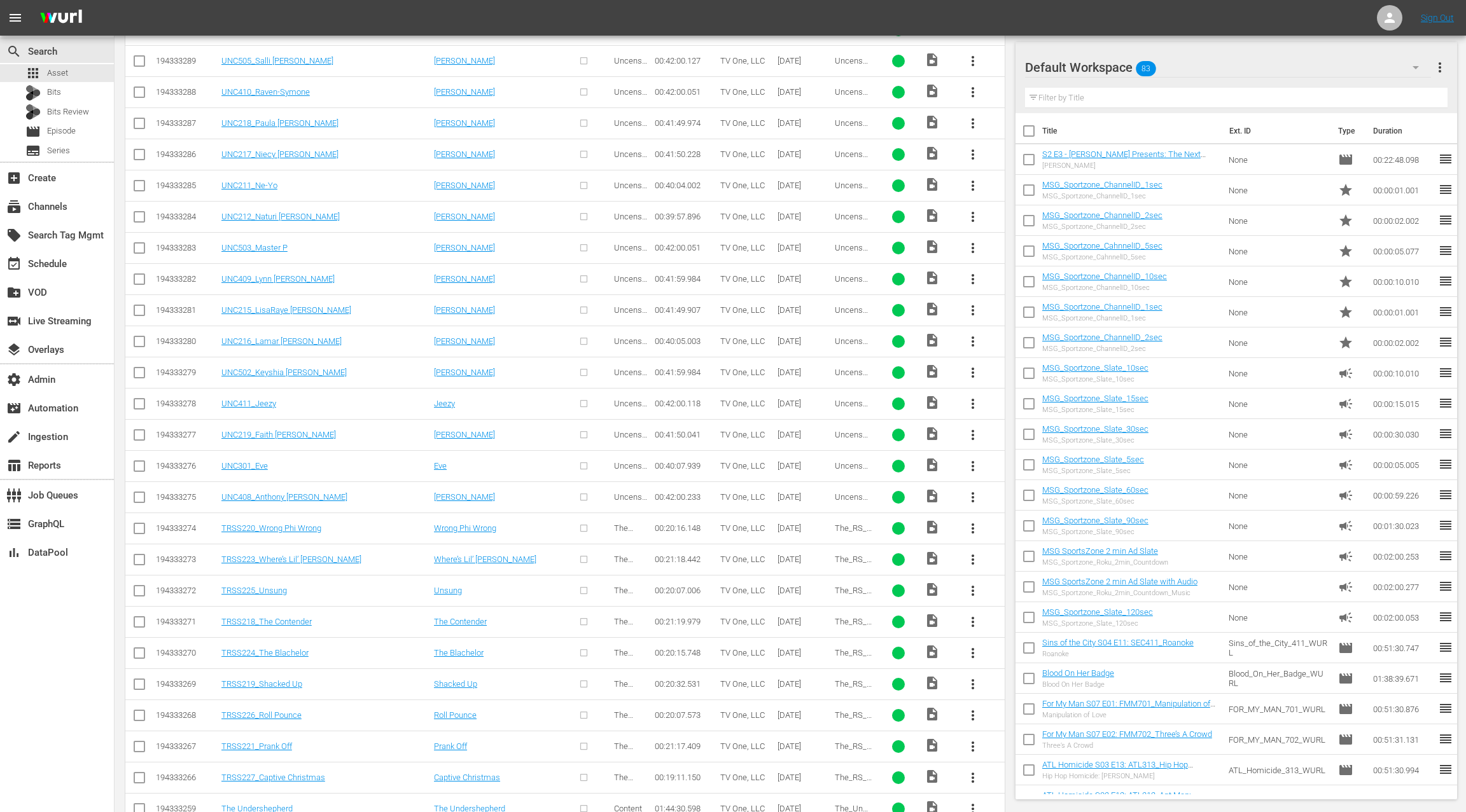
scroll to position [2858, 0]
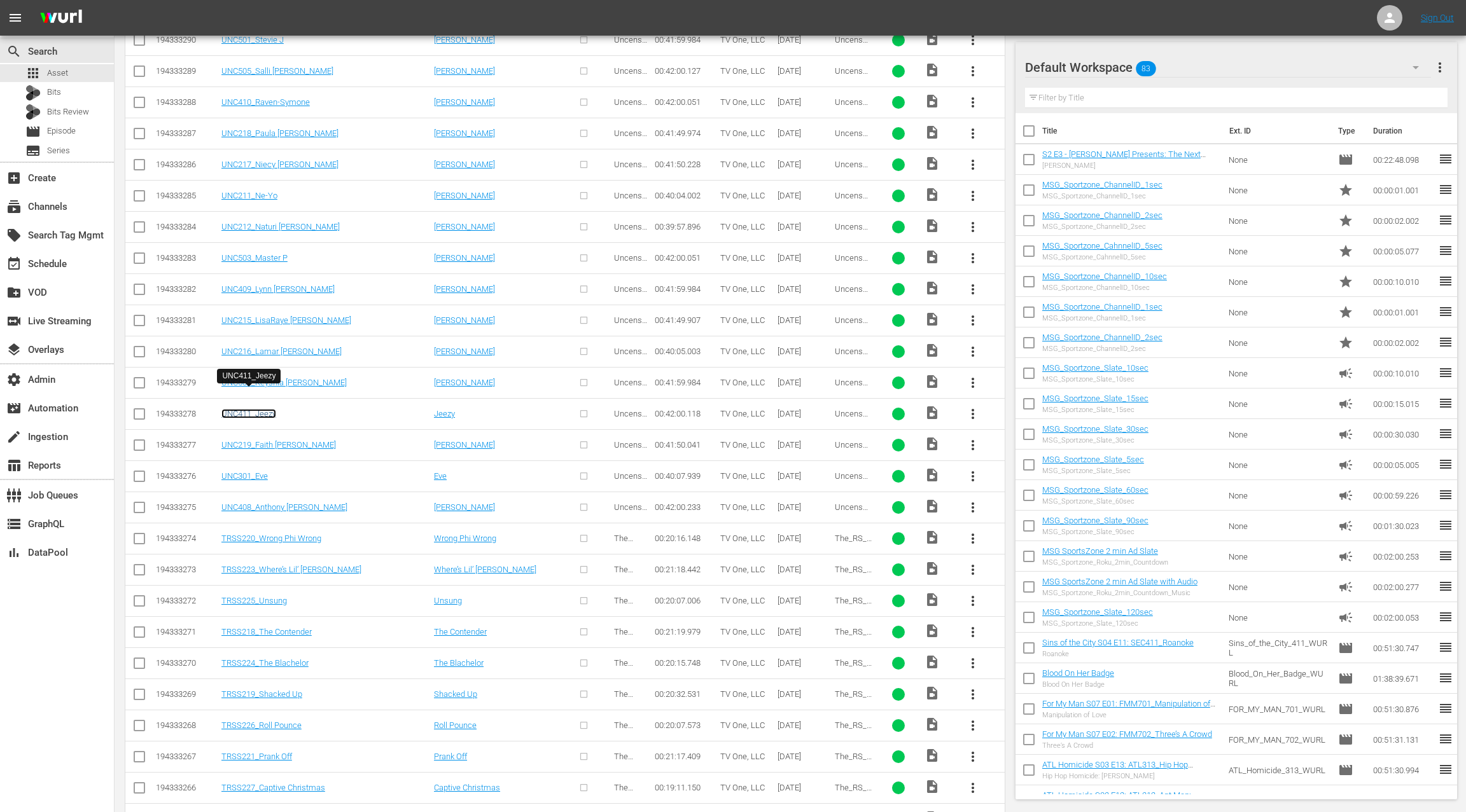
click at [265, 409] on link "UNC411_Jeezy" at bounding box center [249, 413] width 55 height 10
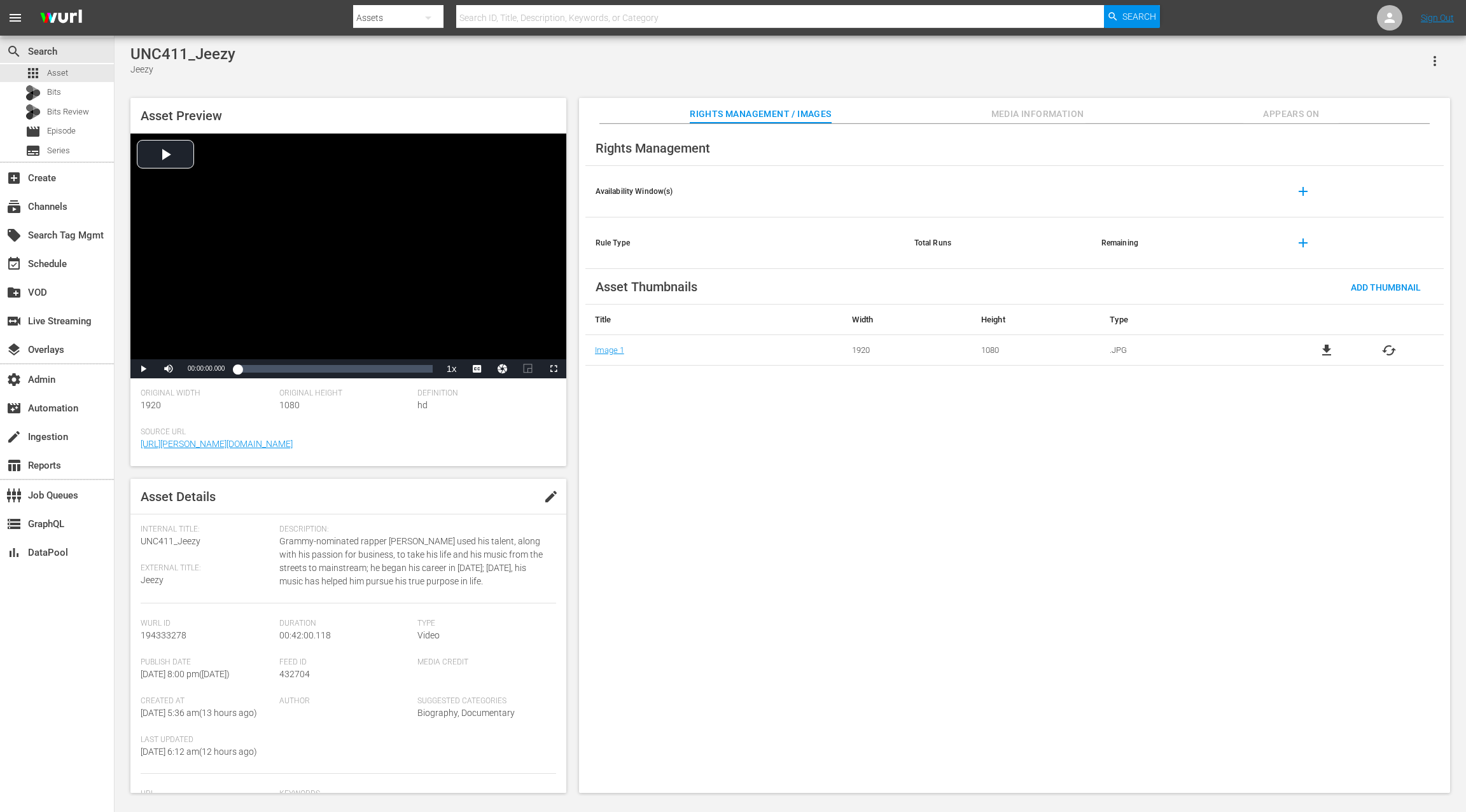
scroll to position [115, 0]
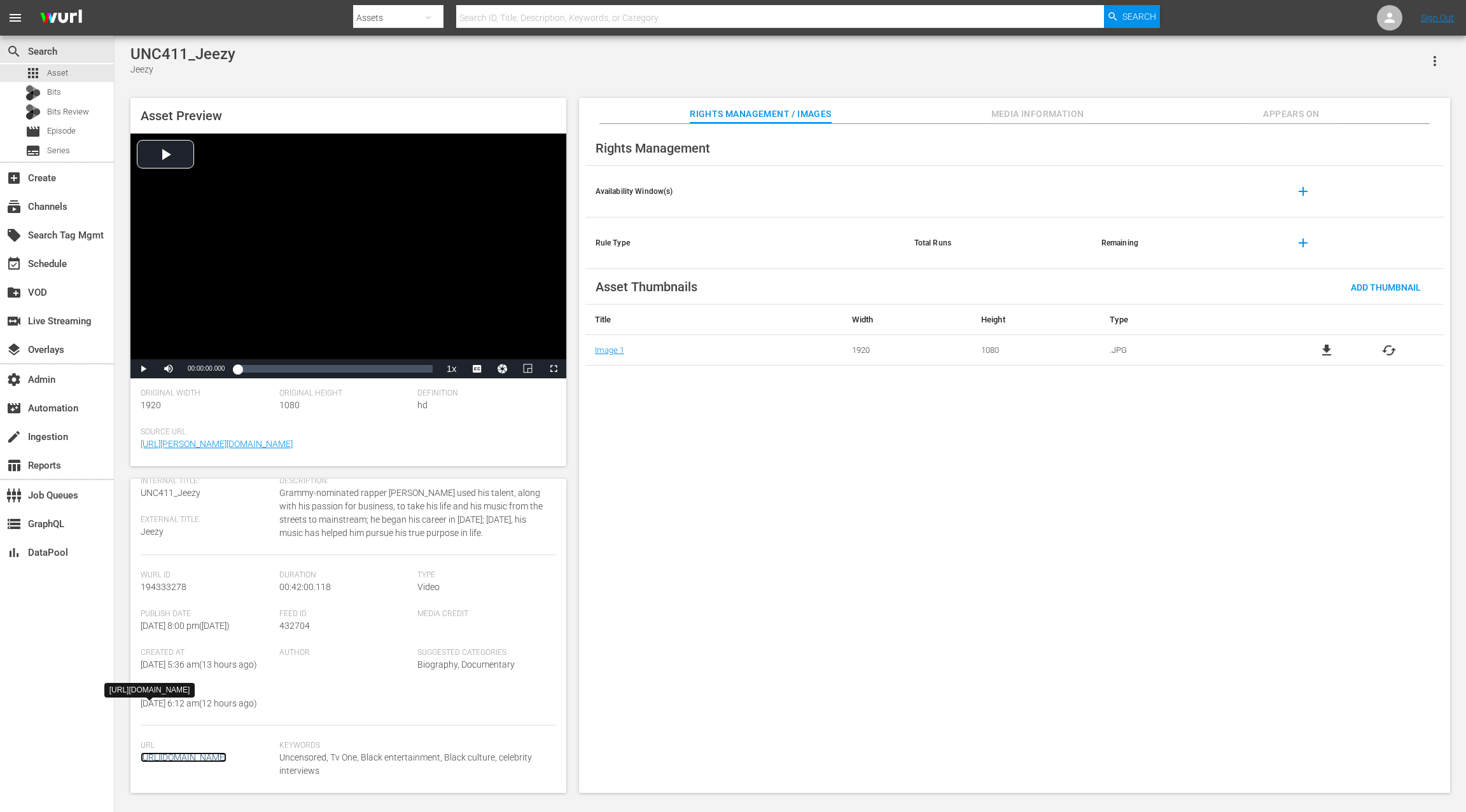
click at [203, 752] on link "[URL][DOMAIN_NAME]" at bounding box center [183, 757] width 86 height 10
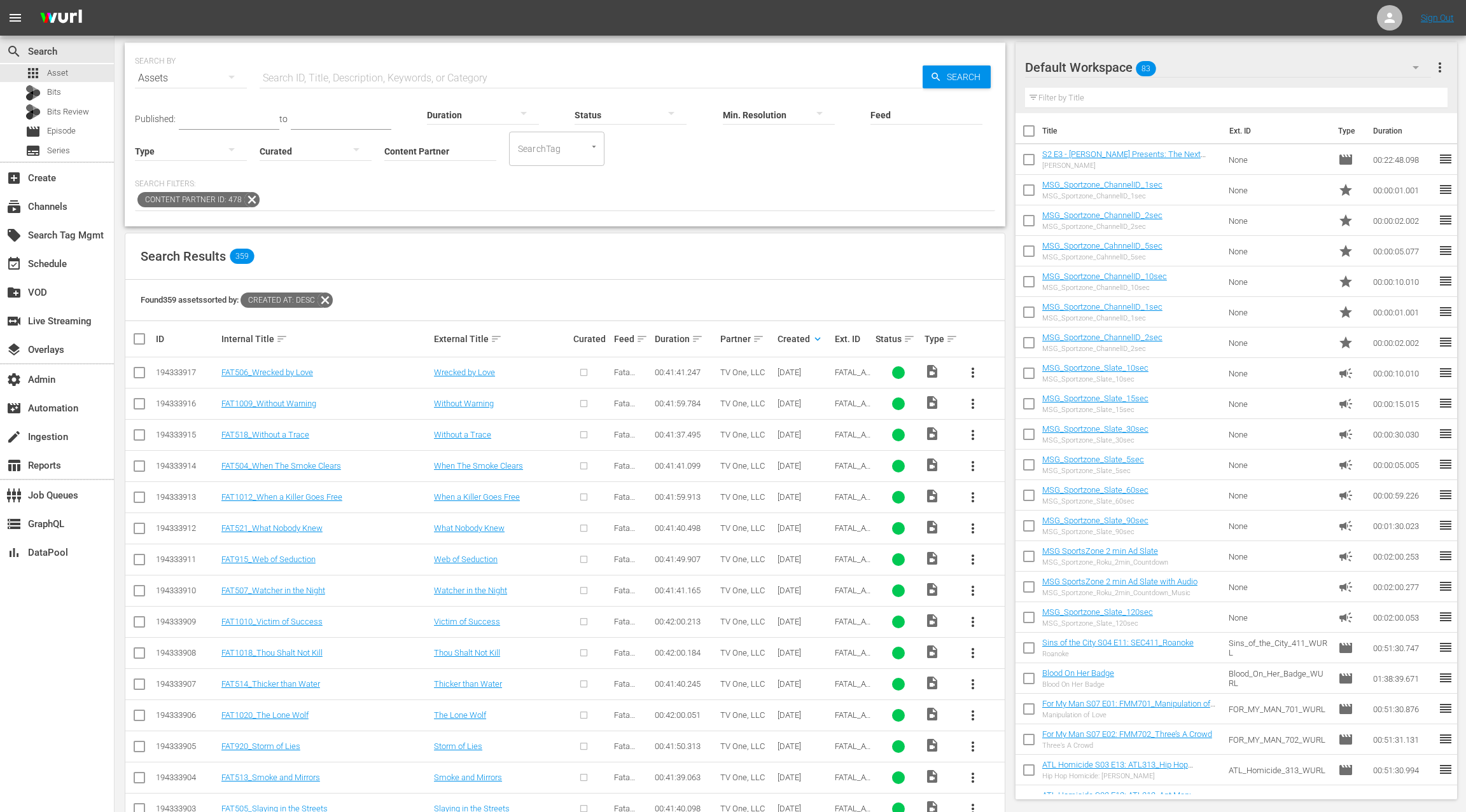
scroll to position [56, 0]
